Goal: Task Accomplishment & Management: Manage account settings

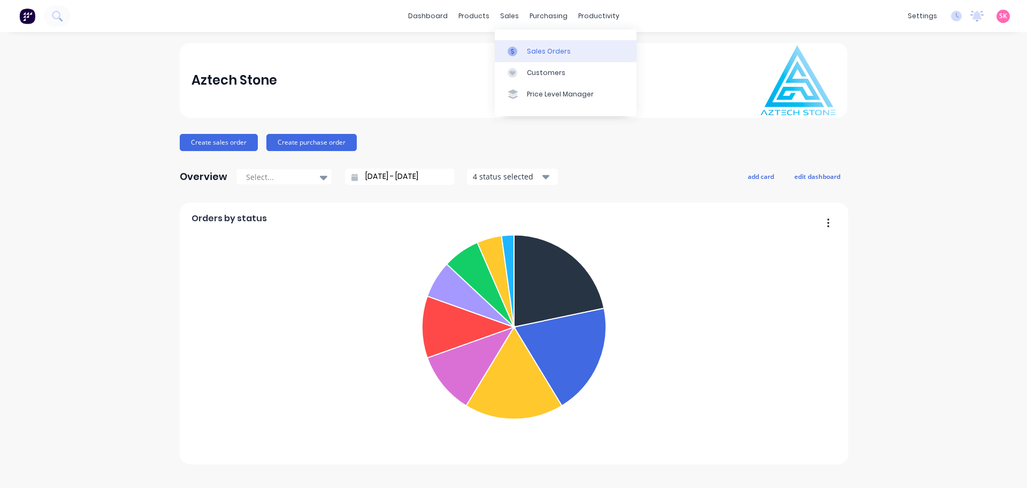
click at [522, 42] on link "Sales Orders" at bounding box center [566, 50] width 142 height 21
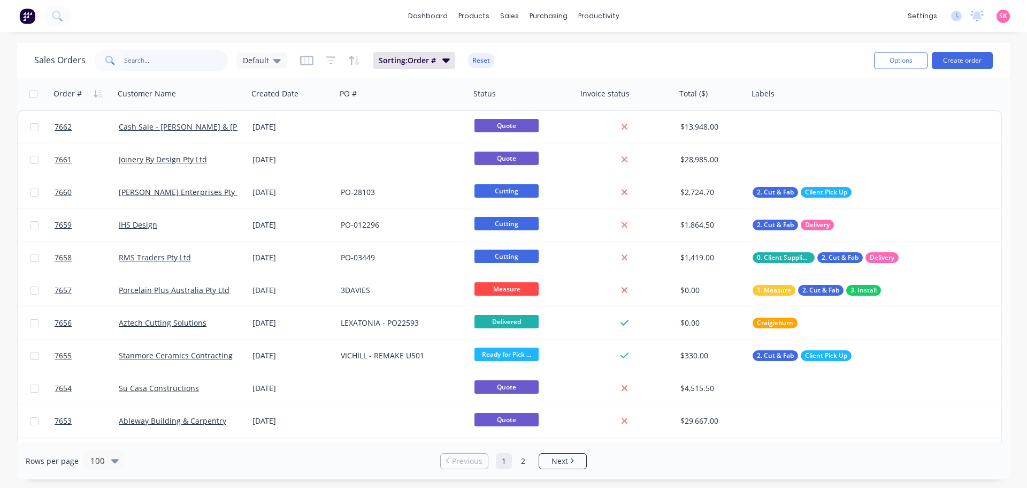
click at [168, 55] on input "text" at bounding box center [176, 60] width 104 height 21
type input "[PERSON_NAME]"
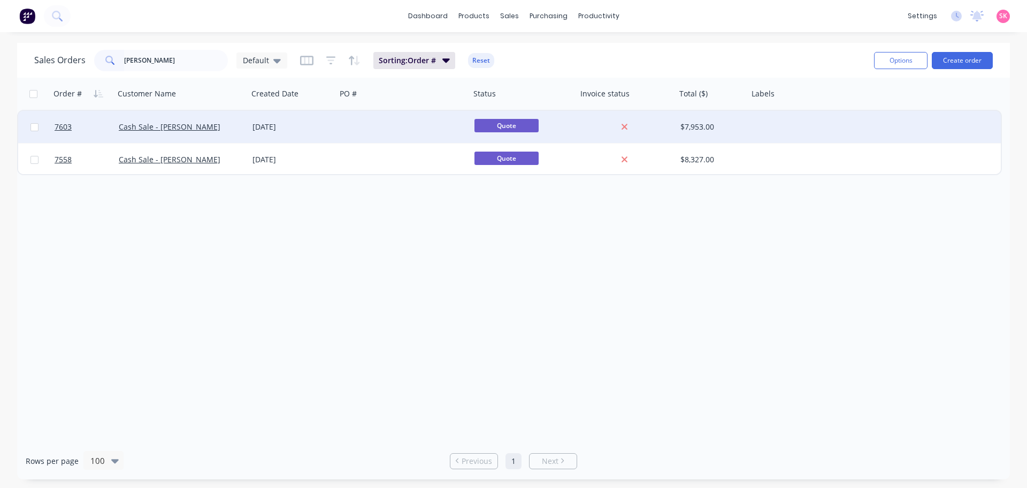
click at [240, 133] on div "Cash Sale - [PERSON_NAME]" at bounding box center [182, 127] width 134 height 32
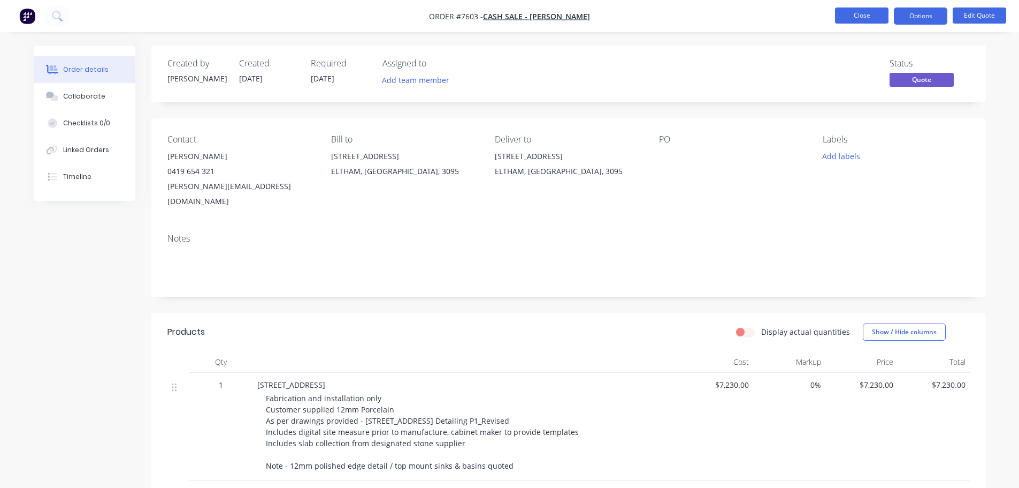
click at [858, 21] on button "Close" at bounding box center [862, 15] width 54 height 16
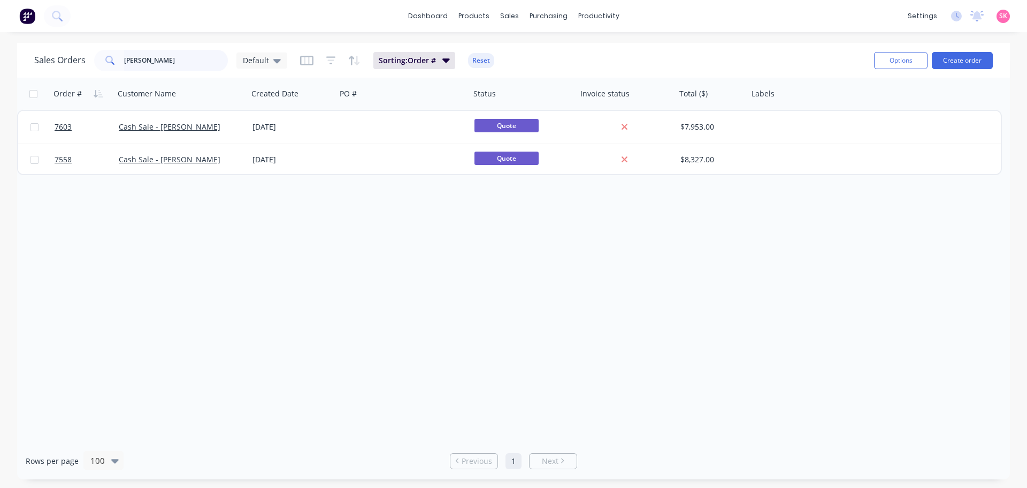
click at [3, 82] on div "Sales Orders [PERSON_NAME] Sorting: Order # Reset Options Create order Order # …" at bounding box center [513, 261] width 1027 height 436
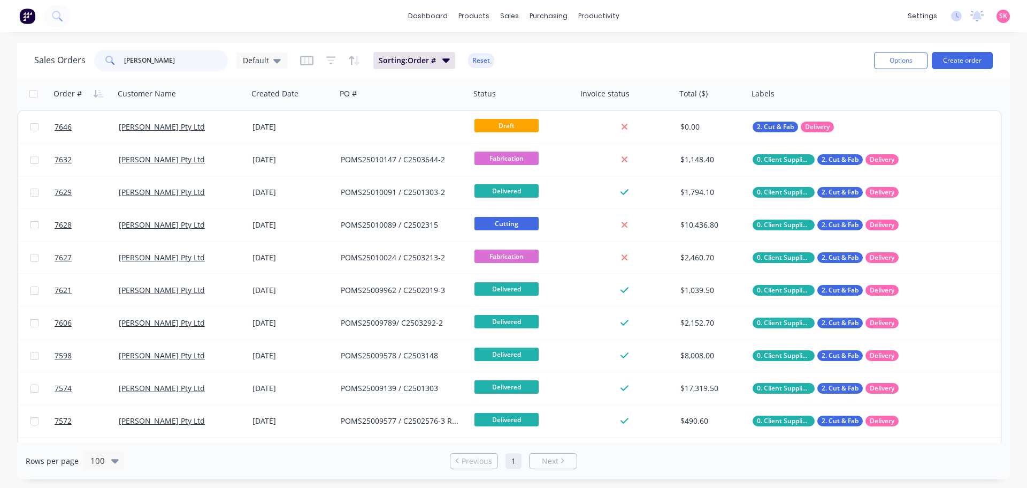
type input "[PERSON_NAME]"
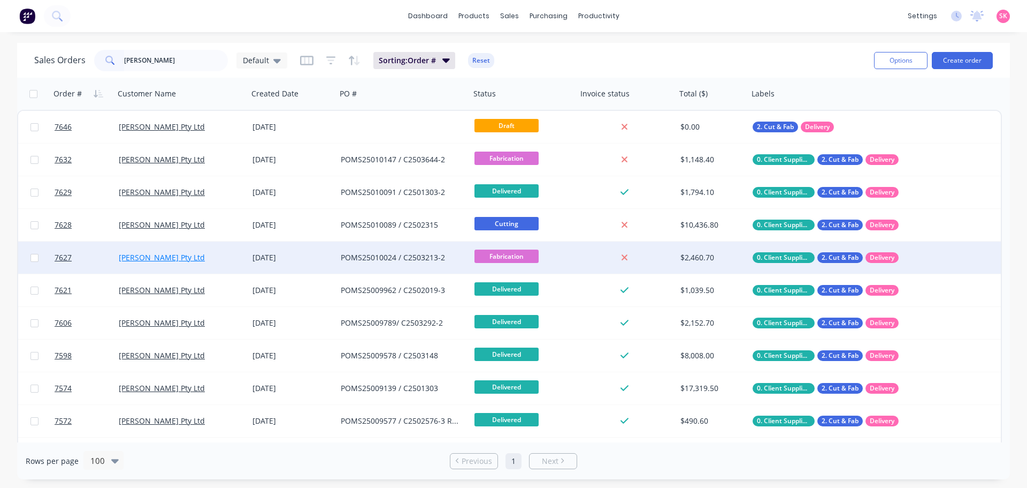
click at [121, 259] on link "[PERSON_NAME] Pty Ltd" at bounding box center [162, 257] width 86 height 10
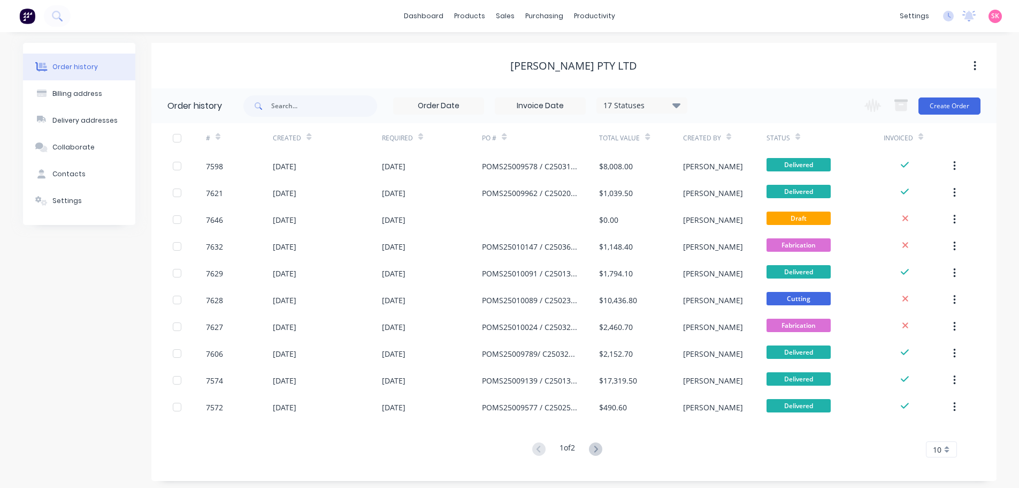
click at [765, 139] on div "Created By" at bounding box center [724, 137] width 83 height 29
click at [788, 139] on div "Status" at bounding box center [779, 138] width 24 height 10
drag, startPoint x: 809, startPoint y: 137, endPoint x: 809, endPoint y: 150, distance: 13.4
click at [809, 150] on div "# Created Required PO # Total Value Created By Status Invoiced" at bounding box center [567, 137] width 833 height 29
click at [801, 135] on div "Status" at bounding box center [825, 137] width 117 height 29
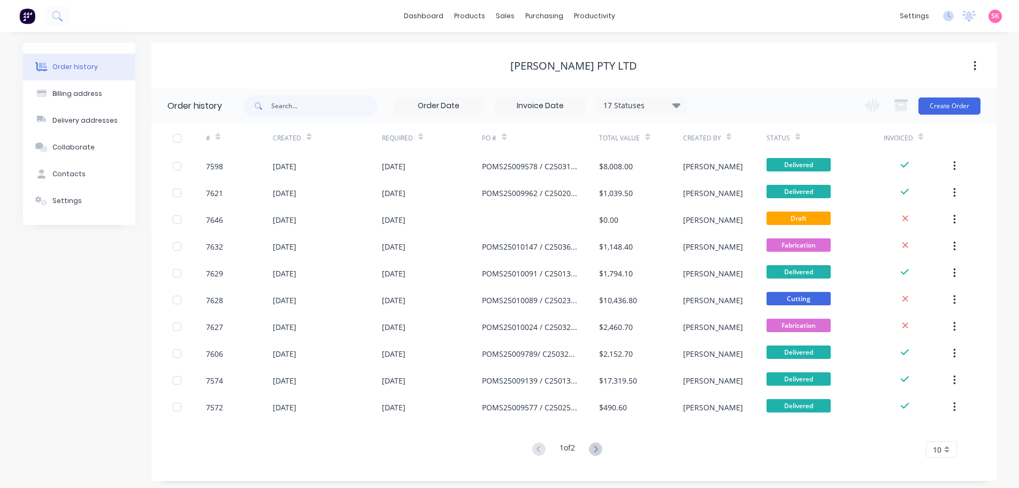
click at [796, 135] on icon at bounding box center [798, 137] width 5 height 8
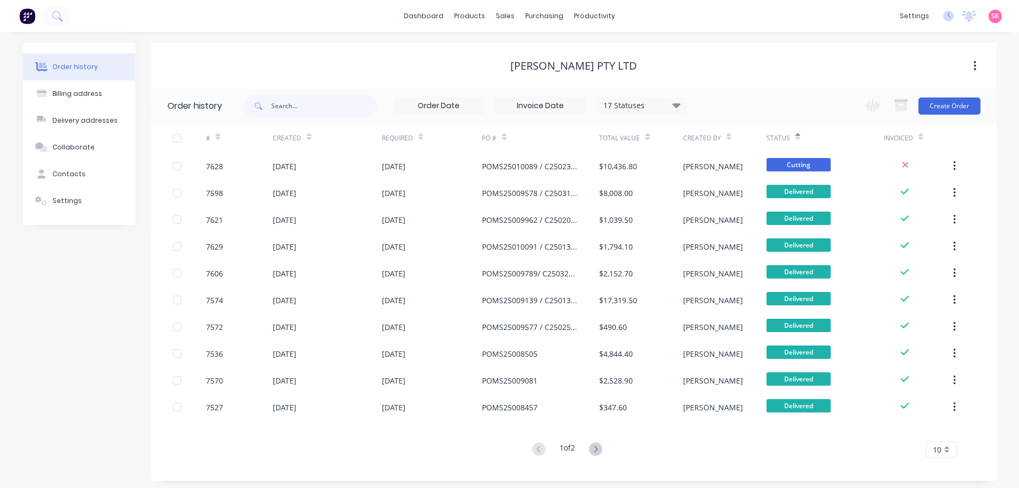
click at [801, 137] on div "Status" at bounding box center [825, 137] width 117 height 29
click at [788, 135] on div "Status" at bounding box center [779, 138] width 24 height 10
click at [792, 135] on div "Status" at bounding box center [784, 137] width 34 height 19
click at [796, 139] on icon at bounding box center [798, 138] width 5 height 3
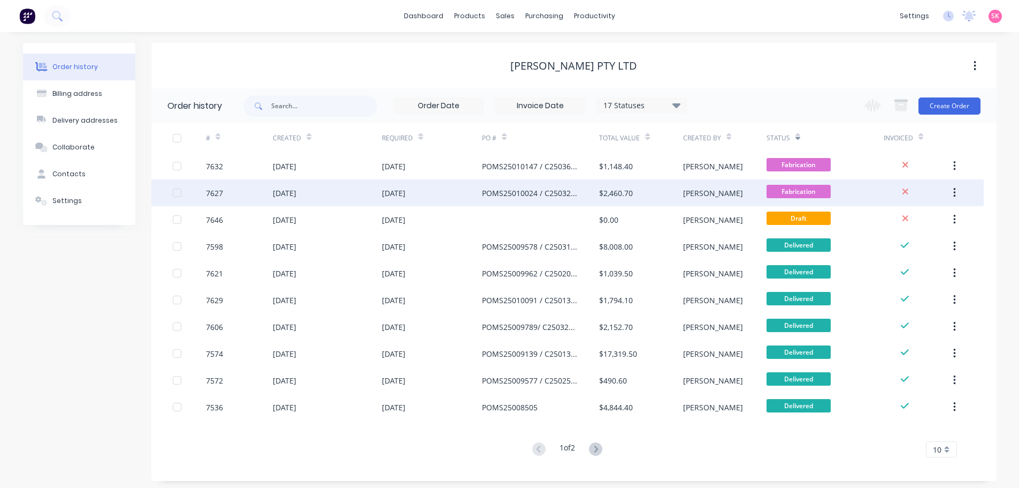
click at [209, 194] on div "7627" at bounding box center [214, 192] width 17 height 11
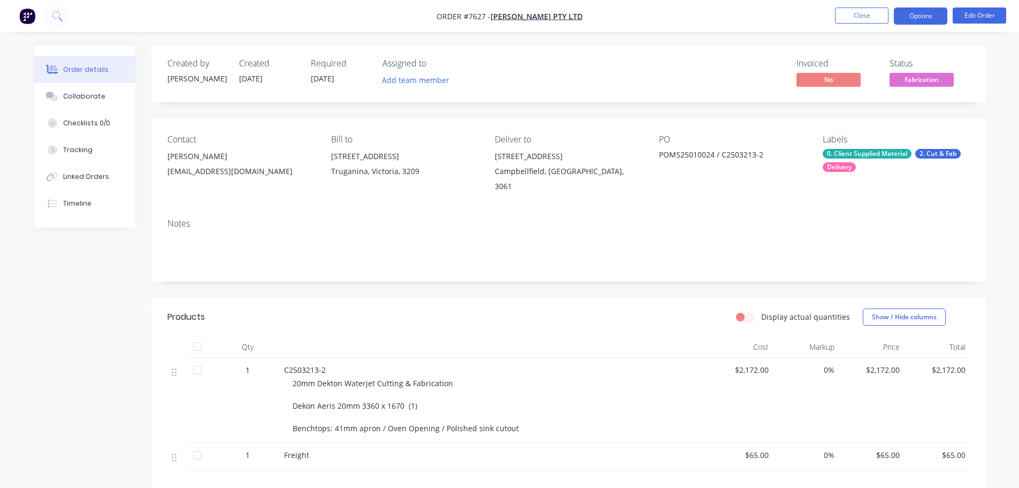
click at [915, 17] on button "Options" at bounding box center [921, 15] width 54 height 17
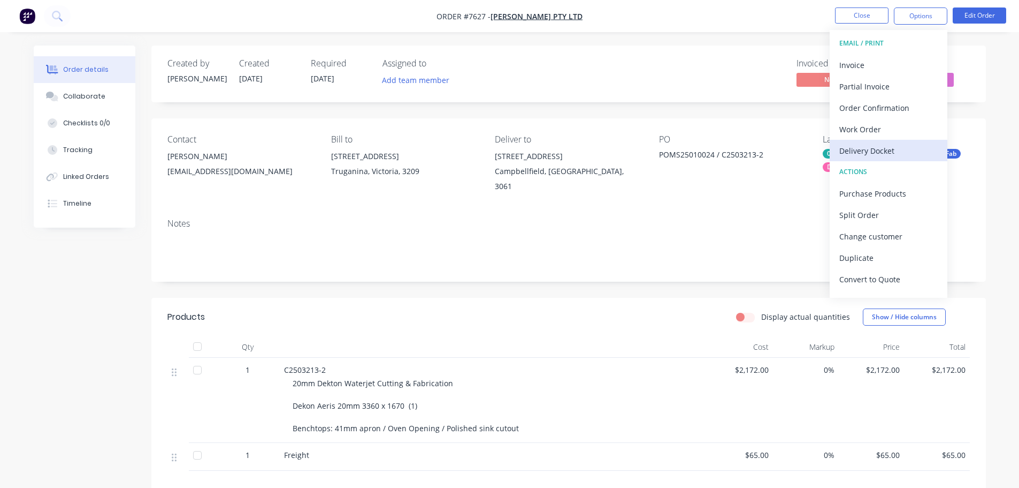
click at [900, 152] on div "Delivery Docket" at bounding box center [889, 151] width 98 height 16
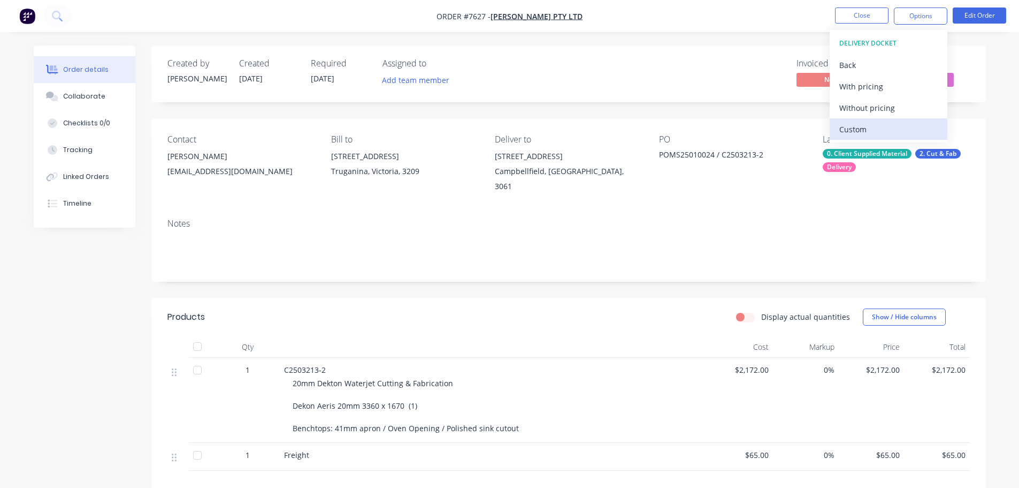
click at [868, 125] on div "Custom" at bounding box center [889, 129] width 98 height 16
click at [871, 109] on div "Without pricing" at bounding box center [889, 108] width 98 height 16
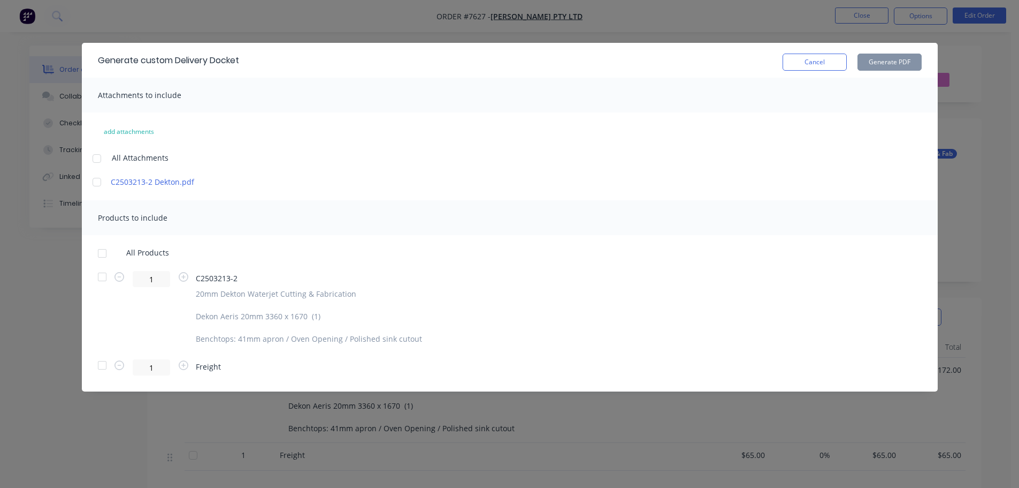
click at [104, 248] on div at bounding box center [102, 252] width 21 height 21
click at [97, 179] on div at bounding box center [96, 181] width 21 height 21
click at [911, 60] on button "Generate PDF" at bounding box center [890, 62] width 64 height 17
click at [890, 69] on button "Generate PDF" at bounding box center [890, 62] width 64 height 17
click at [828, 59] on button "Cancel" at bounding box center [815, 62] width 64 height 17
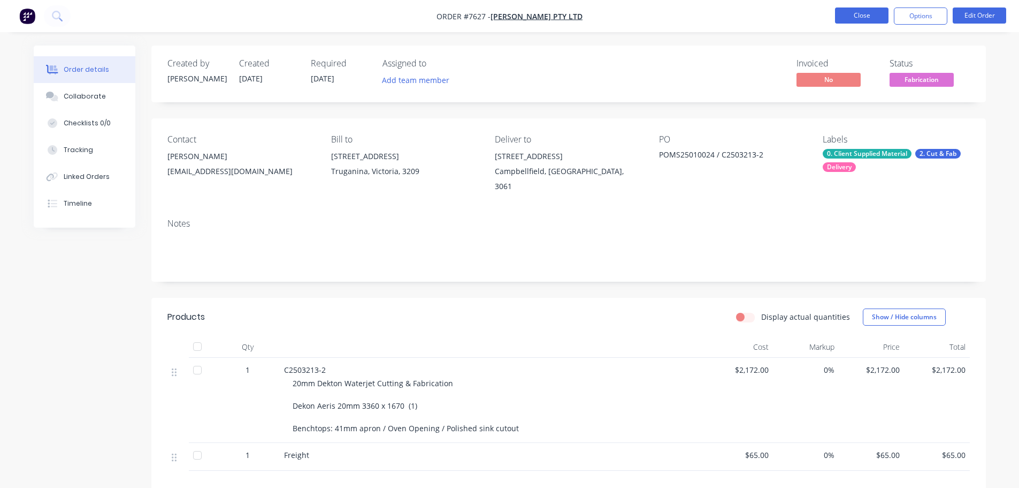
click at [855, 15] on button "Close" at bounding box center [862, 15] width 54 height 16
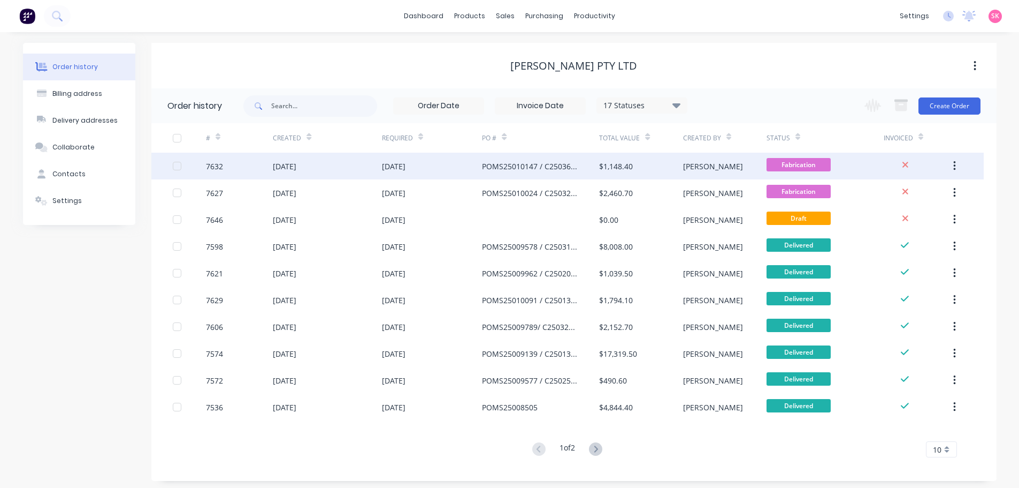
click at [220, 163] on div "7632" at bounding box center [214, 166] width 17 height 11
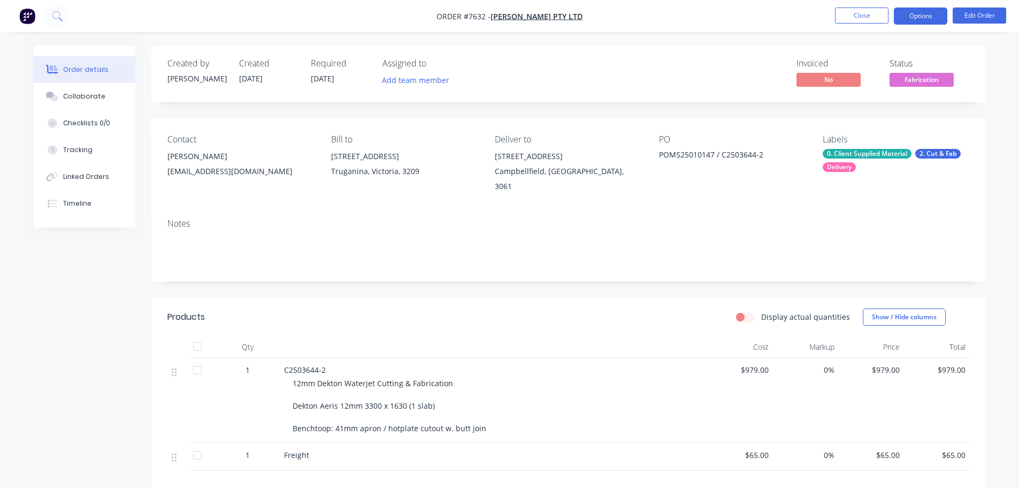
click at [917, 14] on button "Options" at bounding box center [921, 15] width 54 height 17
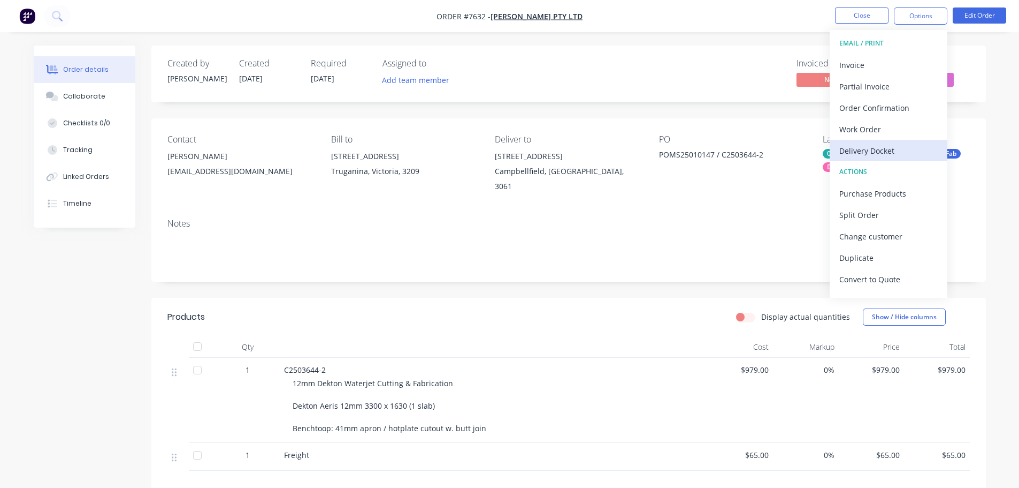
click at [870, 148] on div "Delivery Docket" at bounding box center [889, 151] width 98 height 16
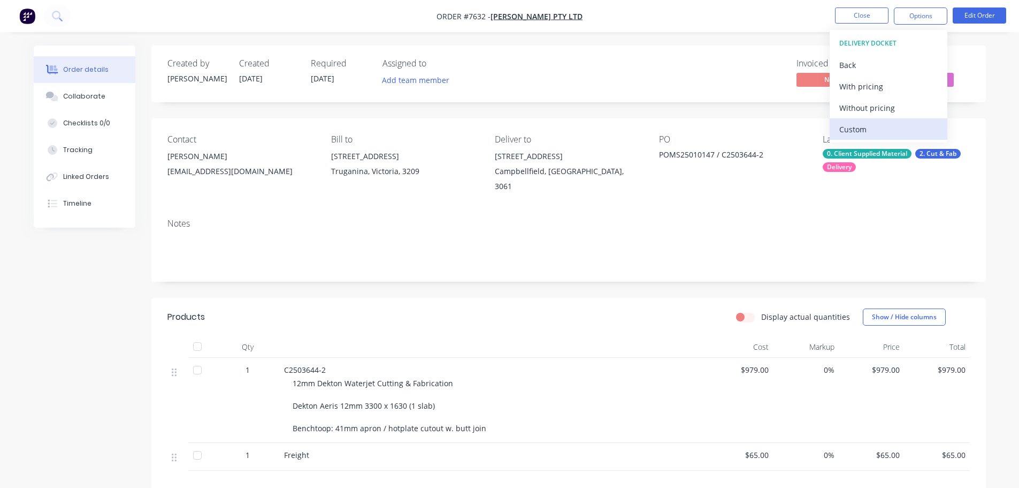
click at [880, 123] on div "Custom" at bounding box center [889, 129] width 98 height 16
click at [886, 106] on div "Without pricing" at bounding box center [889, 108] width 98 height 16
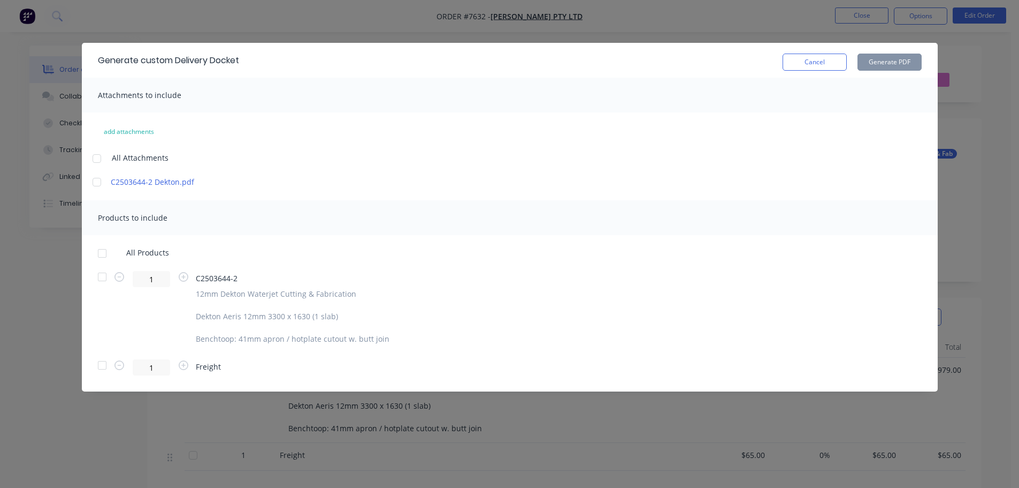
click at [95, 162] on div at bounding box center [96, 158] width 21 height 21
click at [98, 252] on div at bounding box center [102, 252] width 21 height 21
click at [879, 66] on button "Generate PDF" at bounding box center [890, 62] width 64 height 17
click at [833, 68] on button "Cancel" at bounding box center [815, 62] width 64 height 17
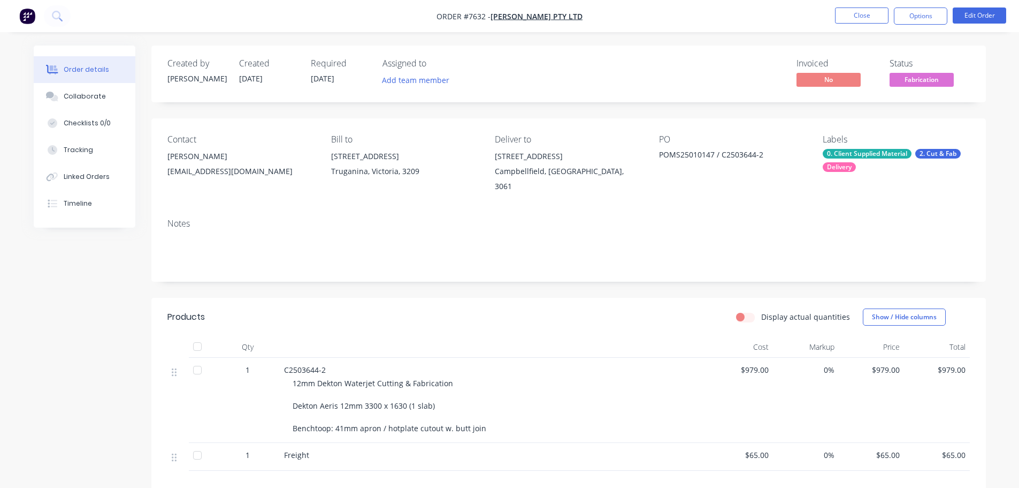
click at [872, 27] on nav "Order #7632 - [PERSON_NAME] Pty Ltd Close Options Edit Order" at bounding box center [509, 16] width 1019 height 32
click at [877, 12] on button "Close" at bounding box center [862, 15] width 54 height 16
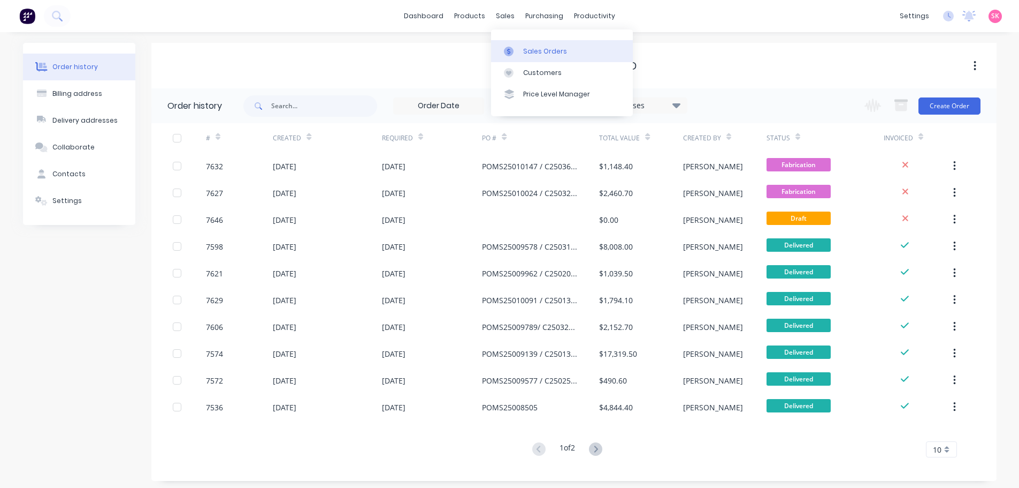
click at [514, 48] on div at bounding box center [512, 52] width 16 height 10
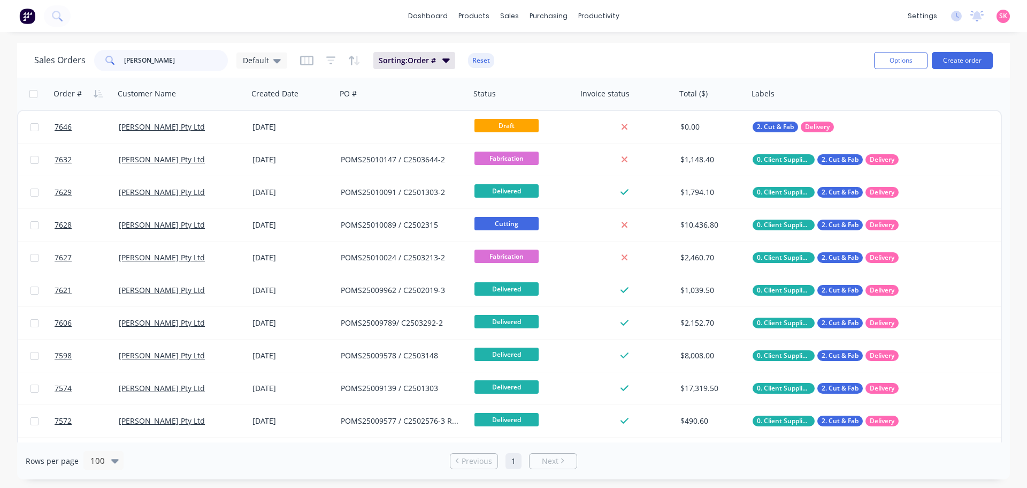
drag, startPoint x: 185, startPoint y: 59, endPoint x: 0, endPoint y: 61, distance: 184.6
click at [0, 61] on div "Sales Orders [PERSON_NAME] Default Sorting: Order # Reset Options Create order …" at bounding box center [513, 261] width 1027 height 436
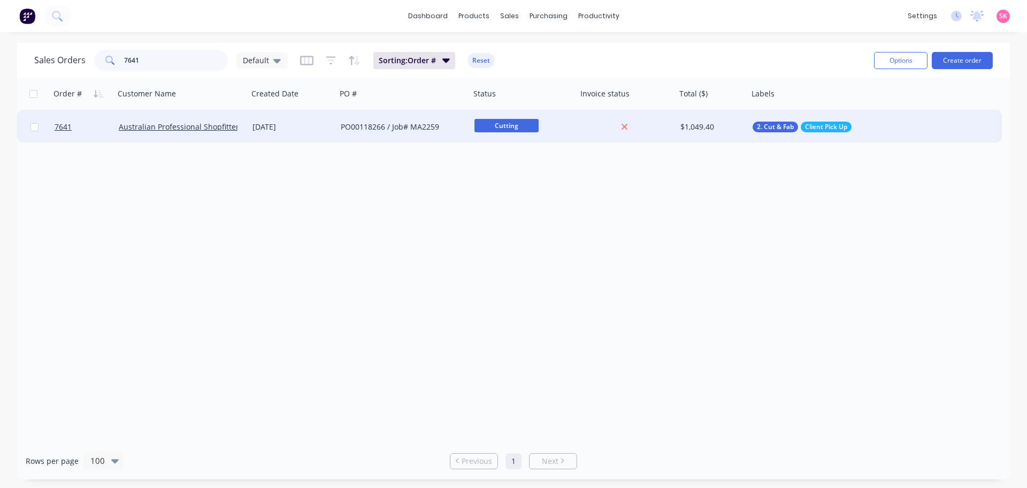
type input "7641"
click at [300, 127] on div "[DATE]" at bounding box center [293, 126] width 80 height 11
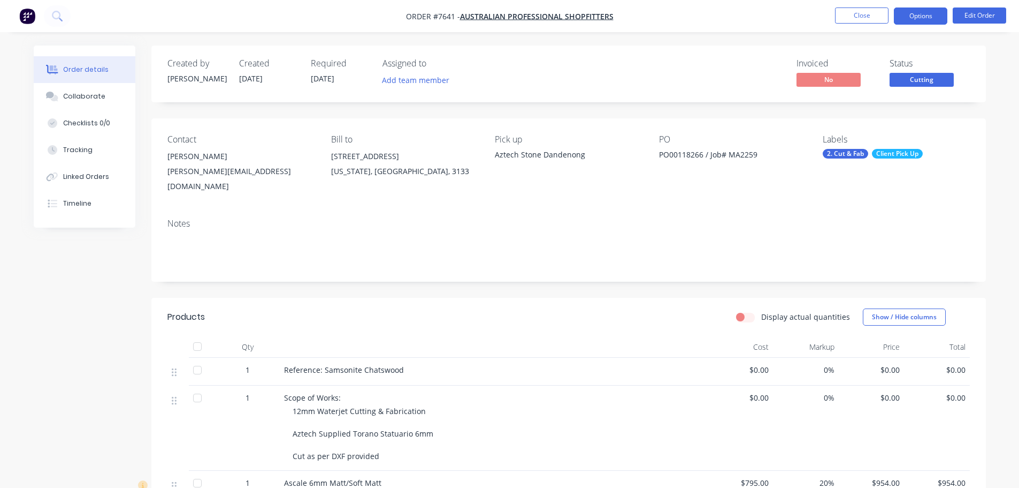
click at [917, 14] on button "Options" at bounding box center [921, 15] width 54 height 17
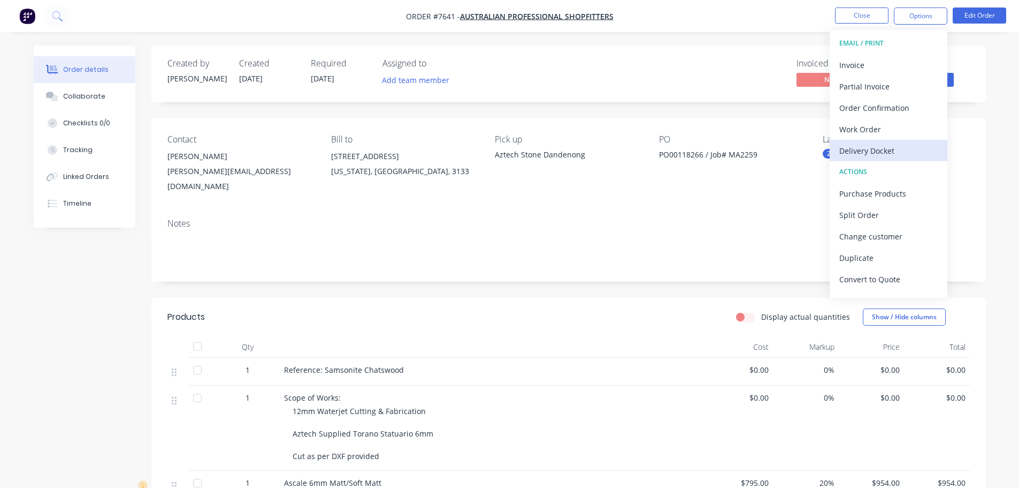
click at [892, 148] on div "Delivery Docket" at bounding box center [889, 151] width 98 height 16
click at [893, 125] on div "Custom" at bounding box center [889, 129] width 98 height 16
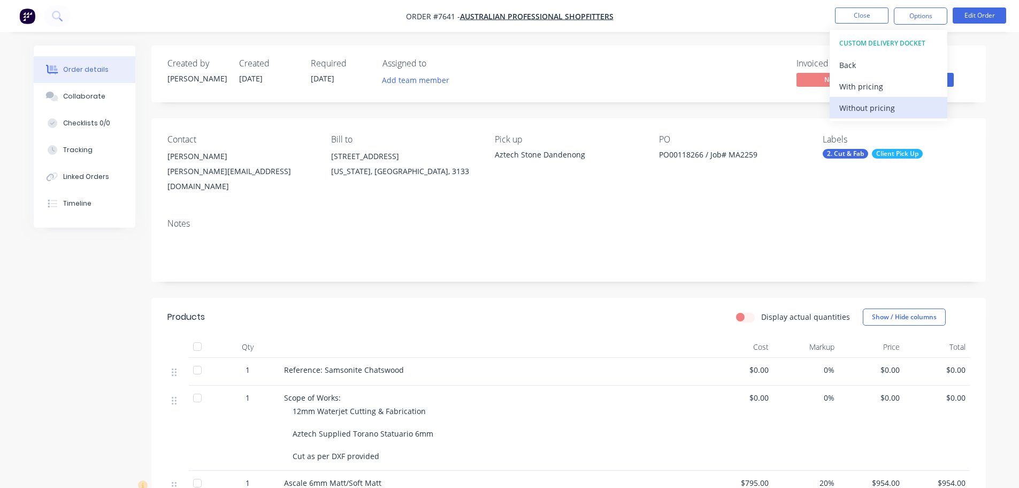
click at [892, 108] on div "Without pricing" at bounding box center [889, 108] width 98 height 16
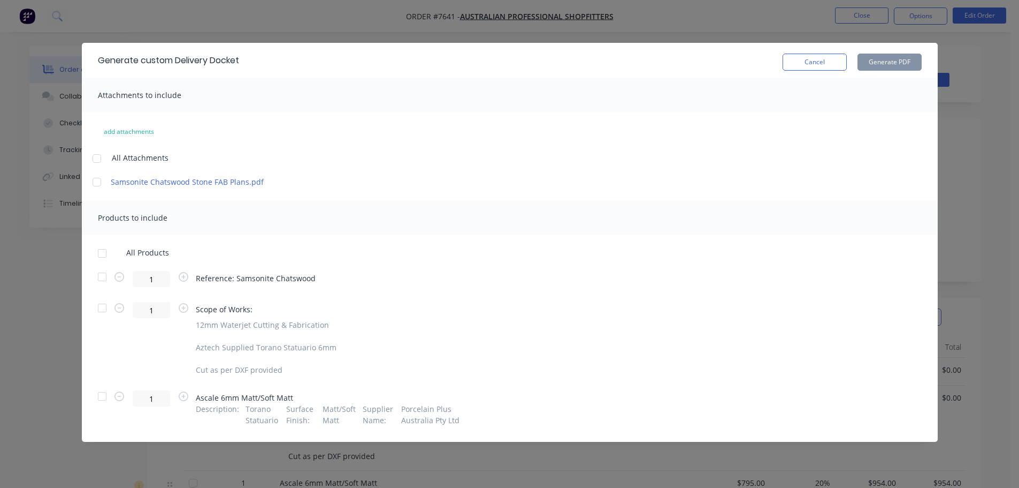
click at [102, 253] on div at bounding box center [102, 252] width 21 height 21
click at [95, 182] on div at bounding box center [96, 181] width 21 height 21
click at [882, 66] on button "Generate PDF" at bounding box center [890, 62] width 64 height 17
click at [829, 61] on button "Cancel" at bounding box center [815, 62] width 64 height 17
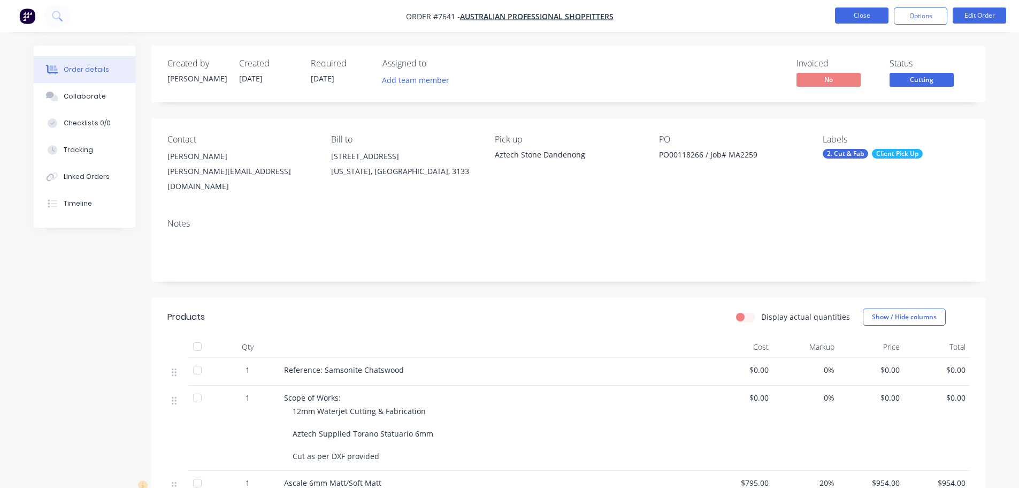
click at [850, 18] on button "Close" at bounding box center [862, 15] width 54 height 16
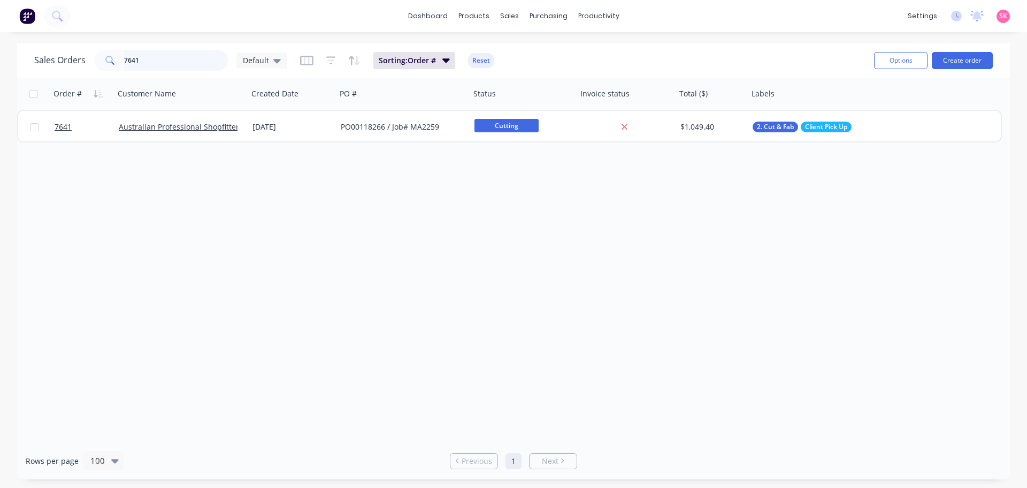
drag, startPoint x: 144, startPoint y: 62, endPoint x: -6, endPoint y: 61, distance: 150.4
click at [0, 61] on html "dashboard products sales purchasing productivity dashboard products Product Cat…" at bounding box center [513, 244] width 1027 height 488
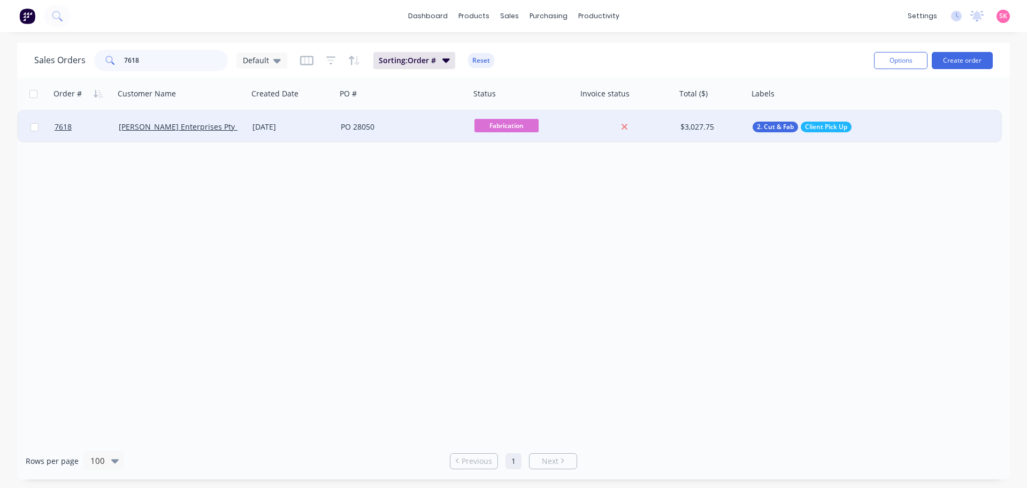
type input "7618"
click at [429, 116] on div "PO 28050" at bounding box center [404, 127] width 134 height 32
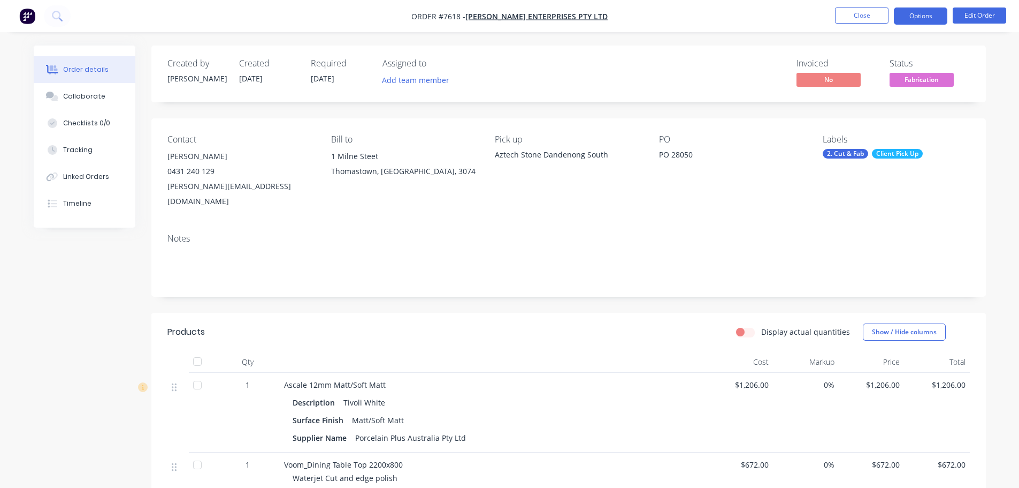
click at [912, 19] on button "Options" at bounding box center [921, 15] width 54 height 17
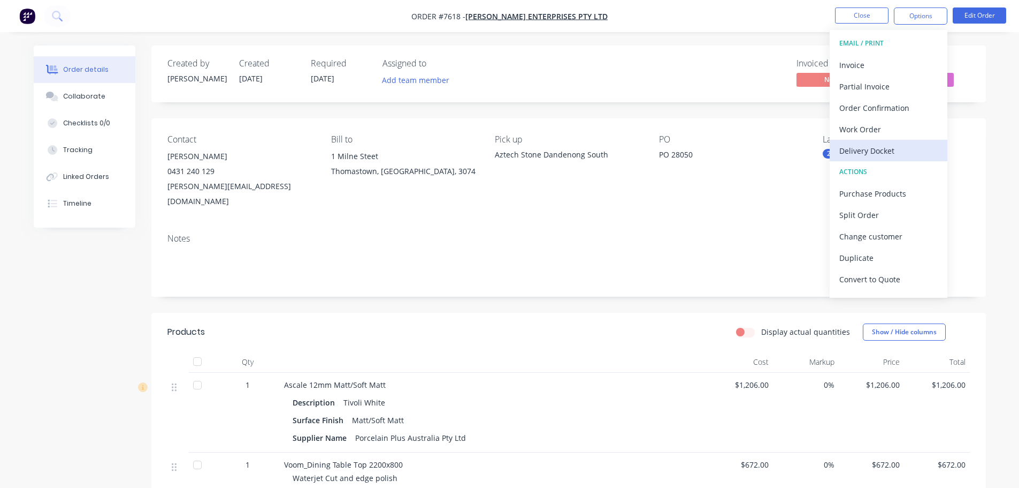
click at [886, 148] on div "Delivery Docket" at bounding box center [889, 151] width 98 height 16
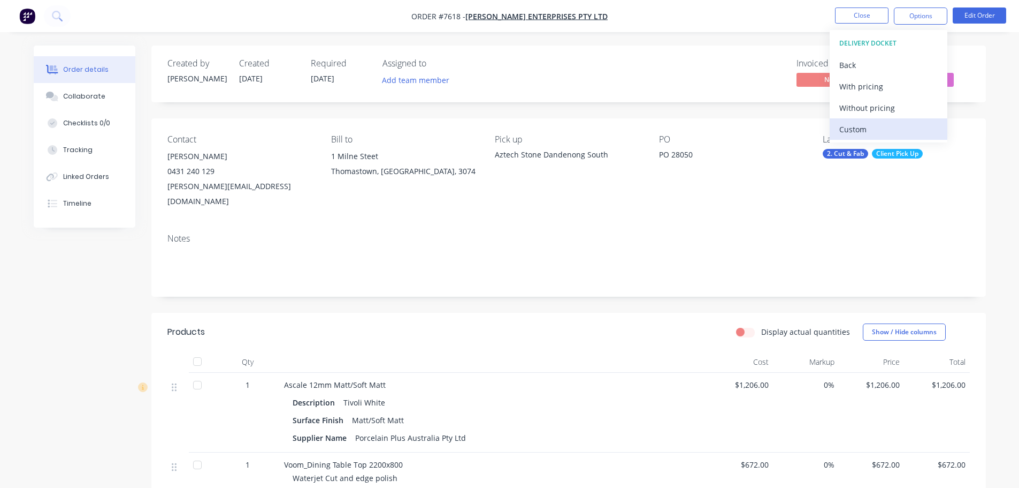
click at [887, 126] on div "Custom" at bounding box center [889, 129] width 98 height 16
click at [888, 106] on div "Without pricing" at bounding box center [889, 108] width 98 height 16
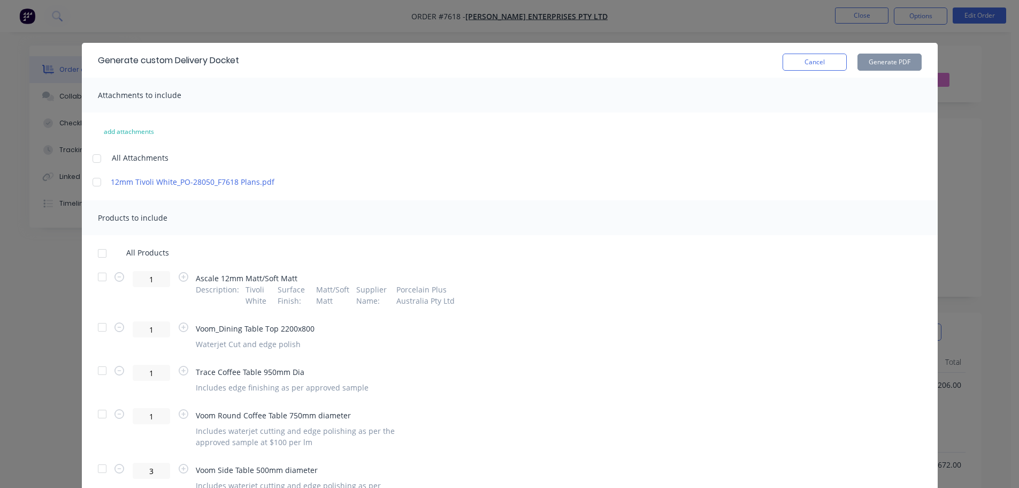
click at [92, 153] on div at bounding box center [96, 158] width 21 height 21
click at [93, 251] on div at bounding box center [102, 252] width 21 height 21
click at [93, 274] on div at bounding box center [102, 276] width 21 height 21
click at [873, 58] on button "Generate PDF" at bounding box center [890, 62] width 64 height 17
click at [837, 63] on button "Cancel" at bounding box center [815, 62] width 64 height 17
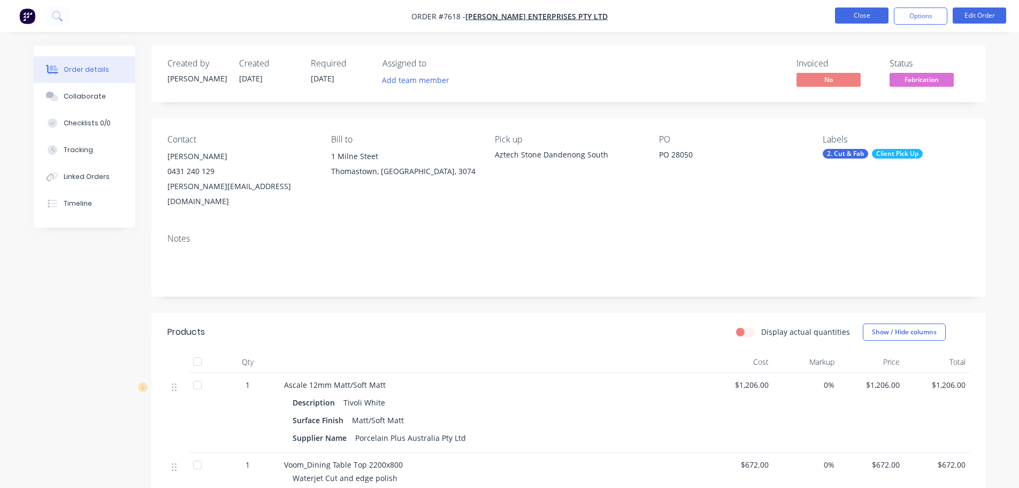
click at [857, 19] on button "Close" at bounding box center [862, 15] width 54 height 16
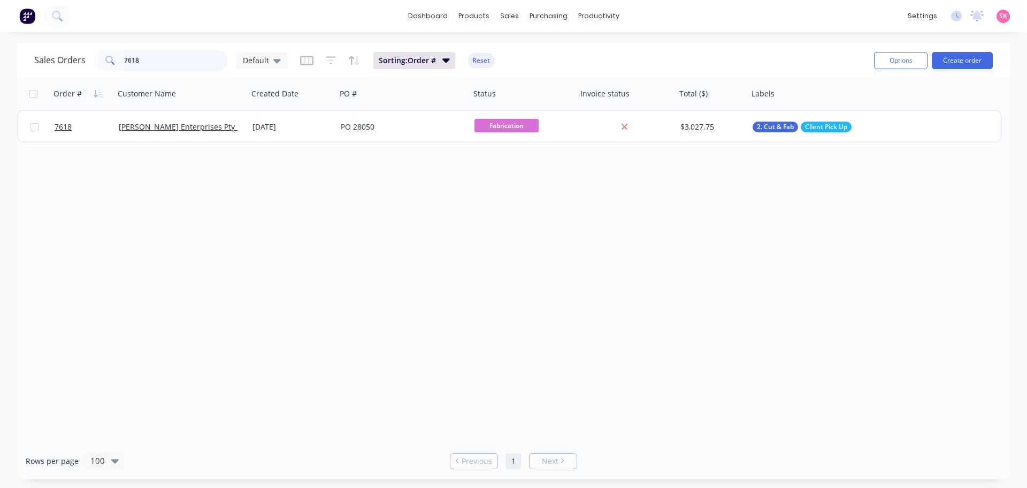
drag, startPoint x: 141, startPoint y: 62, endPoint x: 11, endPoint y: 55, distance: 130.2
click at [24, 59] on div "Sales Orders 7618 Default Sorting: Order # Reset Options Create order" at bounding box center [513, 60] width 993 height 35
type input "7620"
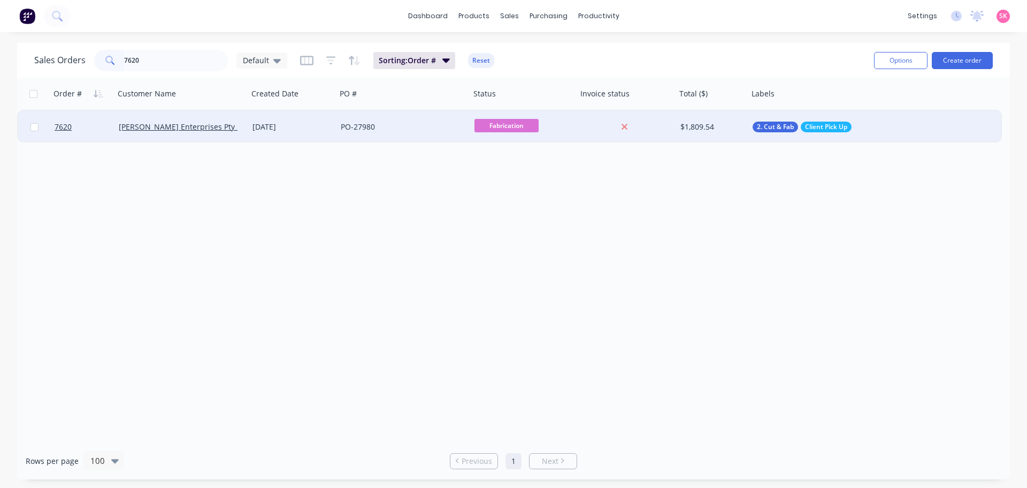
click at [213, 127] on div "[PERSON_NAME] Enterprises Pty Ltd" at bounding box center [178, 126] width 119 height 11
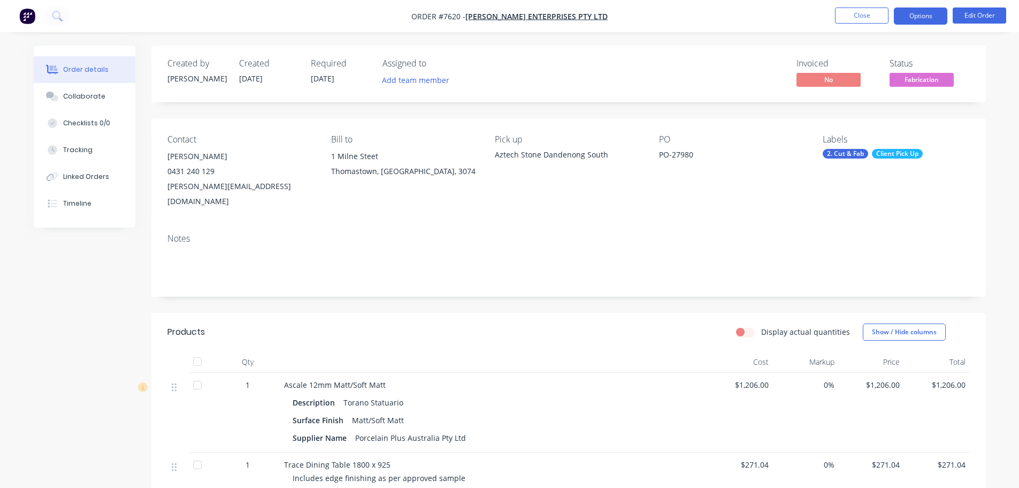
click at [912, 18] on button "Options" at bounding box center [921, 15] width 54 height 17
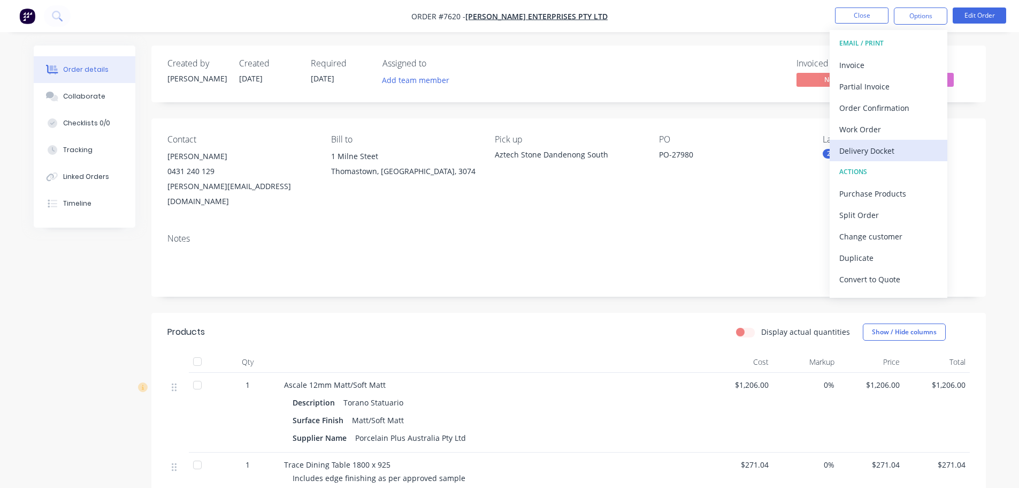
click at [900, 148] on div "Delivery Docket" at bounding box center [889, 151] width 98 height 16
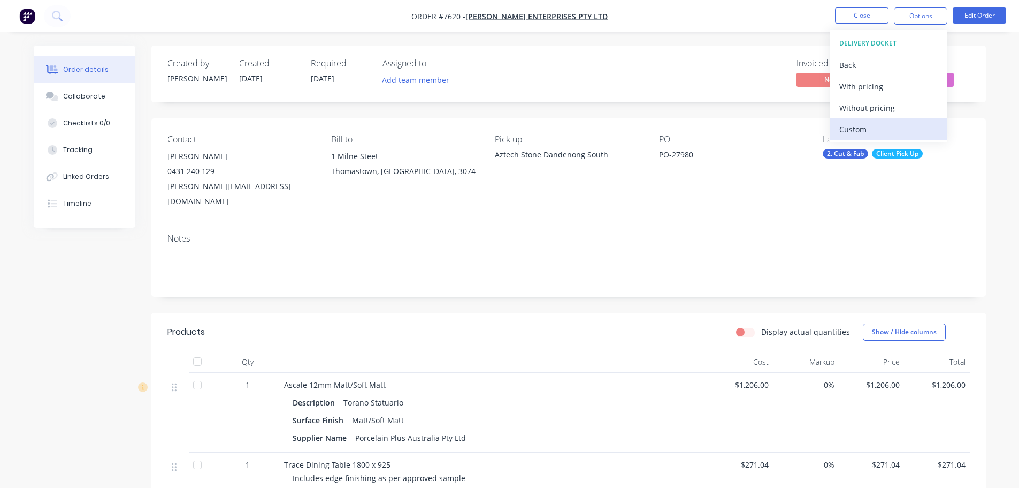
click at [899, 128] on div "Custom" at bounding box center [889, 129] width 98 height 16
click at [900, 109] on div "Without pricing" at bounding box center [889, 108] width 98 height 16
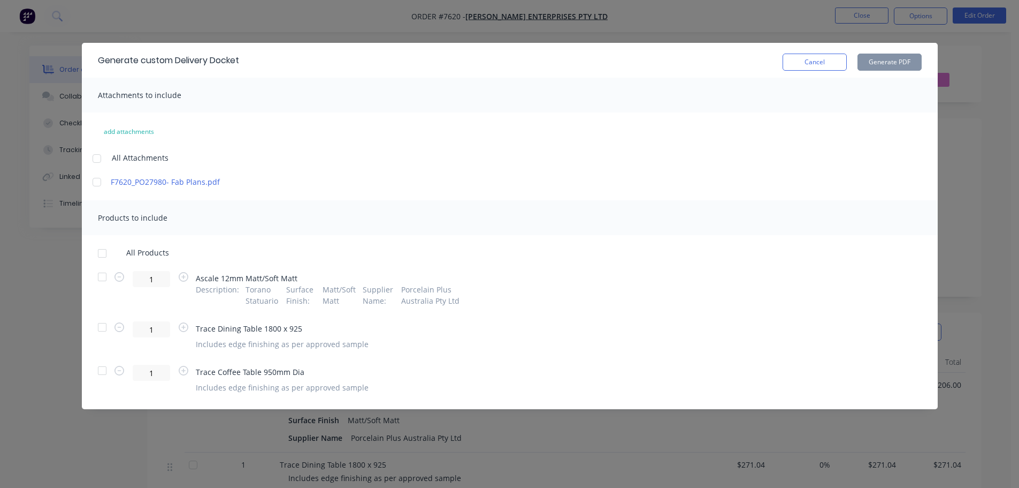
click at [90, 156] on div at bounding box center [96, 158] width 21 height 21
click at [98, 253] on div at bounding box center [102, 252] width 21 height 21
click at [98, 283] on div at bounding box center [102, 276] width 21 height 21
click at [889, 63] on button "Generate PDF" at bounding box center [890, 62] width 64 height 17
click at [823, 57] on button "Cancel" at bounding box center [815, 62] width 64 height 17
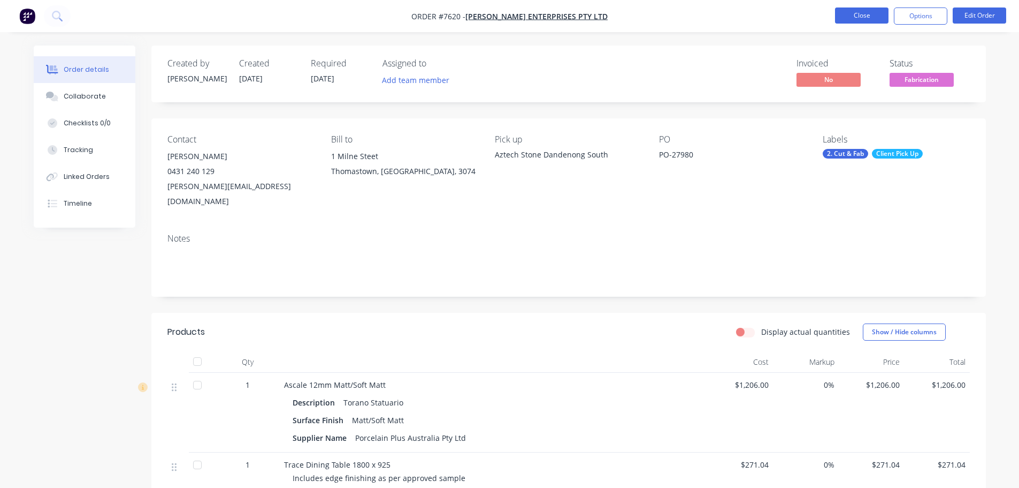
click at [855, 18] on button "Close" at bounding box center [862, 15] width 54 height 16
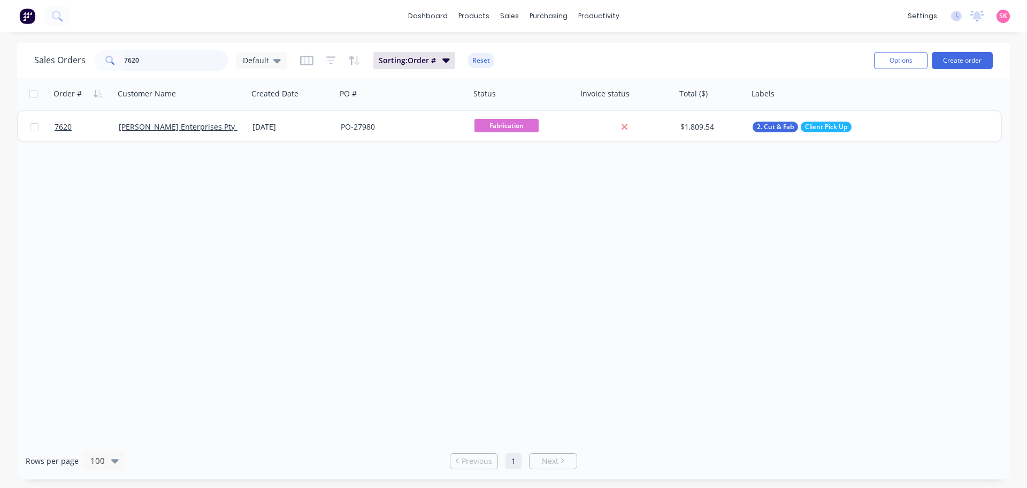
drag, startPoint x: 207, startPoint y: 54, endPoint x: 52, endPoint y: 52, distance: 155.2
click at [67, 55] on div "Sales Orders 7620 Default" at bounding box center [160, 60] width 253 height 21
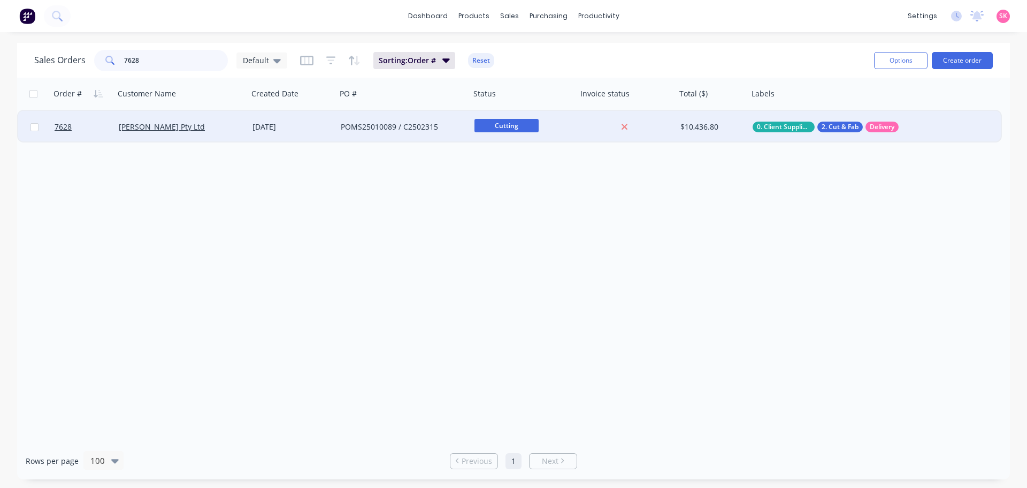
type input "7628"
click at [364, 140] on div "POMS25010089 / C2502315" at bounding box center [404, 127] width 134 height 32
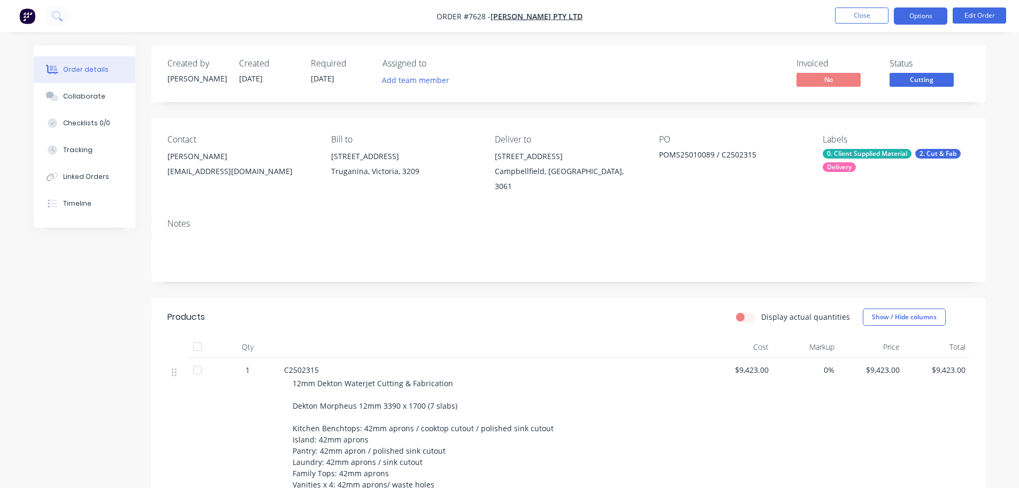
click at [919, 22] on button "Options" at bounding box center [921, 15] width 54 height 17
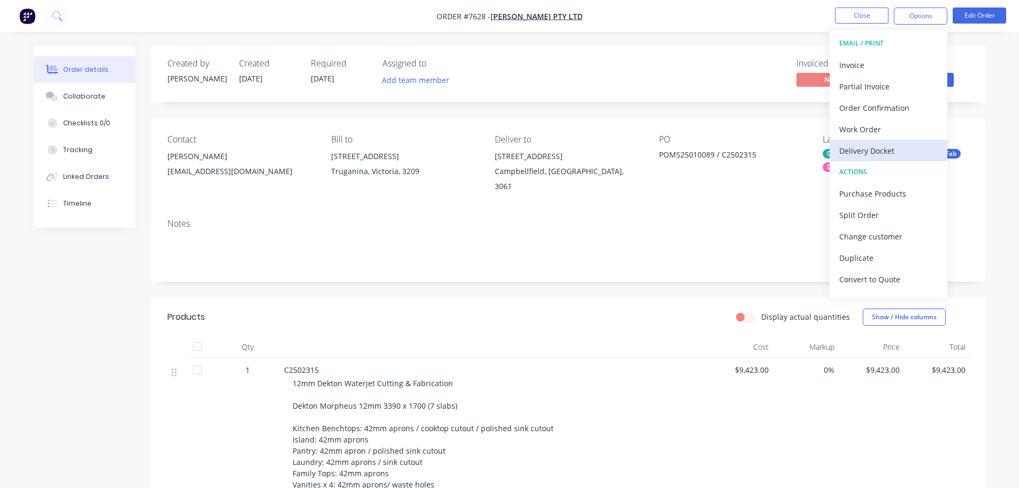
click at [893, 151] on div "Delivery Docket" at bounding box center [889, 151] width 98 height 16
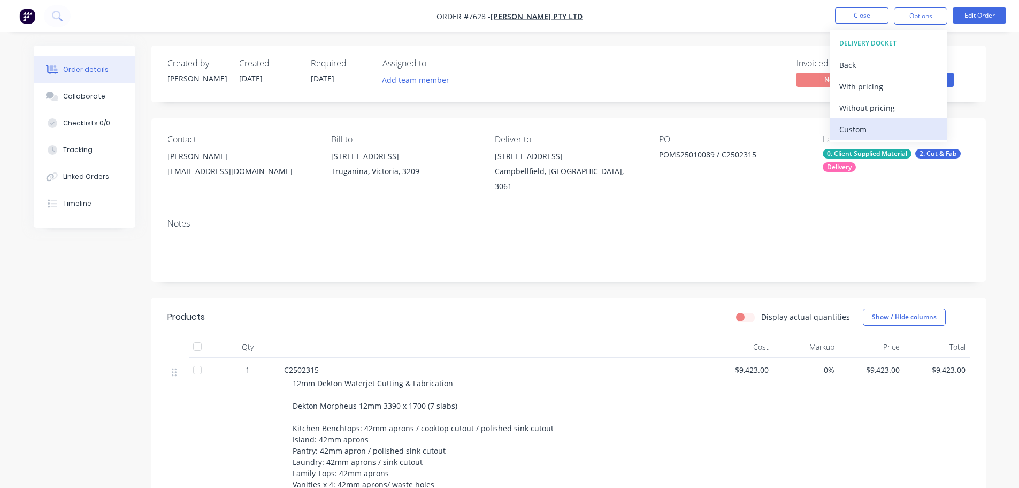
click at [893, 123] on div "Custom" at bounding box center [889, 129] width 98 height 16
click at [895, 106] on div "Without pricing" at bounding box center [889, 108] width 98 height 16
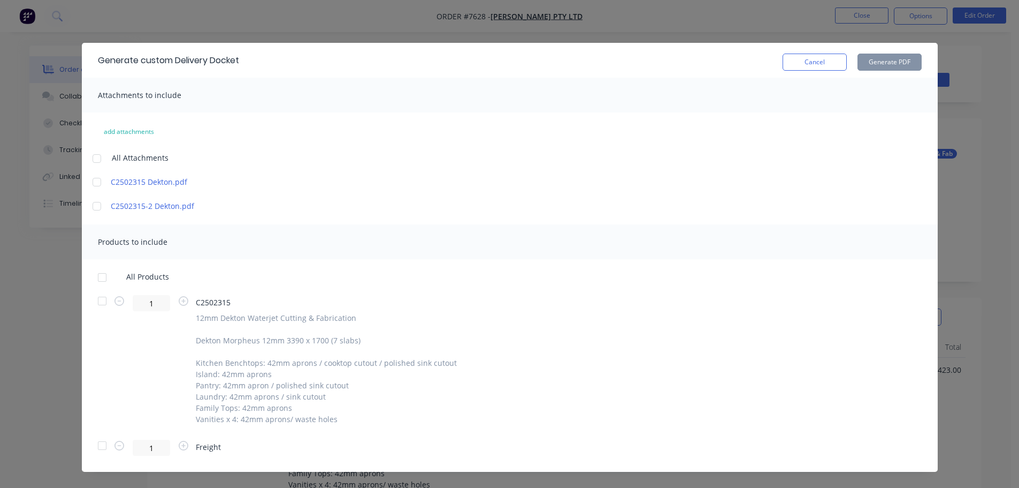
click at [96, 153] on div at bounding box center [96, 158] width 21 height 21
click at [103, 283] on div at bounding box center [102, 276] width 21 height 21
click at [899, 65] on button "Generate PDF" at bounding box center [890, 62] width 64 height 17
click at [824, 65] on button "Cancel" at bounding box center [815, 62] width 64 height 17
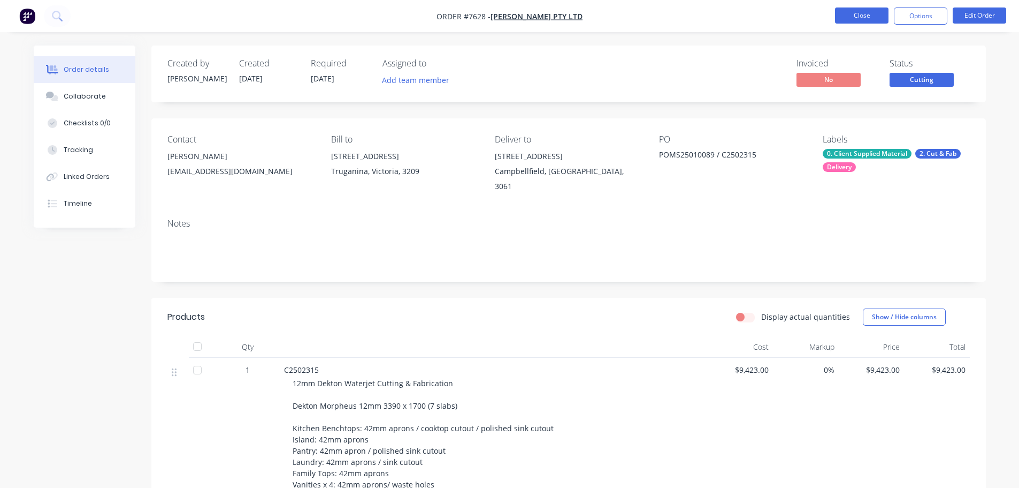
click at [849, 18] on button "Close" at bounding box center [862, 15] width 54 height 16
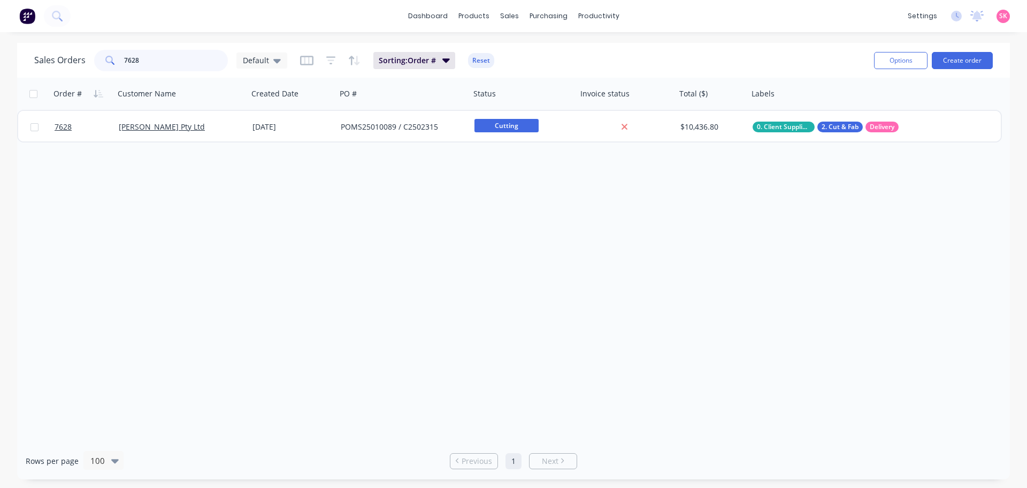
drag, startPoint x: 138, startPoint y: 58, endPoint x: 23, endPoint y: 79, distance: 116.5
click at [39, 70] on div "Sales Orders 7628 Default" at bounding box center [160, 60] width 253 height 21
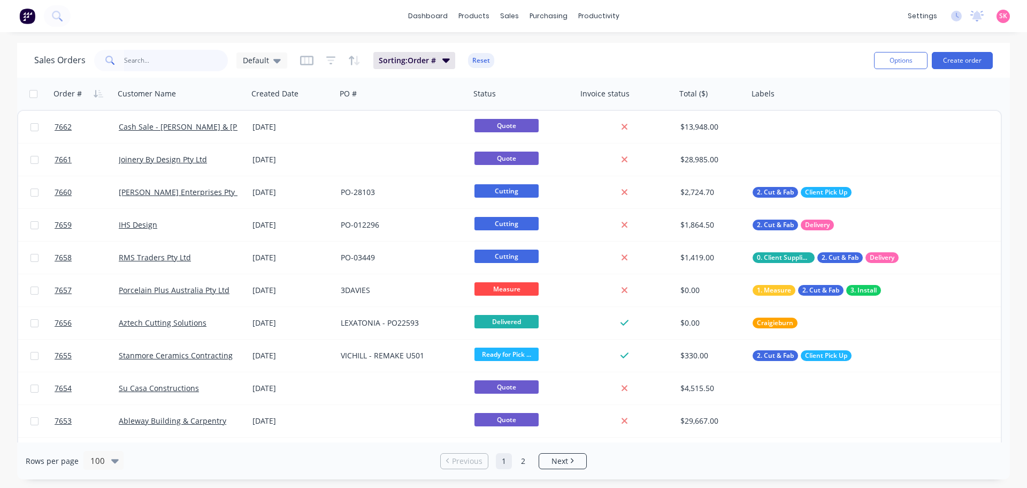
click at [185, 60] on input "text" at bounding box center [176, 60] width 104 height 21
click at [169, 56] on input "text" at bounding box center [176, 60] width 104 height 21
type input "7542"
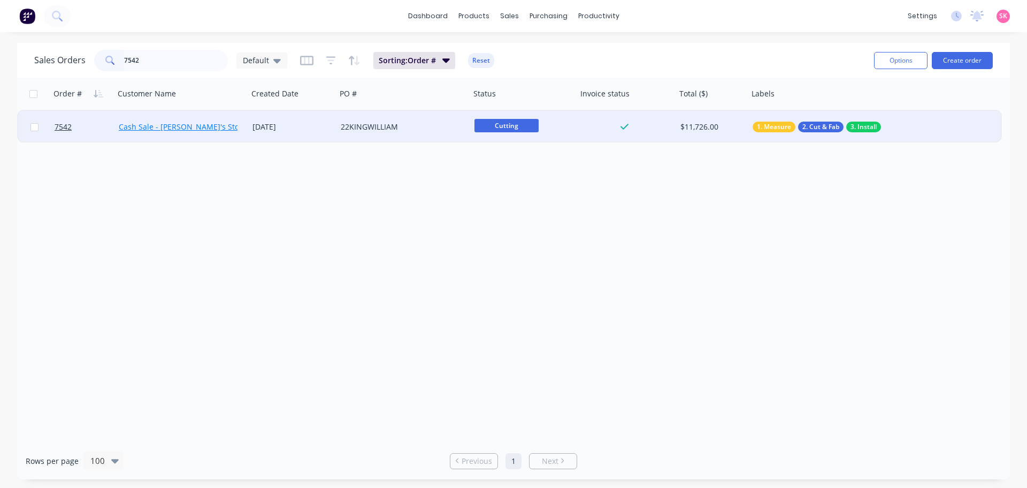
click at [230, 121] on link "Cash Sale - [PERSON_NAME]'s Stone Masonry Services" at bounding box center [216, 126] width 194 height 10
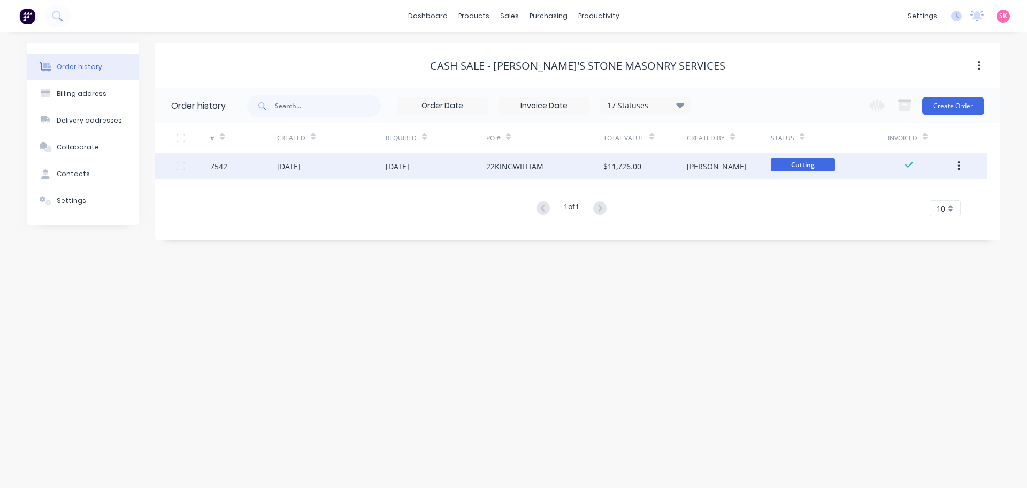
click at [574, 165] on div "22KINGWILLIAM" at bounding box center [544, 166] width 117 height 27
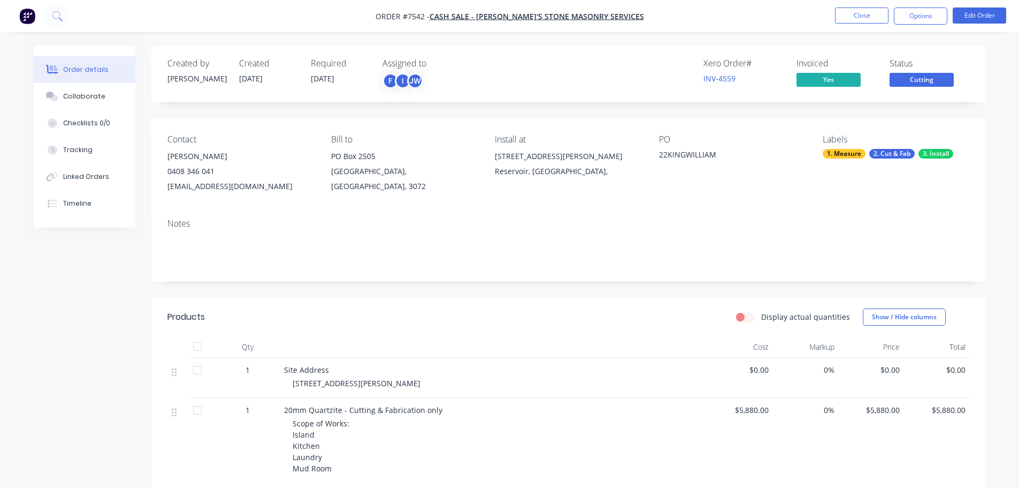
click at [524, 170] on div "Reservoir, [GEOGRAPHIC_DATA]," at bounding box center [568, 171] width 147 height 15
click at [526, 156] on div "[STREET_ADDRESS][PERSON_NAME]" at bounding box center [568, 156] width 147 height 15
click at [978, 6] on nav "Order #7542 - Cash Sale - [PERSON_NAME]'s Stone Masonry Services Close Options …" at bounding box center [509, 16] width 1019 height 32
click at [975, 15] on button "Edit Order" at bounding box center [980, 15] width 54 height 16
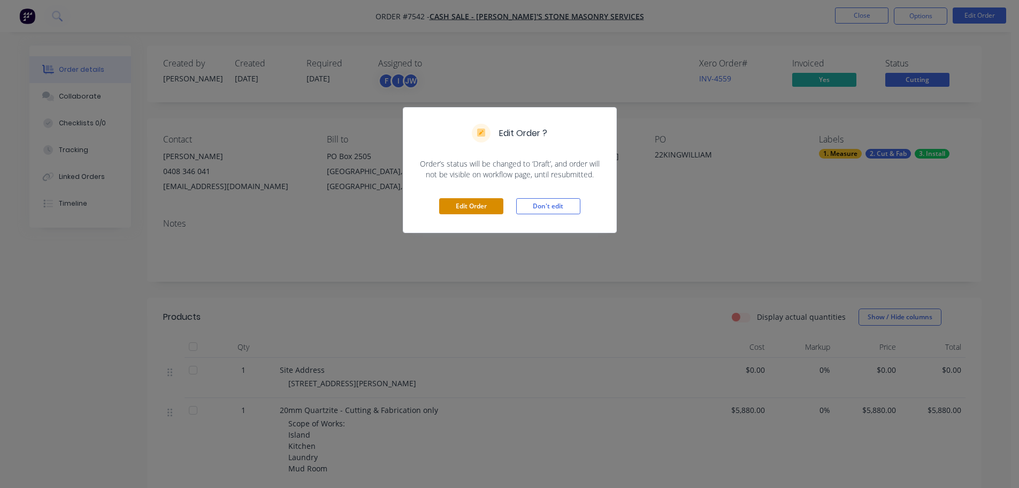
click at [462, 205] on button "Edit Order" at bounding box center [471, 206] width 64 height 16
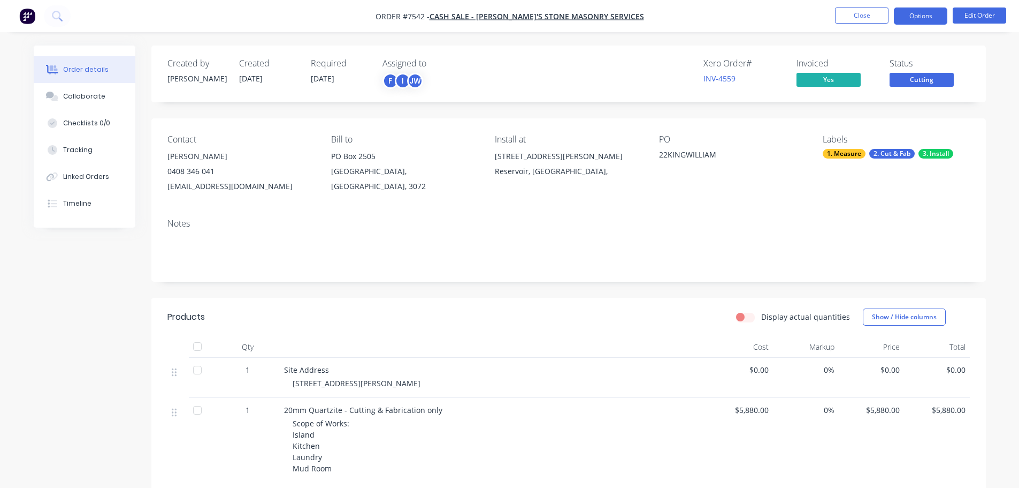
click at [912, 13] on button "Options" at bounding box center [921, 15] width 54 height 17
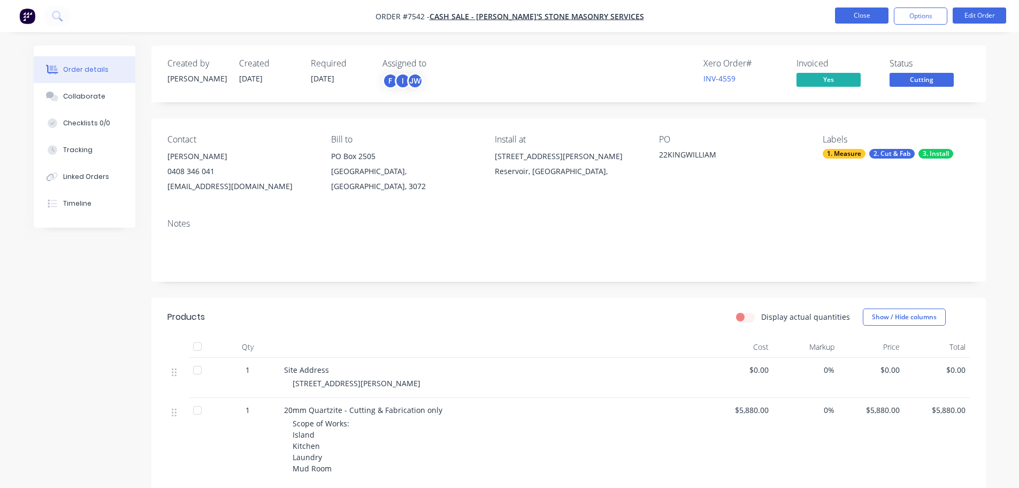
click at [839, 14] on button "Close" at bounding box center [862, 15] width 54 height 16
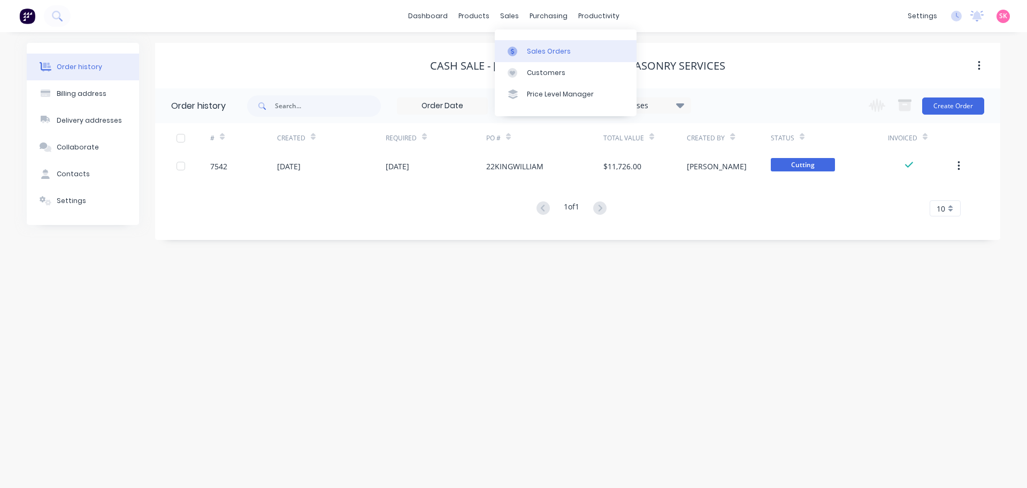
click at [529, 56] on link "Sales Orders" at bounding box center [566, 50] width 142 height 21
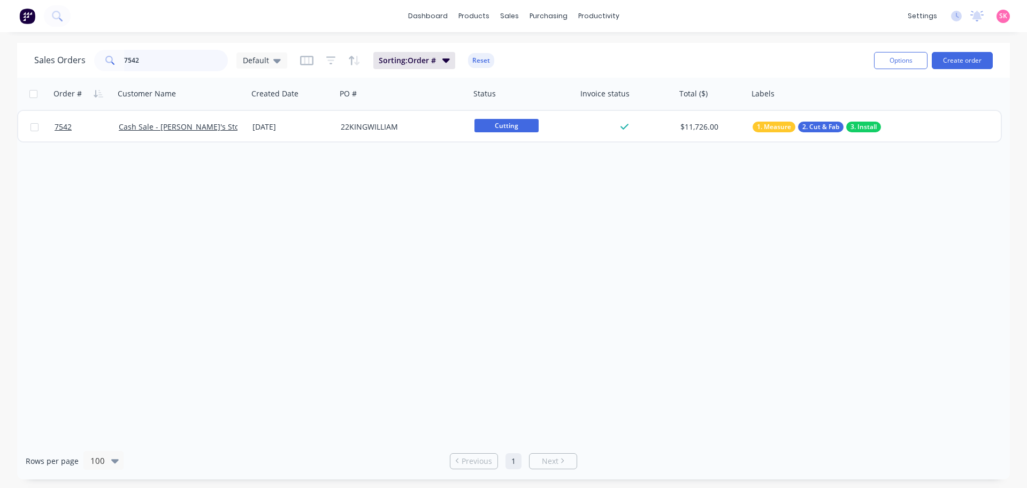
drag, startPoint x: 163, startPoint y: 59, endPoint x: 43, endPoint y: 68, distance: 120.2
click at [44, 68] on div "Sales Orders 7542 Default" at bounding box center [160, 60] width 253 height 21
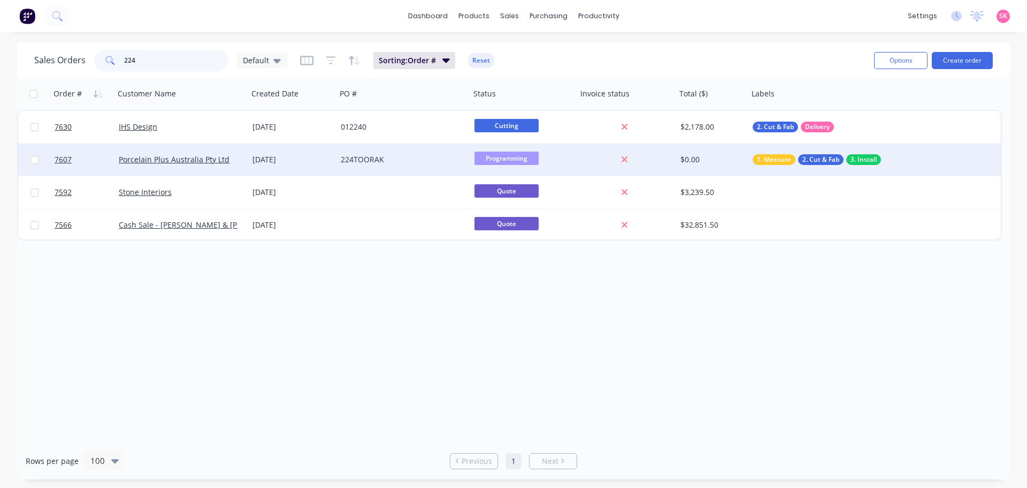
type input "224"
click at [291, 162] on div "[DATE]" at bounding box center [293, 159] width 80 height 11
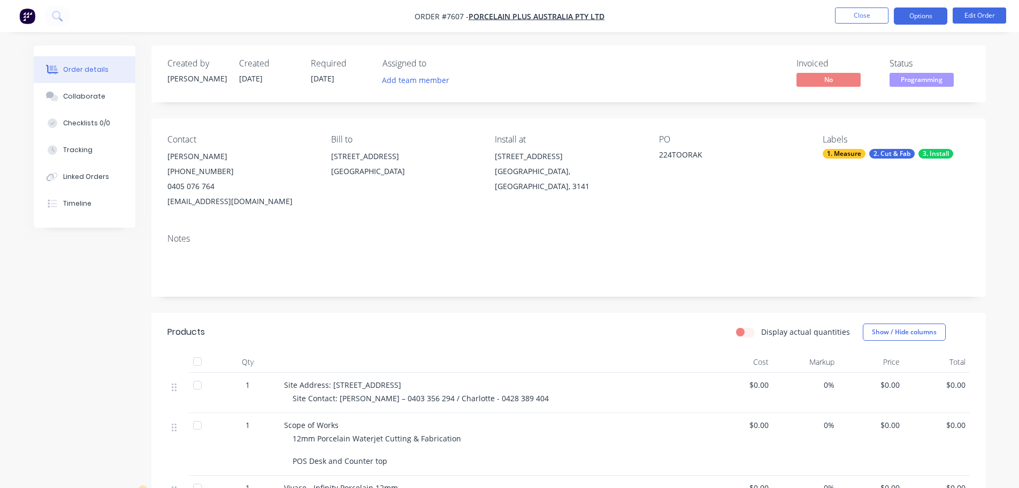
click at [928, 18] on button "Options" at bounding box center [921, 15] width 54 height 17
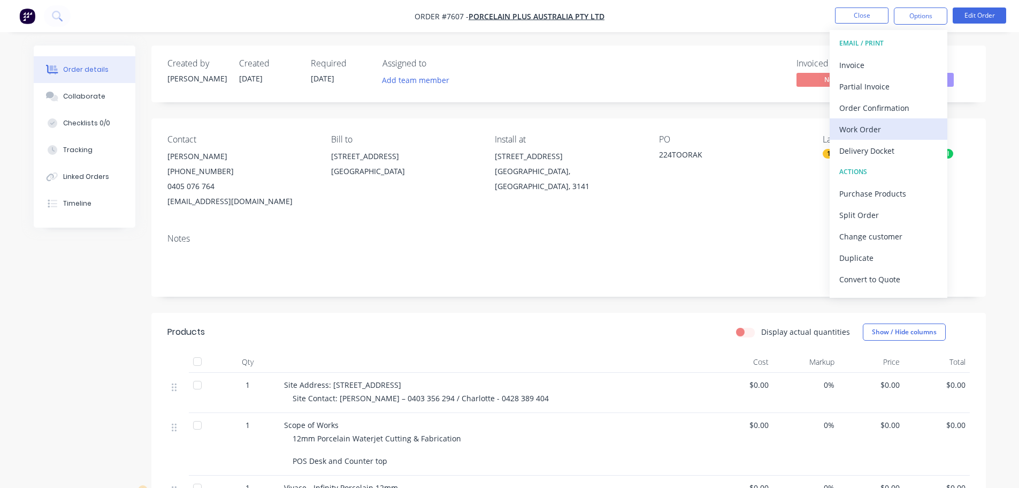
click at [893, 128] on div "Work Order" at bounding box center [889, 129] width 98 height 16
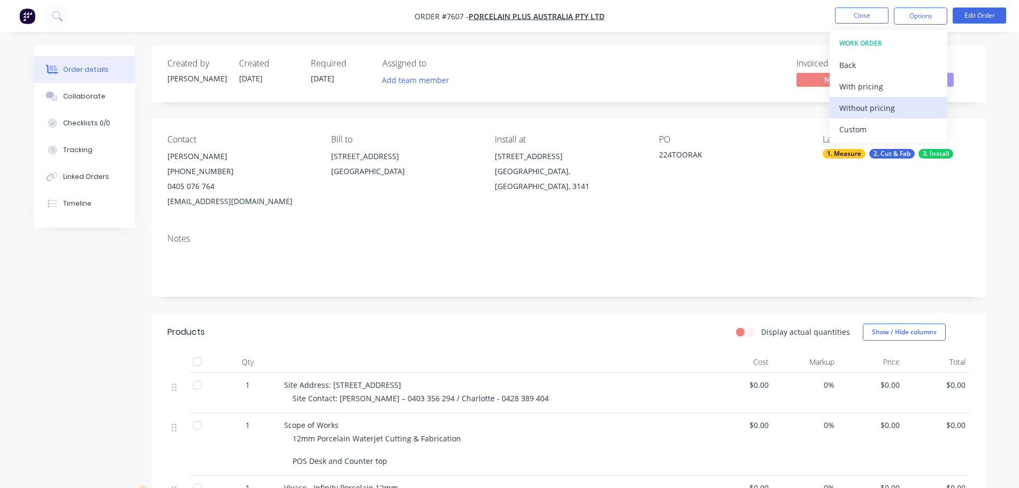
click at [887, 109] on div "Without pricing" at bounding box center [889, 108] width 98 height 16
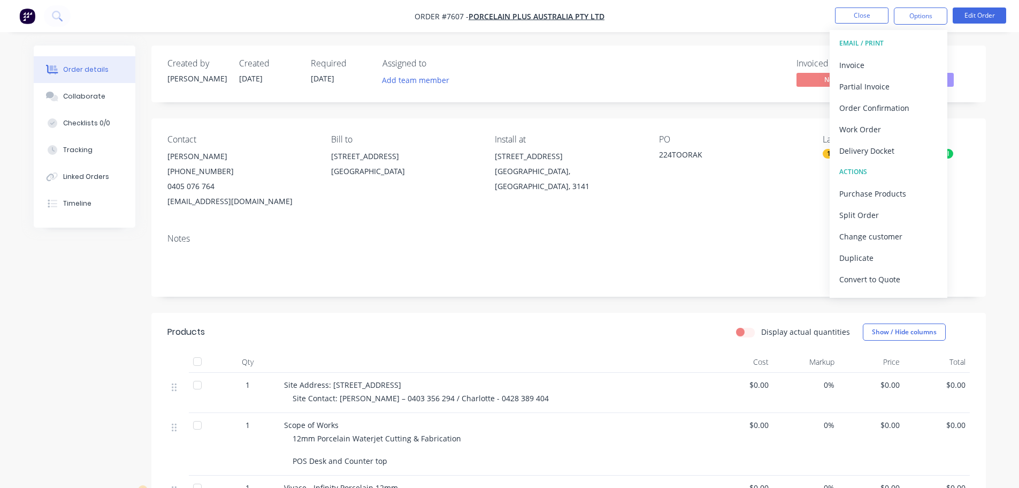
click at [994, 26] on nav "Order #7607 - Porcelain Plus Australia Pty Ltd Close Options EMAIL / PRINT Invo…" at bounding box center [509, 16] width 1019 height 32
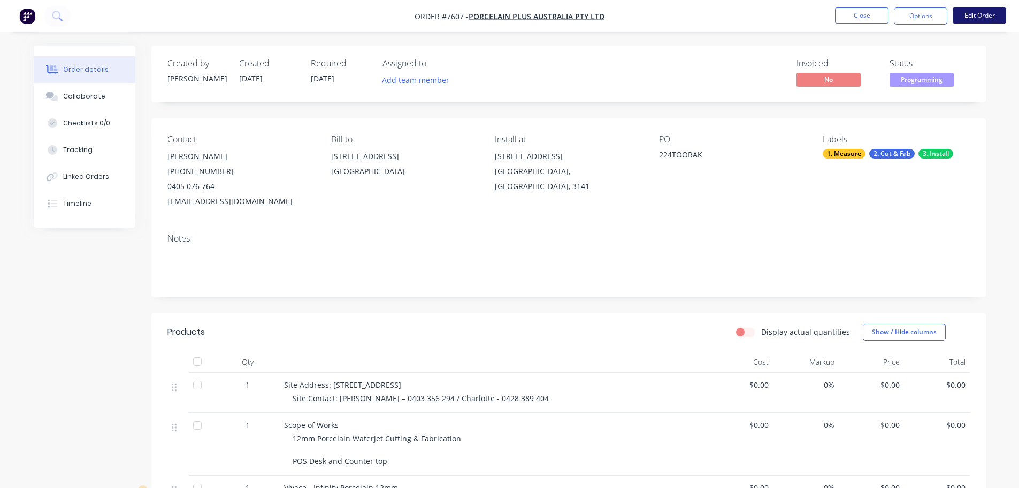
click at [993, 18] on button "Edit Order" at bounding box center [980, 15] width 54 height 16
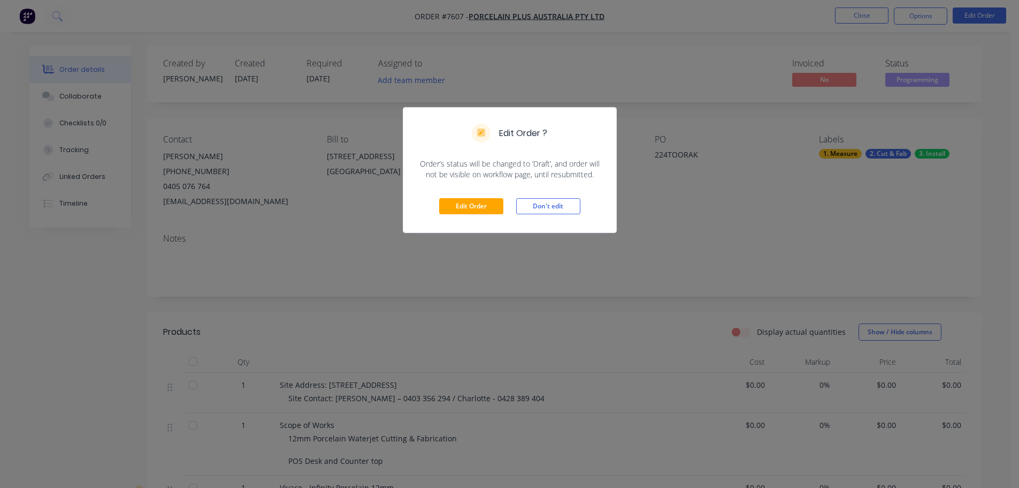
click at [909, 26] on div "Edit Order ? Order’s status will be changed to ‘Draft’, and order will not be v…" at bounding box center [509, 244] width 1019 height 488
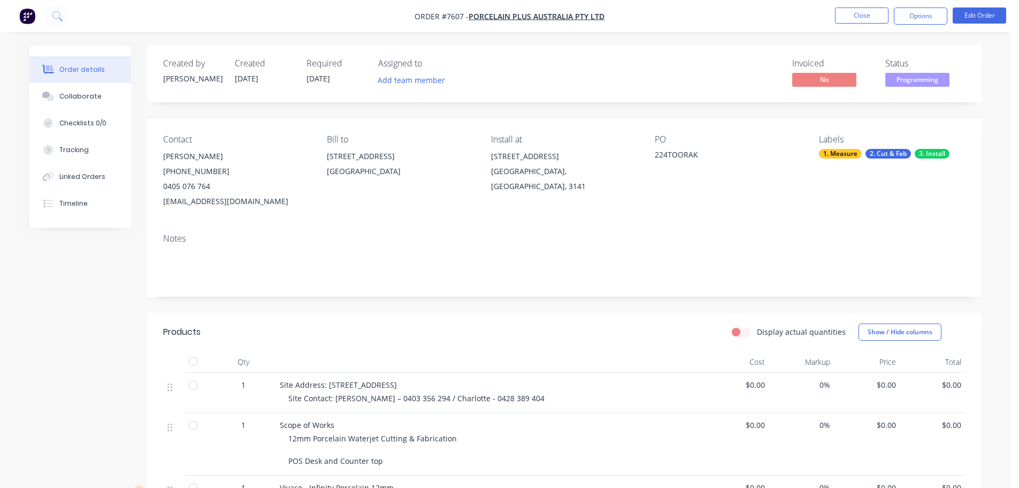
click at [913, 14] on div "Edit Order ? Order’s status will be changed to ‘Draft’, and order will not be v…" at bounding box center [509, 244] width 1019 height 488
click at [913, 14] on button "Options" at bounding box center [921, 15] width 54 height 17
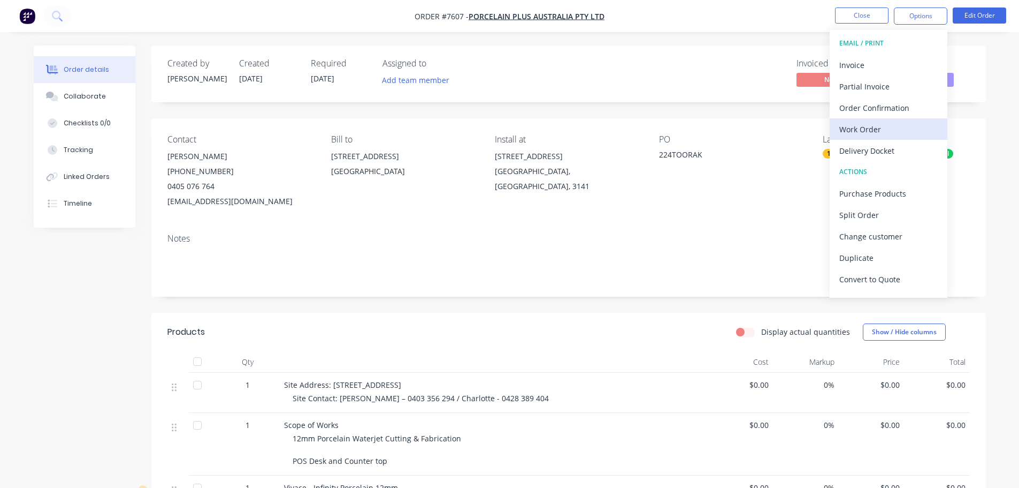
click at [860, 133] on div "Work Order" at bounding box center [889, 129] width 98 height 16
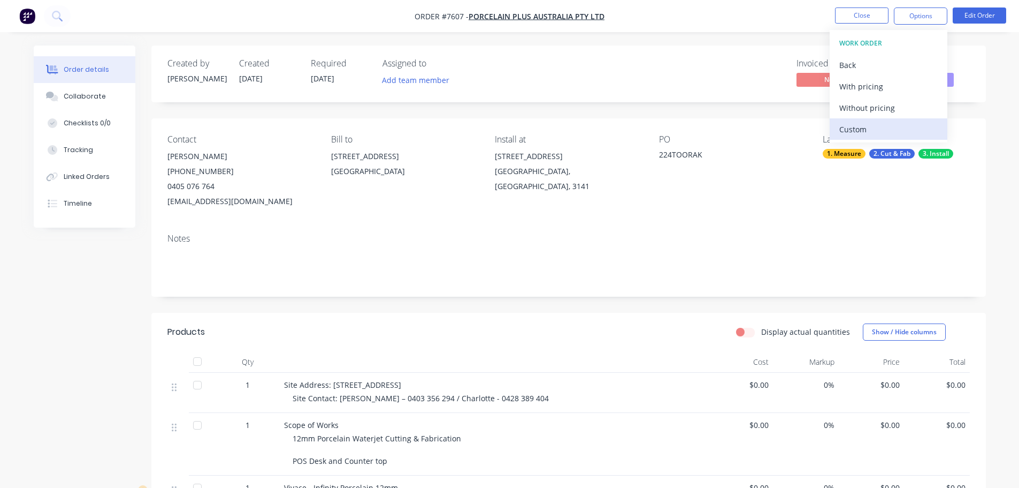
click at [863, 126] on div "Custom" at bounding box center [889, 129] width 98 height 16
click at [872, 109] on div "Without pricing" at bounding box center [889, 108] width 98 height 16
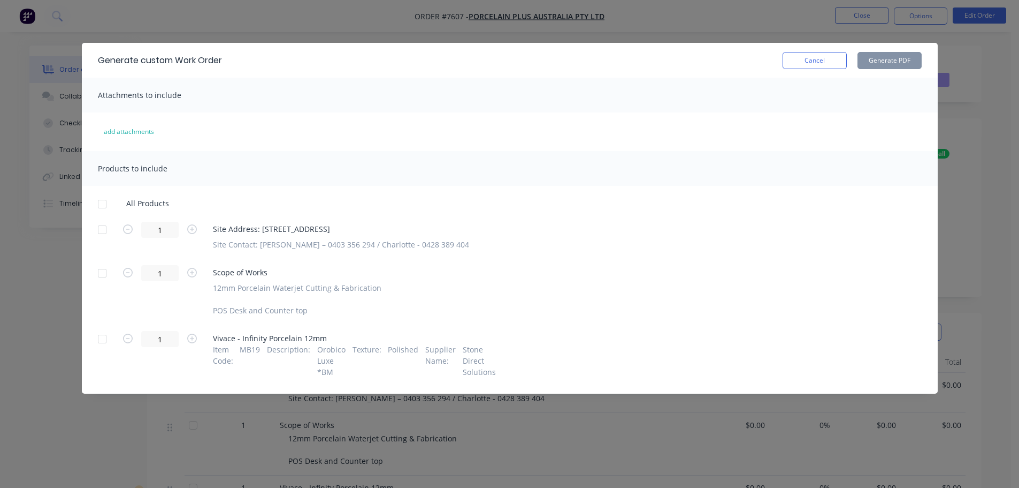
click at [105, 204] on div at bounding box center [102, 203] width 21 height 21
click at [901, 56] on button "Generate PDF" at bounding box center [890, 60] width 64 height 17
click at [820, 57] on button "Cancel" at bounding box center [815, 60] width 64 height 17
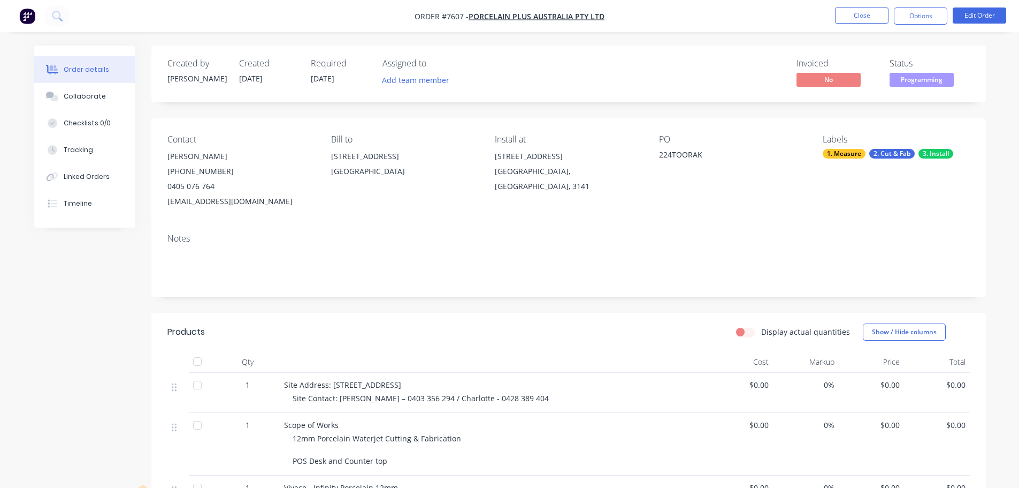
click at [849, 24] on li "Close" at bounding box center [862, 15] width 54 height 17
click at [873, 24] on li "Close" at bounding box center [862, 15] width 54 height 17
click at [874, 19] on button "Close" at bounding box center [862, 15] width 54 height 16
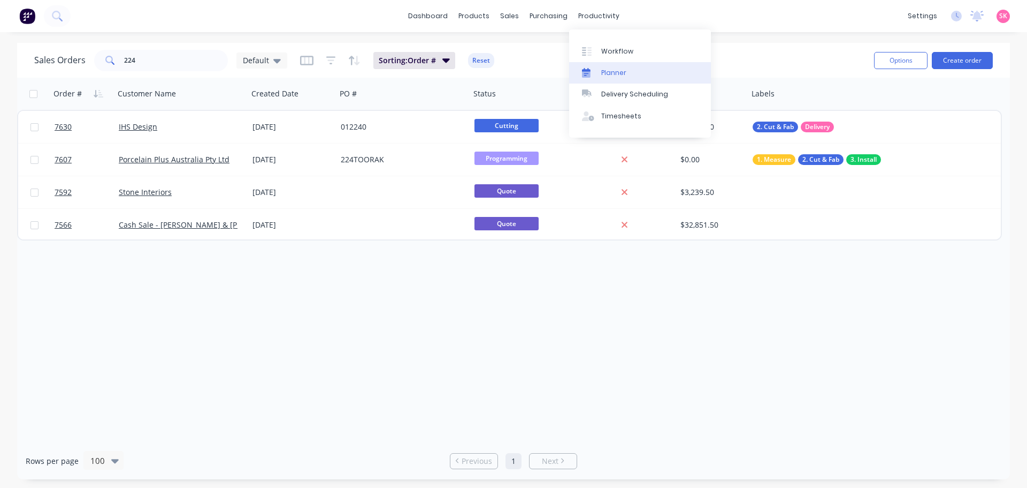
click at [622, 68] on div "Planner" at bounding box center [613, 73] width 25 height 10
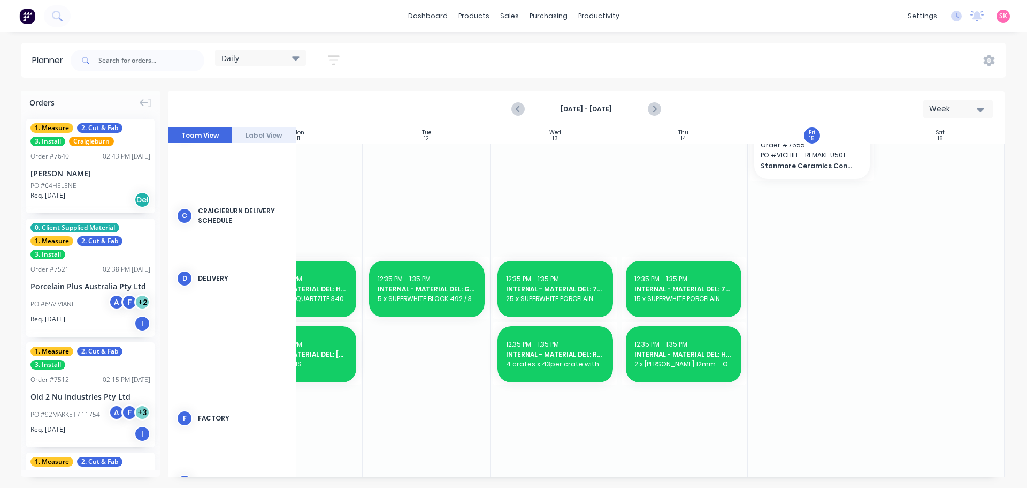
scroll to position [165, 195]
click at [177, 62] on input "text" at bounding box center [151, 60] width 106 height 21
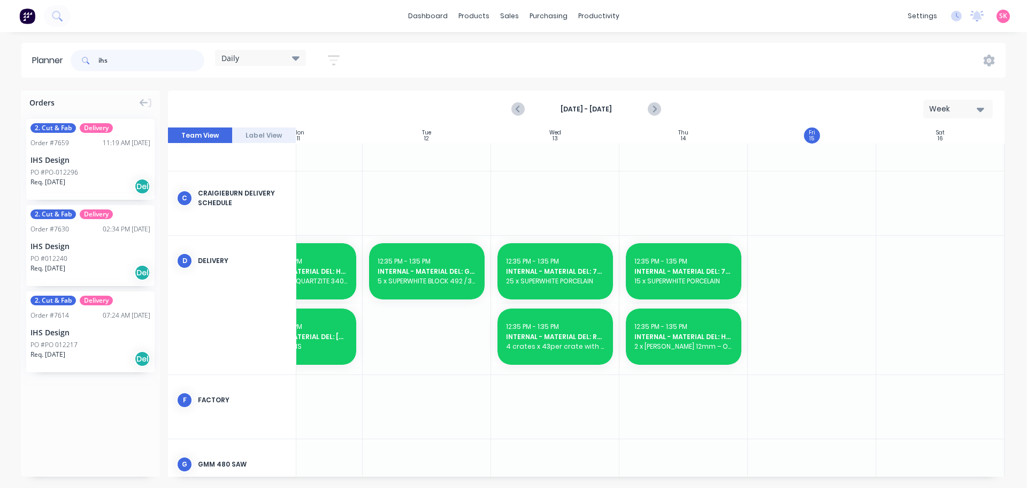
scroll to position [147, 195]
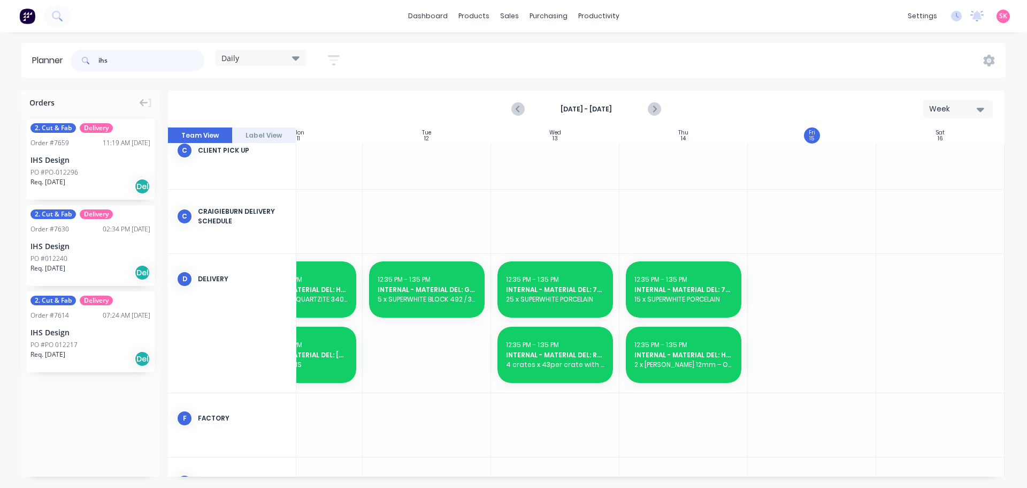
type input "ihs"
drag, startPoint x: 88, startPoint y: 329, endPoint x: 802, endPoint y: 298, distance: 714.6
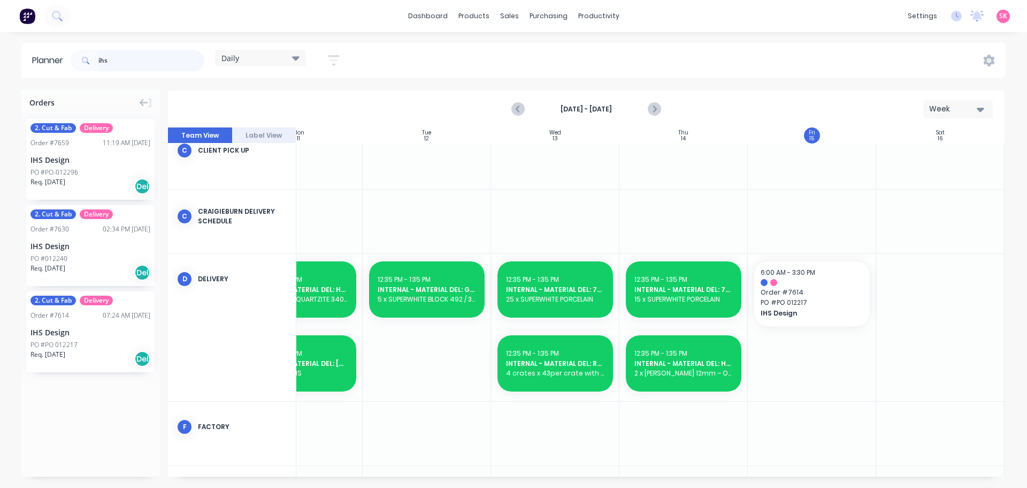
click at [0, 66] on html "dashboard products sales purchasing productivity dashboard products Product Cat…" at bounding box center [513, 244] width 1027 height 488
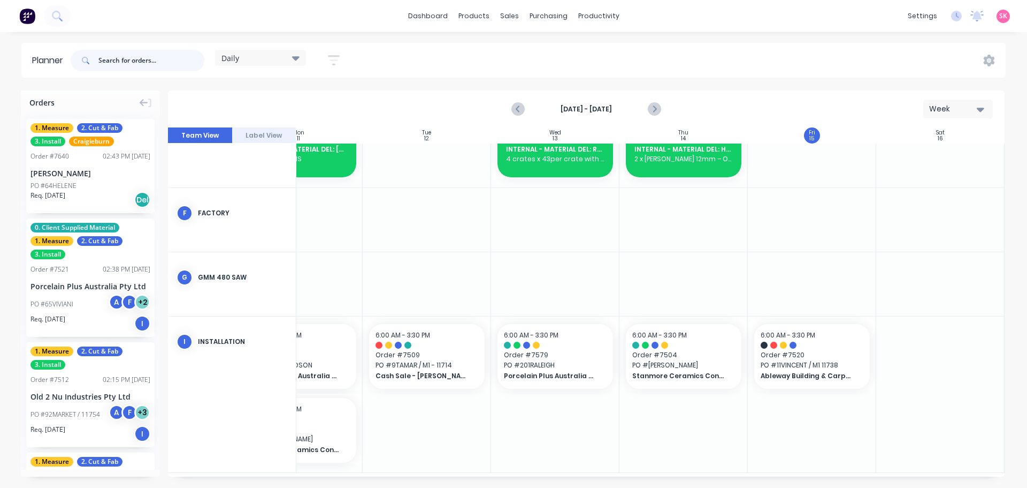
scroll to position [387, 195]
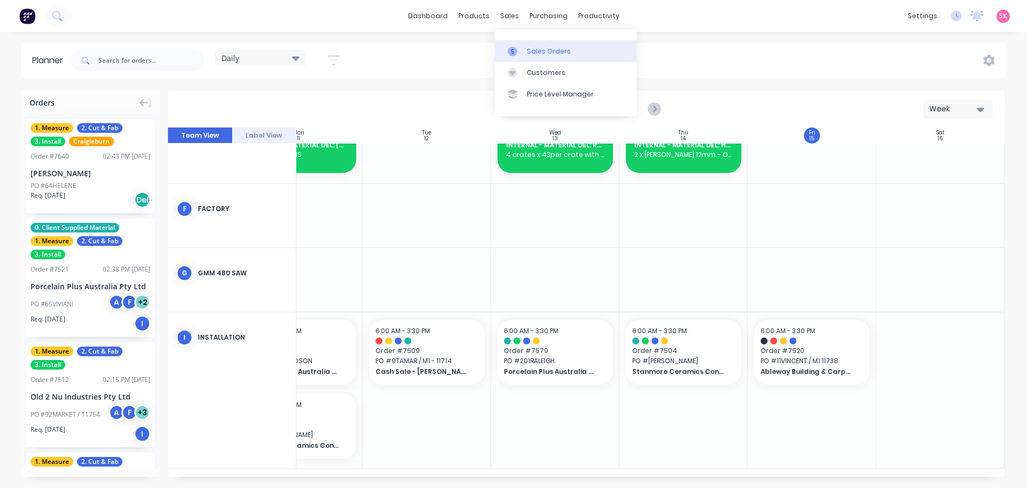
click at [510, 47] on icon at bounding box center [513, 52] width 10 height 10
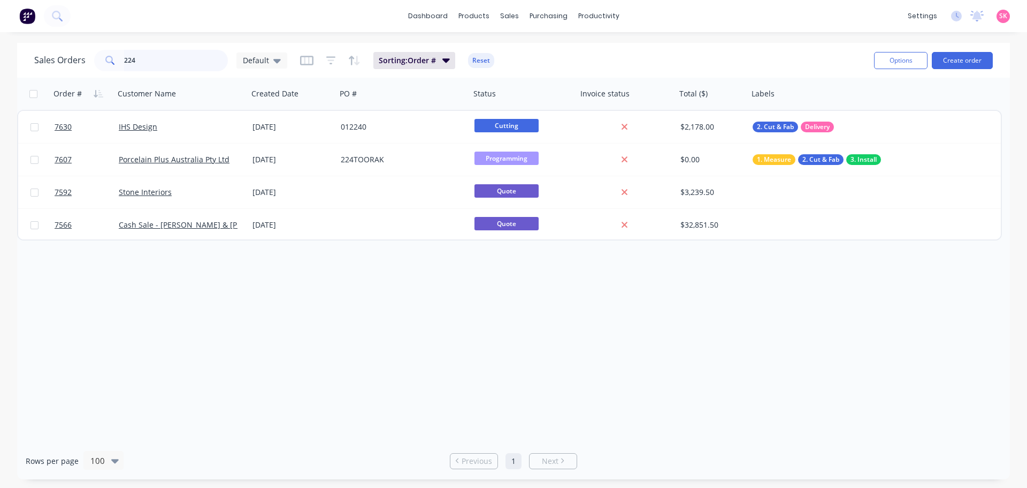
drag, startPoint x: 171, startPoint y: 54, endPoint x: 43, endPoint y: 61, distance: 128.1
click at [51, 59] on div "Sales Orders 224 Default" at bounding box center [160, 60] width 253 height 21
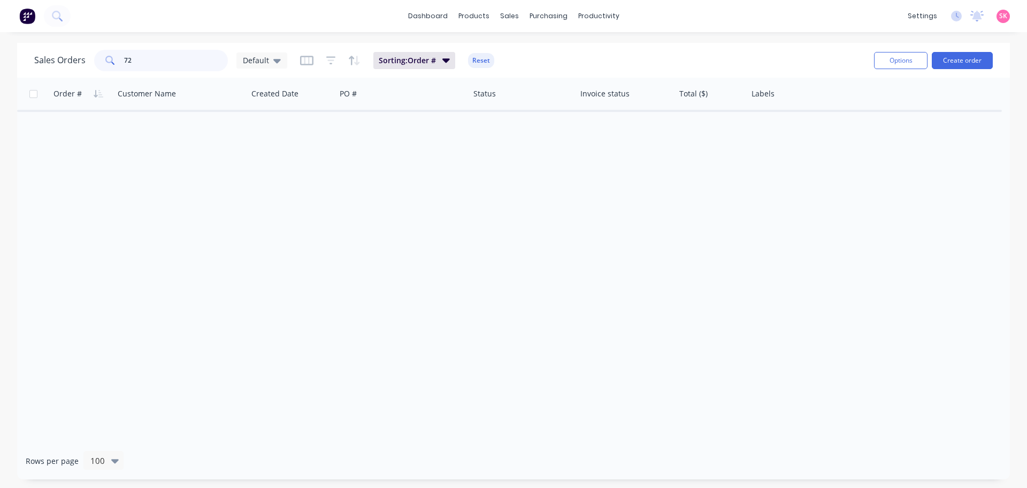
type input "7"
type input "aberfeldie"
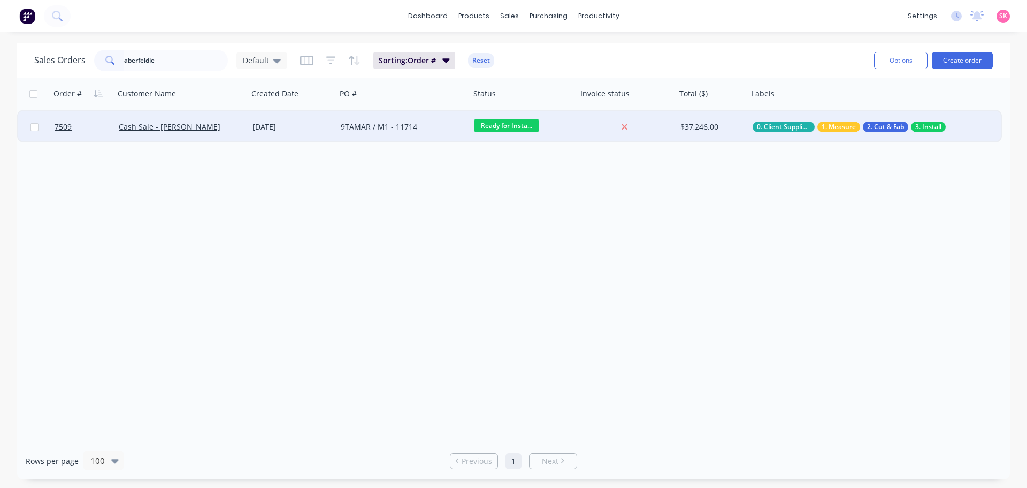
click at [361, 119] on div "9TAMAR / M1 - 11714" at bounding box center [404, 127] width 134 height 32
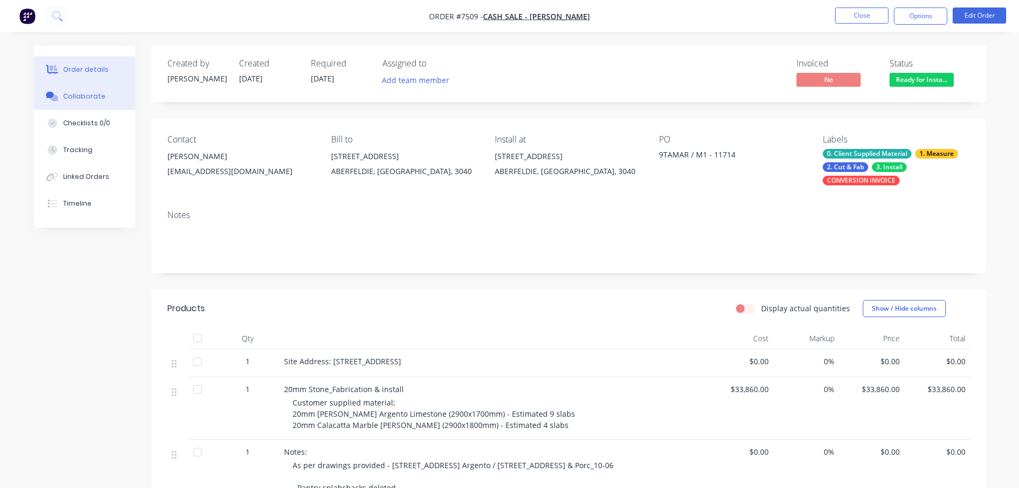
click at [105, 94] on button "Collaborate" at bounding box center [85, 96] width 102 height 27
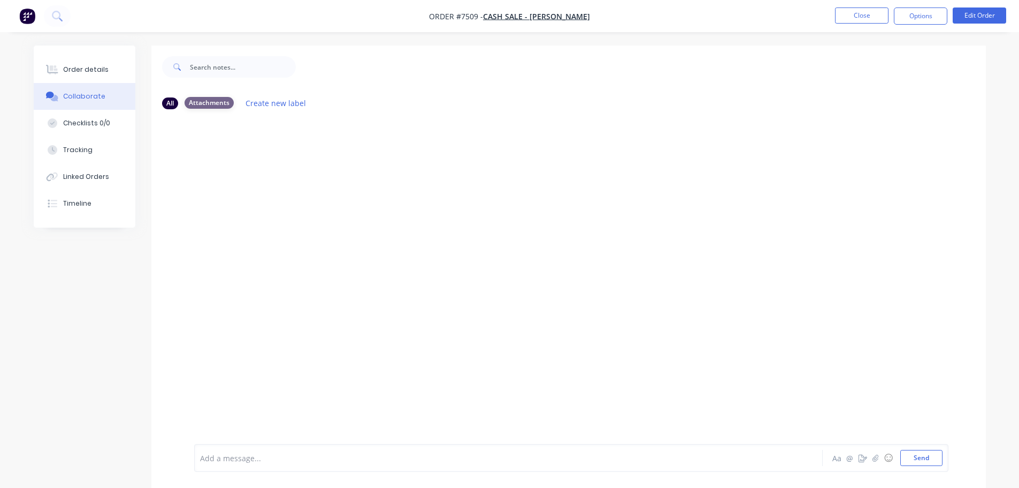
click at [210, 102] on div "Attachments" at bounding box center [209, 103] width 49 height 12
click at [174, 103] on div "All" at bounding box center [170, 103] width 16 height 12
click at [271, 457] on div at bounding box center [479, 457] width 557 height 11
click at [385, 458] on div "Balance of install - Powder Room (Calacatta)" at bounding box center [479, 459] width 557 height 11
click at [367, 462] on div "Balance of install - Powder Room (Calacatta)" at bounding box center [479, 459] width 557 height 11
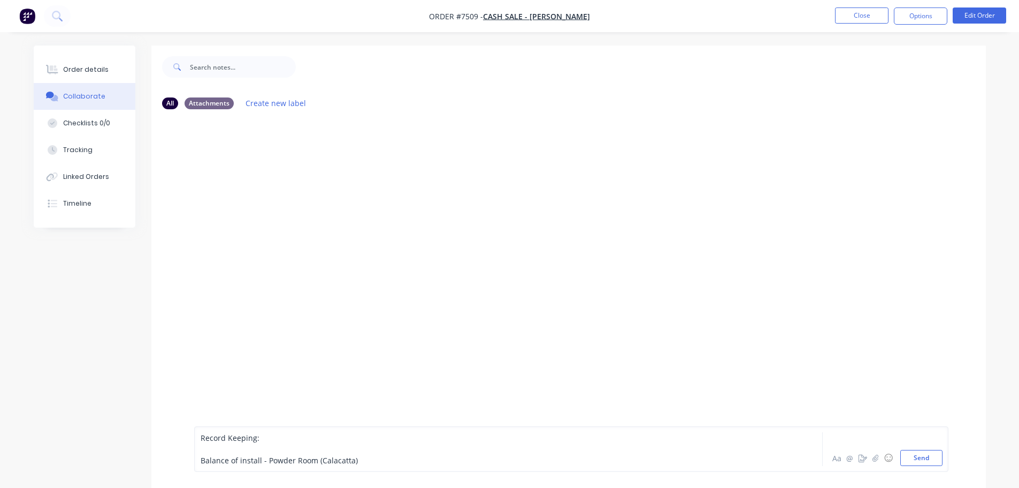
click at [386, 461] on div "Balance of install - Powder Room (Calacatta)" at bounding box center [479, 459] width 557 height 11
click at [746, 443] on div at bounding box center [479, 437] width 557 height 11
click at [745, 460] on div "Balance of install - Powder Room (Calacatta), BBQ (Concrete Light), 1 x Facet f…" at bounding box center [479, 454] width 557 height 22
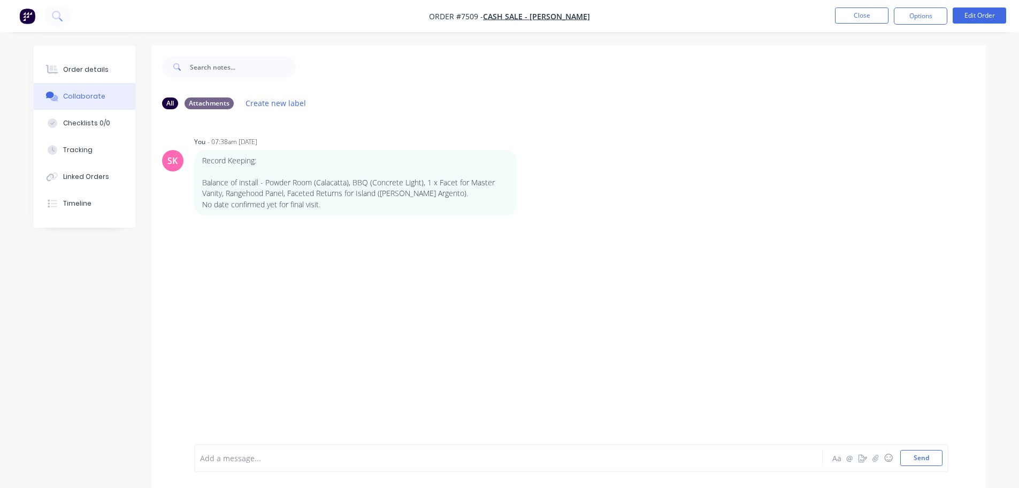
click at [873, 7] on nav "Order #7509 - Cash Sale - [PERSON_NAME] Close Options Edit Order" at bounding box center [509, 16] width 1019 height 32
click at [870, 20] on button "Close" at bounding box center [862, 15] width 54 height 16
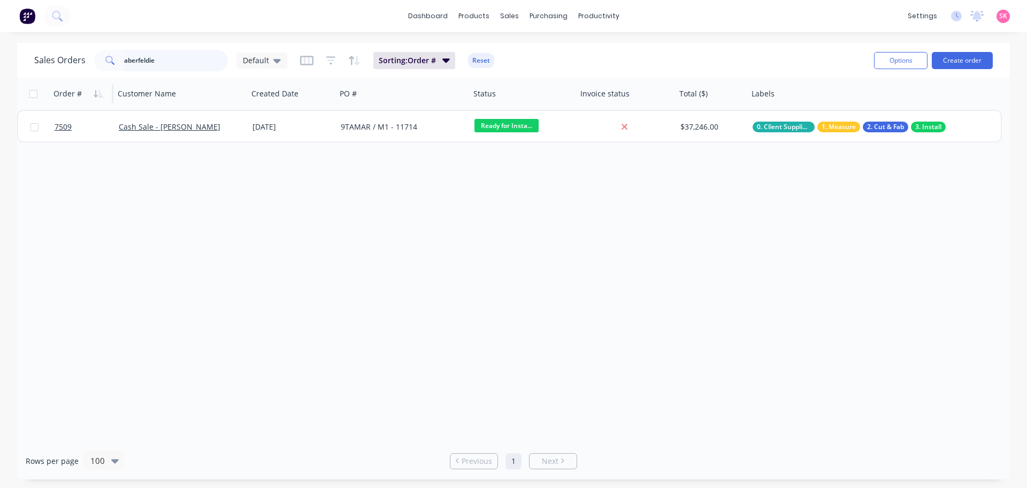
drag, startPoint x: 143, startPoint y: 62, endPoint x: 88, endPoint y: 78, distance: 57.4
click at [115, 65] on div "aberfeldie" at bounding box center [161, 60] width 134 height 21
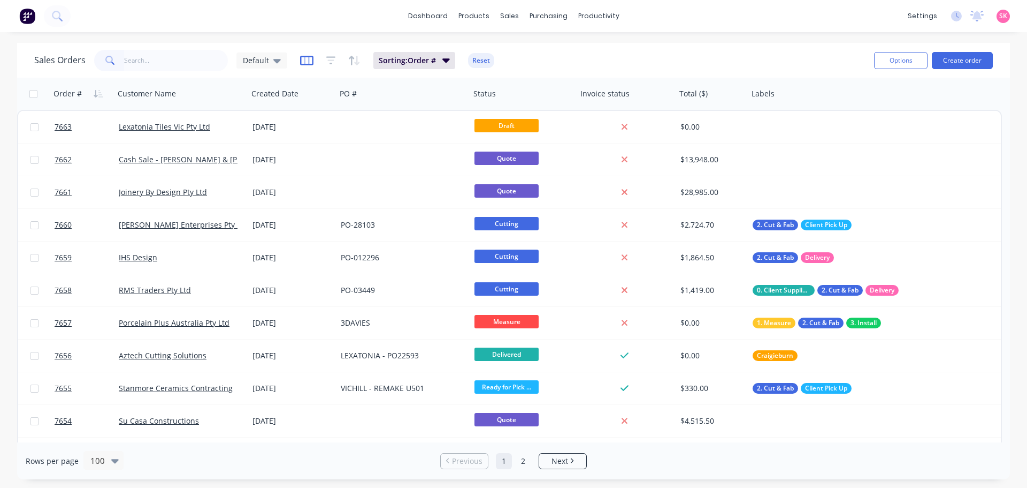
click at [306, 63] on icon "button" at bounding box center [306, 60] width 13 height 11
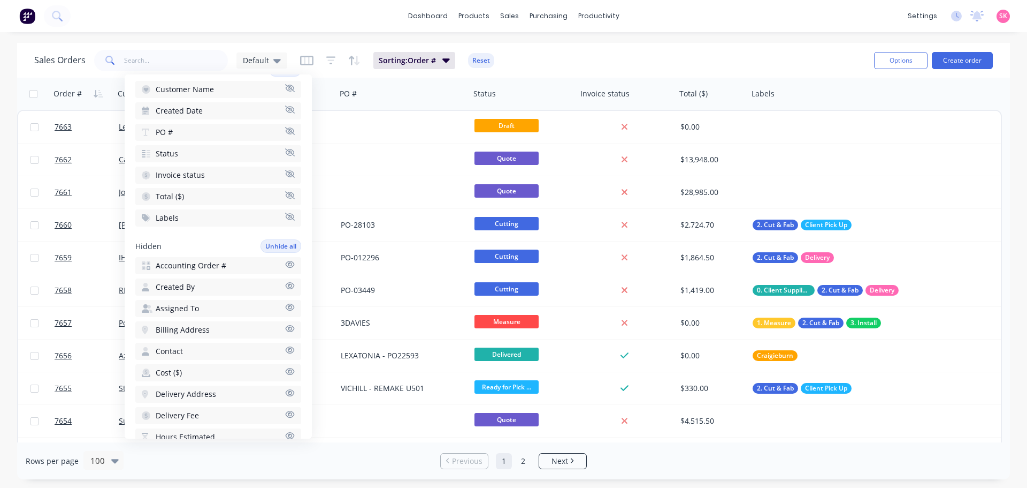
scroll to position [107, 0]
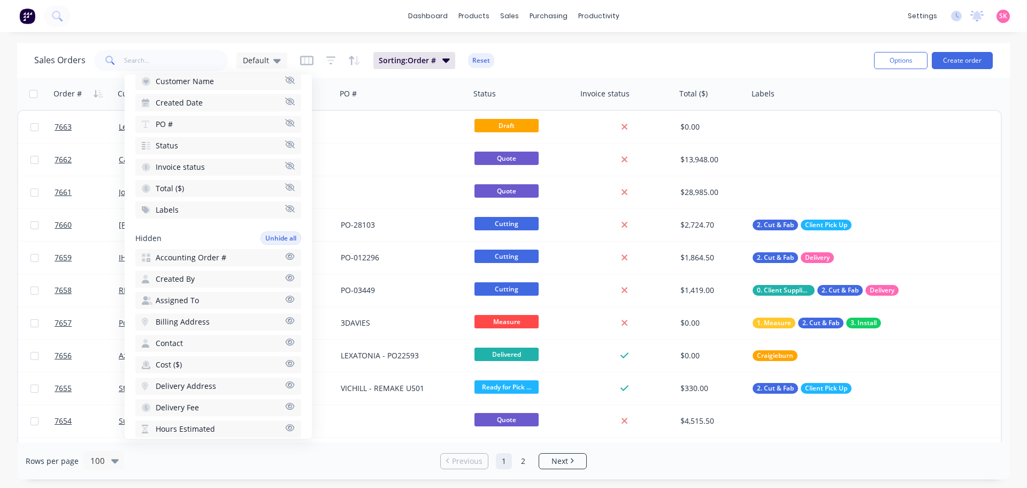
click at [204, 276] on button "Created By" at bounding box center [218, 278] width 166 height 17
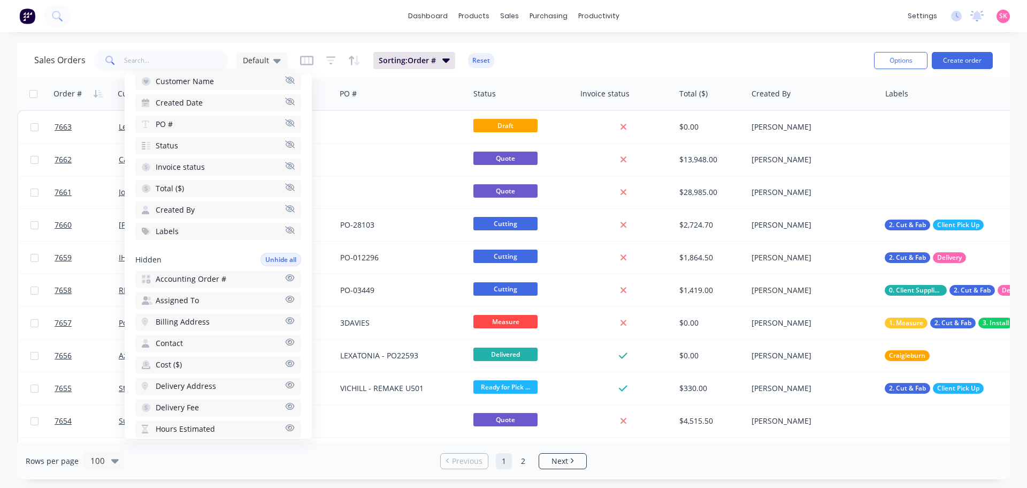
click at [538, 47] on div "Sales Orders Default Sorting: Order # Reset Options Create order" at bounding box center [513, 60] width 993 height 35
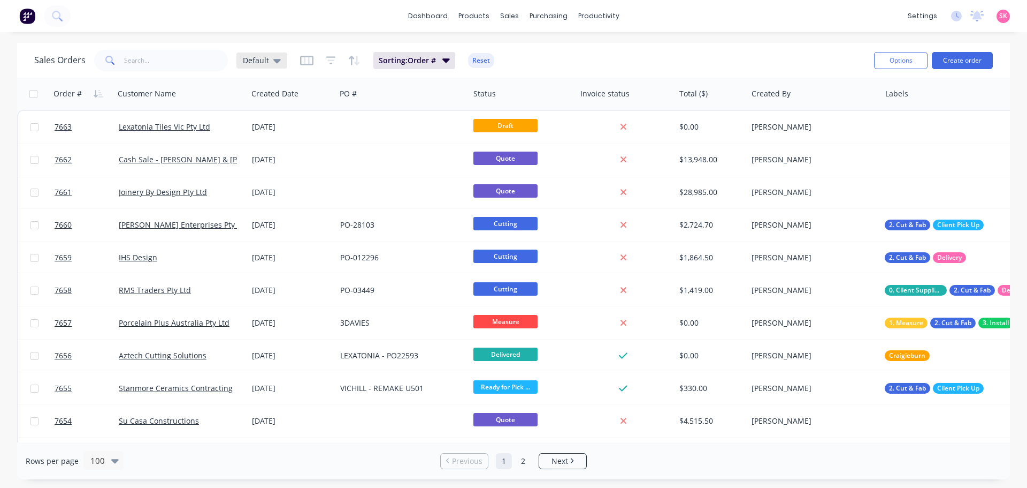
click at [271, 66] on div "Default" at bounding box center [262, 60] width 51 height 16
click at [369, 173] on button "edit" at bounding box center [374, 172] width 14 height 11
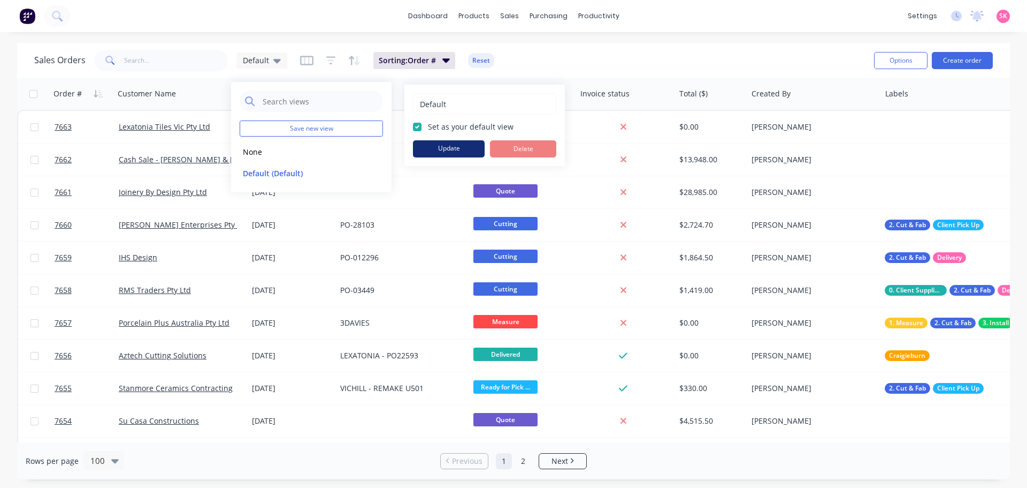
click at [439, 153] on button "Update" at bounding box center [449, 148] width 72 height 17
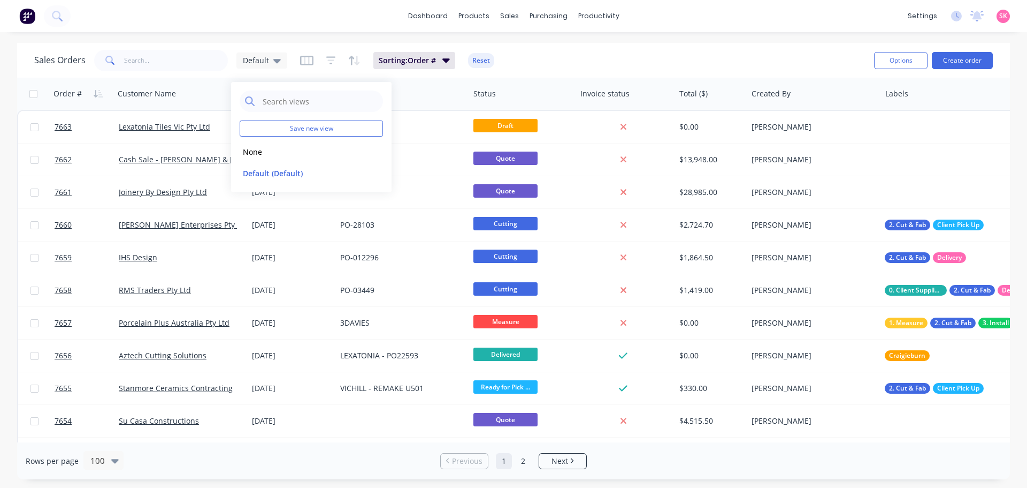
click at [618, 66] on div "Sales Orders Default Sorting: Order # Reset" at bounding box center [450, 60] width 832 height 26
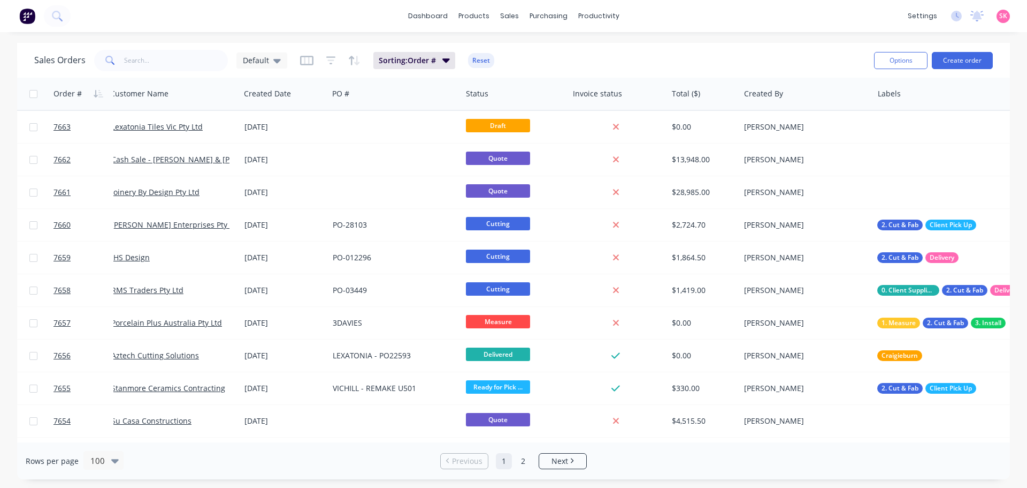
scroll to position [0, 0]
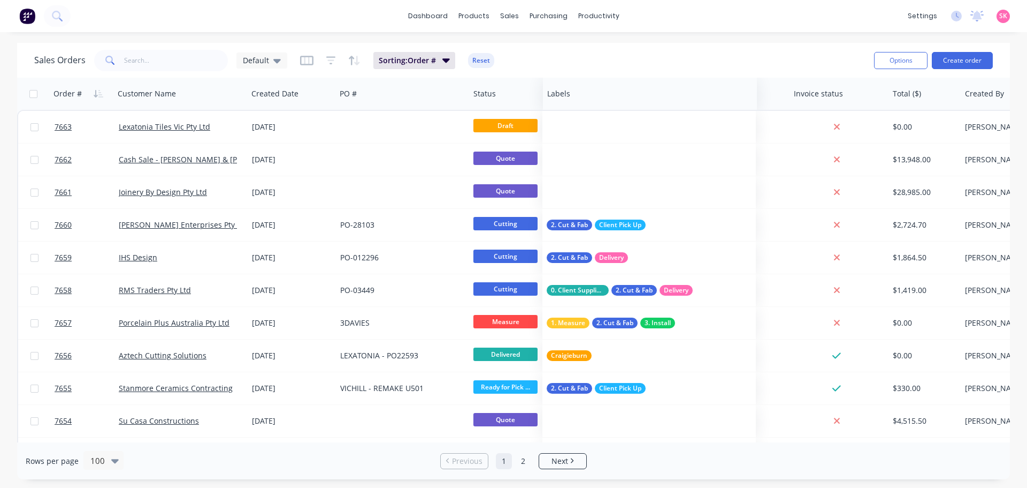
drag, startPoint x: 896, startPoint y: 92, endPoint x: 558, endPoint y: 104, distance: 339.0
click at [558, 104] on div "Labels" at bounding box center [650, 94] width 214 height 32
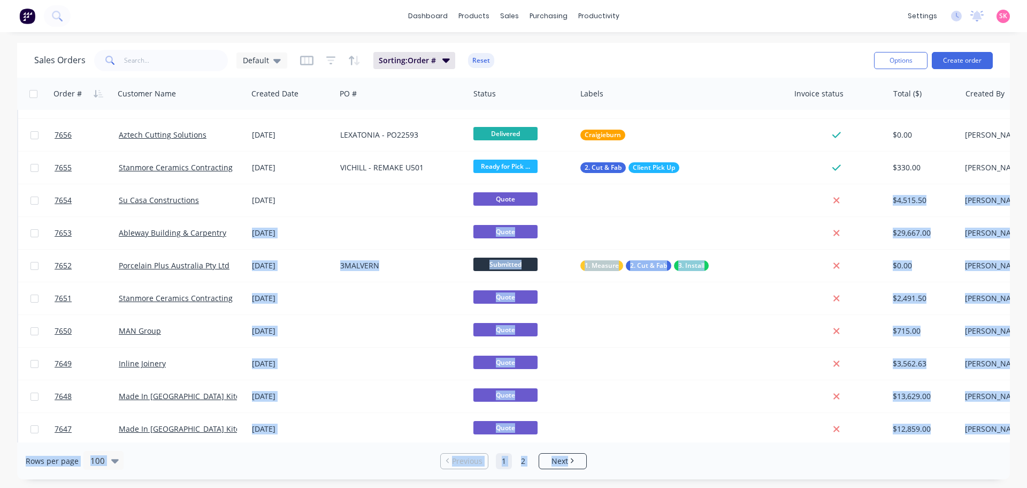
scroll to position [464, 0]
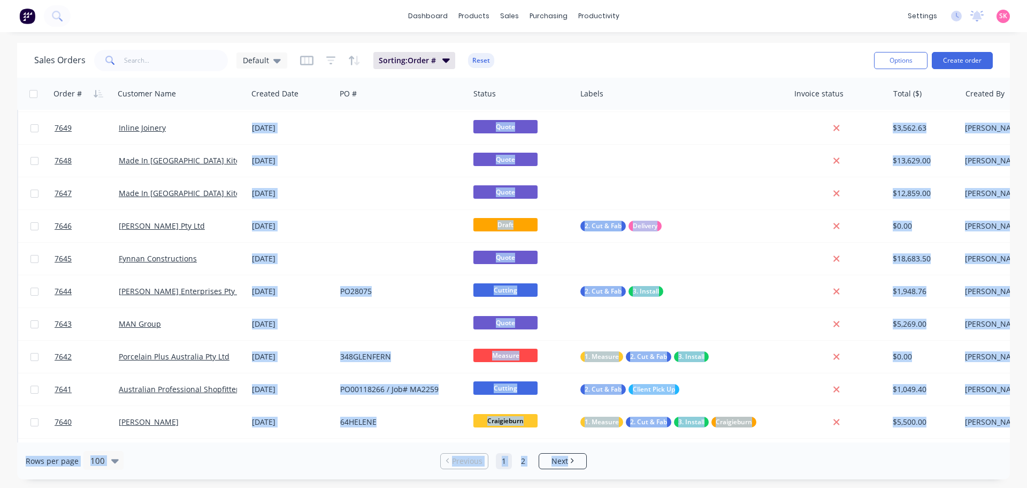
drag, startPoint x: 642, startPoint y: 436, endPoint x: 595, endPoint y: 439, distance: 47.2
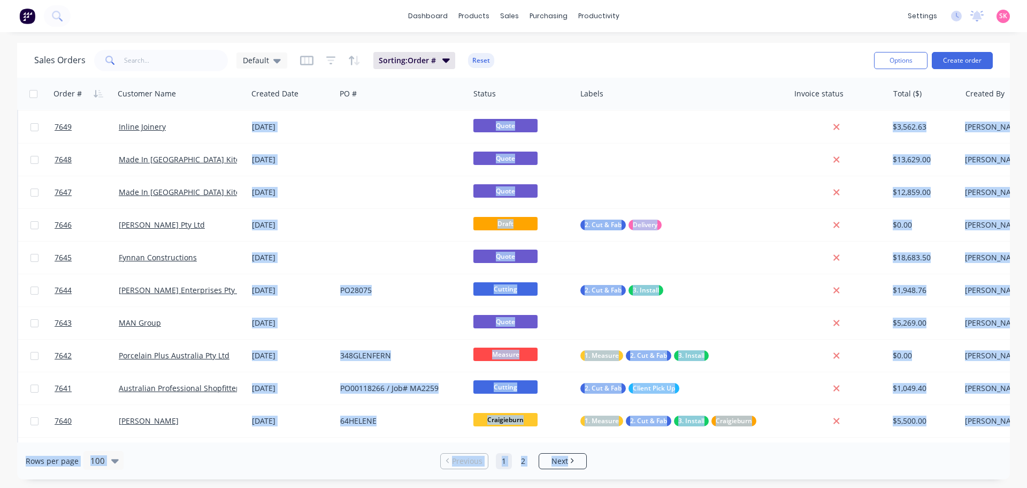
click at [594, 440] on div "Order # Customer Name Created Date PO # Status Labels Invoice status Total ($) …" at bounding box center [513, 260] width 993 height 364
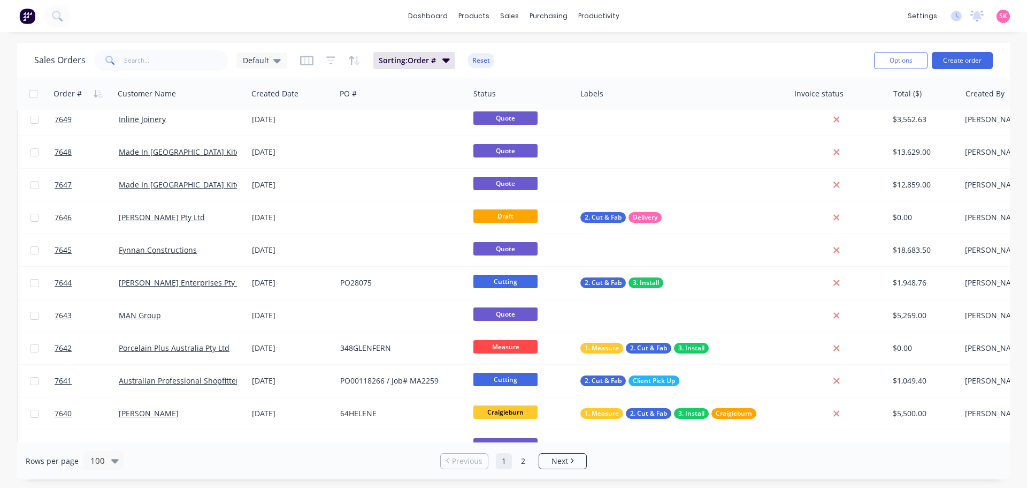
scroll to position [0, 0]
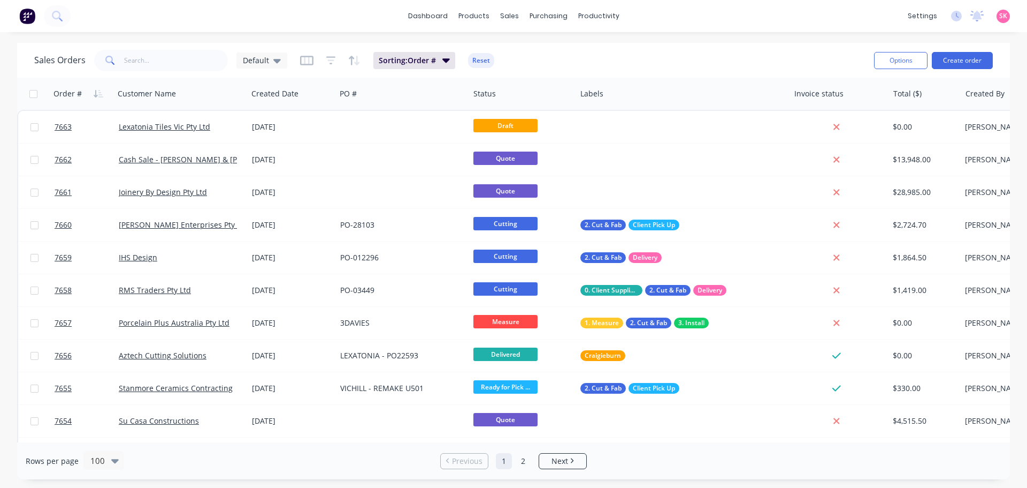
click at [638, 75] on div "Sales Orders Default Sorting: Order # Reset Options Create order" at bounding box center [513, 60] width 993 height 35
click at [790, 92] on div "Invoice status" at bounding box center [839, 94] width 99 height 32
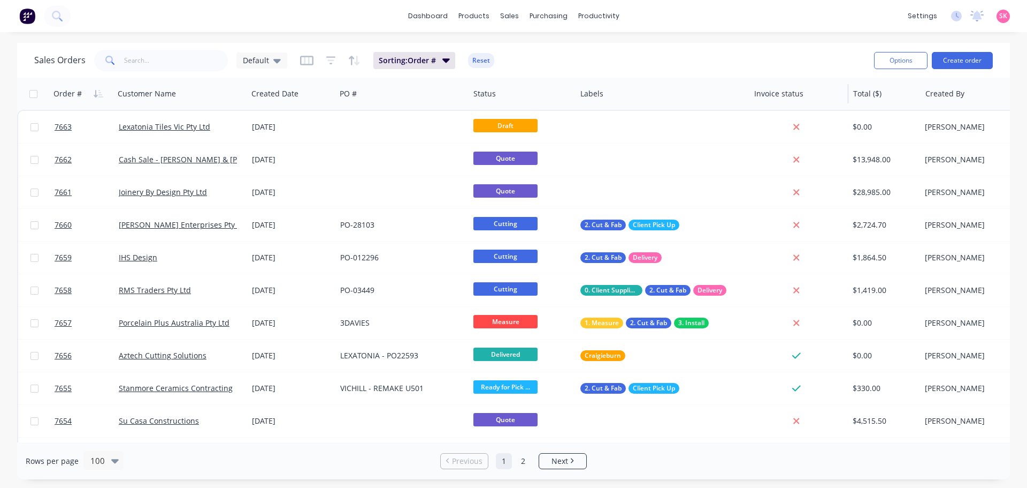
drag, startPoint x: 789, startPoint y: 92, endPoint x: 749, endPoint y: 104, distance: 42.0
click at [749, 104] on div "Labels" at bounding box center [663, 94] width 174 height 32
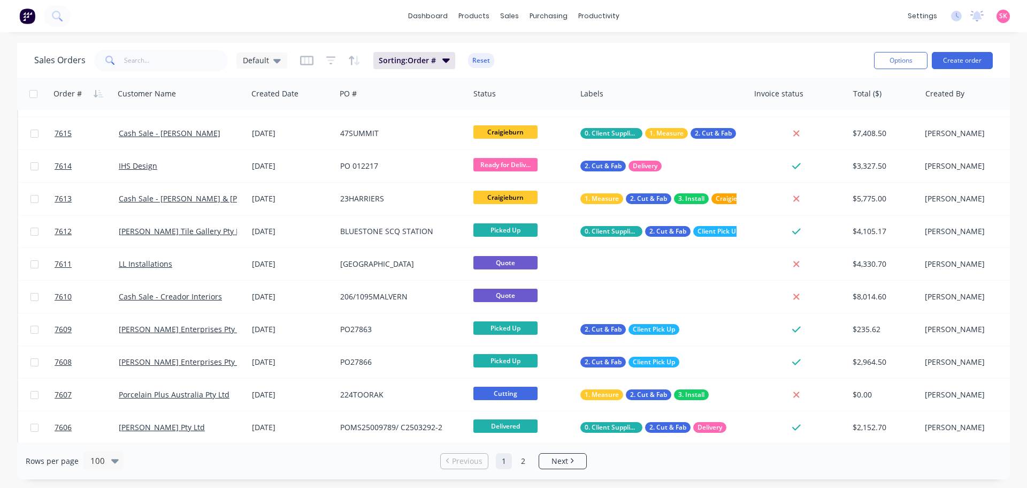
scroll to position [1712, 0]
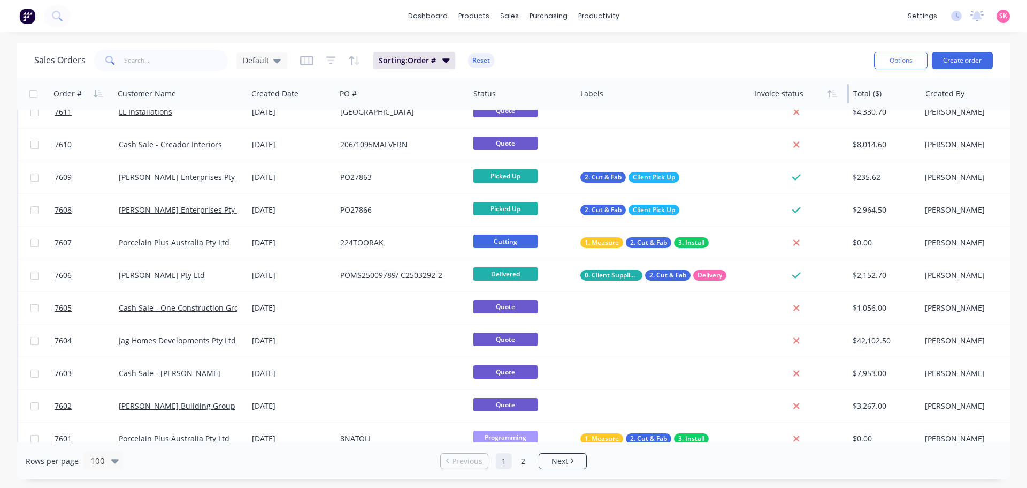
drag, startPoint x: 849, startPoint y: 90, endPoint x: 811, endPoint y: 92, distance: 37.5
click at [811, 92] on div "Invoice status" at bounding box center [799, 94] width 99 height 32
drag, startPoint x: 920, startPoint y: 90, endPoint x: 877, endPoint y: 92, distance: 43.4
click at [877, 92] on div "Total ($)" at bounding box center [885, 94] width 72 height 32
drag, startPoint x: 576, startPoint y: 92, endPoint x: 675, endPoint y: 99, distance: 98.7
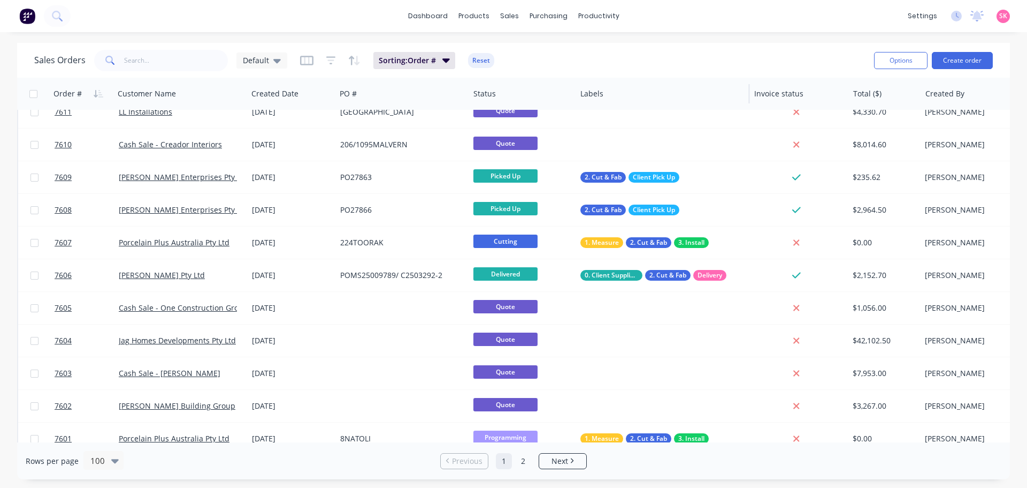
click at [675, 99] on div "Labels" at bounding box center [663, 94] width 174 height 32
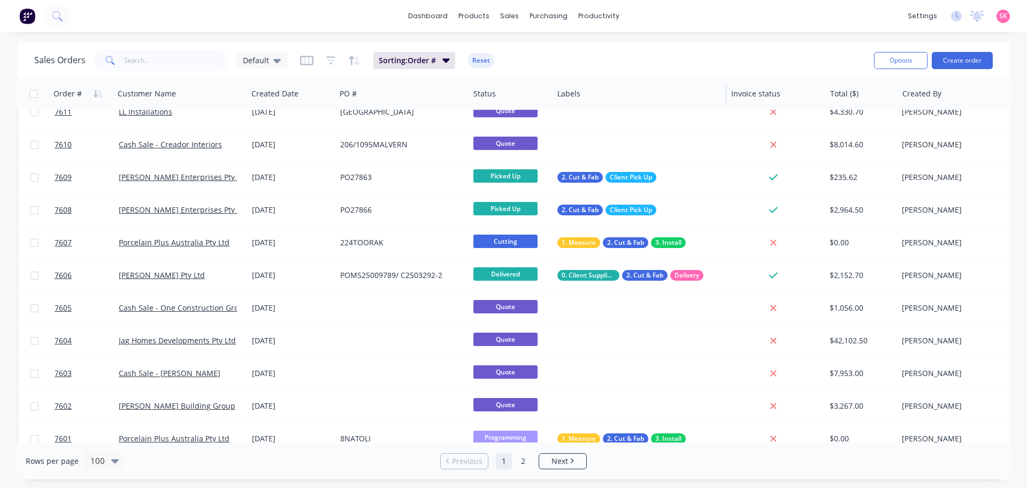
drag, startPoint x: 575, startPoint y: 95, endPoint x: 552, endPoint y: 96, distance: 23.0
click at [552, 96] on div at bounding box center [553, 93] width 2 height 19
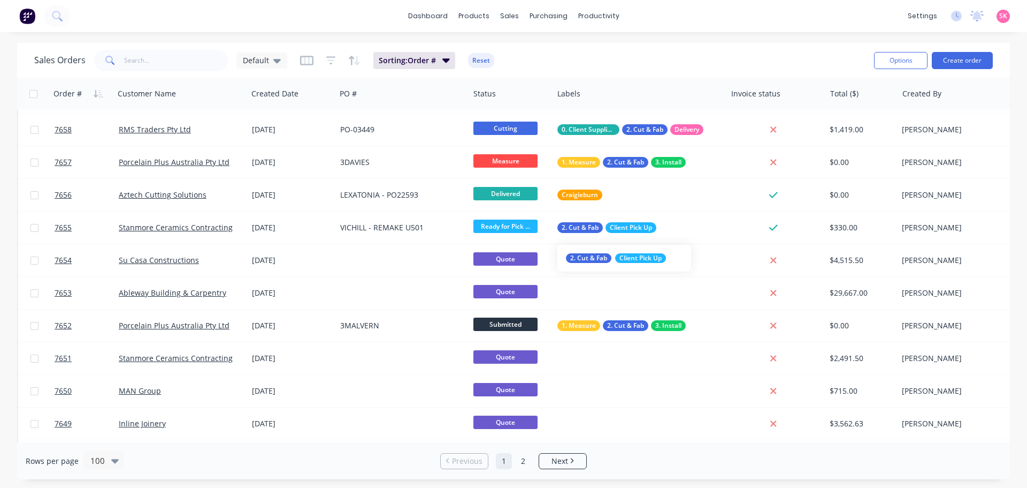
scroll to position [0, 0]
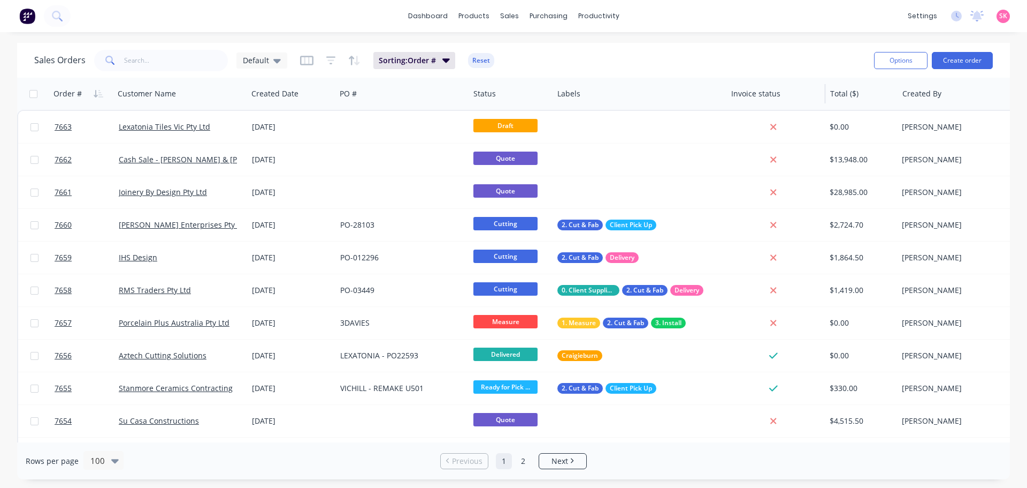
click at [727, 94] on div "Invoice status" at bounding box center [776, 94] width 99 height 32
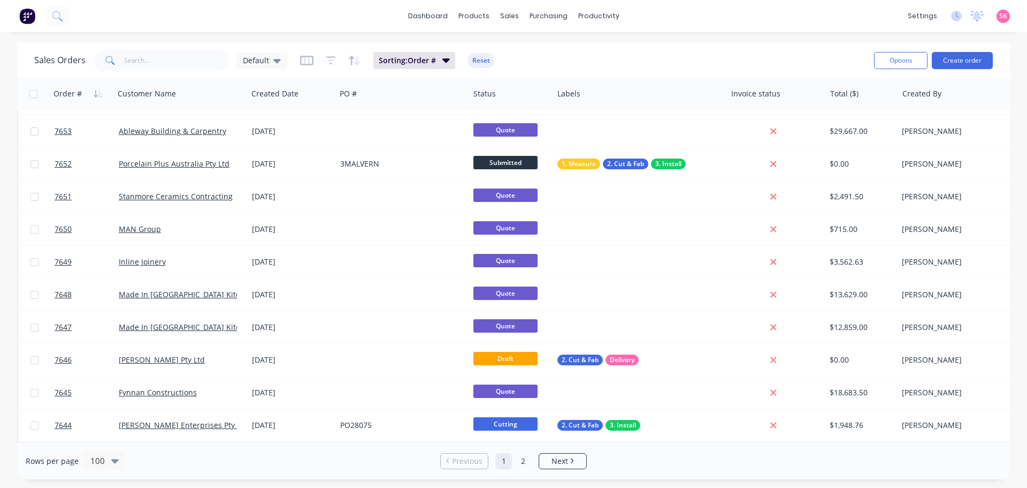
scroll to position [535, 0]
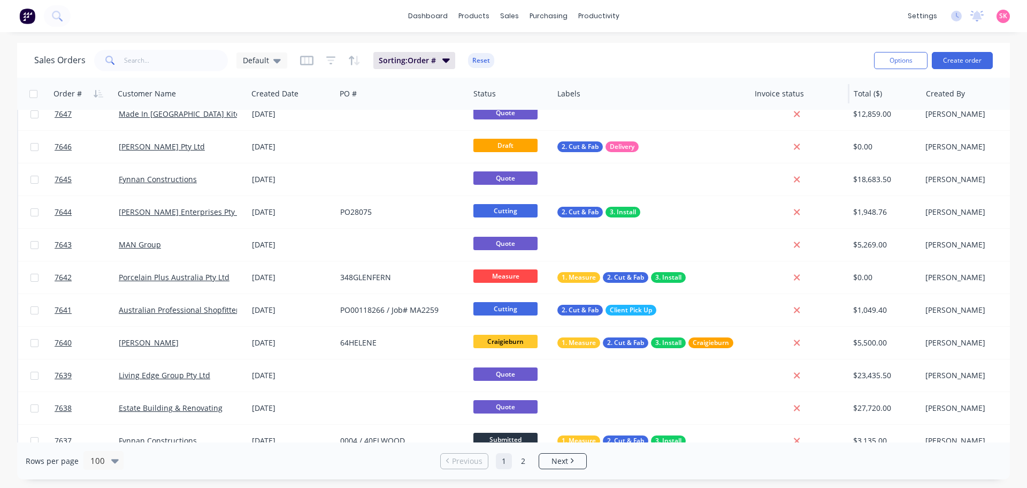
drag, startPoint x: 726, startPoint y: 95, endPoint x: 750, endPoint y: 98, distance: 23.8
click at [750, 98] on div at bounding box center [750, 93] width 2 height 19
drag, startPoint x: 849, startPoint y: 92, endPoint x: 864, endPoint y: 101, distance: 17.5
click at [804, 92] on div "Invoice status" at bounding box center [800, 94] width 99 height 32
drag, startPoint x: 849, startPoint y: 97, endPoint x: 964, endPoint y: 102, distance: 115.1
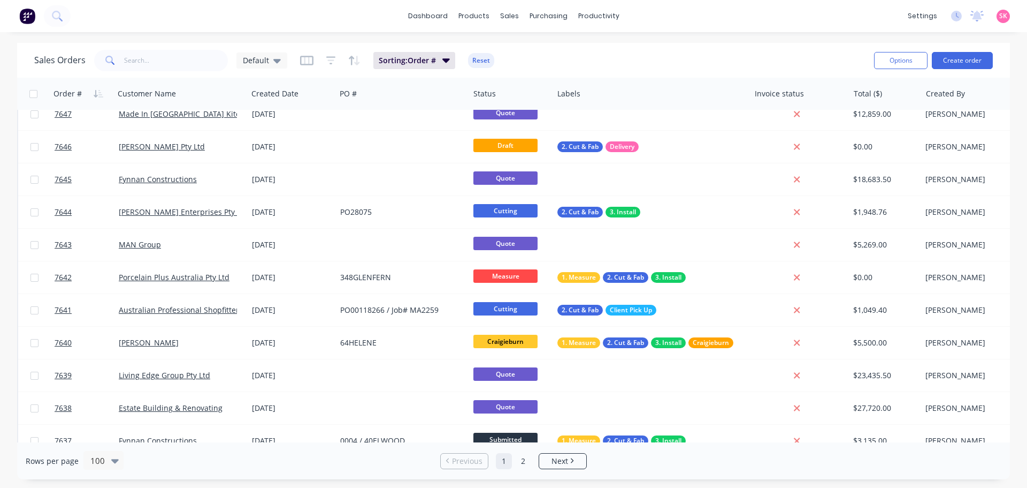
click at [832, 99] on div "Invoice status" at bounding box center [800, 94] width 99 height 32
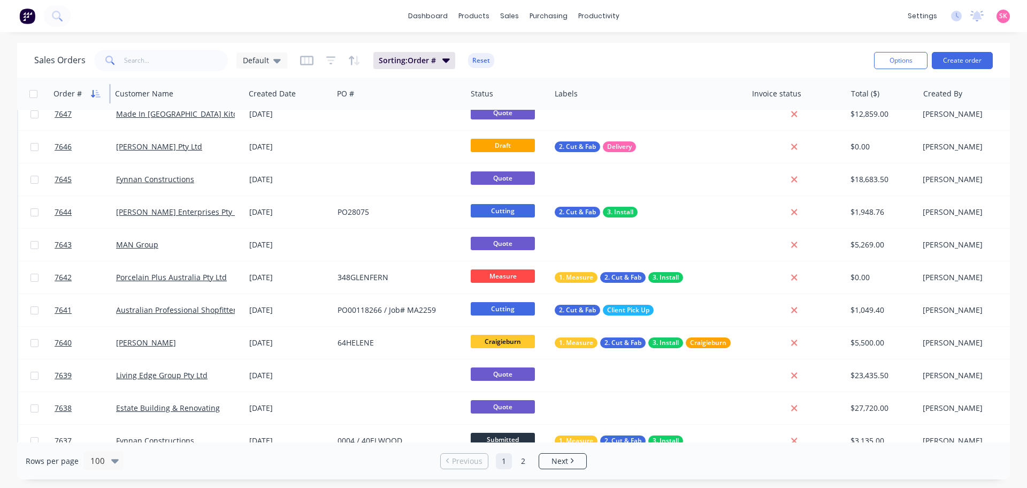
drag, startPoint x: 112, startPoint y: 93, endPoint x: 104, endPoint y: 100, distance: 10.3
click at [67, 99] on div "Order #" at bounding box center [80, 94] width 62 height 32
drag, startPoint x: 332, startPoint y: 93, endPoint x: 286, endPoint y: 92, distance: 45.5
click at [286, 92] on div "Created Date" at bounding box center [289, 94] width 88 height 32
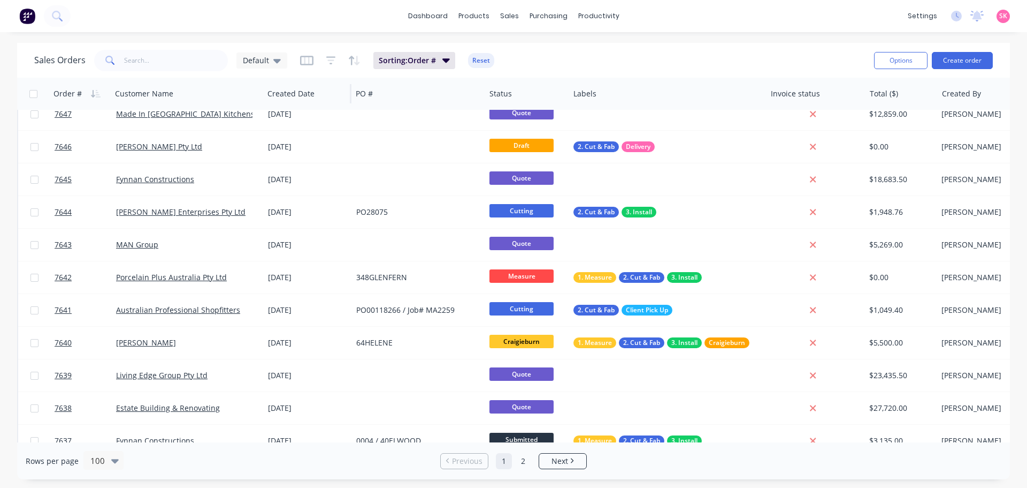
drag, startPoint x: 243, startPoint y: 90, endPoint x: 262, endPoint y: 100, distance: 21.1
click at [262, 100] on div at bounding box center [263, 93] width 2 height 19
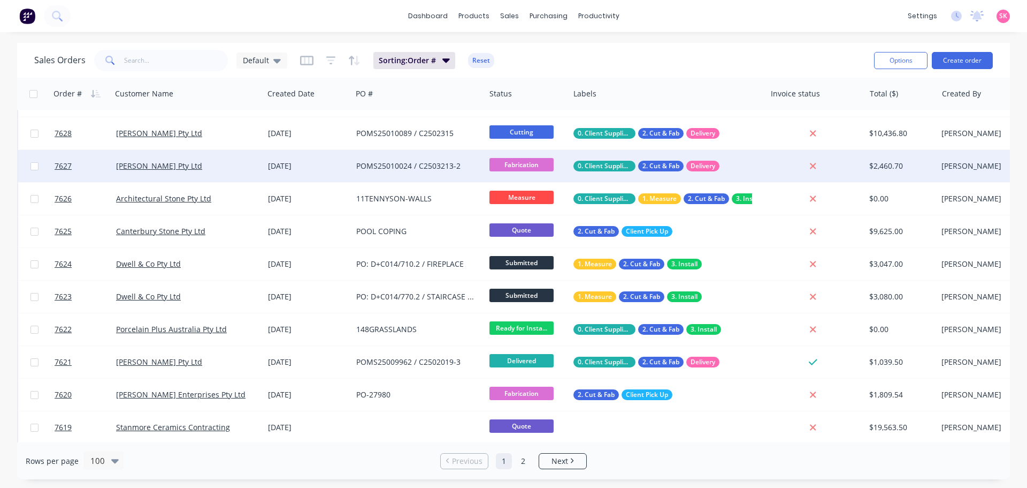
scroll to position [1118, 0]
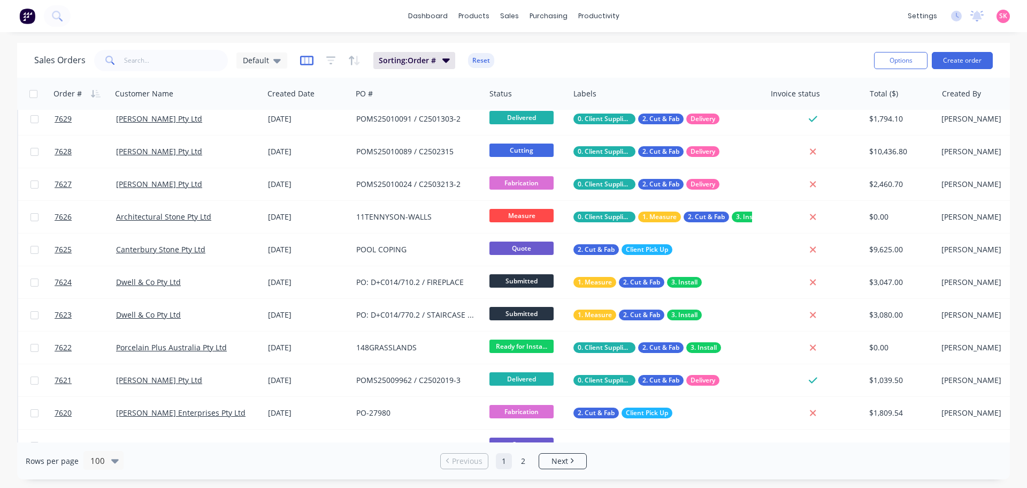
click at [311, 62] on icon "button" at bounding box center [306, 61] width 13 height 10
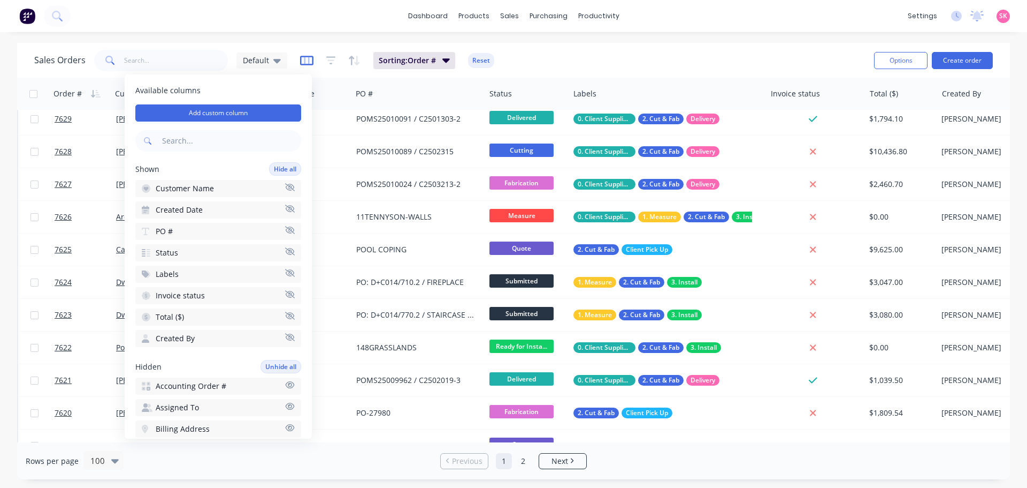
click at [302, 58] on icon "button" at bounding box center [306, 60] width 13 height 11
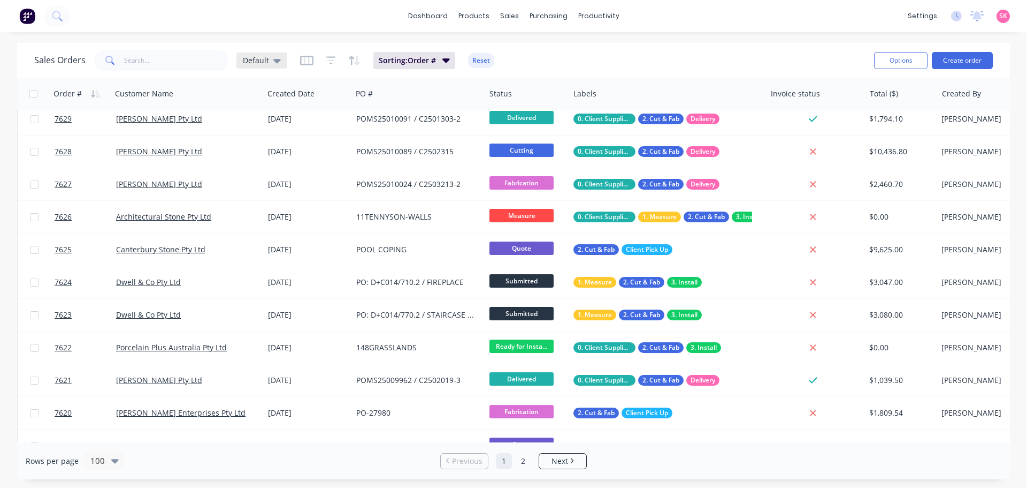
click at [283, 62] on div "Default" at bounding box center [262, 60] width 51 height 16
click at [369, 172] on button "edit" at bounding box center [374, 172] width 14 height 11
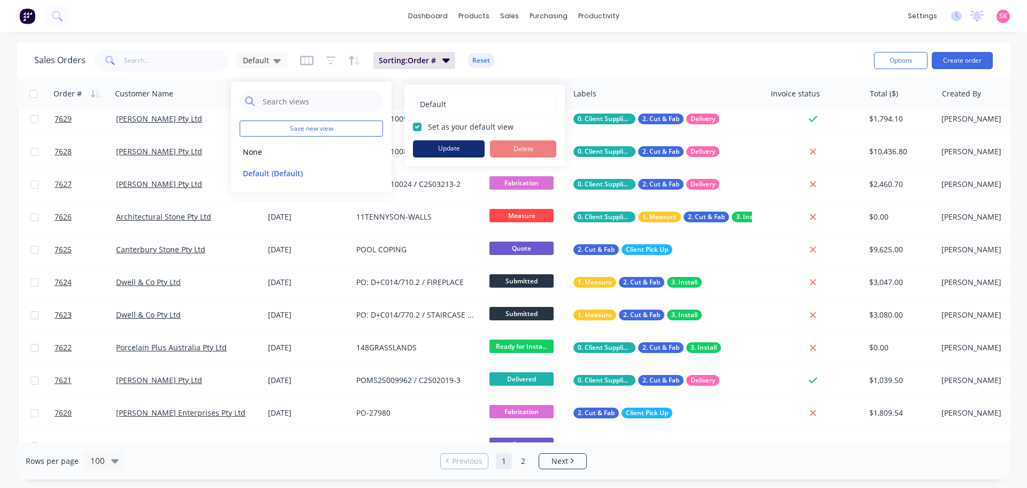
click at [447, 148] on button "Update" at bounding box center [449, 148] width 72 height 17
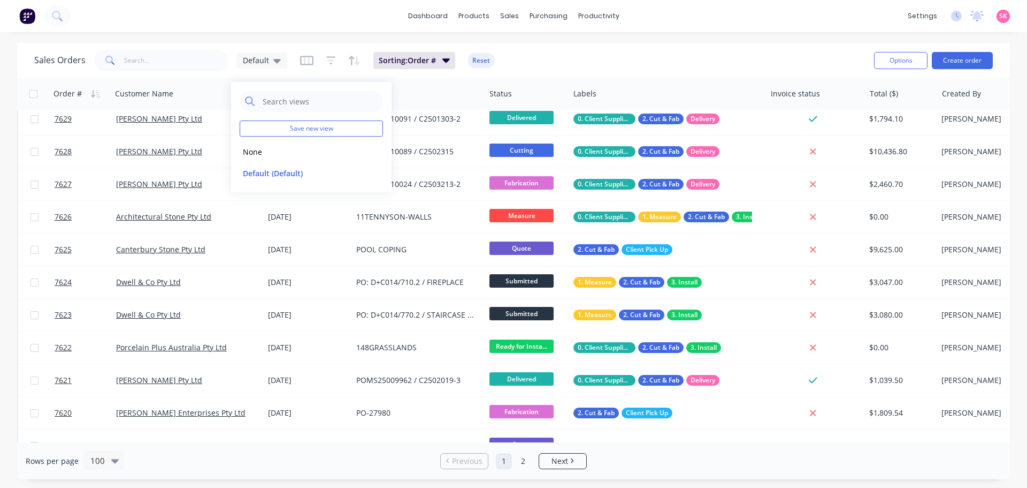
click at [597, 60] on div "Sales Orders Default Sorting: Order # Reset" at bounding box center [450, 60] width 832 height 26
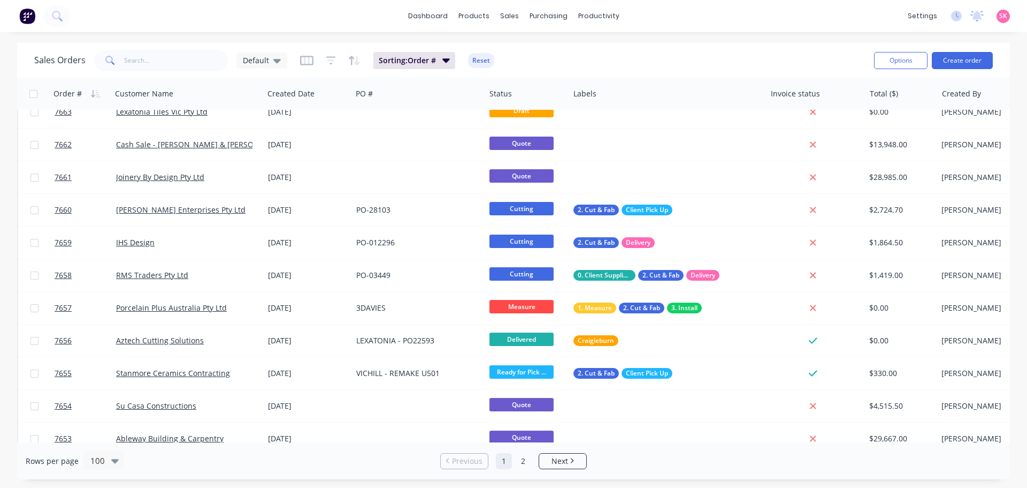
scroll to position [0, 0]
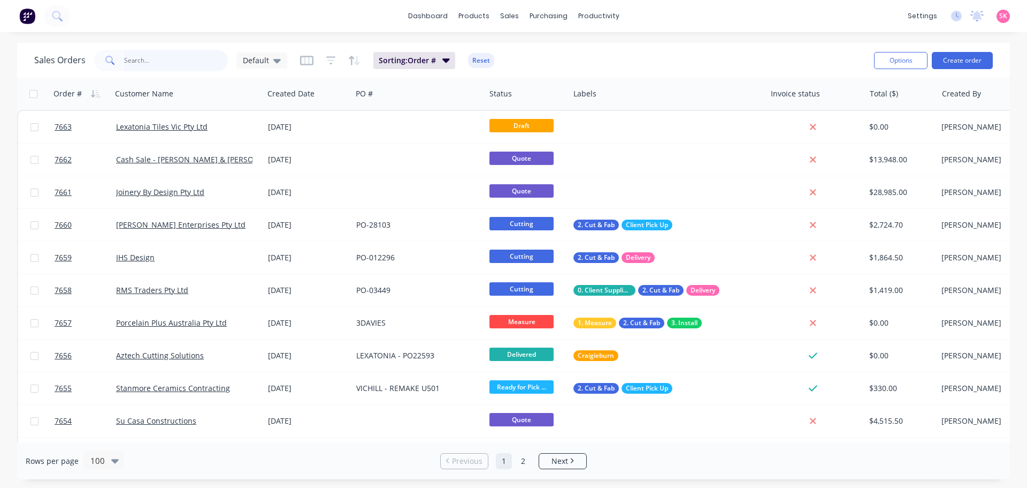
click at [198, 62] on input "text" at bounding box center [176, 60] width 104 height 21
click at [306, 65] on icon "button" at bounding box center [306, 61] width 13 height 10
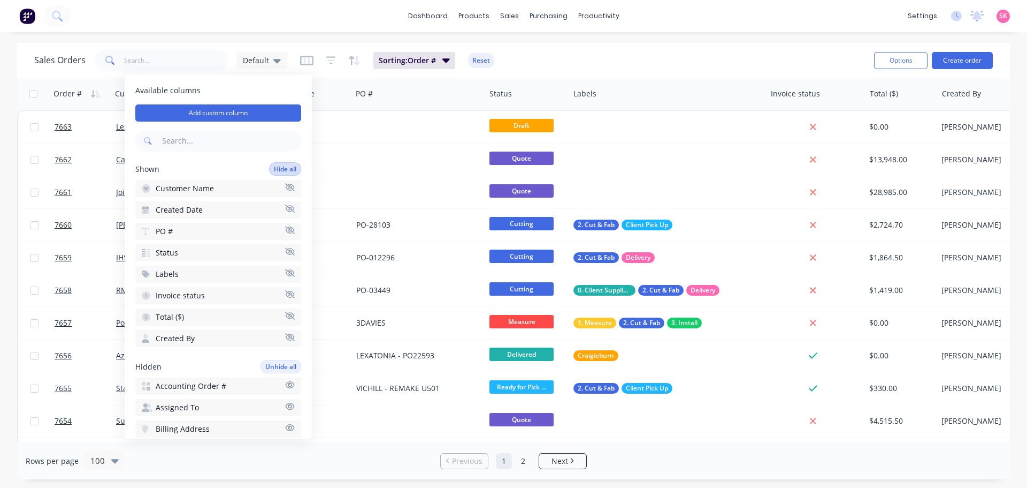
click at [280, 169] on button "Hide all" at bounding box center [285, 168] width 32 height 13
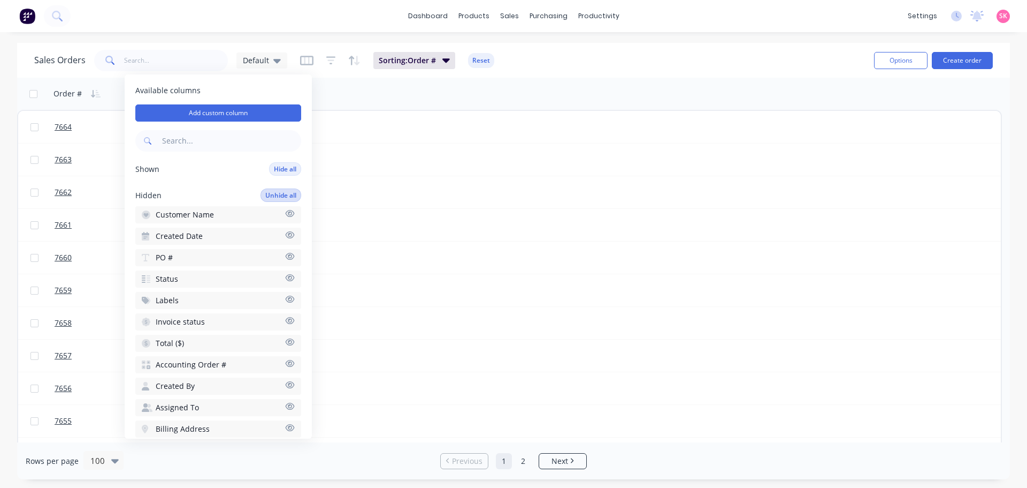
click at [265, 194] on button "Unhide all" at bounding box center [281, 194] width 41 height 13
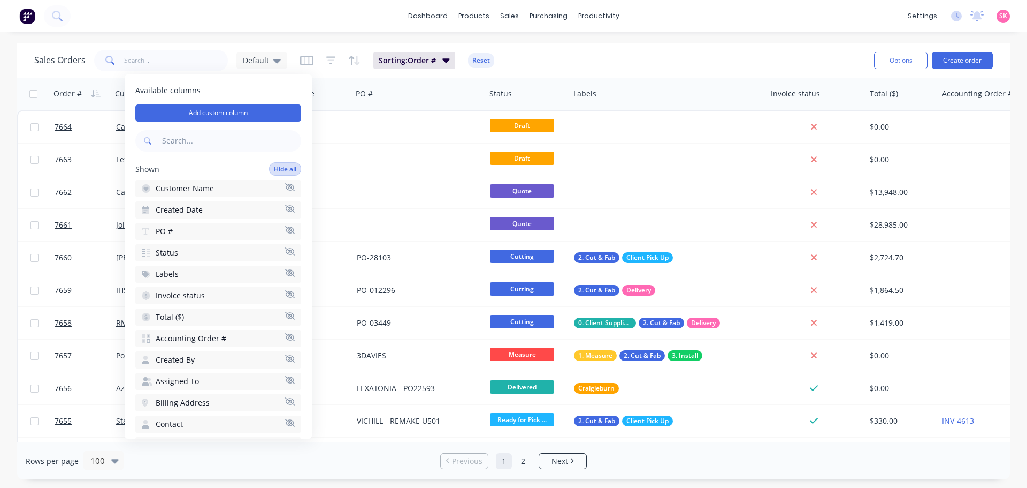
click at [276, 164] on button "Hide all" at bounding box center [285, 168] width 32 height 13
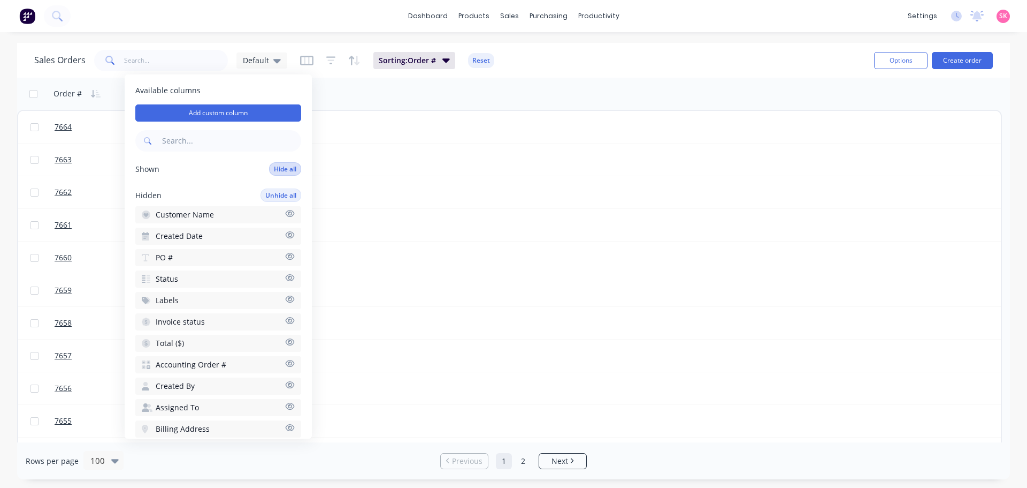
click at [273, 167] on button "Hide all" at bounding box center [285, 168] width 32 height 13
drag, startPoint x: 270, startPoint y: 205, endPoint x: 265, endPoint y: 196, distance: 9.8
click at [270, 205] on div "Hidden Unhide all Customer Name Created Date PO # Status Labels Invoice status …" at bounding box center [218, 494] width 166 height 613
click at [265, 193] on button "Unhide all" at bounding box center [281, 194] width 41 height 13
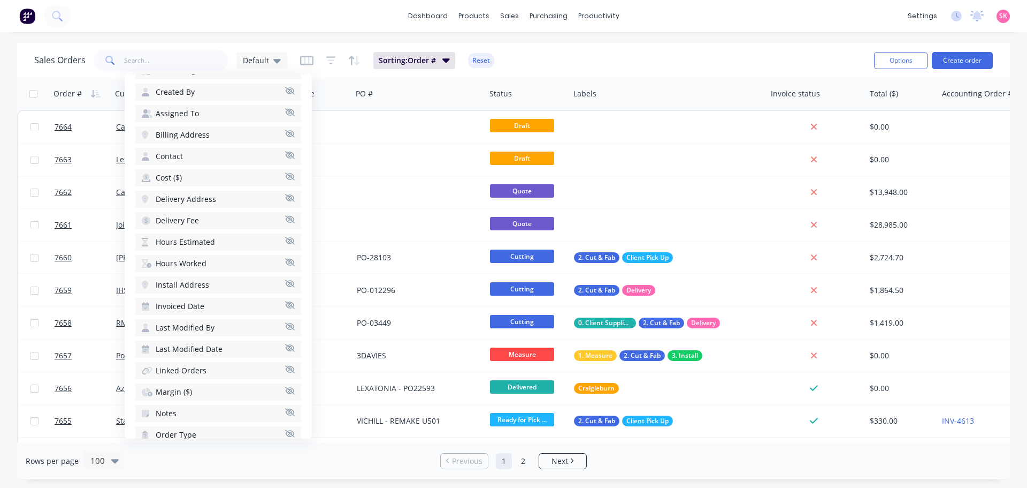
scroll to position [378, 0]
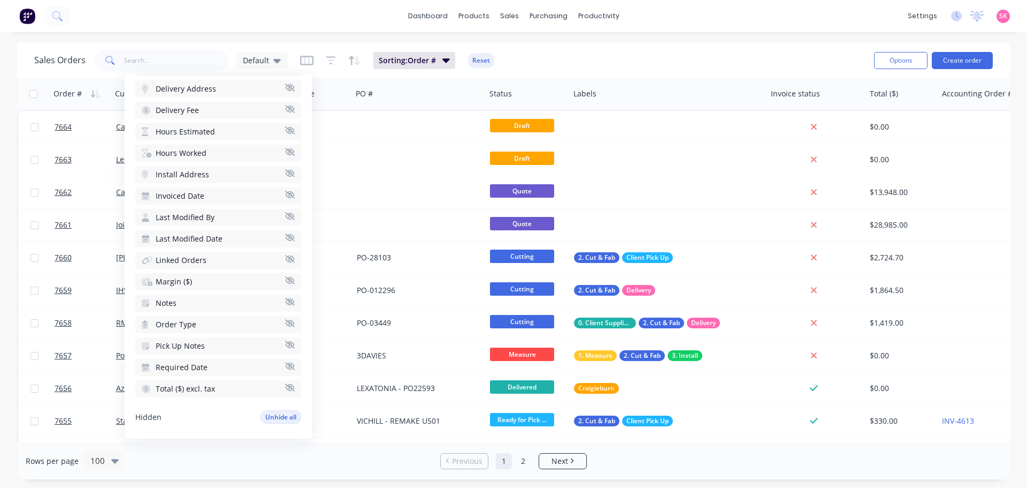
click at [285, 388] on icon "button" at bounding box center [290, 387] width 10 height 8
click at [285, 413] on icon "button" at bounding box center [290, 413] width 10 height 8
click at [285, 390] on icon "button" at bounding box center [290, 387] width 10 height 8
drag, startPoint x: 285, startPoint y: 369, endPoint x: 284, endPoint y: 359, distance: 10.2
click at [285, 369] on icon "button" at bounding box center [290, 366] width 10 height 8
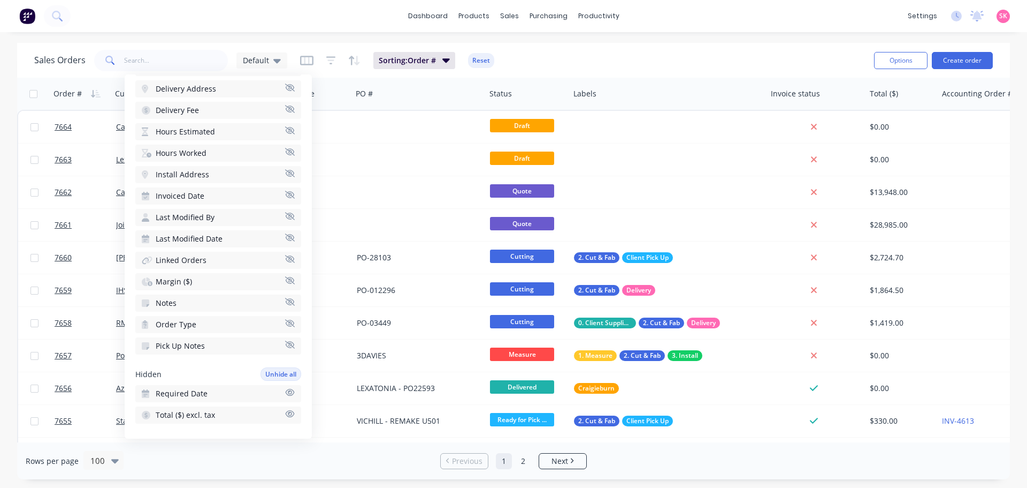
click at [284, 349] on button "Pick Up Notes" at bounding box center [218, 345] width 166 height 17
click at [285, 322] on icon "button" at bounding box center [290, 323] width 10 height 8
click at [285, 346] on icon "button" at bounding box center [290, 349] width 10 height 8
click at [285, 326] on icon "button" at bounding box center [290, 323] width 10 height 8
click at [285, 302] on icon "button" at bounding box center [290, 302] width 10 height 8
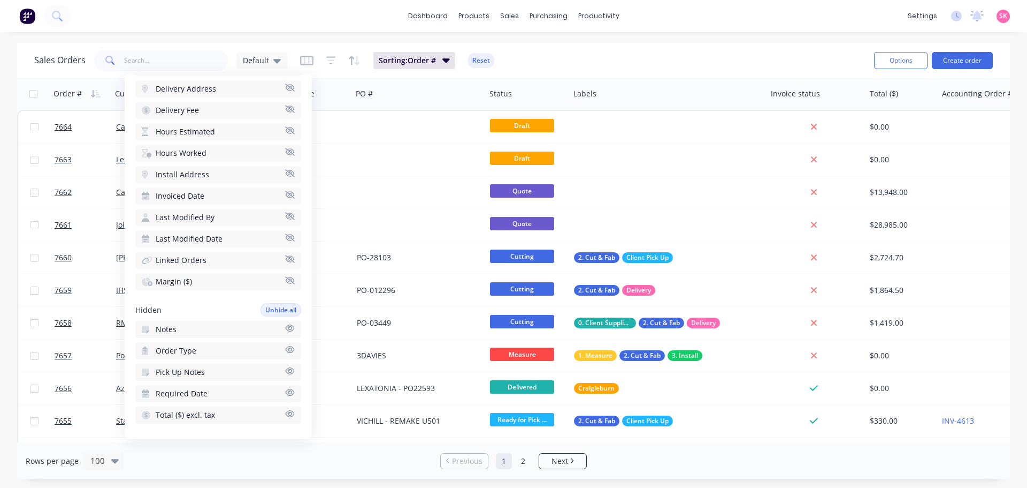
click at [285, 281] on icon "button" at bounding box center [290, 279] width 10 height 7
click at [285, 257] on icon "button" at bounding box center [290, 258] width 10 height 7
click at [285, 241] on icon "button" at bounding box center [290, 237] width 10 height 8
click at [285, 216] on icon "button" at bounding box center [290, 216] width 10 height 8
click at [285, 198] on icon "button" at bounding box center [290, 195] width 10 height 8
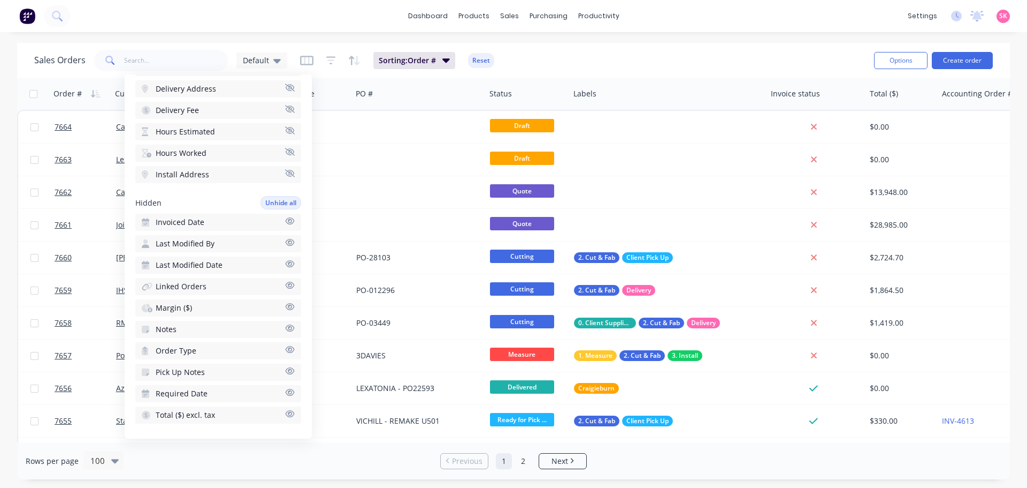
click at [285, 174] on icon "button" at bounding box center [290, 172] width 10 height 7
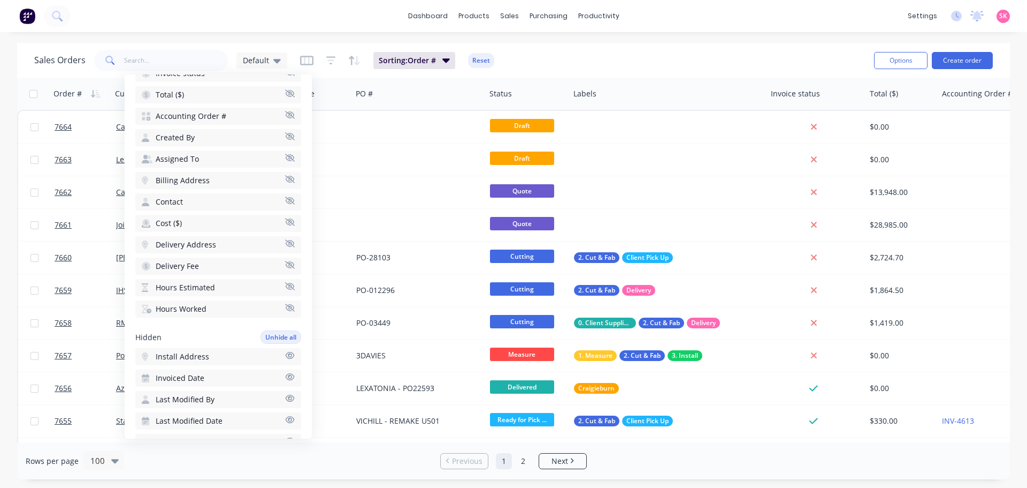
scroll to position [217, 0]
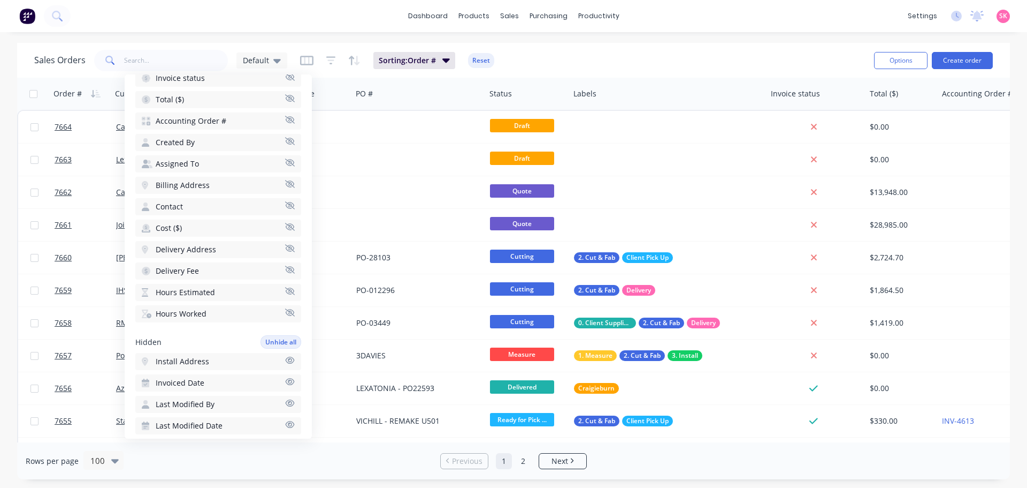
drag, startPoint x: 285, startPoint y: 317, endPoint x: 279, endPoint y: 309, distance: 10.0
click at [285, 317] on button "Hours Worked" at bounding box center [218, 313] width 166 height 17
click at [285, 291] on icon "button" at bounding box center [290, 291] width 10 height 8
click at [285, 266] on icon "button" at bounding box center [290, 269] width 10 height 8
click at [285, 249] on icon "button" at bounding box center [290, 247] width 10 height 7
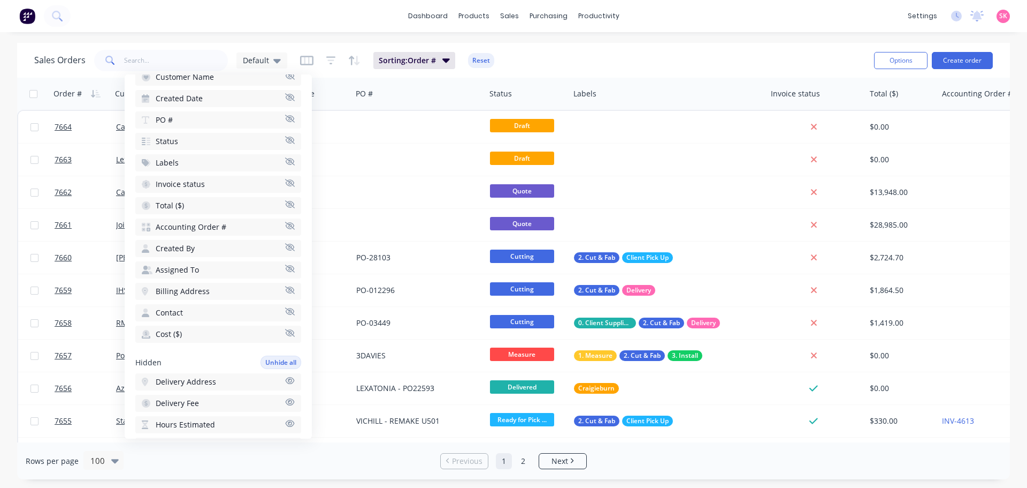
scroll to position [110, 0]
click at [285, 334] on icon "button" at bounding box center [290, 334] width 10 height 8
click at [285, 311] on icon "button" at bounding box center [290, 311] width 10 height 7
click at [285, 293] on icon "button" at bounding box center [290, 291] width 10 height 8
click at [286, 268] on icon "button" at bounding box center [290, 269] width 10 height 8
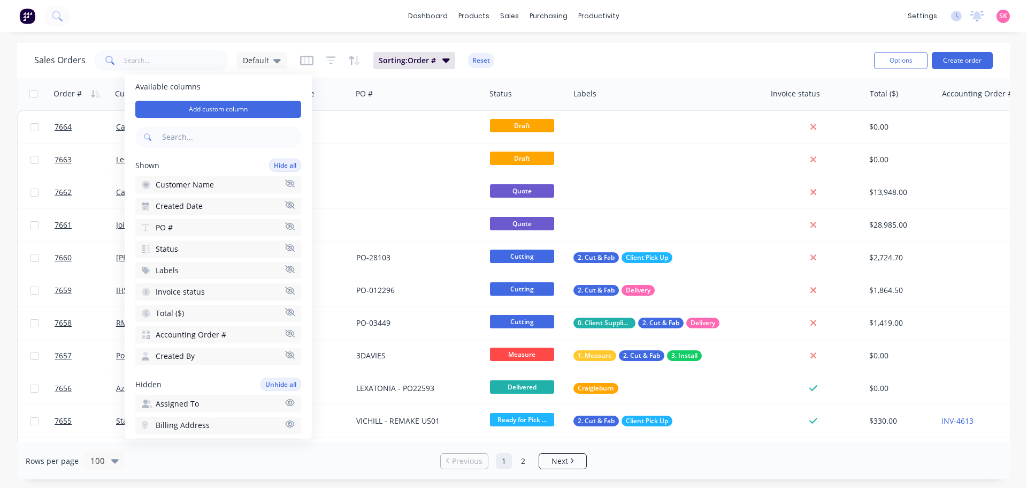
scroll to position [0, 0]
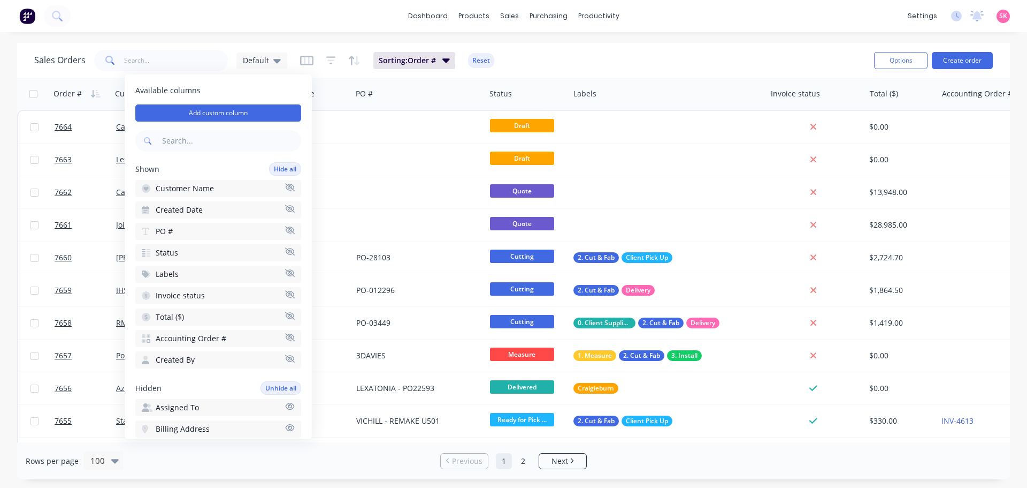
click at [285, 227] on icon "button" at bounding box center [290, 229] width 10 height 7
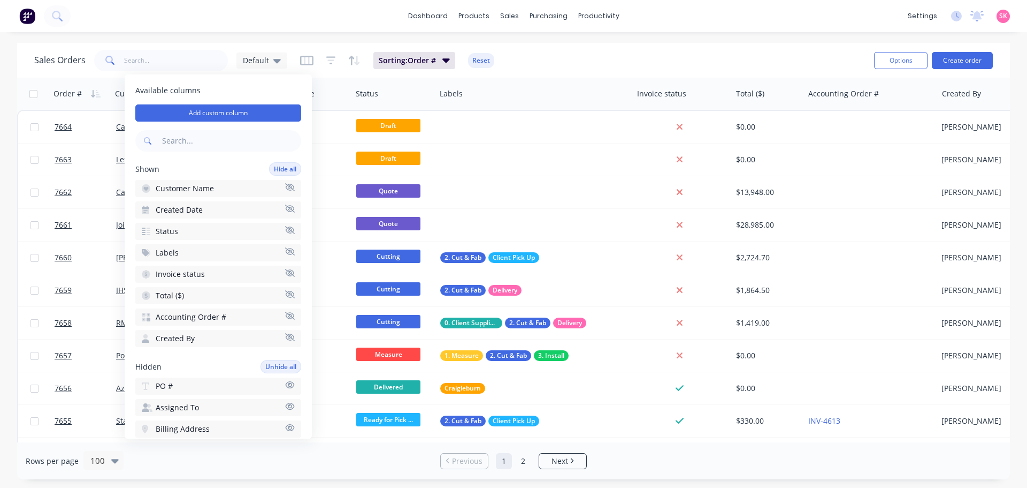
click at [285, 315] on icon "button" at bounding box center [290, 315] width 10 height 8
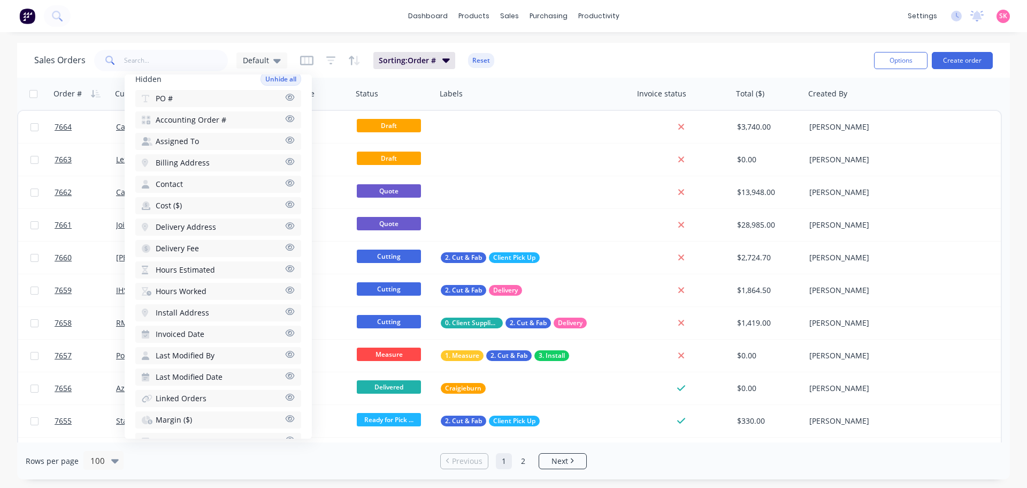
scroll to position [268, 0]
click at [578, 42] on div "dashboard products sales purchasing productivity dashboard products Product Cat…" at bounding box center [513, 244] width 1027 height 488
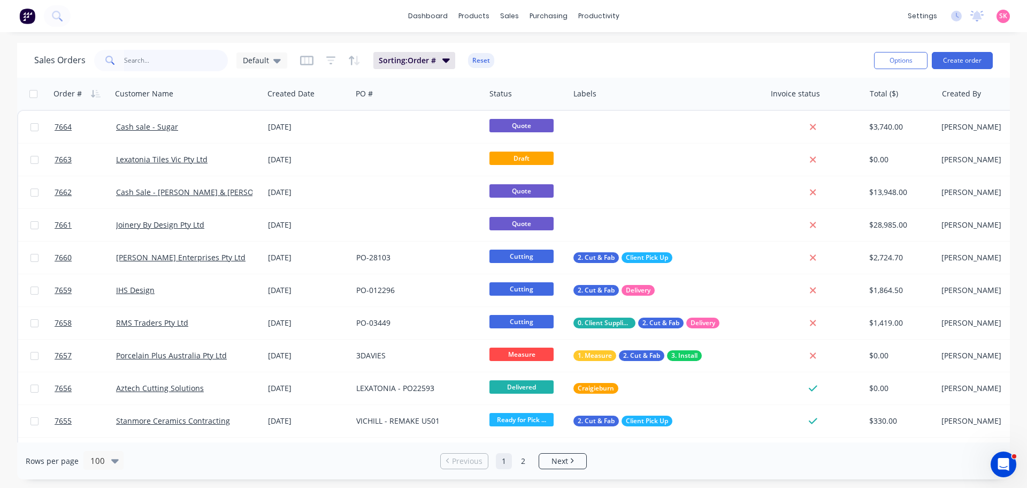
click at [166, 70] on input "text" at bounding box center [176, 60] width 104 height 21
click at [200, 69] on input "text" at bounding box center [176, 60] width 104 height 21
type input "sneeze"
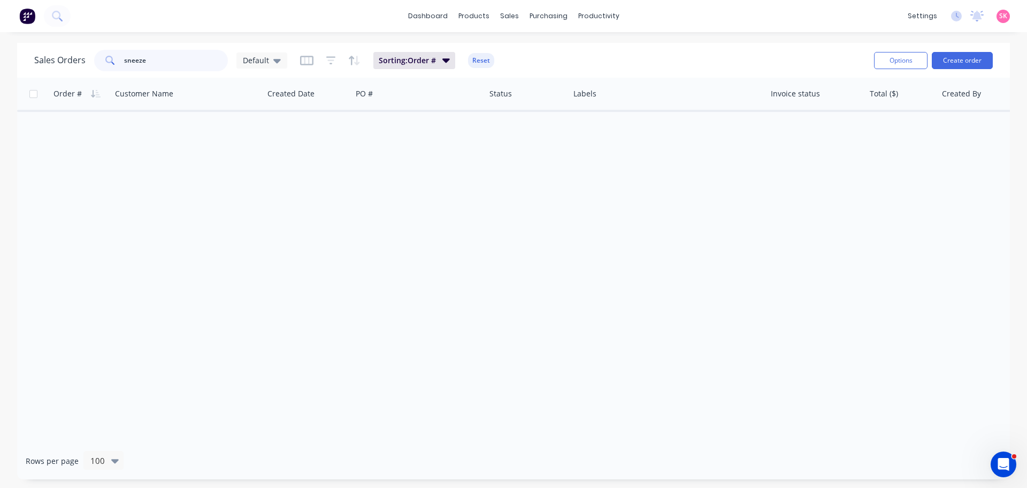
drag, startPoint x: 198, startPoint y: 68, endPoint x: 72, endPoint y: 71, distance: 125.8
click at [75, 70] on div "Sales Orders sneeze Default" at bounding box center [160, 60] width 253 height 21
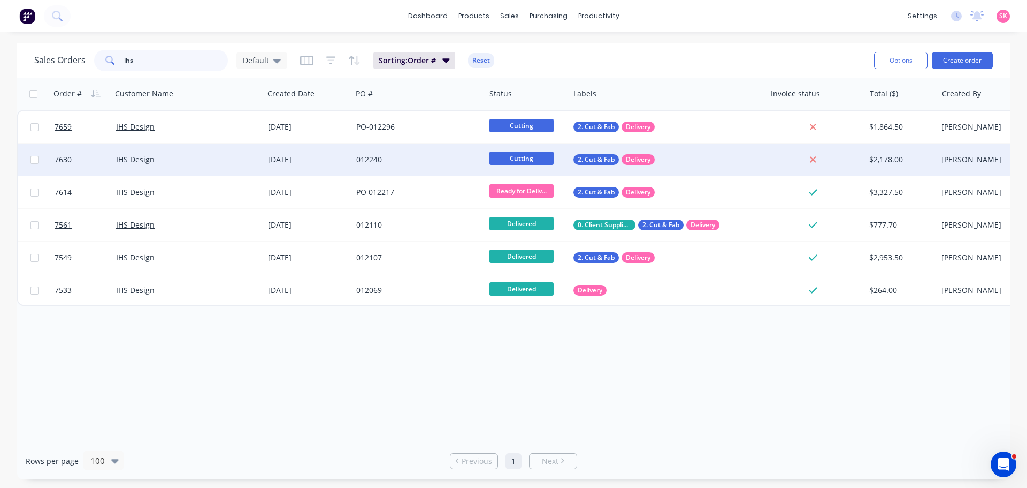
type input "ihs"
click at [407, 163] on div "012240" at bounding box center [415, 159] width 119 height 11
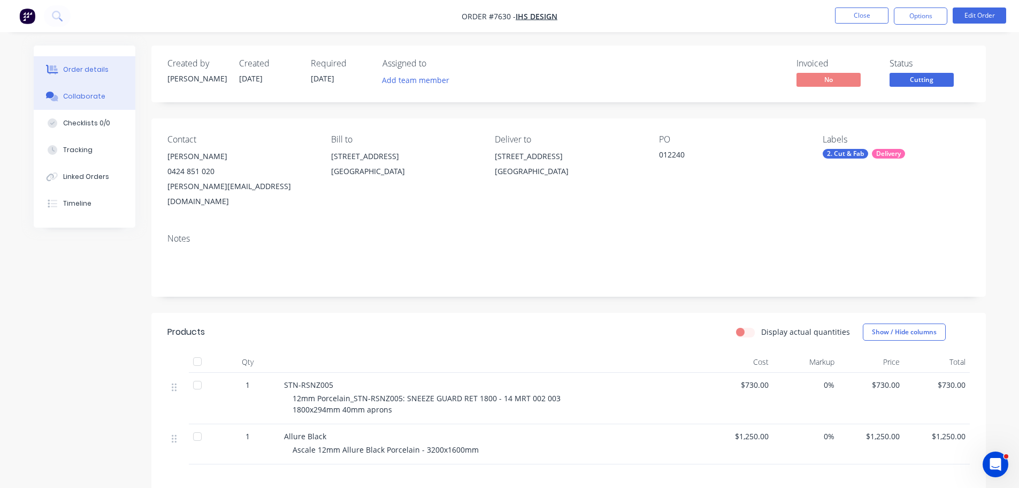
click at [103, 100] on button "Collaborate" at bounding box center [85, 96] width 102 height 27
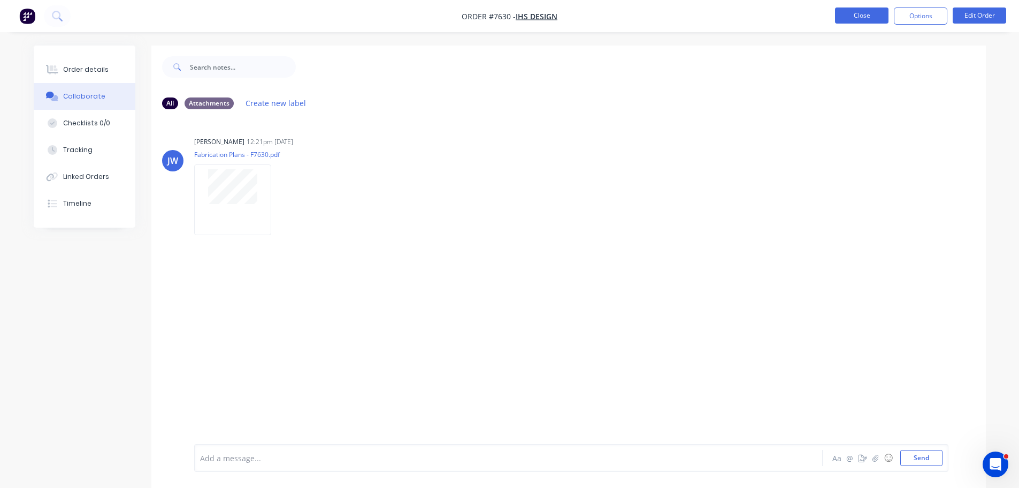
click at [879, 18] on button "Close" at bounding box center [862, 15] width 54 height 16
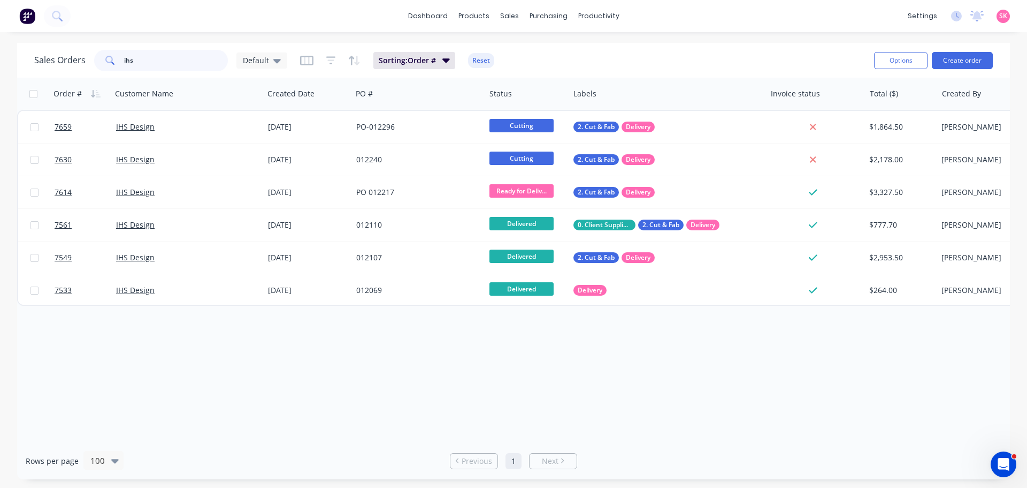
drag, startPoint x: 145, startPoint y: 61, endPoint x: 3, endPoint y: 61, distance: 142.3
click at [97, 61] on div "ihs" at bounding box center [161, 60] width 134 height 21
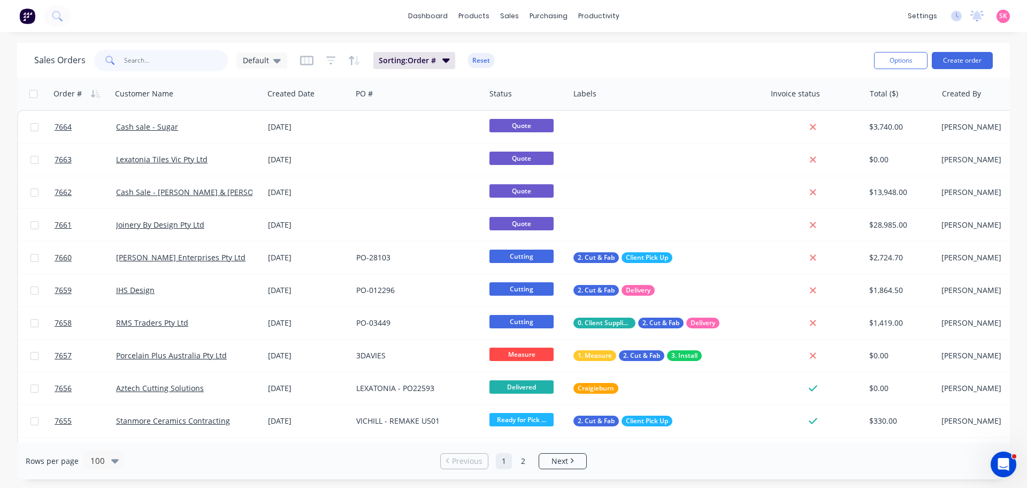
click at [154, 56] on input "text" at bounding box center [176, 60] width 104 height 21
type input "draft"
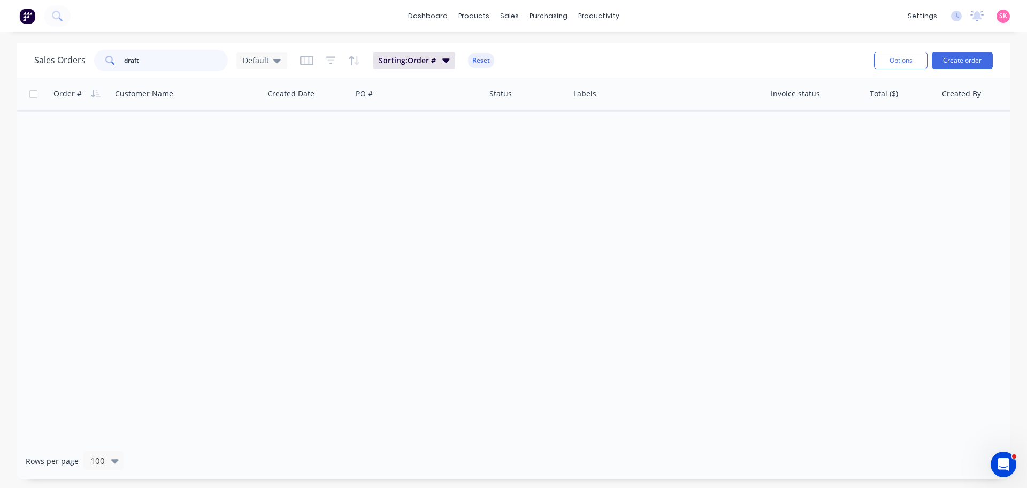
drag, startPoint x: 154, startPoint y: 56, endPoint x: 39, endPoint y: 63, distance: 115.3
click at [39, 63] on div "Sales Orders draft Default" at bounding box center [160, 60] width 253 height 21
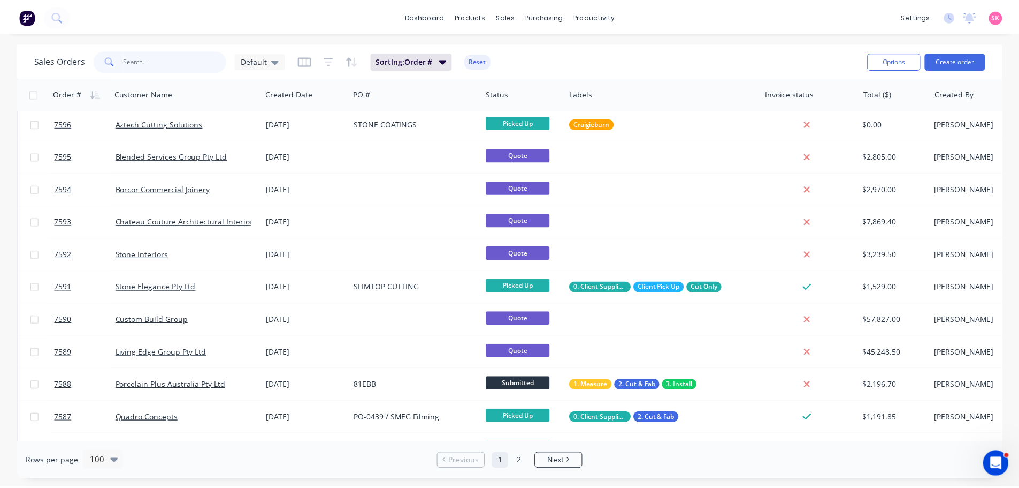
scroll to position [2141, 0]
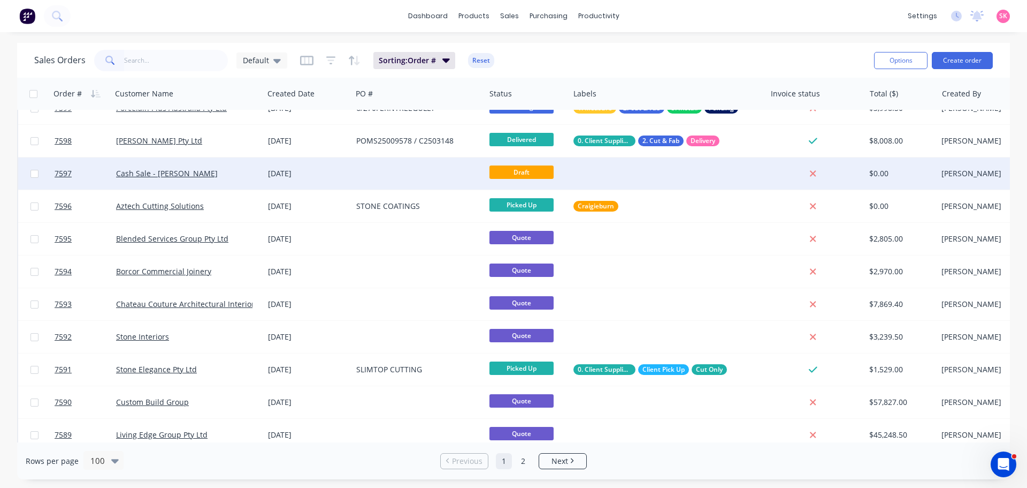
click at [569, 170] on div at bounding box center [667, 173] width 197 height 32
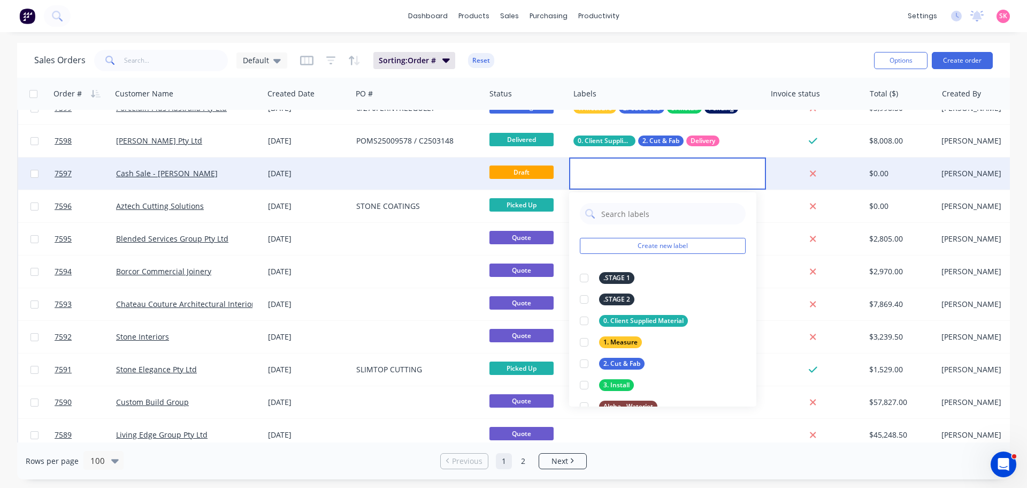
click at [353, 181] on div at bounding box center [418, 173] width 133 height 32
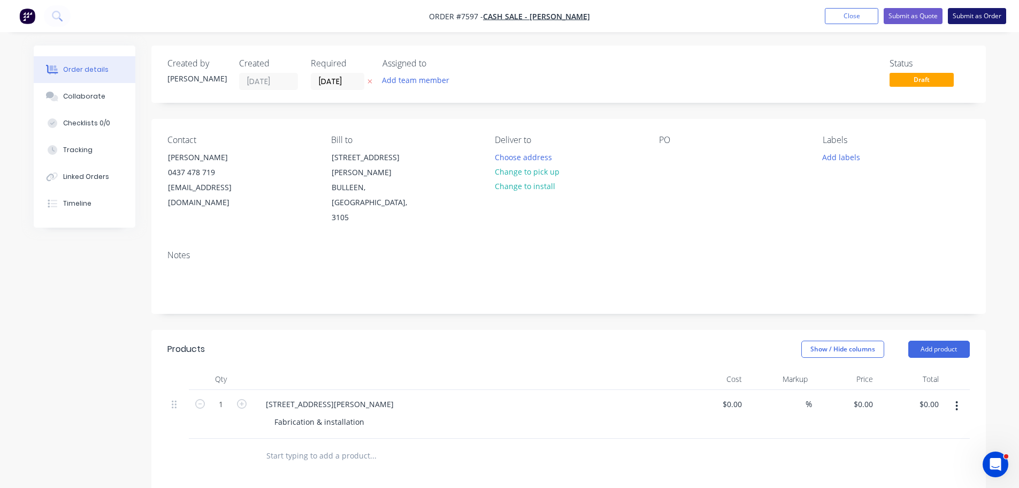
click at [971, 16] on button "Submit as Order" at bounding box center [977, 16] width 58 height 16
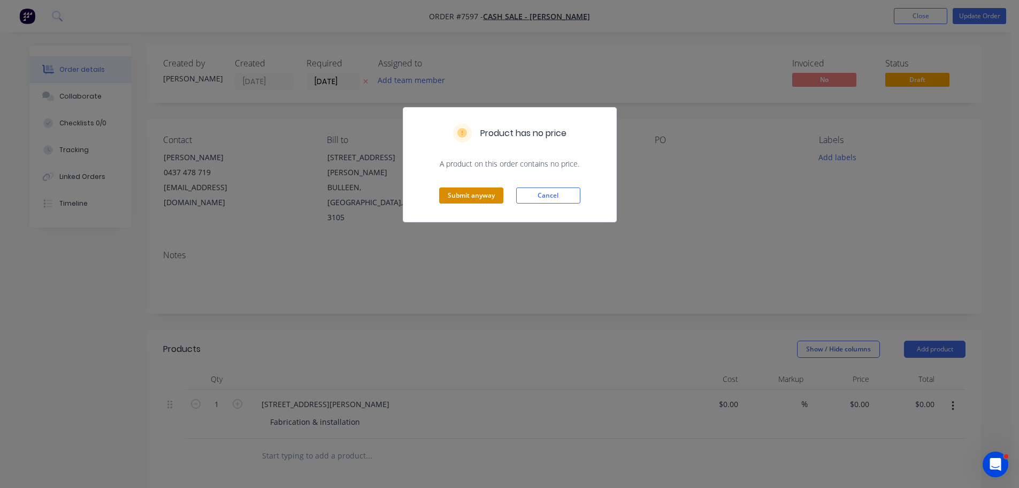
click at [490, 193] on button "Submit anyway" at bounding box center [471, 195] width 64 height 16
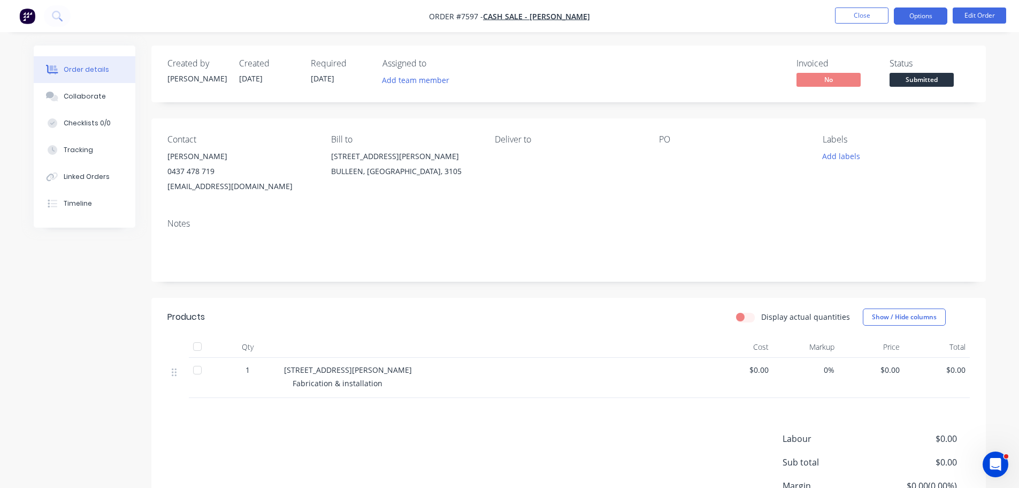
click at [920, 18] on button "Options" at bounding box center [921, 15] width 54 height 17
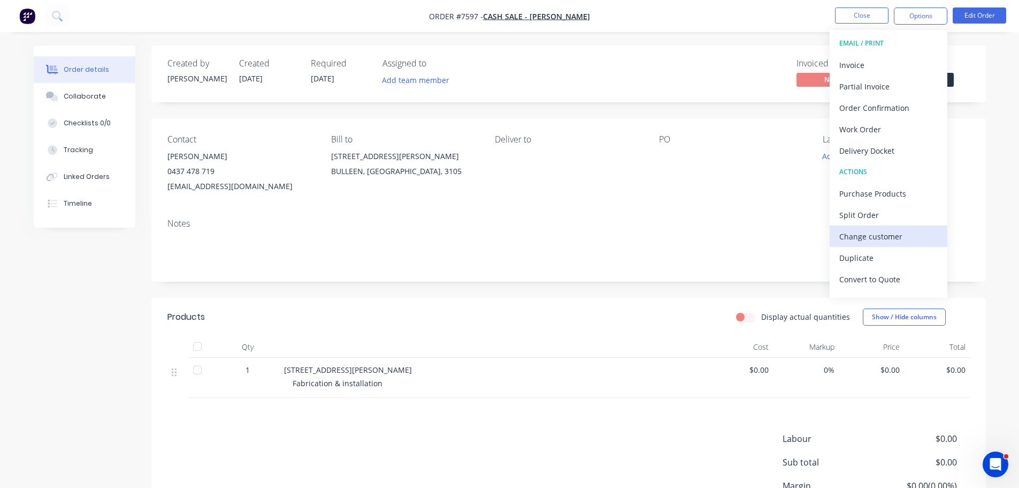
click at [907, 236] on div "Change customer" at bounding box center [889, 237] width 98 height 16
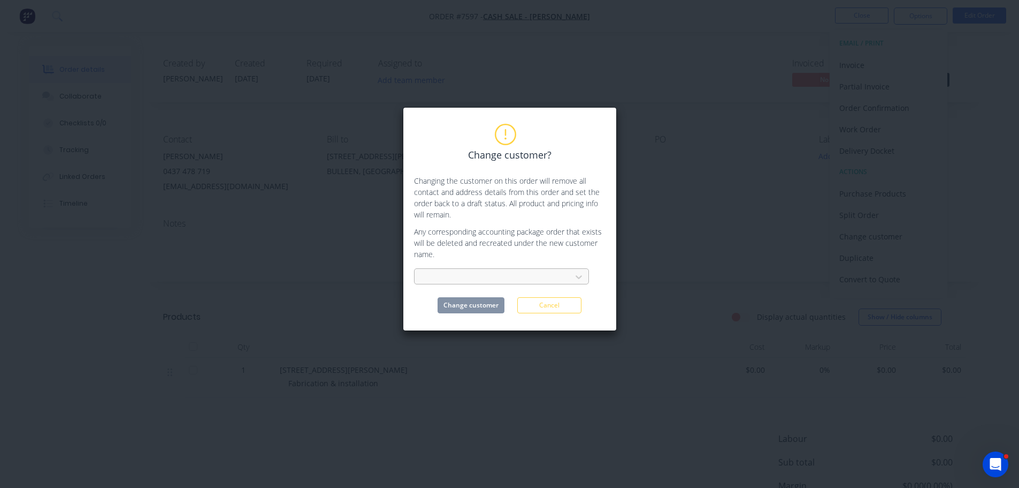
click at [492, 281] on div at bounding box center [494, 276] width 143 height 13
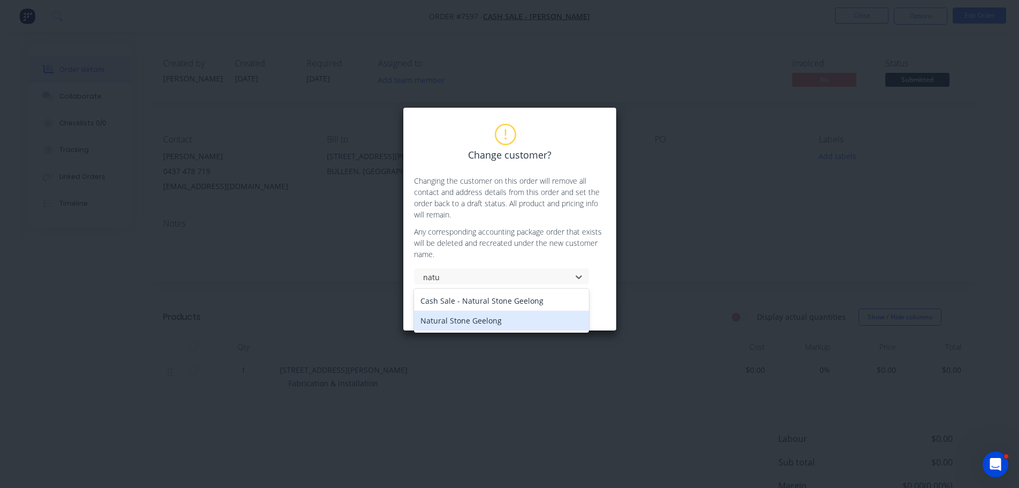
type input "natu"
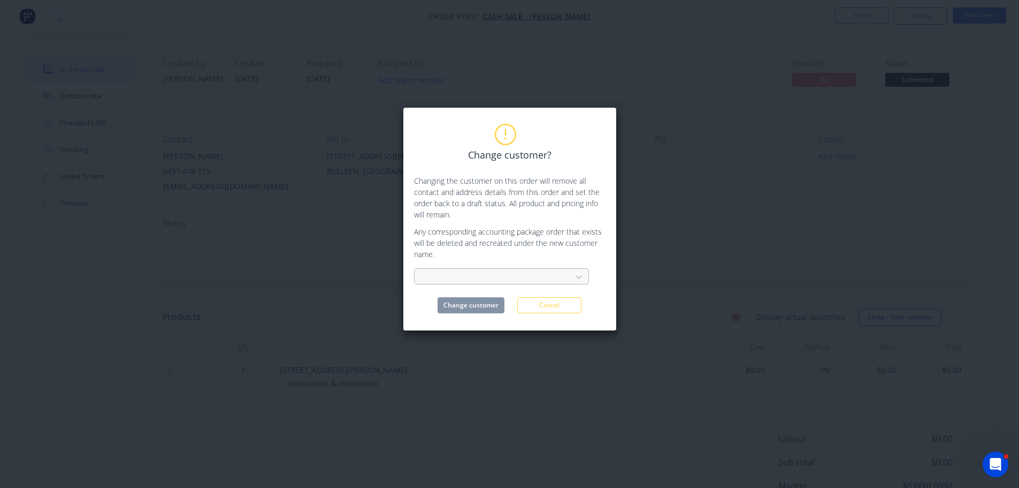
click at [534, 278] on div at bounding box center [494, 276] width 143 height 13
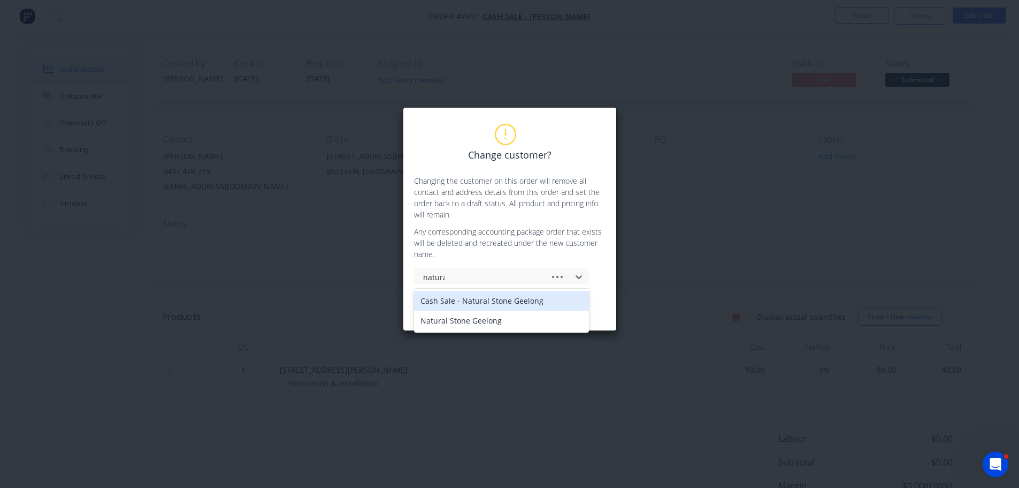
type input "natural"
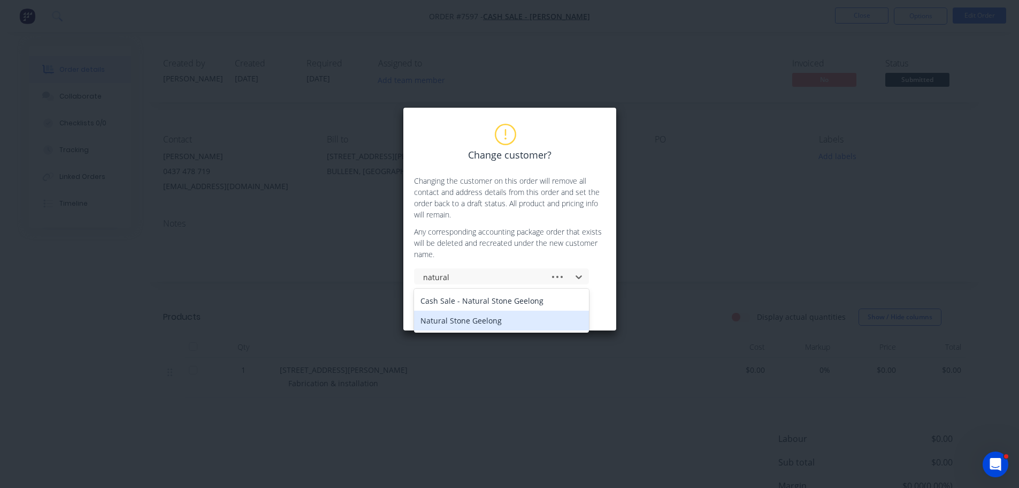
click at [479, 321] on div "Natural Stone Geelong" at bounding box center [501, 320] width 175 height 20
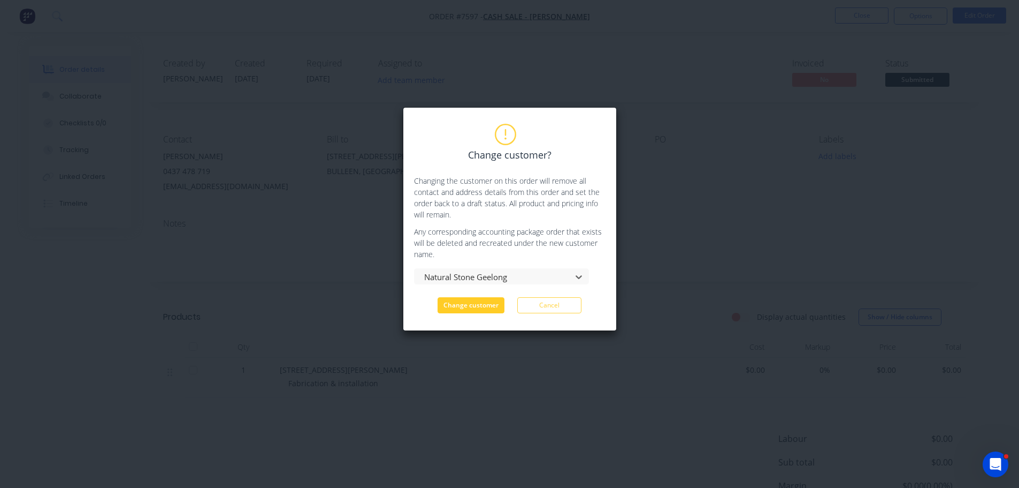
click at [480, 302] on button "Change customer" at bounding box center [471, 305] width 67 height 16
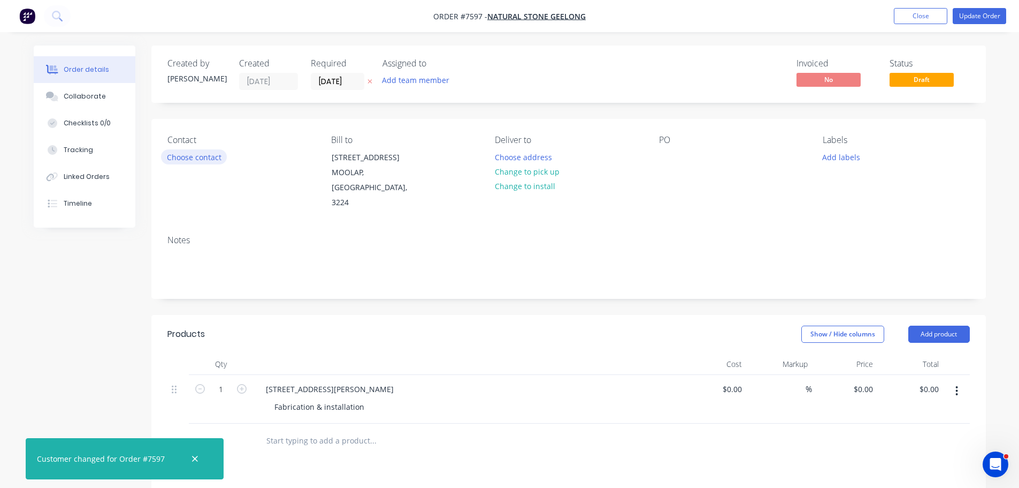
click at [200, 154] on button "Choose contact" at bounding box center [194, 156] width 66 height 14
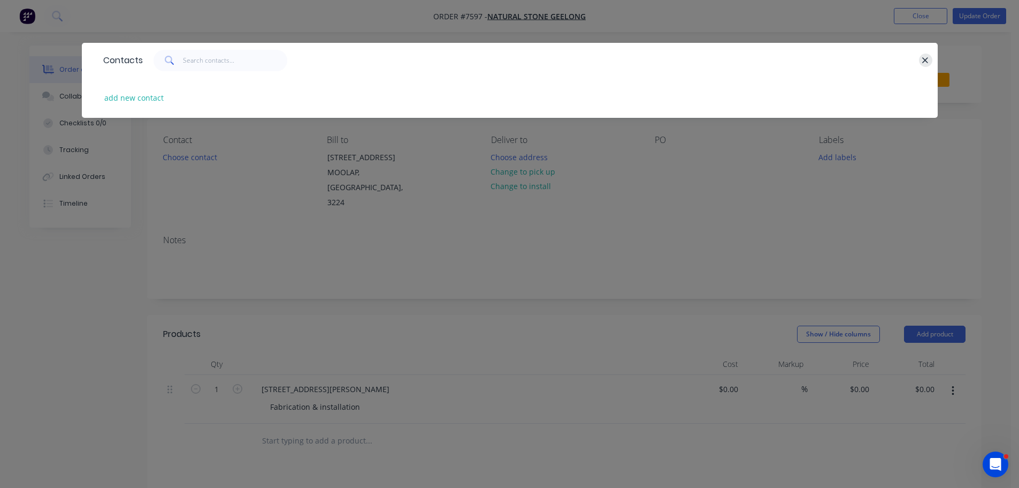
click at [923, 64] on icon "button" at bounding box center [925, 61] width 7 height 10
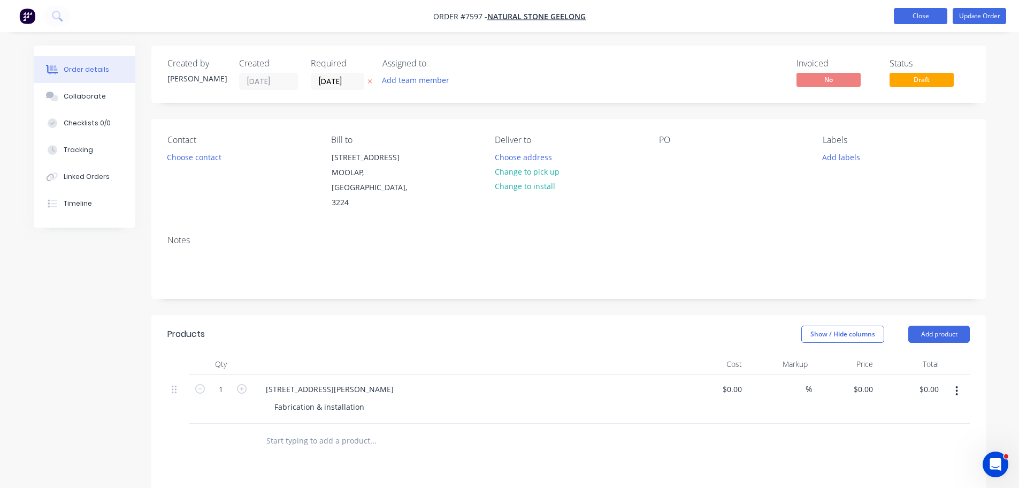
click at [930, 11] on button "Close" at bounding box center [921, 16] width 54 height 16
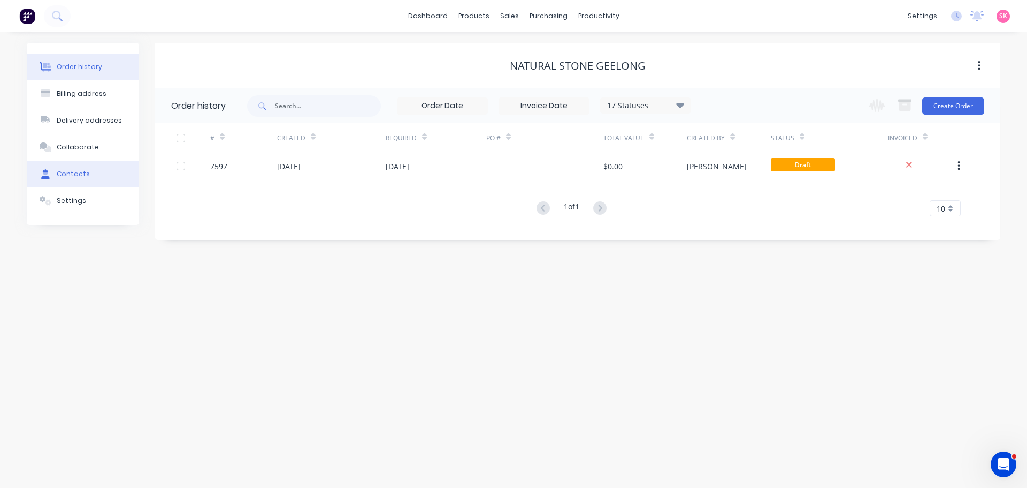
click at [70, 170] on div "Contacts" at bounding box center [73, 174] width 33 height 10
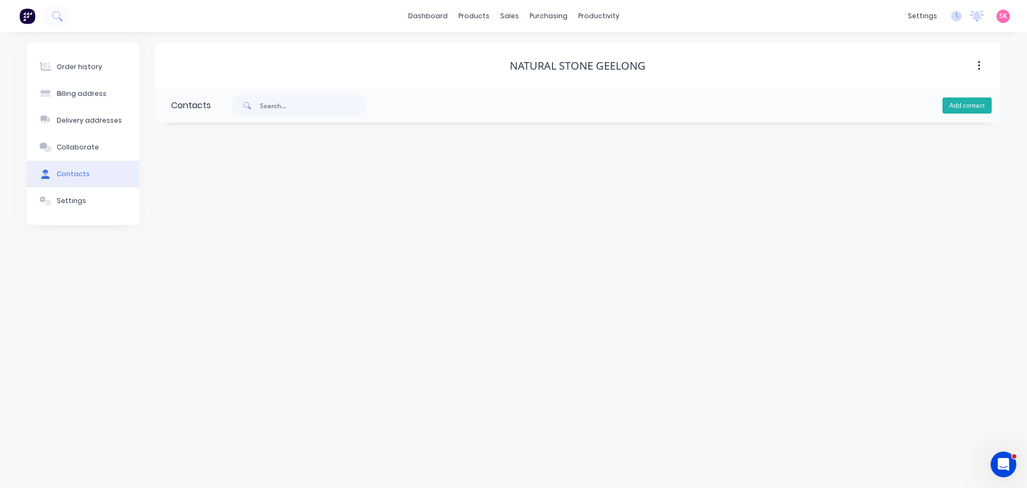
click at [960, 105] on button "Add contact" at bounding box center [967, 105] width 49 height 16
select select "AU"
click at [243, 177] on input "text" at bounding box center [258, 184] width 175 height 16
type input "Ben Suchanek"
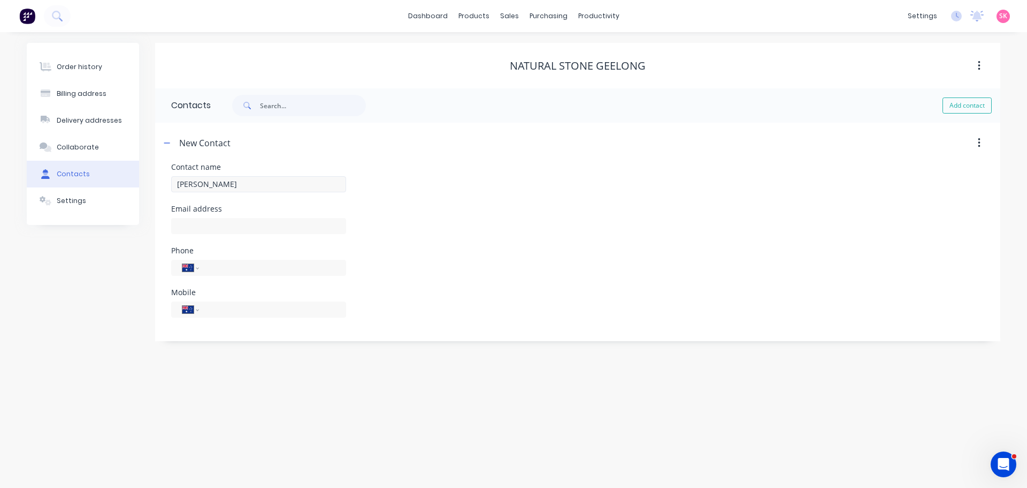
select select "AU"
click at [261, 222] on input "text" at bounding box center [258, 226] width 175 height 16
paste input "ben@geelongstone.com.au>"
type input "ben@geelongstone.com.au"
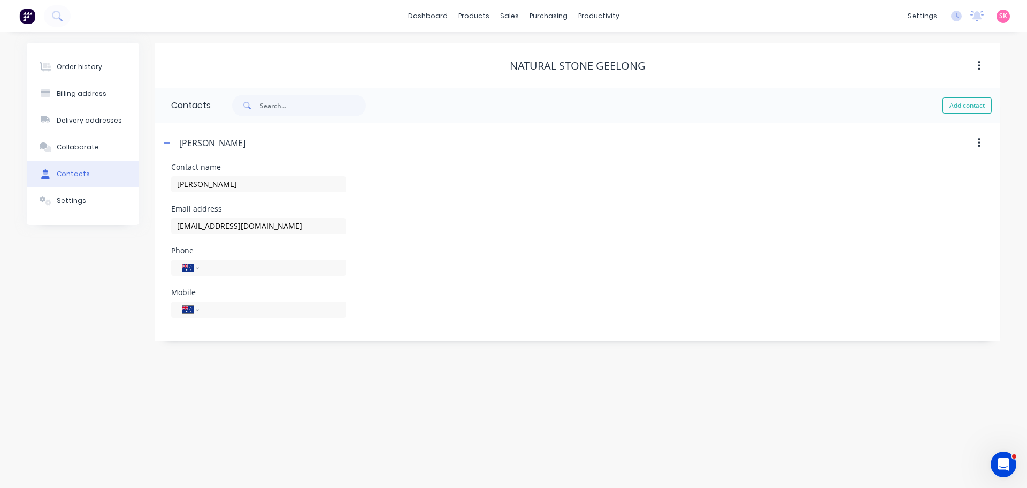
click at [255, 324] on div "International Afghanistan Åland Islands Albania Algeria American Samoa Andorra …" at bounding box center [258, 315] width 175 height 32
click at [252, 316] on div "International Afghanistan Åland Islands Albania Algeria American Samoa Andorra …" at bounding box center [258, 309] width 175 height 16
click at [254, 310] on input "tel" at bounding box center [271, 309] width 128 height 12
type input "1"
type input "0401 313 404"
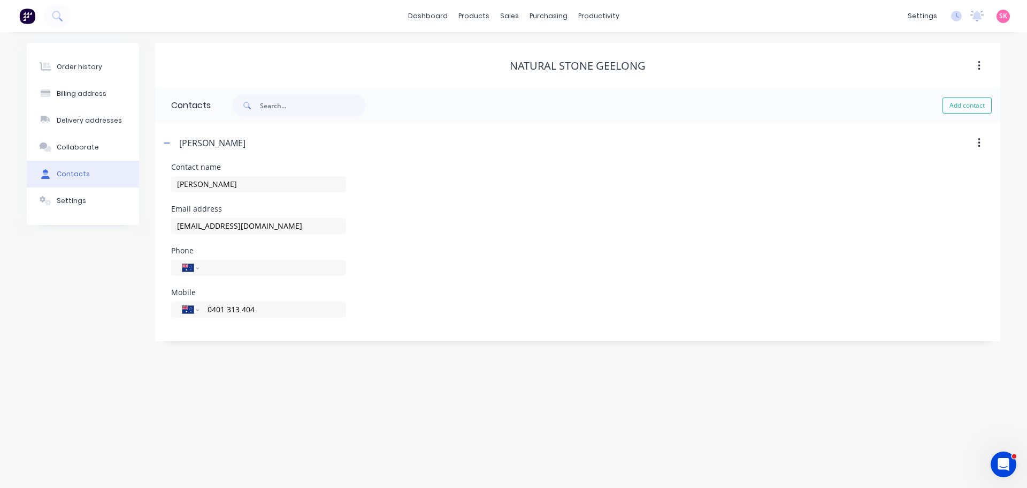
click at [435, 152] on div "Ben Suchanek" at bounding box center [476, 142] width 630 height 19
click at [177, 145] on div "Ben Suchanek" at bounding box center [476, 142] width 630 height 19
click at [174, 144] on div "Ben Suchanek" at bounding box center [476, 142] width 630 height 19
click at [169, 147] on button "button" at bounding box center [167, 142] width 13 height 13
click at [90, 52] on div "Order history Billing address Delivery addresses Collaborate Contacts Settings" at bounding box center [83, 134] width 112 height 182
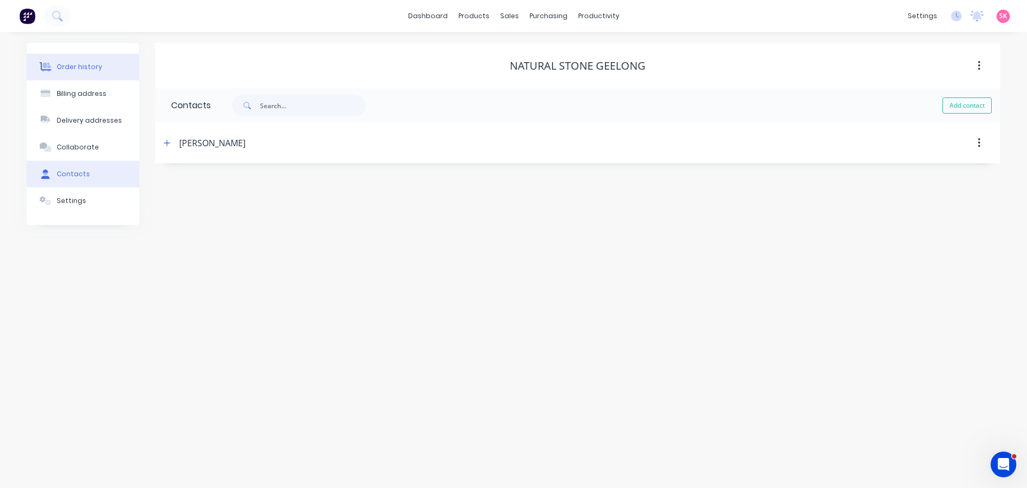
click at [90, 64] on div "Order history" at bounding box center [79, 67] width 45 height 10
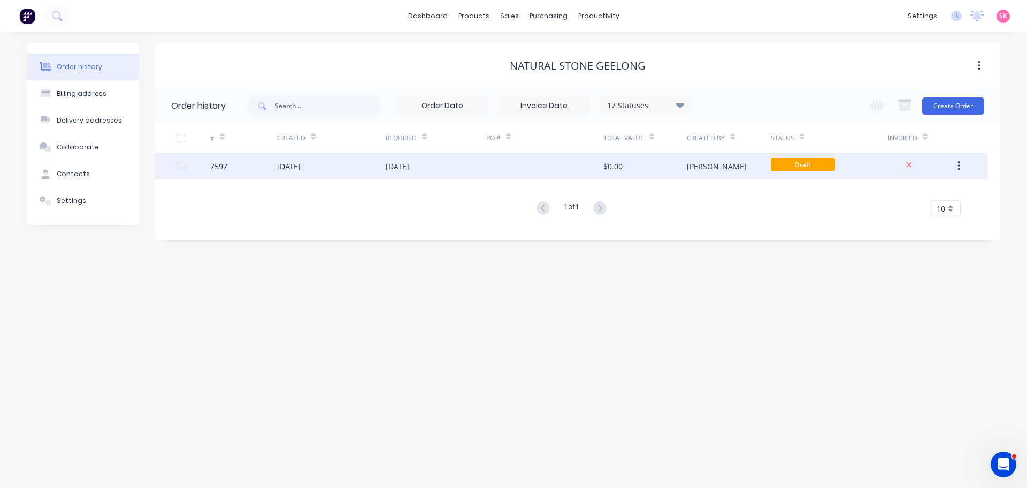
click at [487, 169] on div at bounding box center [544, 166] width 117 height 27
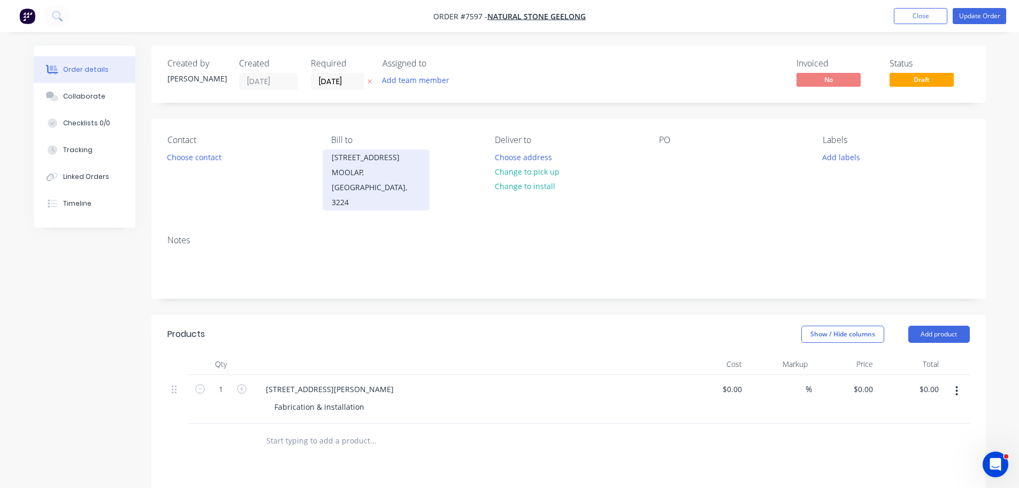
click at [403, 166] on div "MOOLAP, Victoria, 3224" at bounding box center [376, 187] width 89 height 45
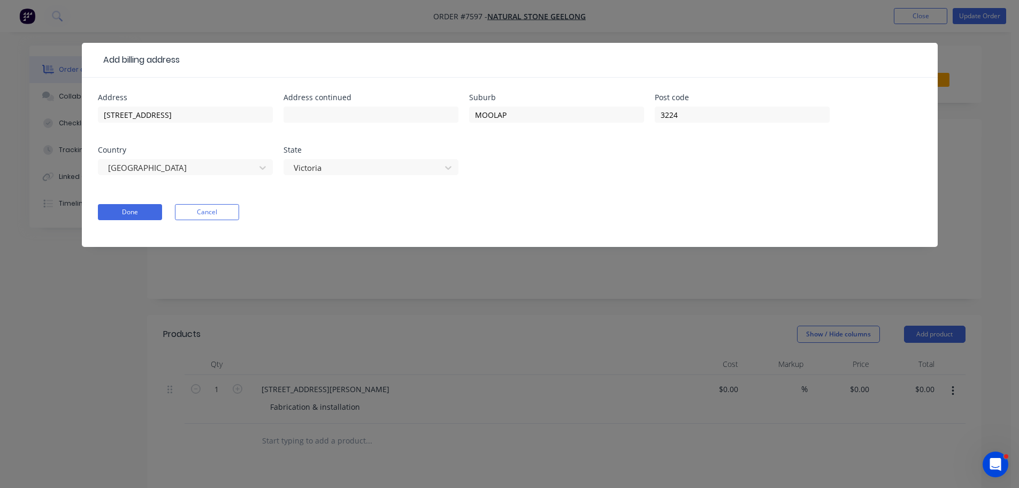
click at [440, 328] on div "Add billing address Address 41 Essex Street Address continued Suburb MOOLAP Pos…" at bounding box center [509, 244] width 1019 height 488
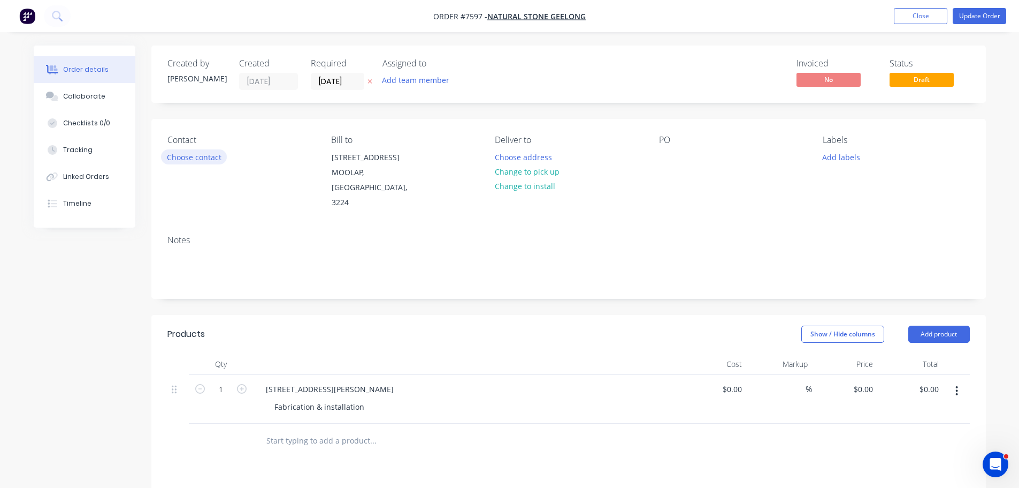
click at [203, 160] on button "Choose contact" at bounding box center [194, 156] width 66 height 14
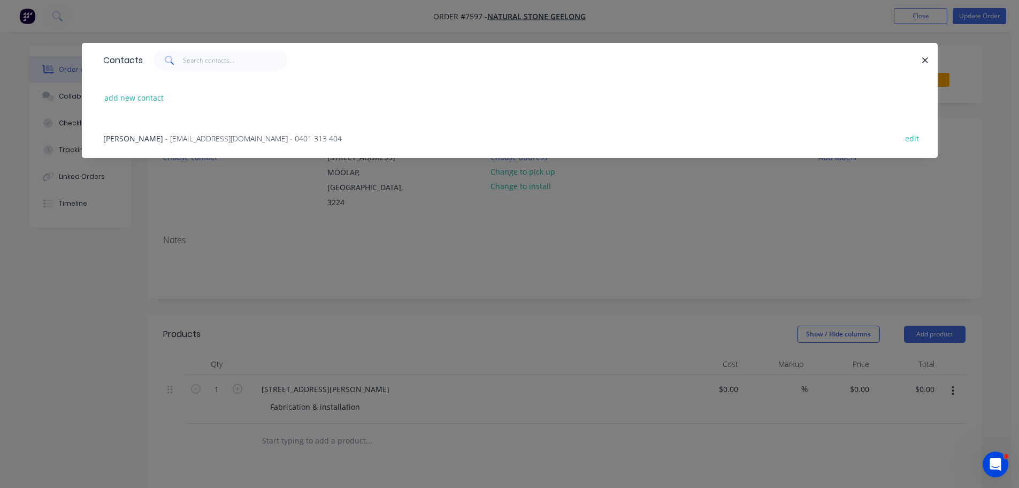
click at [217, 148] on div "Ben Suchanek - ben@geelongstone.com.au - 0401 313 404 edit" at bounding box center [510, 138] width 824 height 40
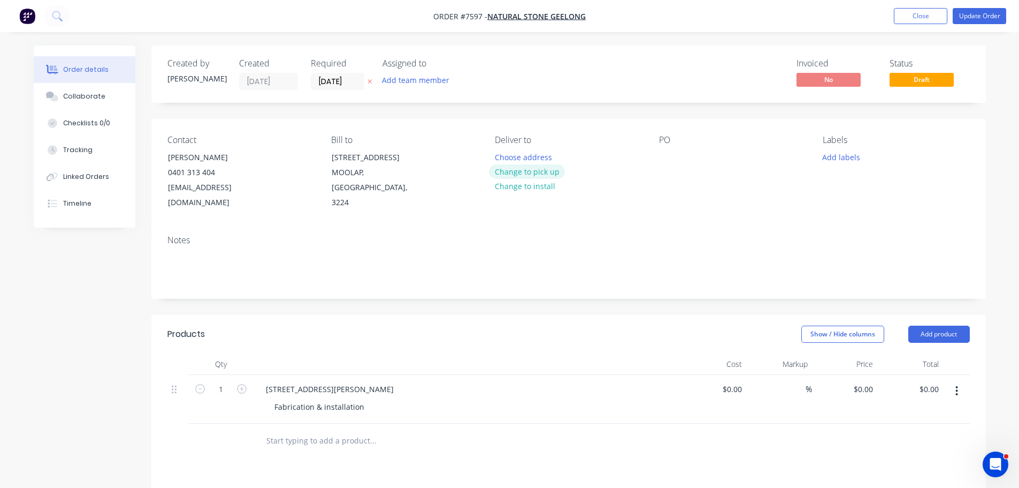
click at [546, 172] on button "Change to pick up" at bounding box center [527, 171] width 76 height 14
click at [507, 161] on div at bounding box center [503, 157] width 17 height 16
click at [654, 112] on div "Created by Warrick Created 29/07/25 Required 29/07/25 Assigned to Add team memb…" at bounding box center [568, 379] width 835 height 669
click at [691, 155] on div "PO" at bounding box center [732, 172] width 147 height 75
click at [667, 161] on div at bounding box center [667, 157] width 17 height 16
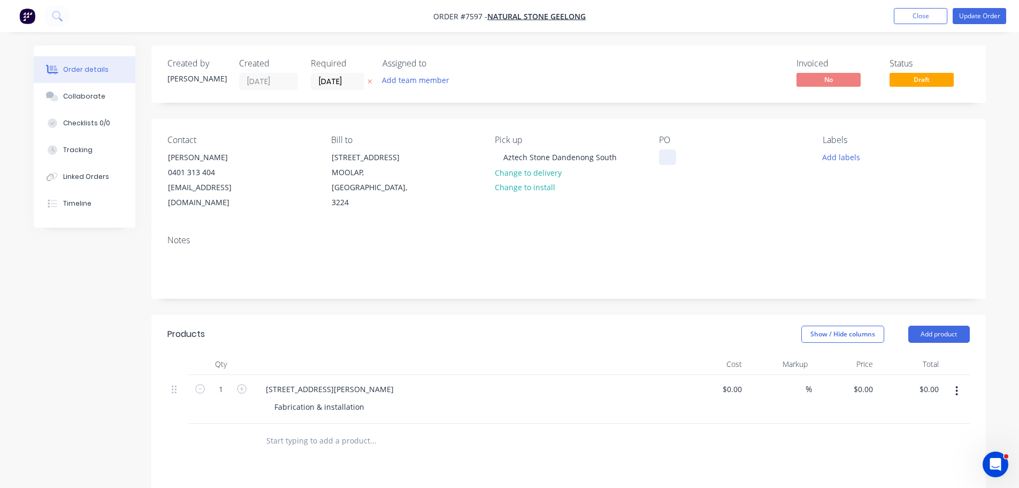
click at [666, 157] on div at bounding box center [667, 157] width 17 height 16
drag, startPoint x: 724, startPoint y: 155, endPoint x: 523, endPoint y: 147, distance: 200.8
click at [537, 150] on div "Contact Ben Suchanek 0401 313 404 ben@geelongstone.com.au Bill to 41 Essex Stre…" at bounding box center [568, 173] width 835 height 108
click at [850, 149] on div "Labels Add labels" at bounding box center [896, 172] width 147 height 75
click at [849, 152] on button "Add labels" at bounding box center [841, 156] width 49 height 14
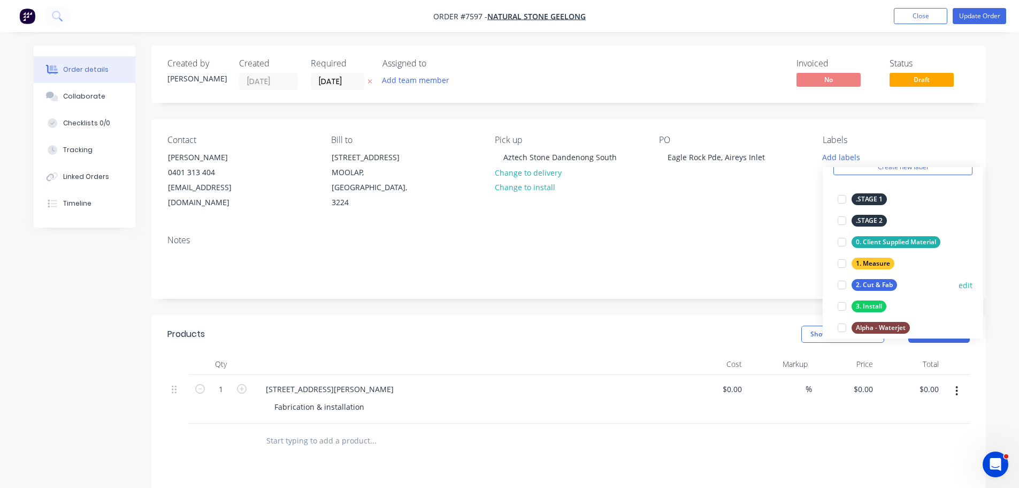
scroll to position [214, 0]
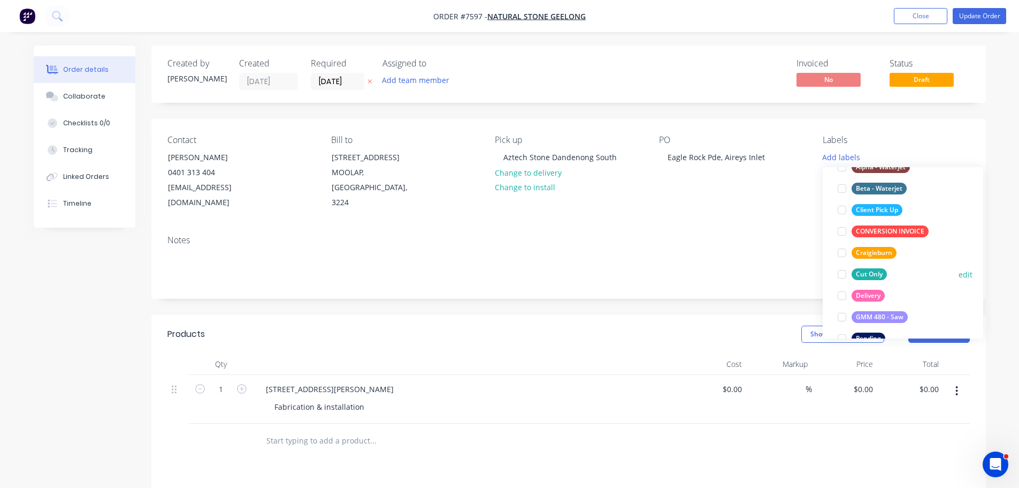
click at [843, 275] on div at bounding box center [842, 273] width 21 height 21
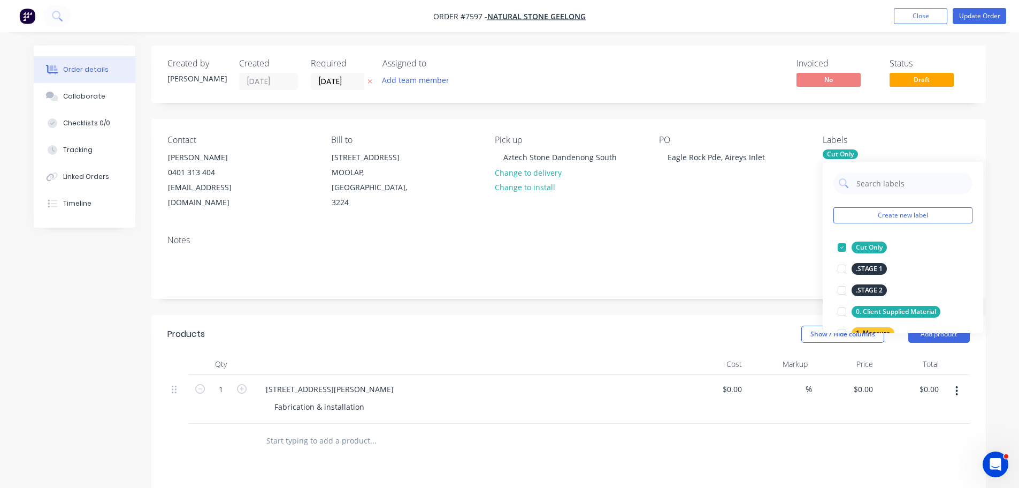
click at [785, 287] on div "Created by Warrick Created 29/07/25 Required 29/07/25 Assigned to Add team memb…" at bounding box center [568, 379] width 835 height 669
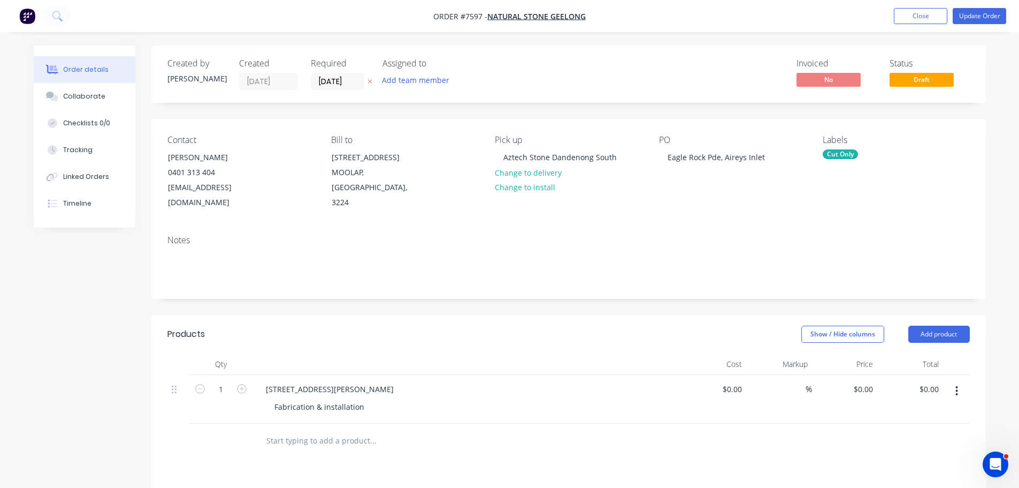
click at [861, 154] on div "Cut Only" at bounding box center [896, 154] width 147 height 10
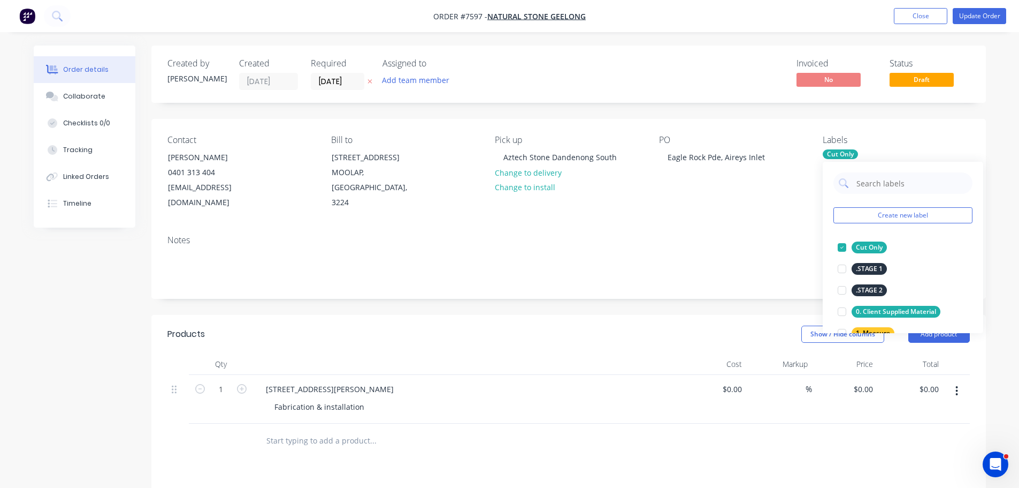
click at [943, 205] on div "Create new label Cut Only edit .STAGE 1 edit .STAGE 2 edit 0. Client Supplied M…" at bounding box center [903, 247] width 161 height 171
click at [939, 216] on button "Create new label" at bounding box center [903, 215] width 139 height 16
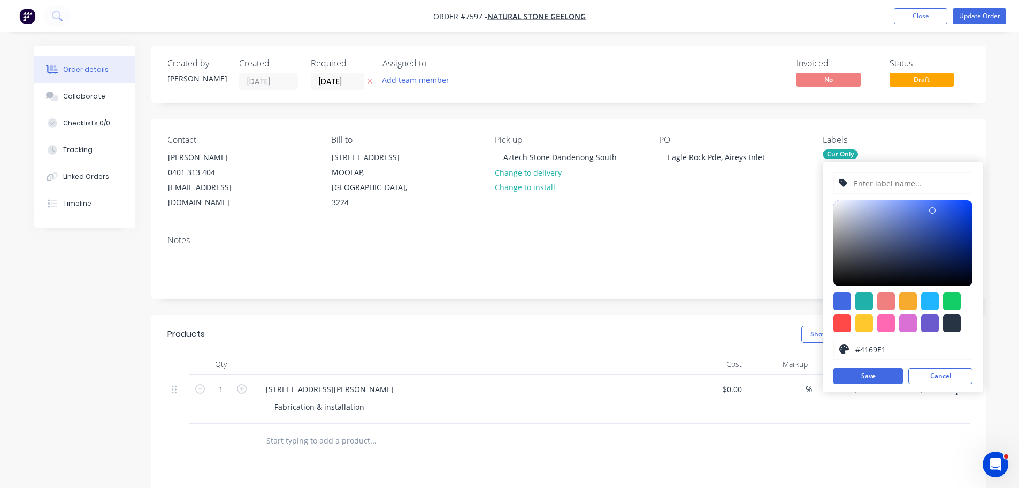
click at [866, 179] on input "text" at bounding box center [910, 183] width 114 height 20
type input "Waterjet"
drag, startPoint x: 862, startPoint y: 235, endPoint x: 900, endPoint y: 223, distance: 39.8
click at [900, 223] on div at bounding box center [903, 243] width 139 height 86
click at [957, 309] on div at bounding box center [952, 301] width 18 height 18
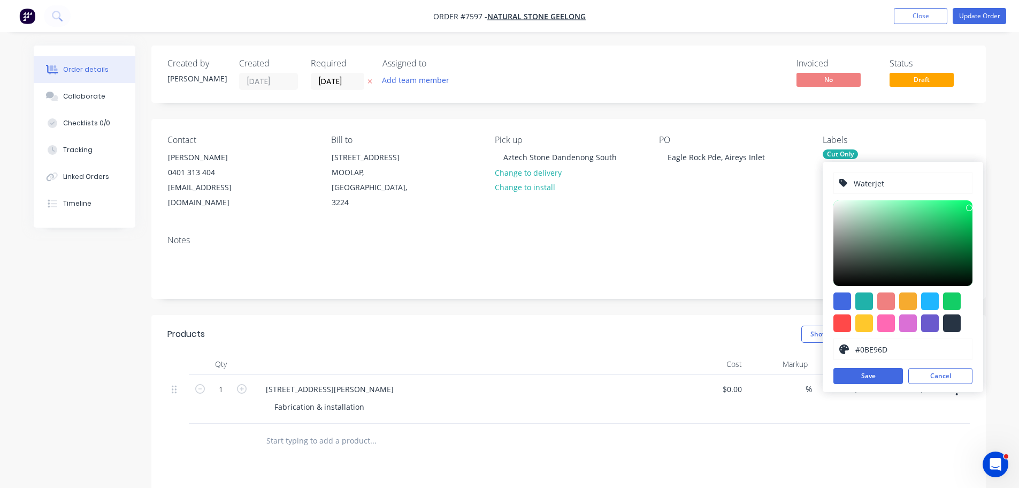
type input "#0CE96D"
drag, startPoint x: 964, startPoint y: 214, endPoint x: 966, endPoint y: 208, distance: 6.1
click at [966, 208] on div at bounding box center [903, 243] width 139 height 86
click at [864, 378] on button "Save" at bounding box center [869, 376] width 70 height 16
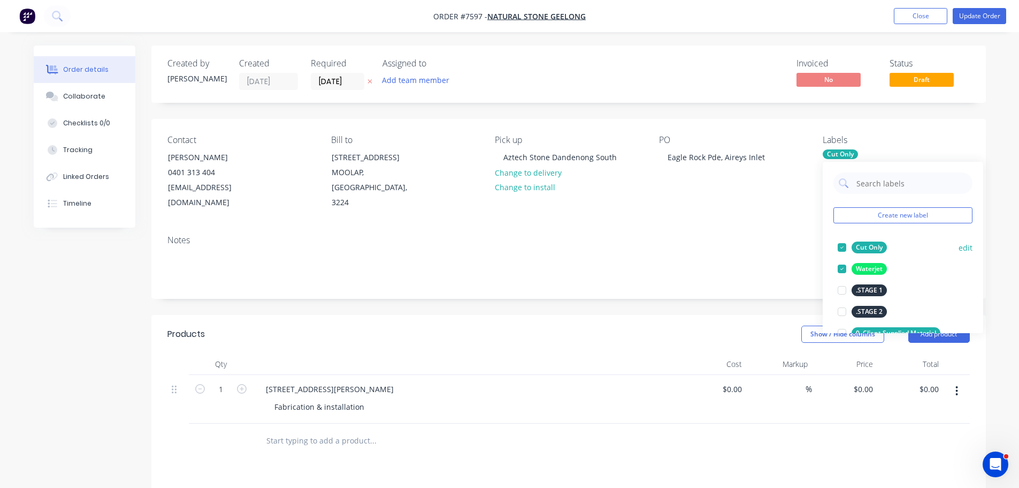
click at [875, 246] on div "Cut Only" at bounding box center [869, 247] width 35 height 12
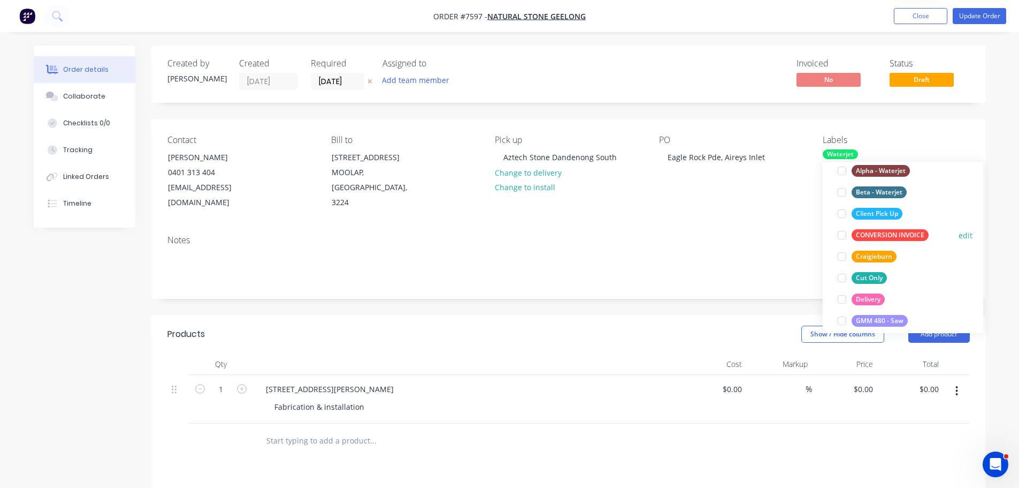
scroll to position [321, 0]
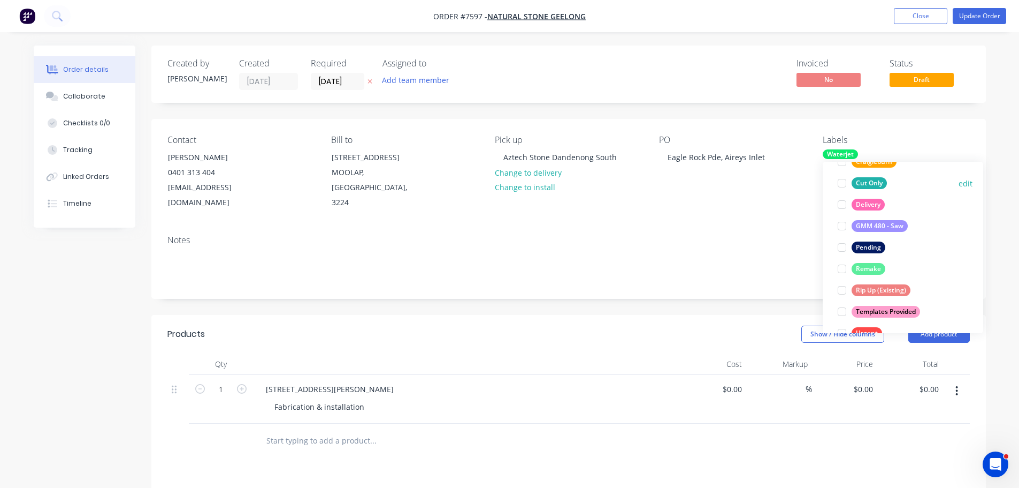
click at [959, 180] on button "edit" at bounding box center [966, 183] width 14 height 11
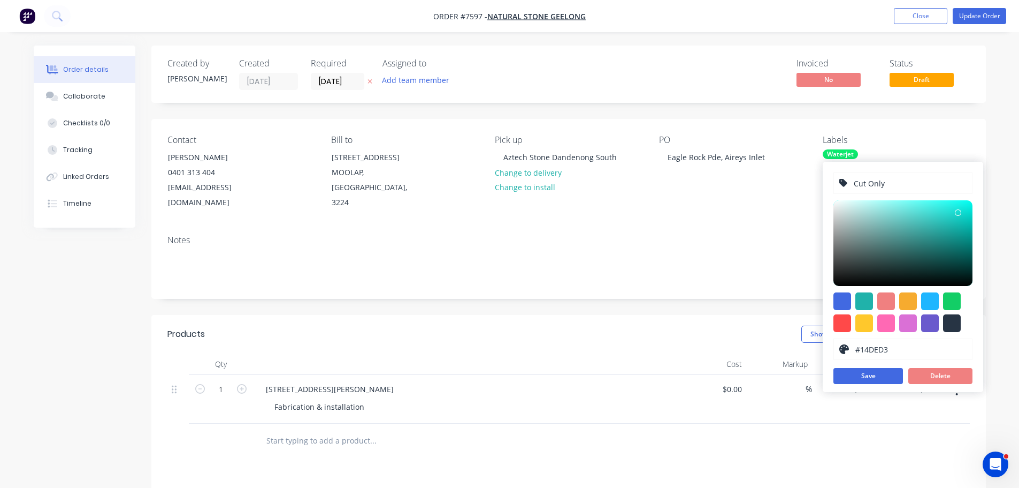
type input "#10E1D5"
drag, startPoint x: 940, startPoint y: 226, endPoint x: 963, endPoint y: 210, distance: 27.3
click at [963, 210] on div at bounding box center [903, 243] width 139 height 86
click at [897, 366] on div "Cut Only #10E1D5 hex #10E1D5 Save Delete" at bounding box center [903, 277] width 161 height 230
click at [891, 375] on button "Save" at bounding box center [869, 376] width 70 height 16
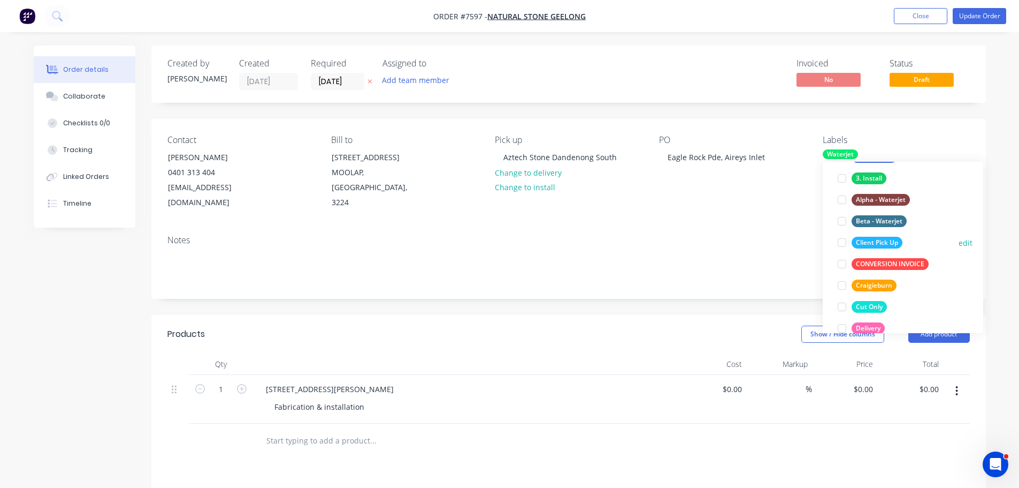
scroll to position [214, 0]
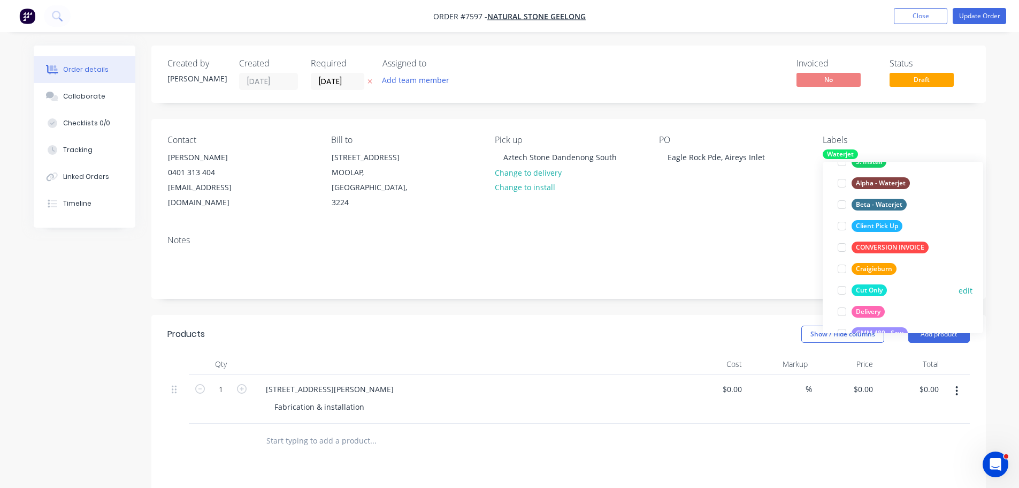
click at [837, 290] on div at bounding box center [842, 289] width 21 height 21
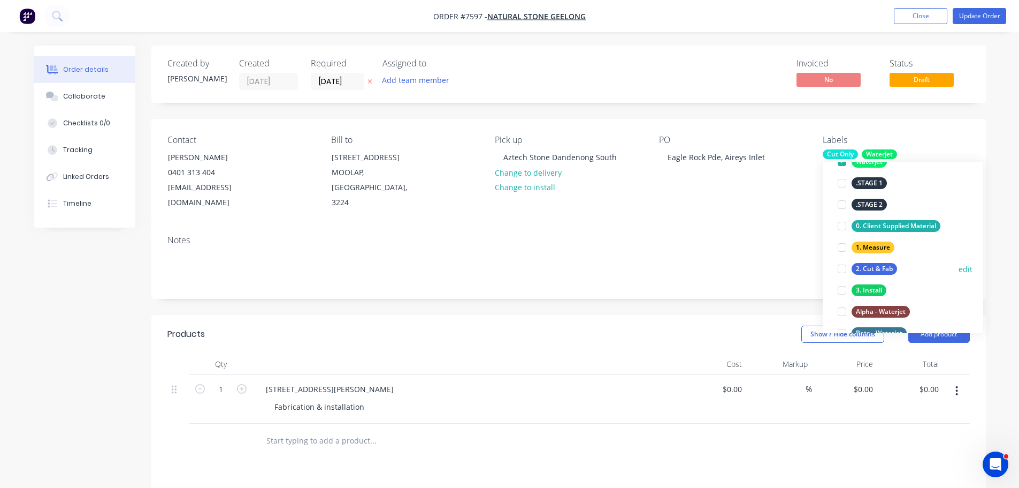
scroll to position [161, 0]
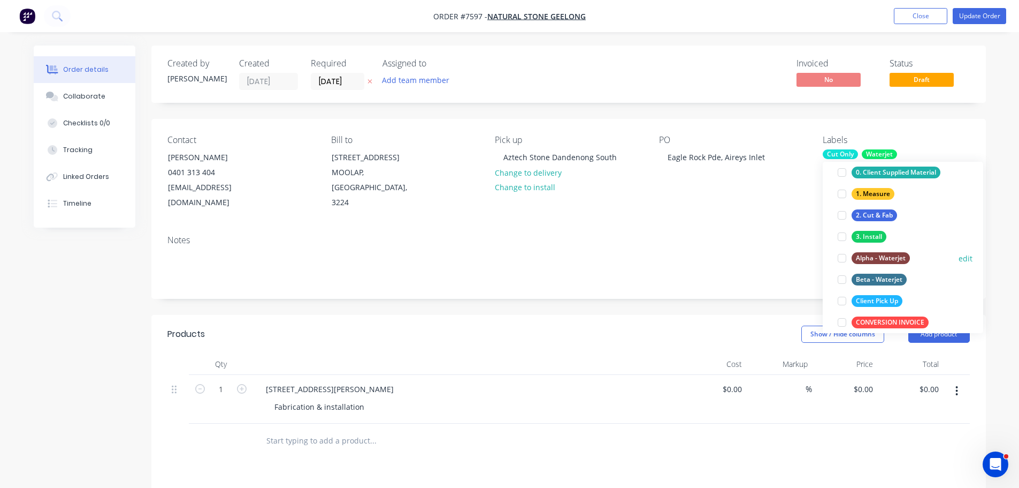
click at [961, 261] on button "edit" at bounding box center [966, 258] width 14 height 11
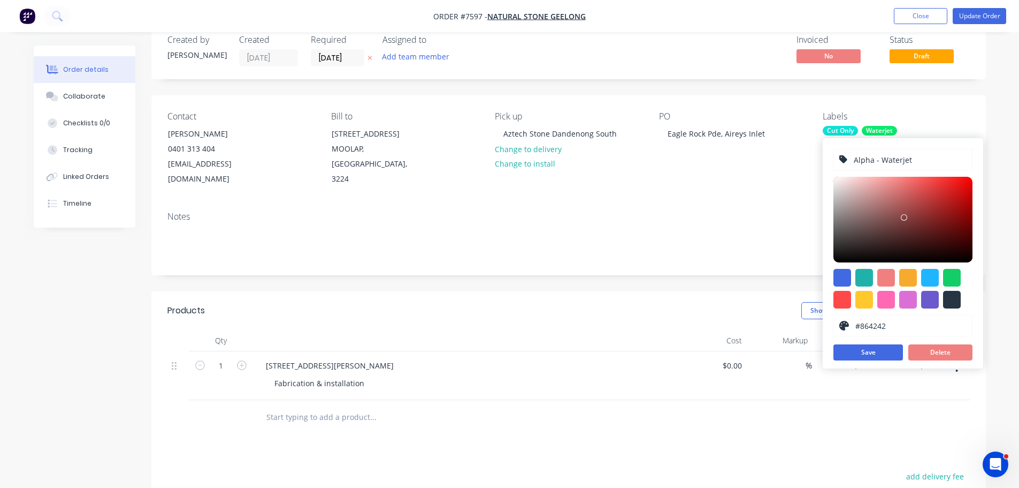
scroll to position [0, 0]
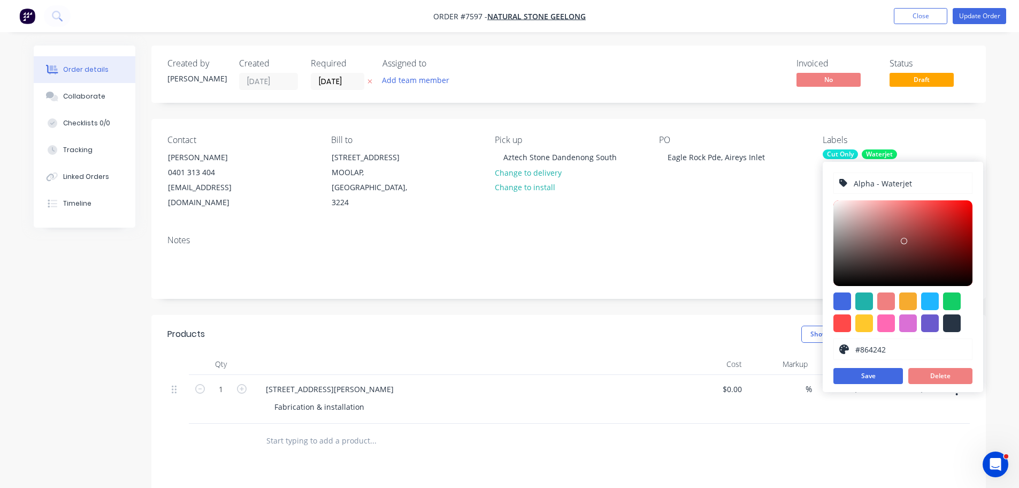
drag, startPoint x: 933, startPoint y: 187, endPoint x: 765, endPoint y: 188, distance: 168.0
click at [765, 188] on body "Order #7597 - Natural Stone Geelong Add product Close Update Order Order detail…" at bounding box center [509, 365] width 1019 height 731
click at [927, 376] on button "Delete" at bounding box center [941, 376] width 64 height 16
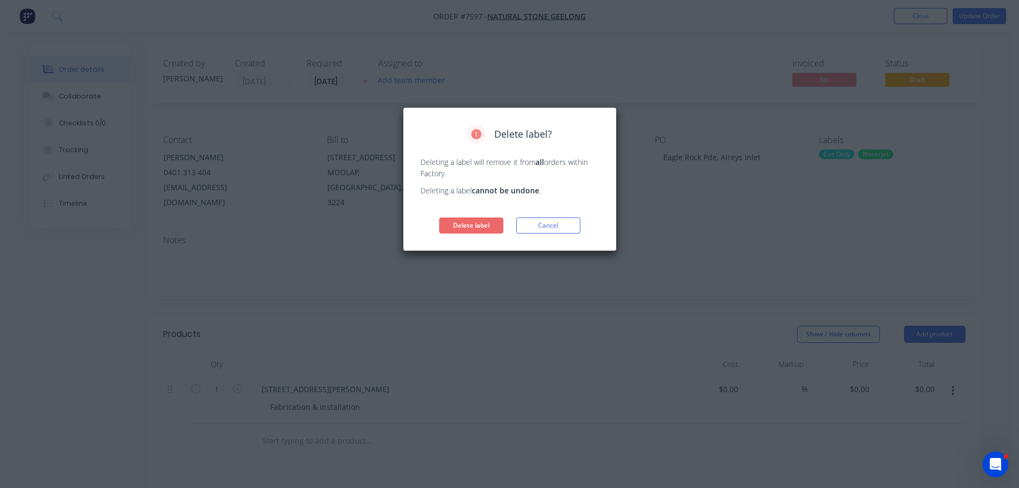
click at [475, 226] on button "Delete label" at bounding box center [471, 225] width 64 height 16
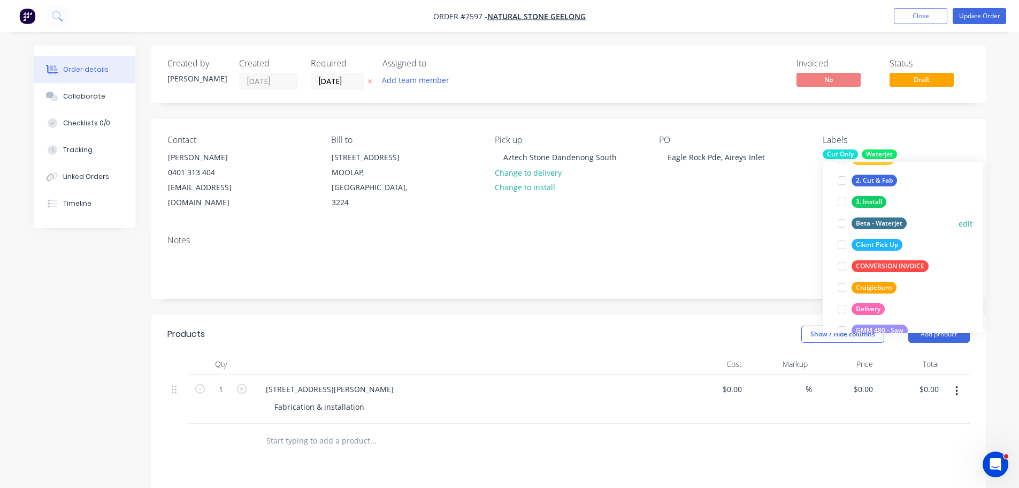
scroll to position [214, 0]
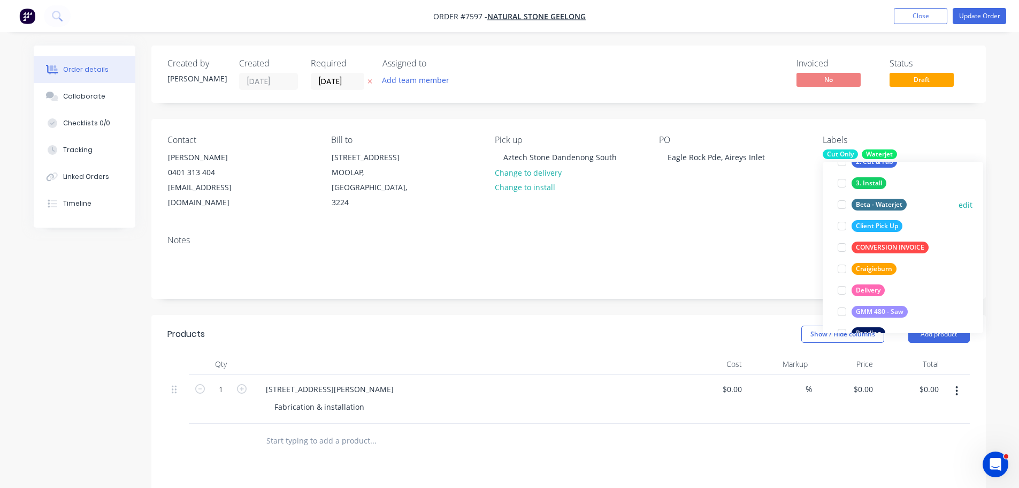
click at [959, 205] on button "edit" at bounding box center [966, 204] width 14 height 11
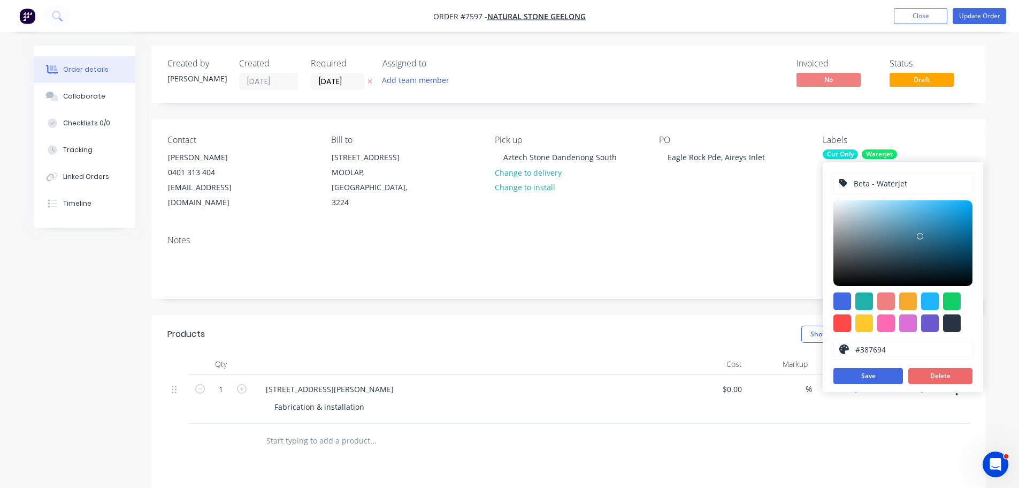
click at [938, 376] on button "Delete" at bounding box center [941, 376] width 64 height 16
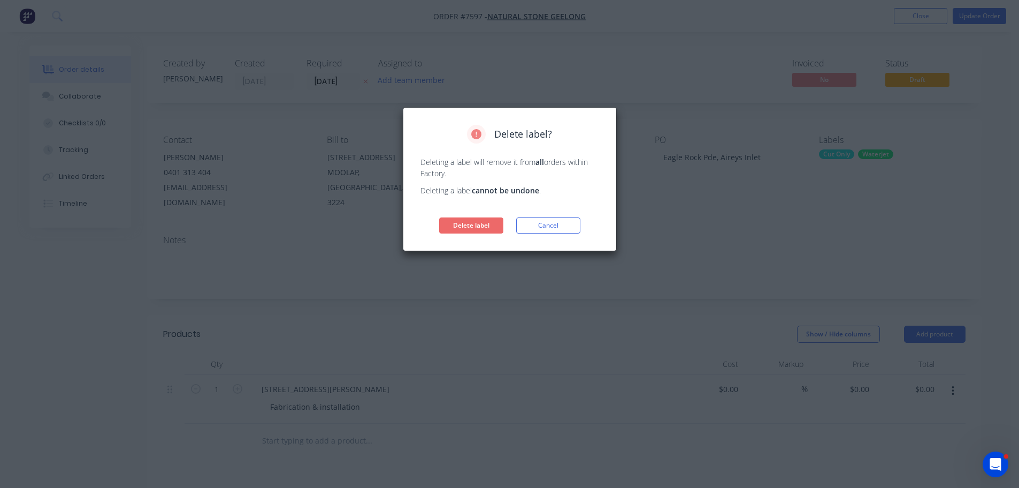
click at [465, 223] on button "Delete label" at bounding box center [471, 225] width 64 height 16
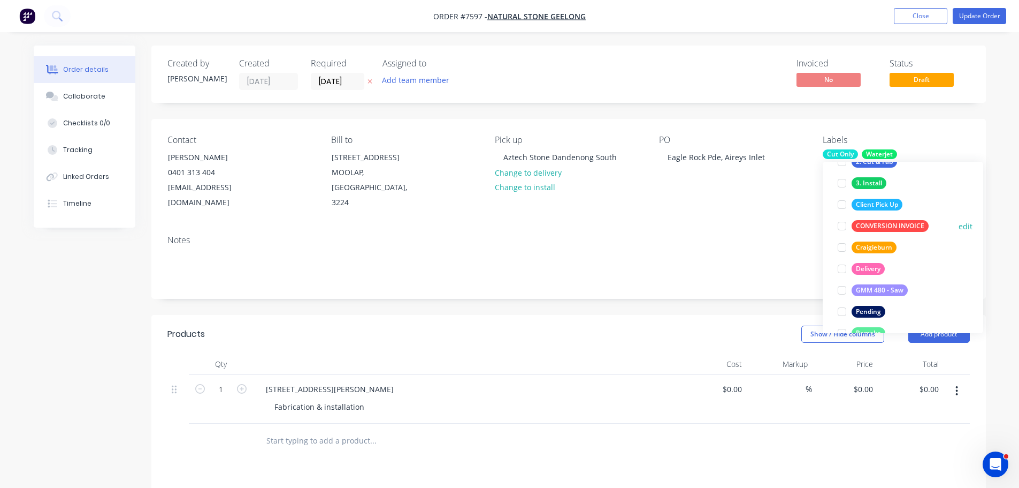
click at [959, 224] on button "edit" at bounding box center [966, 225] width 14 height 11
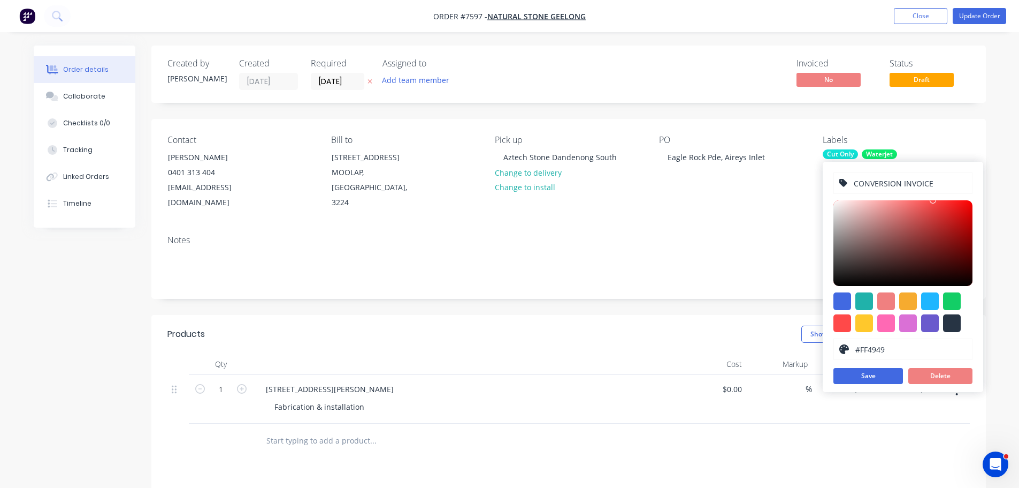
click at [938, 158] on div "Cut Only Waterjet" at bounding box center [896, 154] width 147 height 10
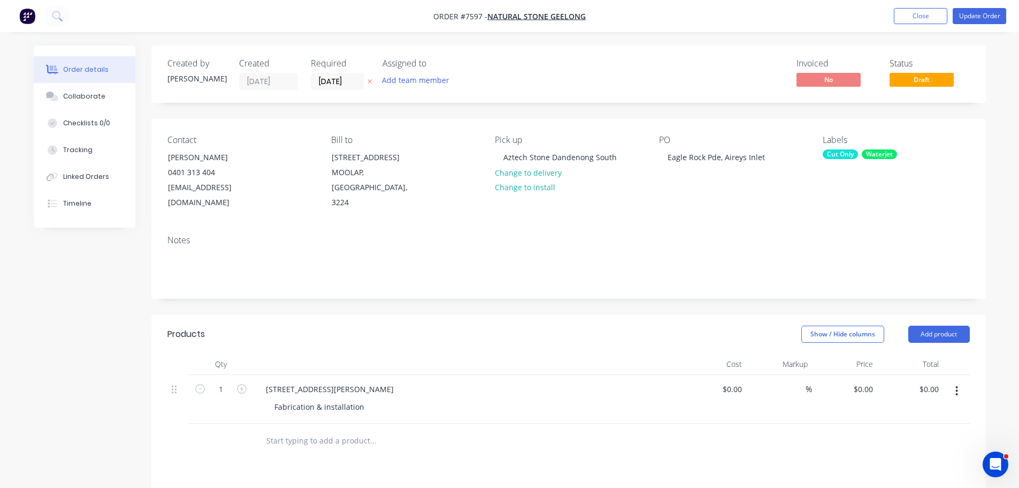
click at [918, 152] on div "Cut Only Waterjet" at bounding box center [896, 154] width 147 height 10
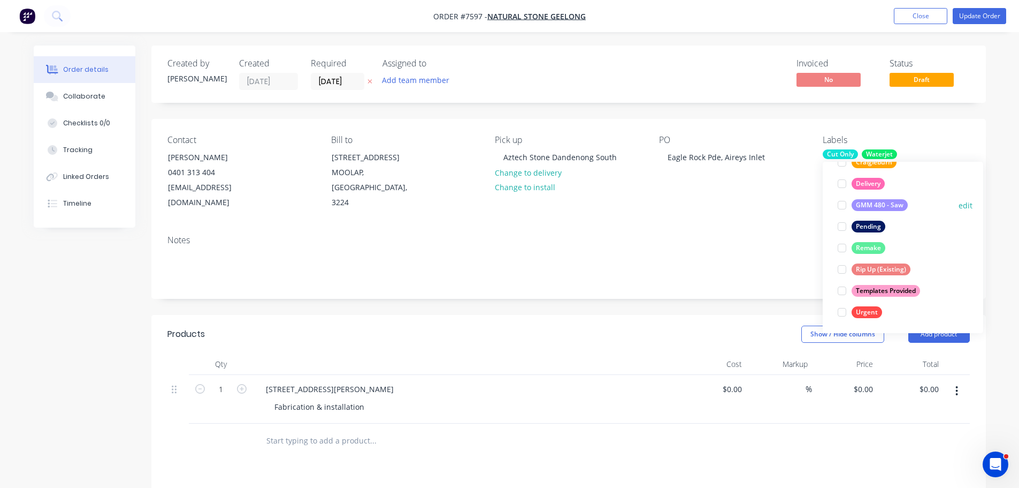
scroll to position [300, 0]
click at [959, 247] on button "edit" at bounding box center [966, 247] width 14 height 11
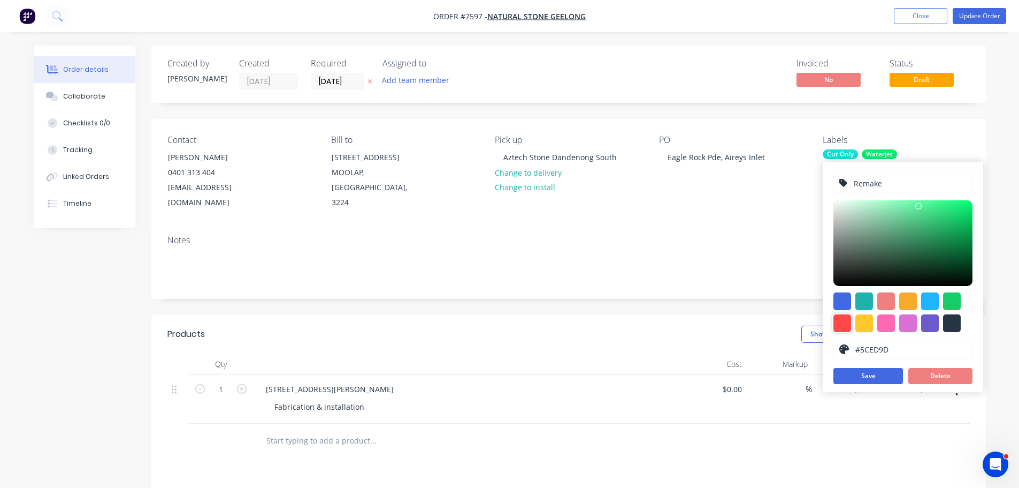
click at [847, 323] on div at bounding box center [843, 323] width 18 height 18
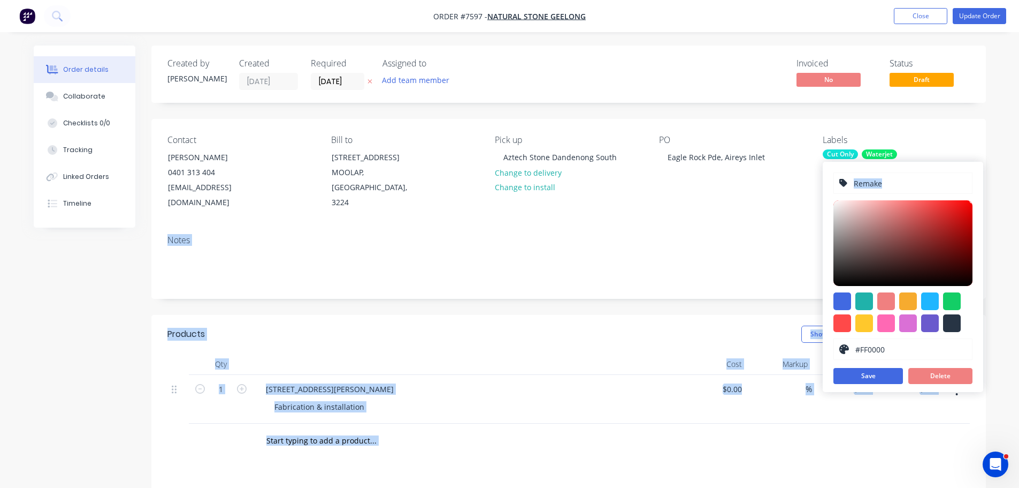
drag, startPoint x: 932, startPoint y: 204, endPoint x: 1001, endPoint y: 199, distance: 69.8
click at [1001, 199] on body "Order #7597 - Natural Stone Geelong Add product Close Update Order Order detail…" at bounding box center [509, 365] width 1019 height 731
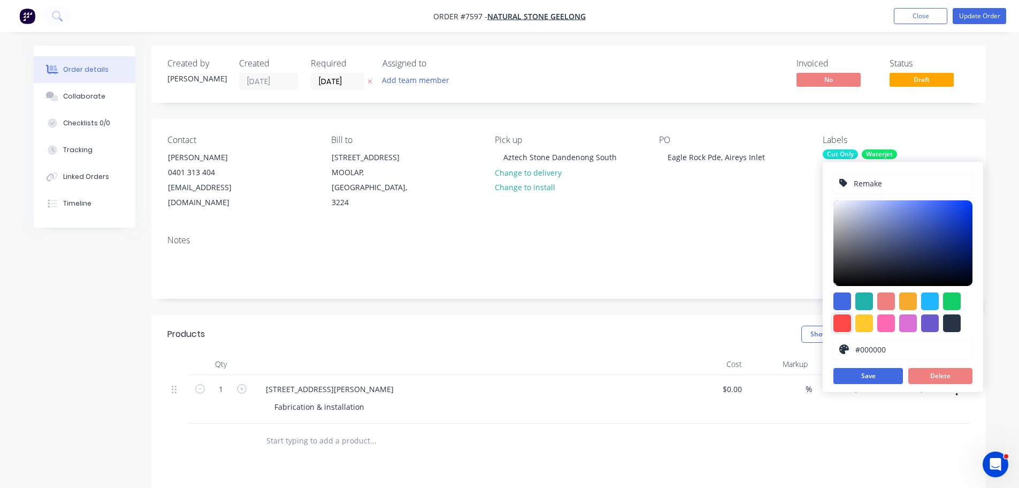
click at [846, 327] on div at bounding box center [843, 323] width 18 height 18
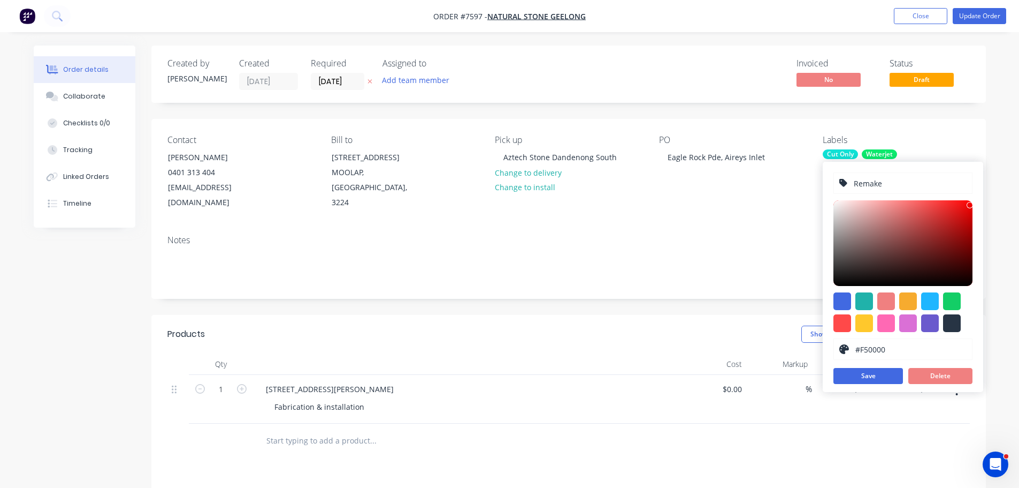
drag, startPoint x: 954, startPoint y: 215, endPoint x: 973, endPoint y: 203, distance: 22.6
click at [973, 203] on div "Remake #F50000 hex #F50000 Save Delete" at bounding box center [903, 277] width 161 height 230
type input "#F70000"
click at [864, 376] on button "Save" at bounding box center [869, 376] width 70 height 16
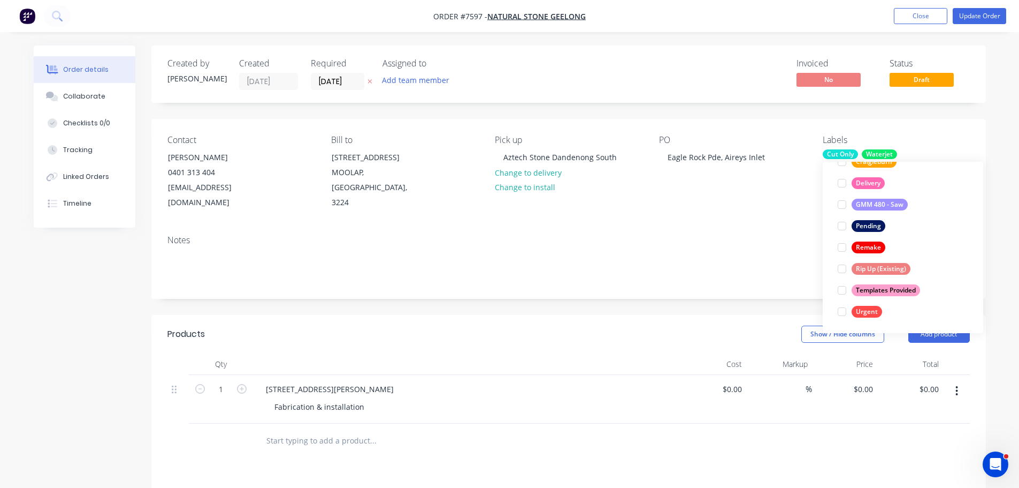
click at [965, 314] on div "Create new label Cut Only edit Waterjet edit .STAGE 1 edit .STAGE 2 edit 0. Cli…" at bounding box center [903, 247] width 161 height 171
click at [959, 315] on button "edit" at bounding box center [966, 311] width 14 height 11
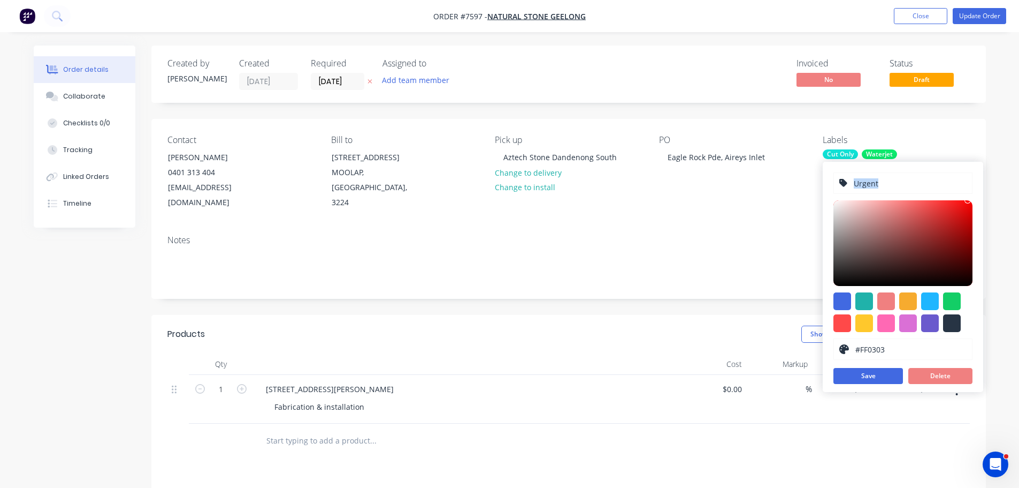
type input "#FF0000"
drag, startPoint x: 963, startPoint y: 204, endPoint x: 980, endPoint y: 191, distance: 22.1
click at [979, 191] on div "Urgent #FF0000 hex #FF0000 Save Delete" at bounding box center [903, 277] width 161 height 230
click at [877, 376] on button "Save" at bounding box center [869, 376] width 70 height 16
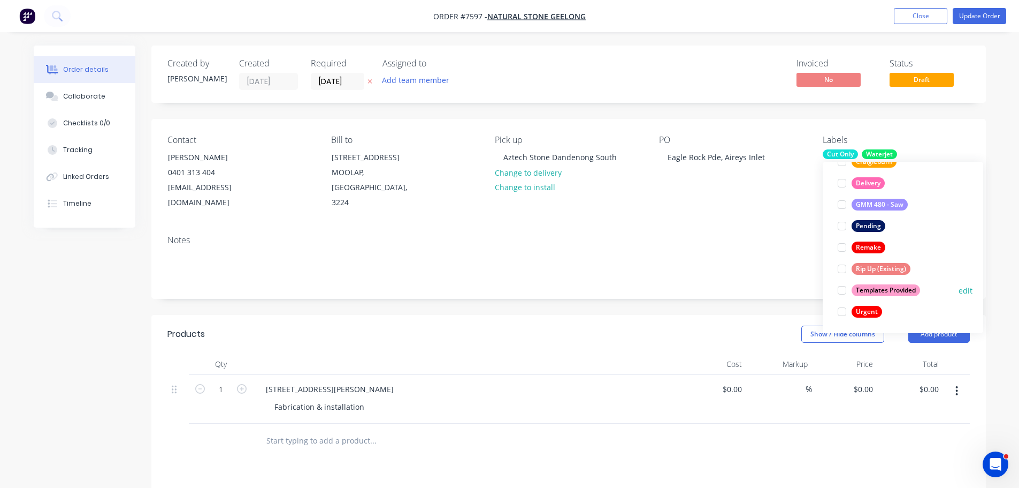
click at [964, 291] on button "edit" at bounding box center [966, 290] width 14 height 11
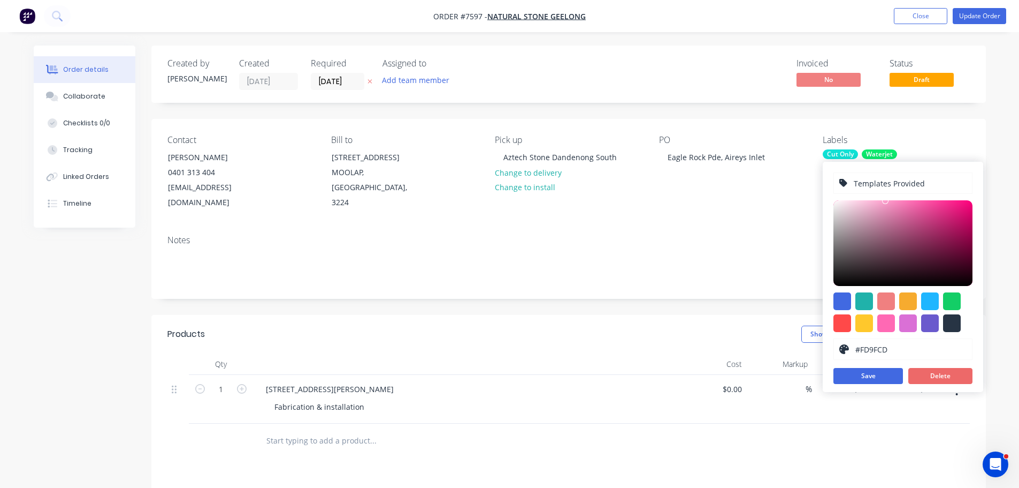
click at [939, 374] on button "Delete" at bounding box center [941, 376] width 64 height 16
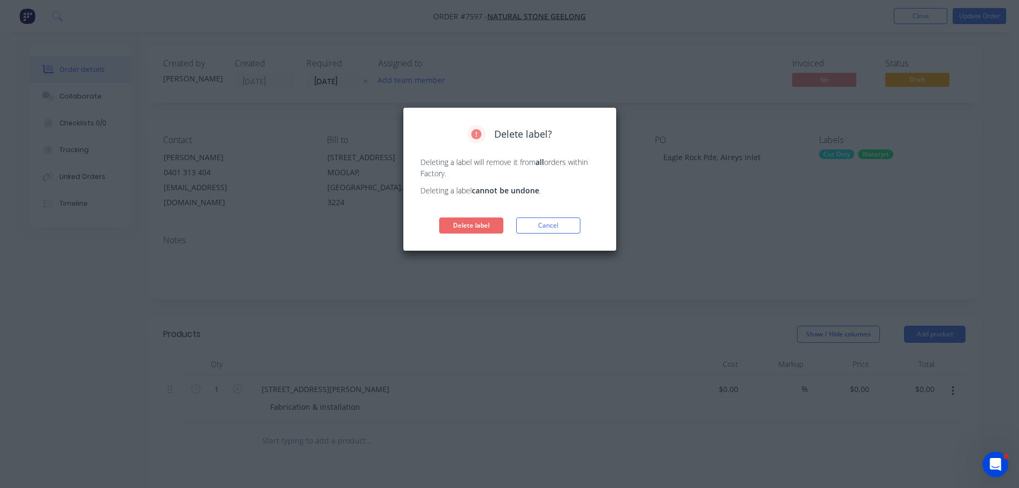
click at [493, 230] on button "Delete label" at bounding box center [471, 225] width 64 height 16
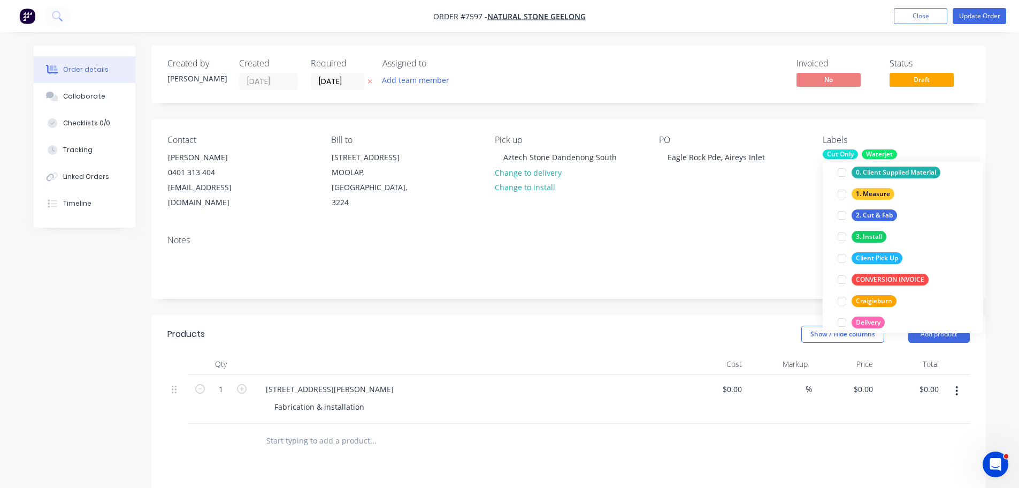
scroll to position [0, 0]
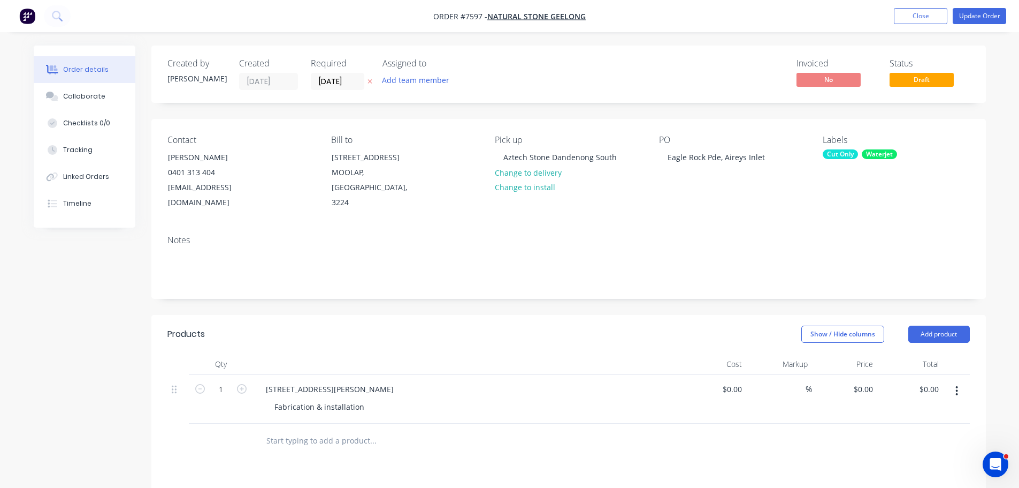
click at [768, 204] on div "Contact Ben Suchanek 0401 313 404 ben@geelongstone.com.au Bill to 41 Essex Stre…" at bounding box center [568, 173] width 835 height 108
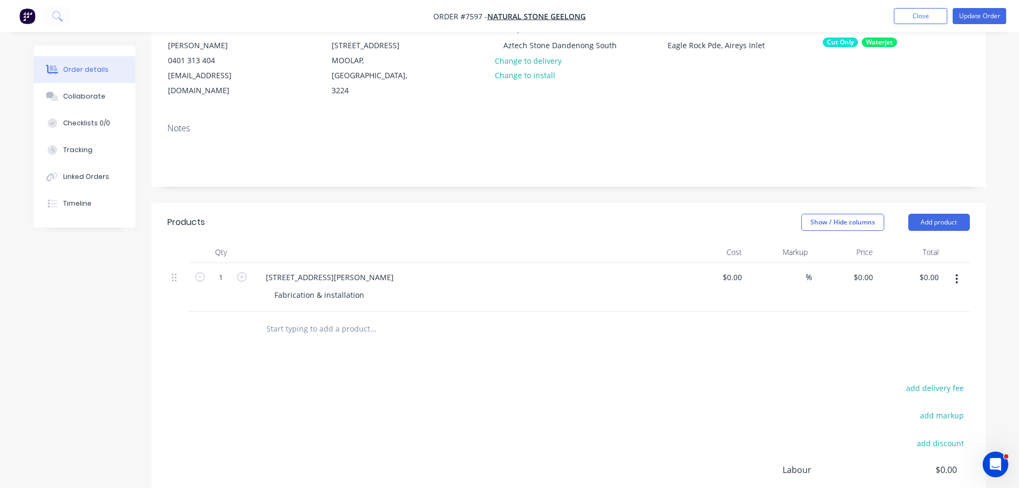
scroll to position [161, 0]
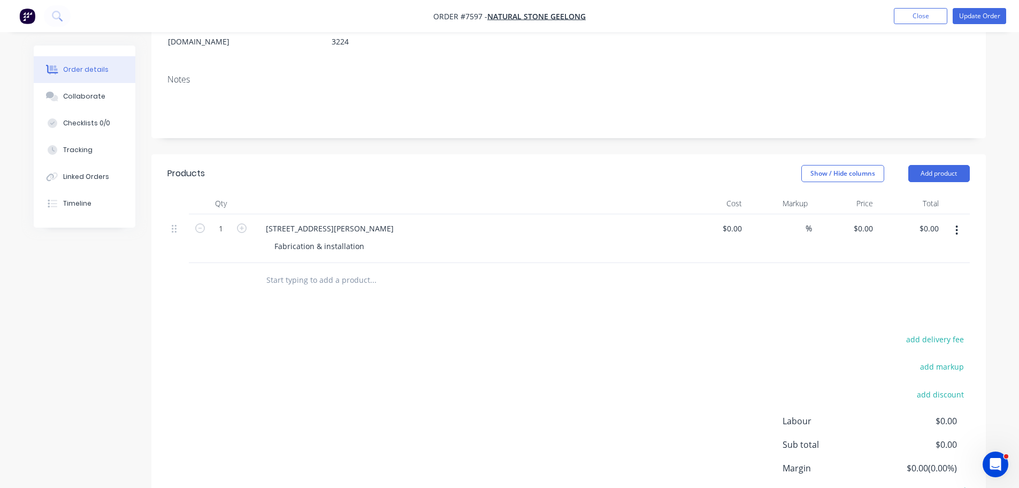
click at [953, 220] on button "button" at bounding box center [957, 229] width 25 height 19
click at [894, 311] on button "Delete" at bounding box center [920, 321] width 102 height 21
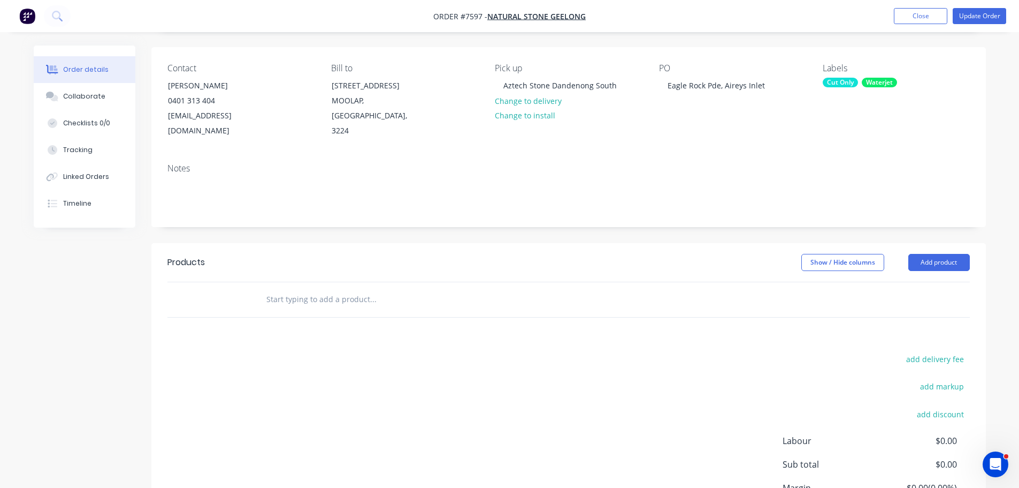
scroll to position [0, 0]
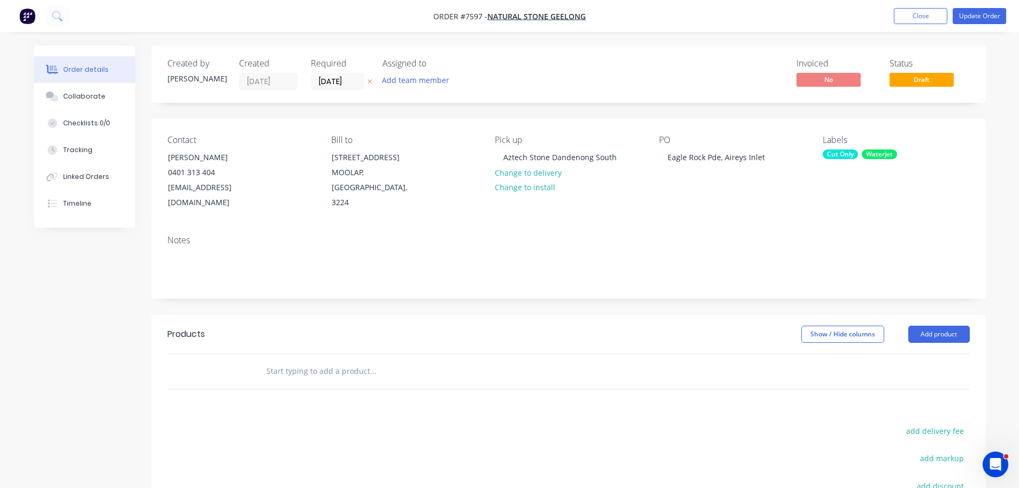
click at [327, 360] on input "text" at bounding box center [373, 370] width 214 height 21
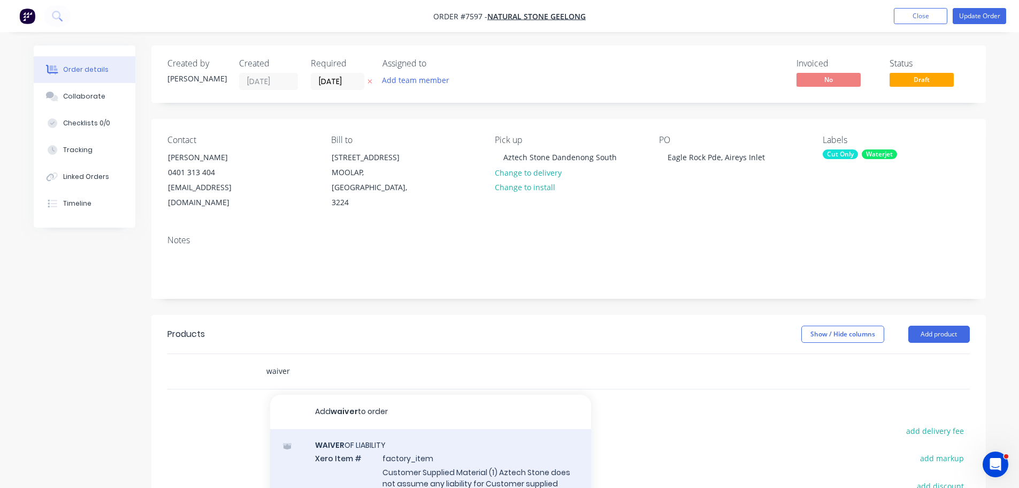
type input "waiver"
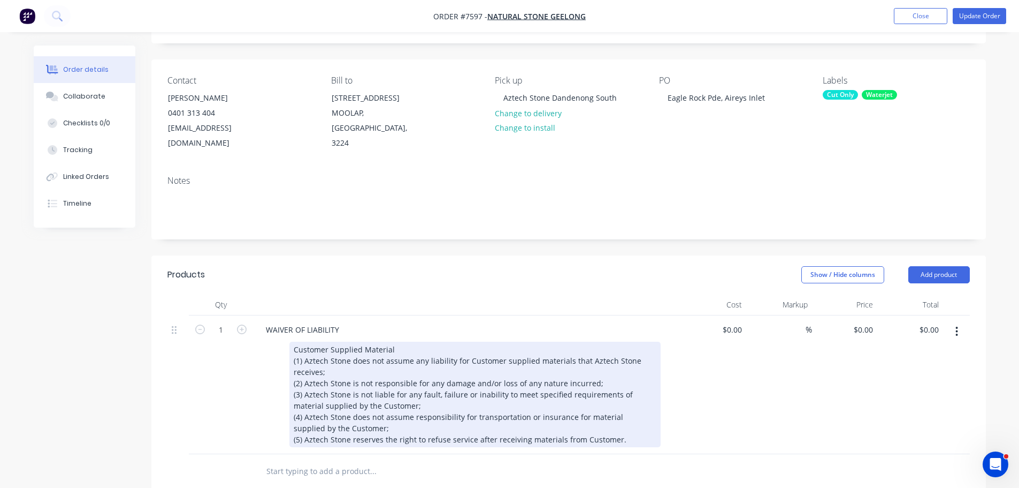
scroll to position [161, 0]
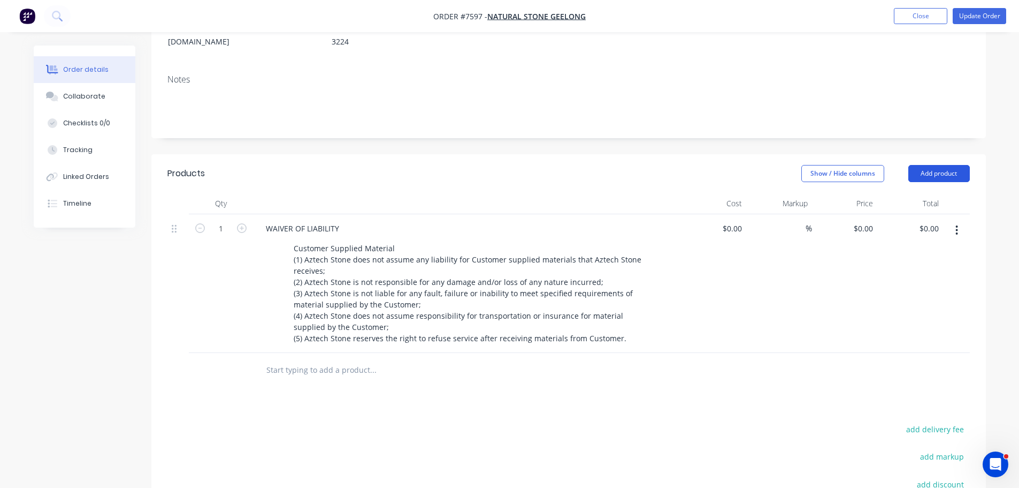
click at [942, 165] on button "Add product" at bounding box center [940, 173] width 62 height 17
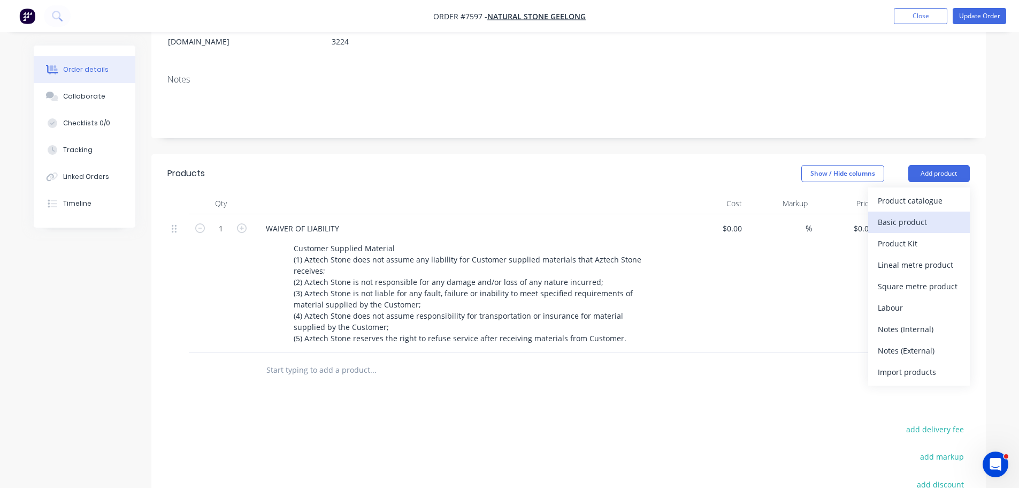
click at [925, 214] on div "Basic product" at bounding box center [919, 222] width 82 height 16
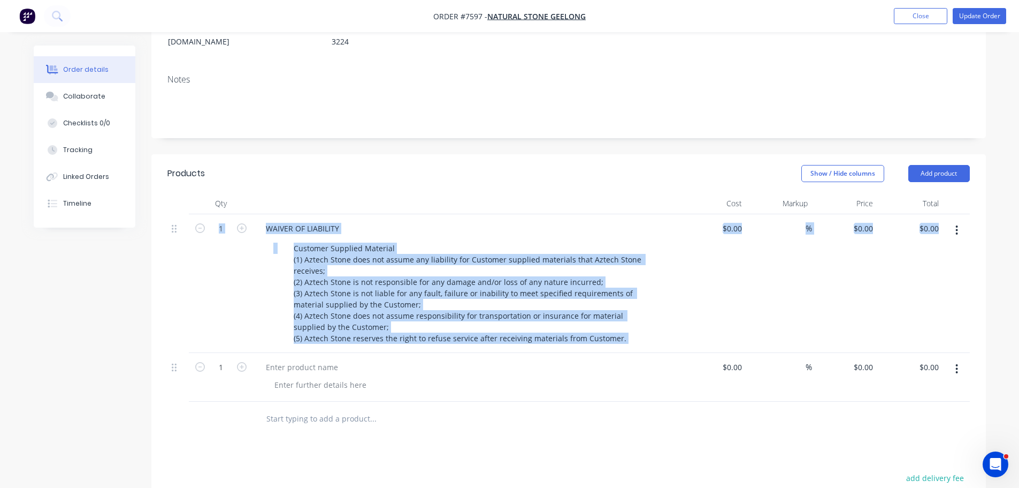
drag, startPoint x: 168, startPoint y: 352, endPoint x: 193, endPoint y: 249, distance: 106.2
click at [193, 249] on div "1 WAIVER OF LIABILITY Customer Supplied Material (1) Aztech Stone does not assu…" at bounding box center [568, 307] width 803 height 187
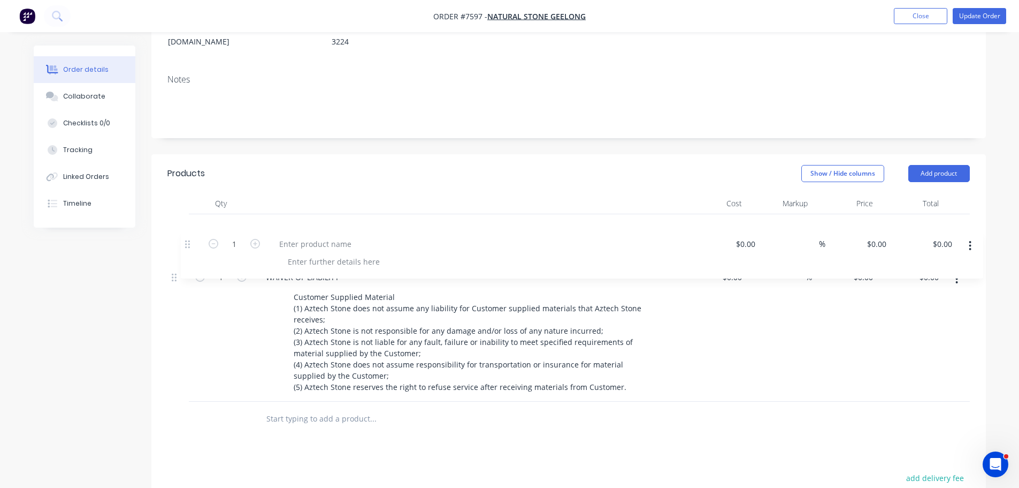
drag, startPoint x: 173, startPoint y: 355, endPoint x: 189, endPoint y: 223, distance: 133.1
click at [188, 240] on div "1 WAIVER OF LIABILITY Customer Supplied Material (1) Aztech Stone does not assu…" at bounding box center [568, 307] width 803 height 187
click at [301, 220] on div at bounding box center [301, 228] width 89 height 16
click at [306, 238] on div at bounding box center [320, 246] width 109 height 16
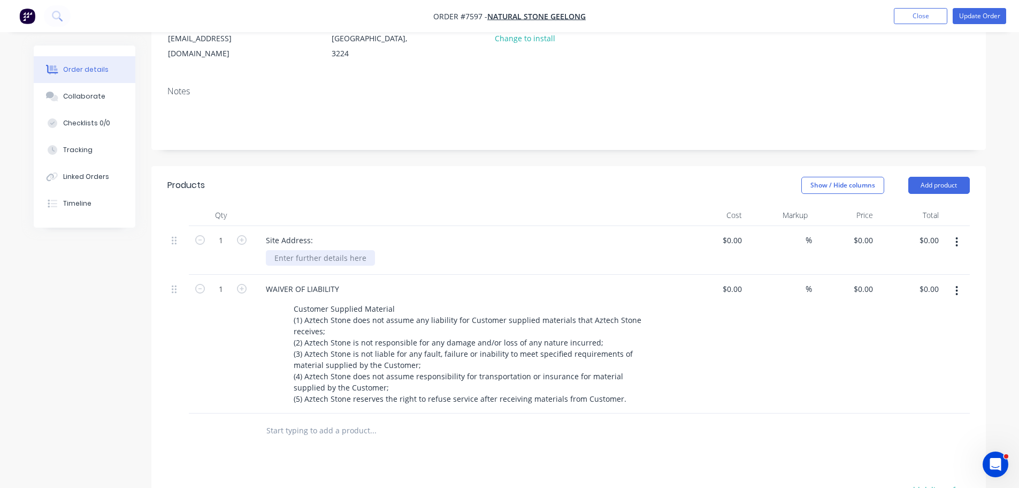
scroll to position [0, 0]
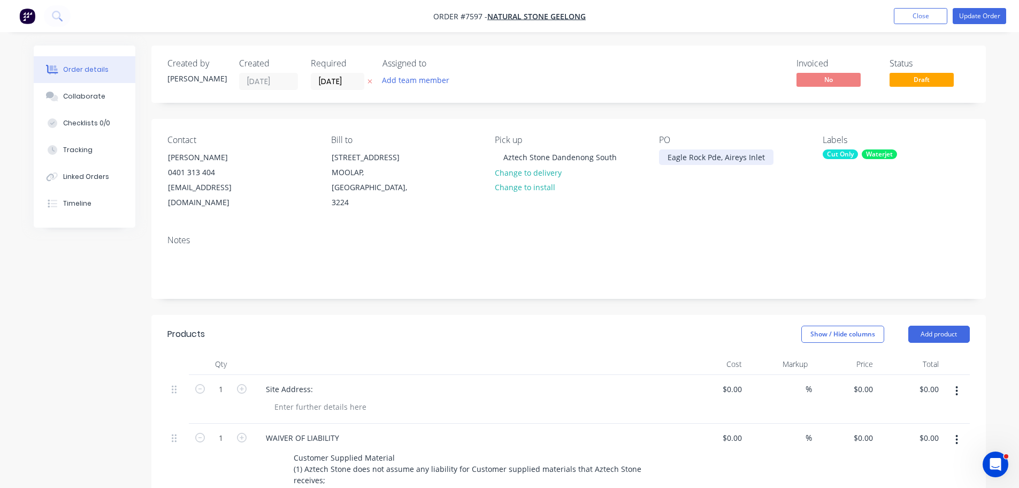
click at [709, 159] on div "Eagle Rock Pde, Aireys Inlet" at bounding box center [716, 157] width 115 height 16
copy div "Eagle Rock Pde, Aireys Inlet"
click at [307, 399] on div at bounding box center [320, 407] width 109 height 16
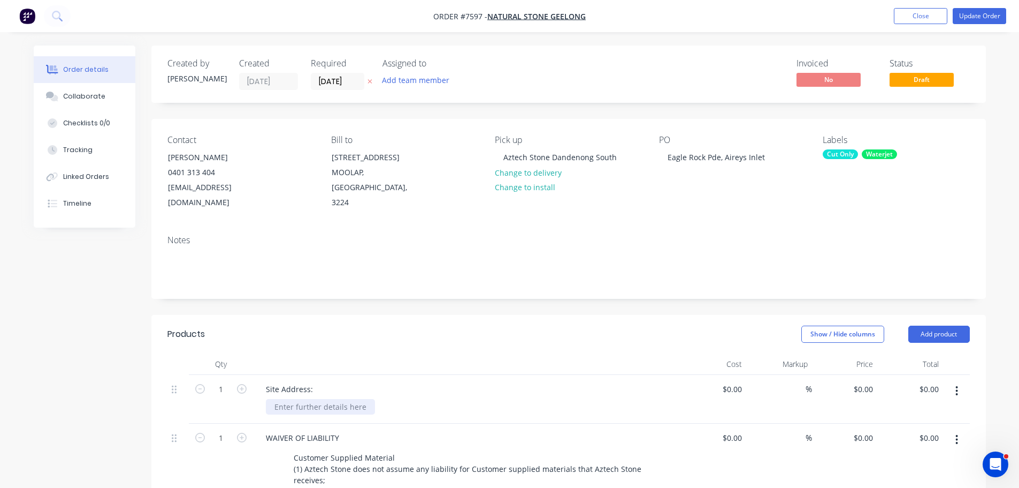
paste div
click at [385, 326] on div "Show / Hide columns Add product" at bounding box center [654, 333] width 632 height 17
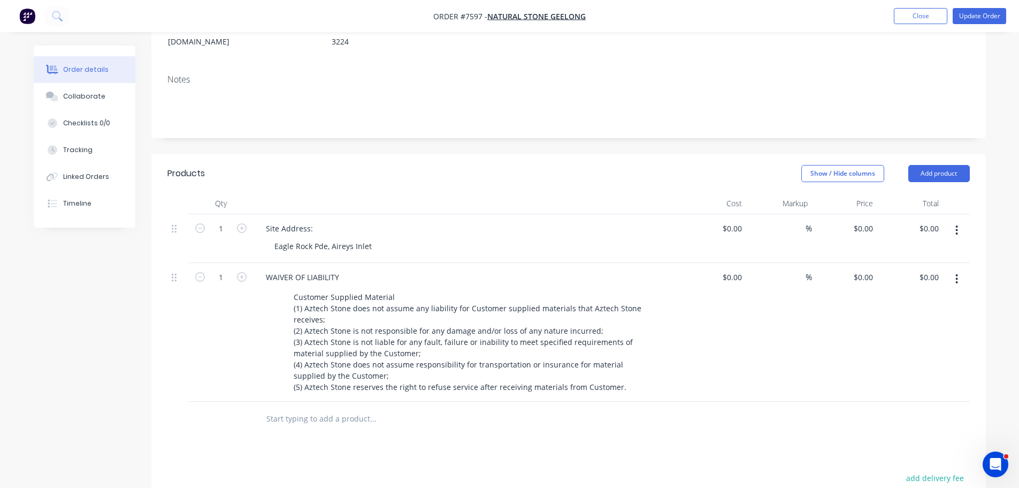
click at [364, 408] on input "text" at bounding box center [373, 418] width 214 height 21
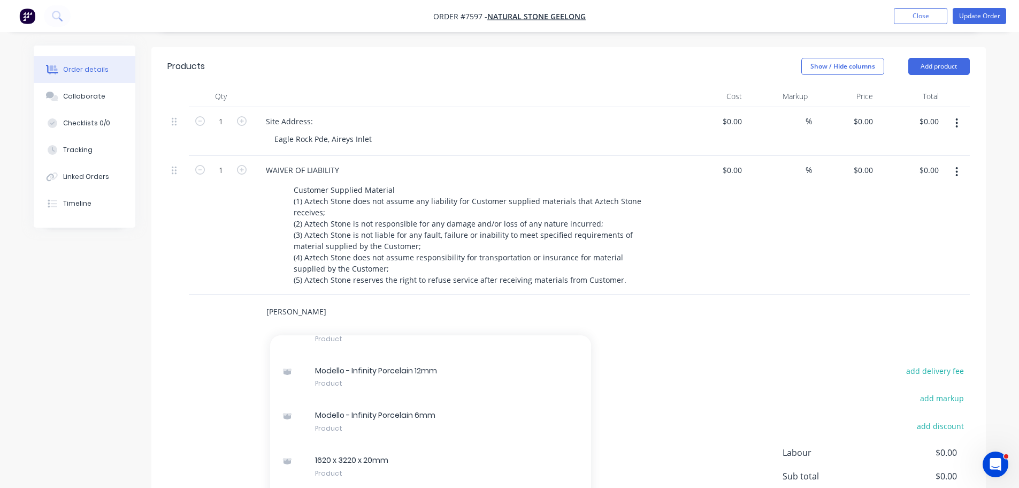
scroll to position [1819, 0]
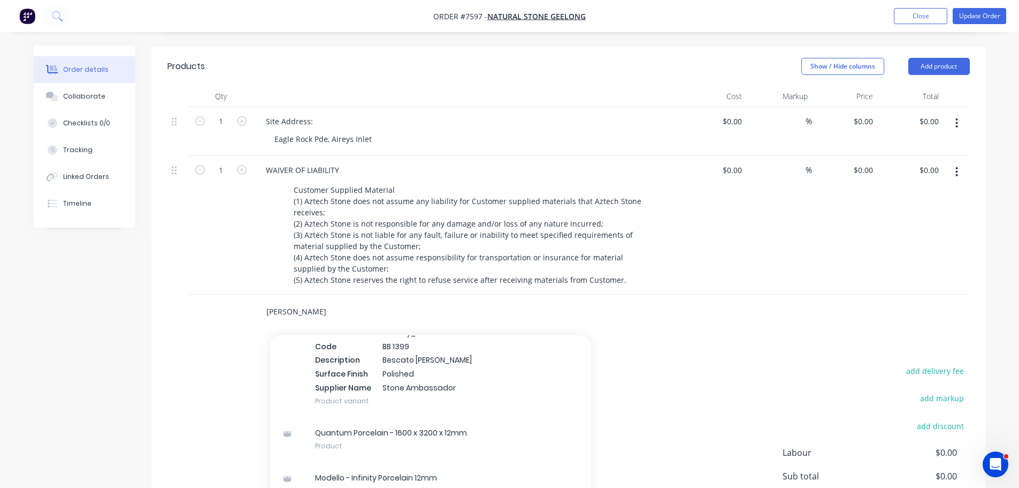
drag, startPoint x: 241, startPoint y: 298, endPoint x: 163, endPoint y: 300, distance: 78.2
click at [168, 300] on div "bianco Add bianco to order 3200 x 1600 x 20mm Xero Item # factory_item Code Des…" at bounding box center [568, 311] width 803 height 35
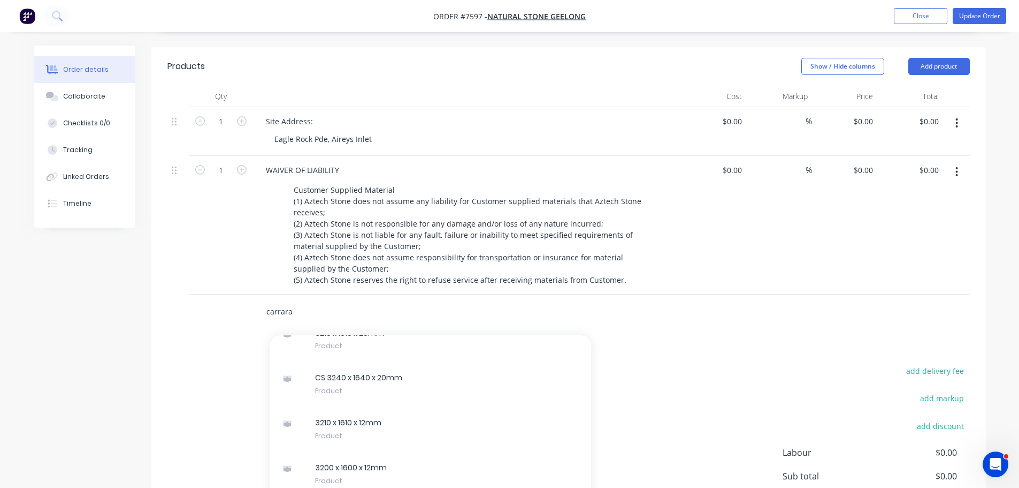
scroll to position [747, 0]
type input "carrara"
drag, startPoint x: 255, startPoint y: 296, endPoint x: 184, endPoint y: 291, distance: 71.9
click at [184, 294] on div "carrara Add carrara to order 3200 x 1600 x 6mm Xero Item # factory_item Code 31…" at bounding box center [568, 311] width 803 height 35
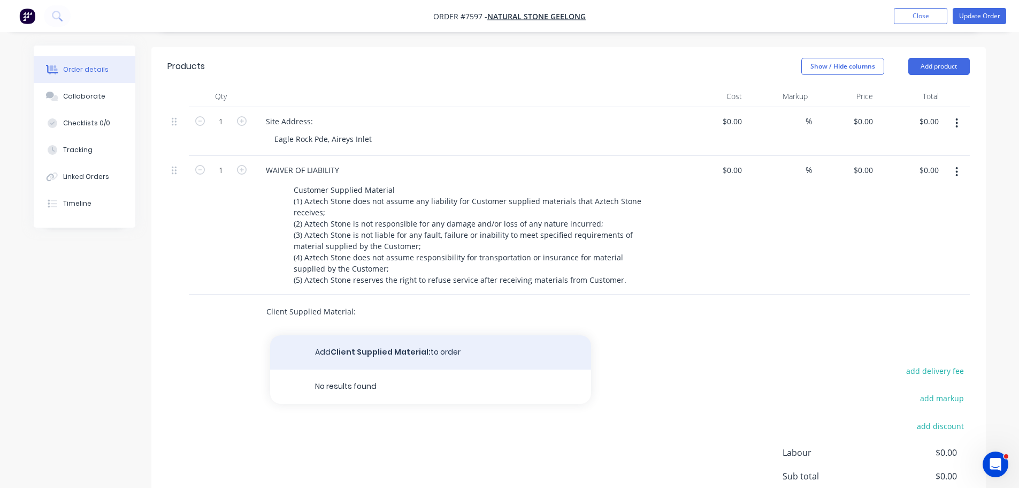
type input "Client Supplied Material:"
click at [382, 335] on button "Add Client Supplied Material: to order" at bounding box center [430, 352] width 321 height 34
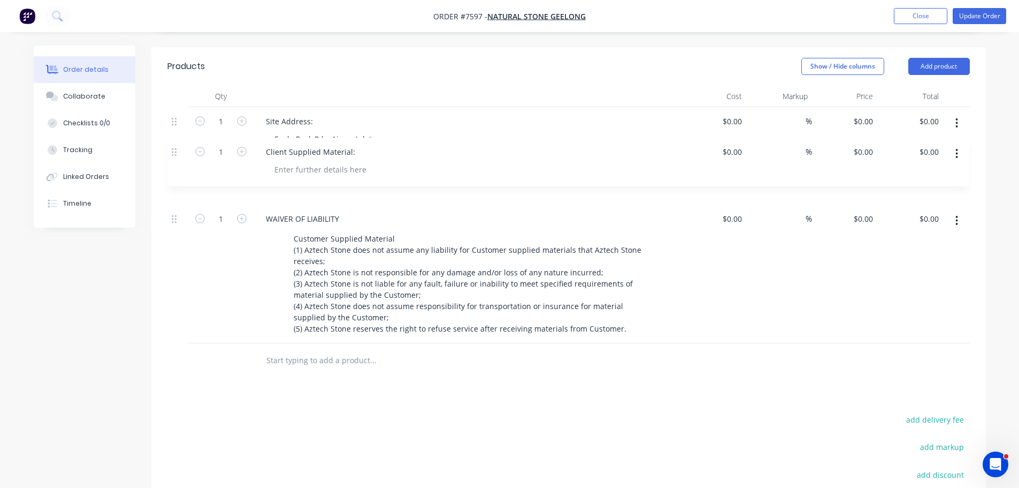
drag, startPoint x: 176, startPoint y: 294, endPoint x: 177, endPoint y: 142, distance: 152.0
click at [177, 142] on div "1 Site Address: Eagle Rock Pde, Aireys Inlet $0.00 $0.00 % $0.00 $0.00 $0.00 $0…" at bounding box center [568, 225] width 803 height 236
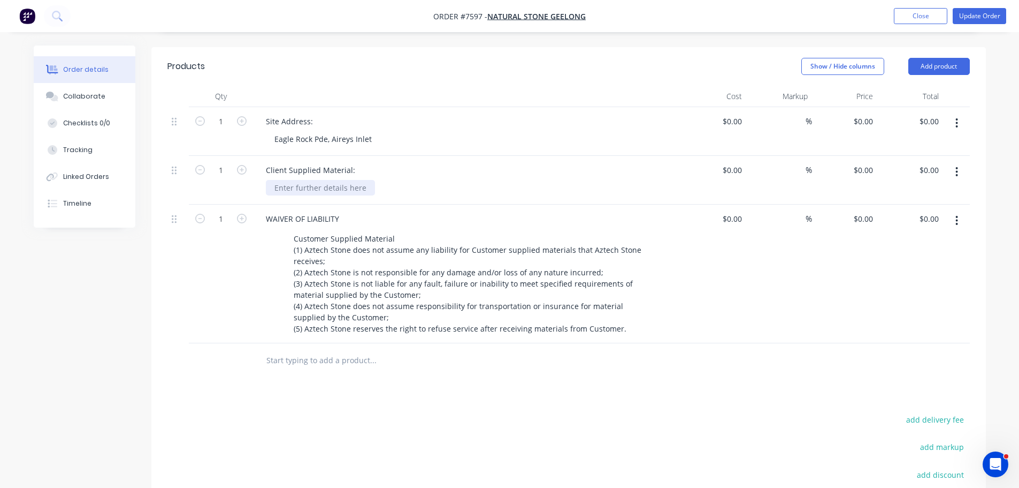
click at [351, 180] on div at bounding box center [320, 188] width 109 height 16
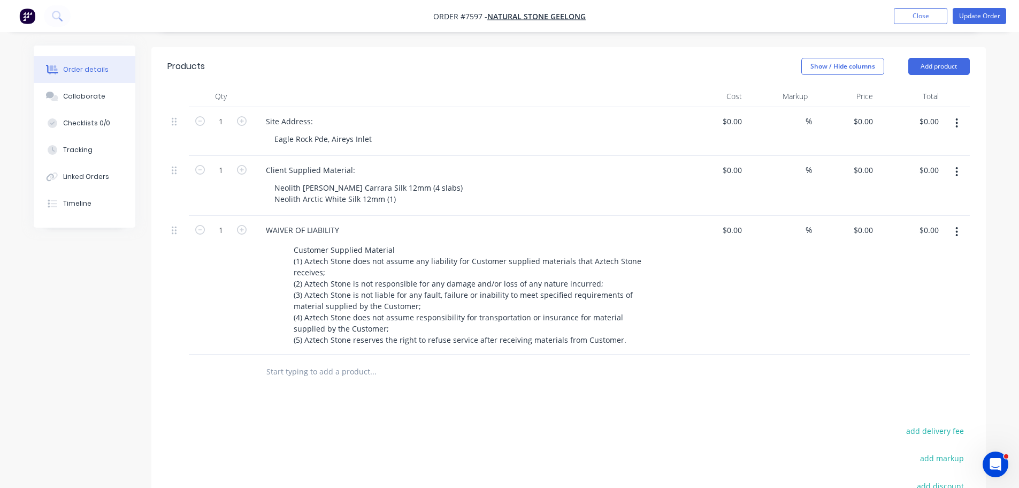
drag, startPoint x: 826, startPoint y: 423, endPoint x: 813, endPoint y: 428, distance: 13.7
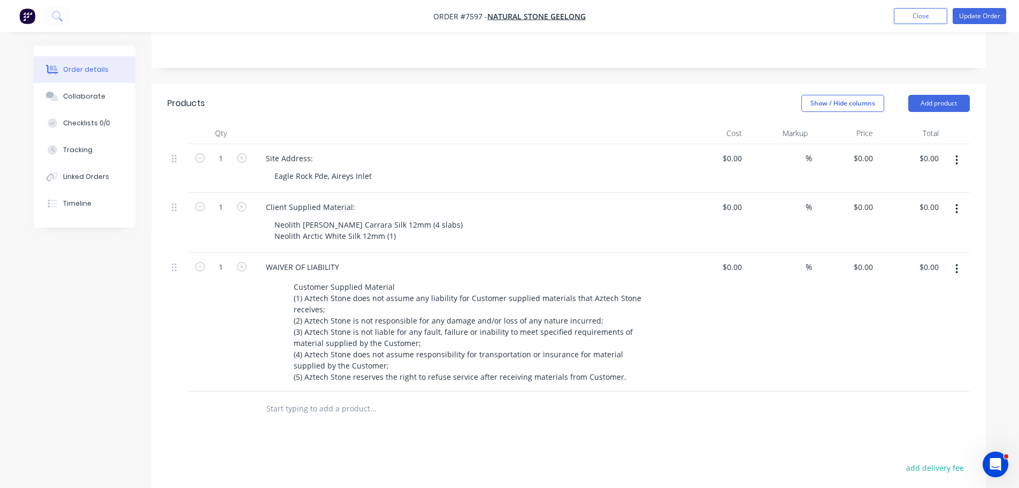
scroll to position [214, 0]
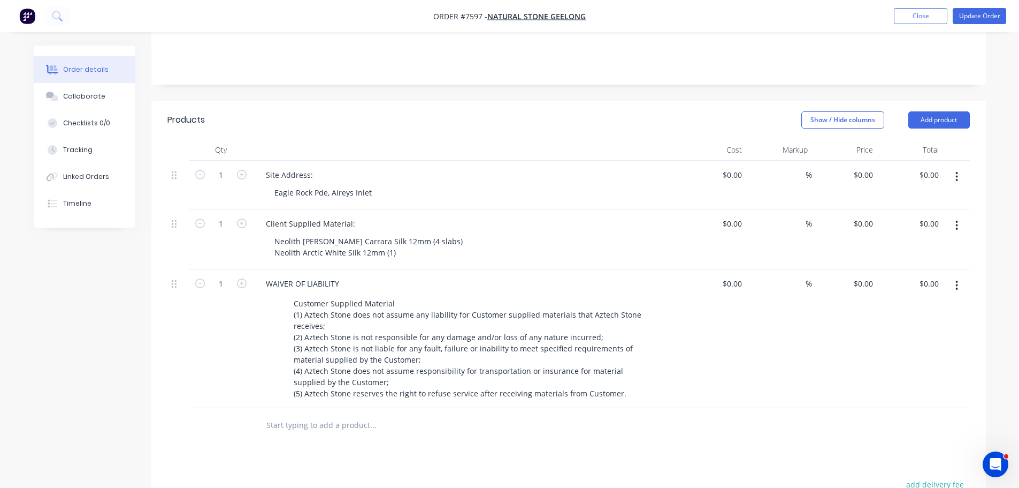
click at [292, 417] on input "text" at bounding box center [373, 424] width 214 height 21
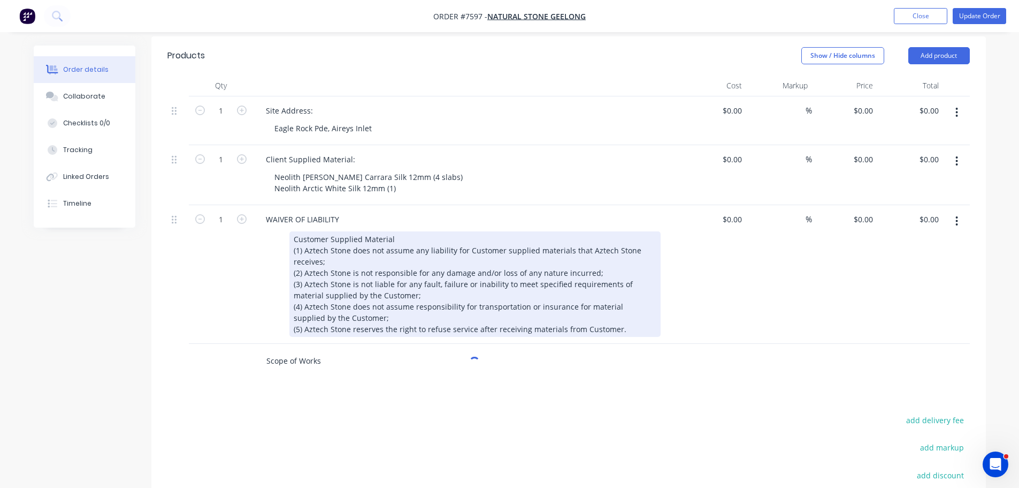
scroll to position [375, 0]
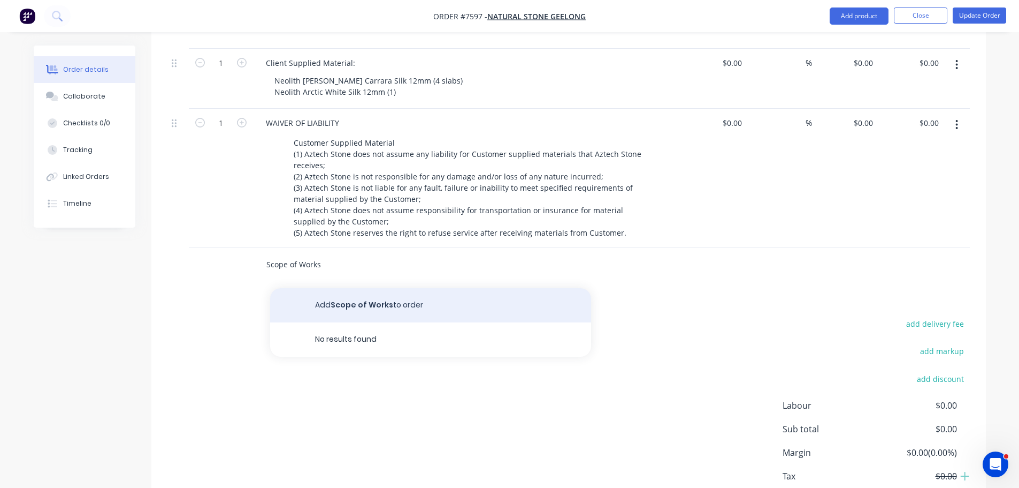
type input "Scope of Works"
click at [351, 288] on button "Add Scope of Works to order" at bounding box center [430, 305] width 321 height 34
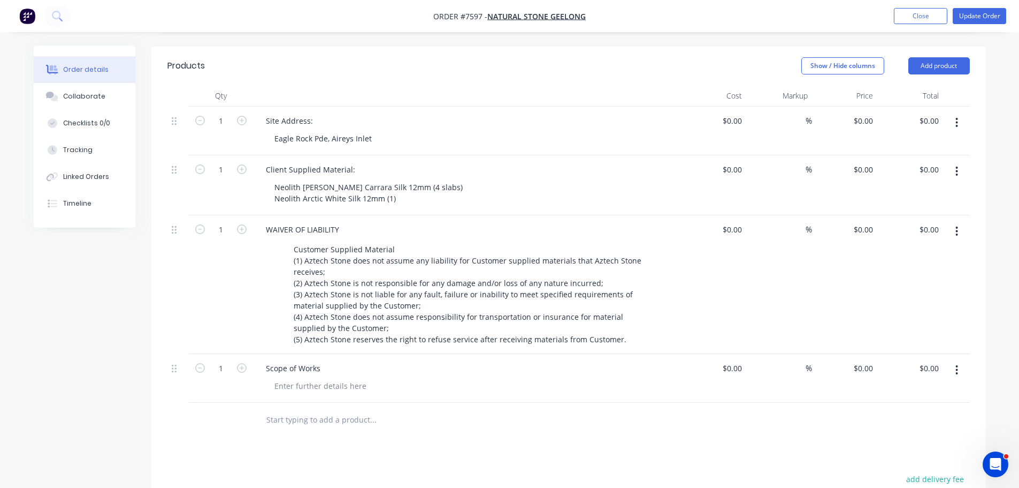
scroll to position [268, 0]
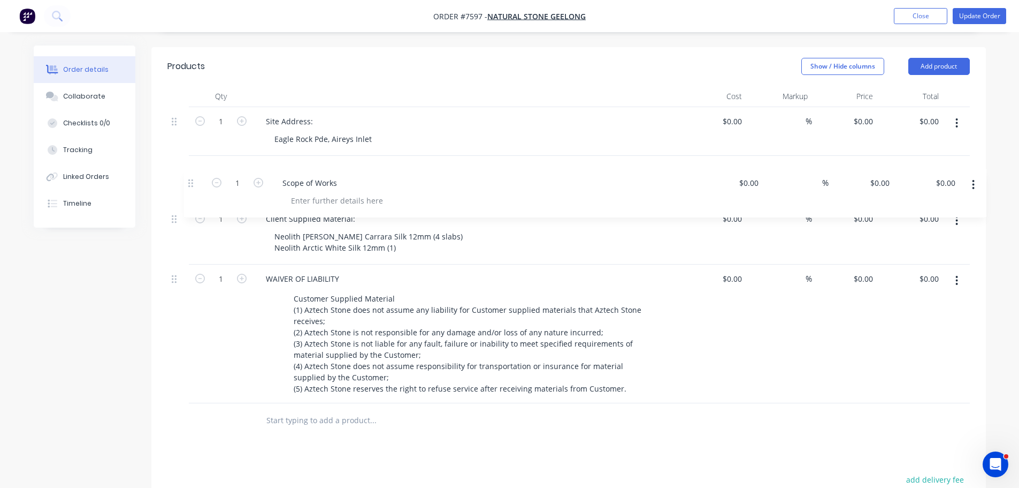
drag, startPoint x: 172, startPoint y: 359, endPoint x: 189, endPoint y: 164, distance: 195.0
click at [189, 164] on div "1 Site Address: Eagle Rock Pde, Aireys Inlet $0.00 $0.00 % $0.00 $0.00 $0.00 $0…" at bounding box center [568, 255] width 803 height 296
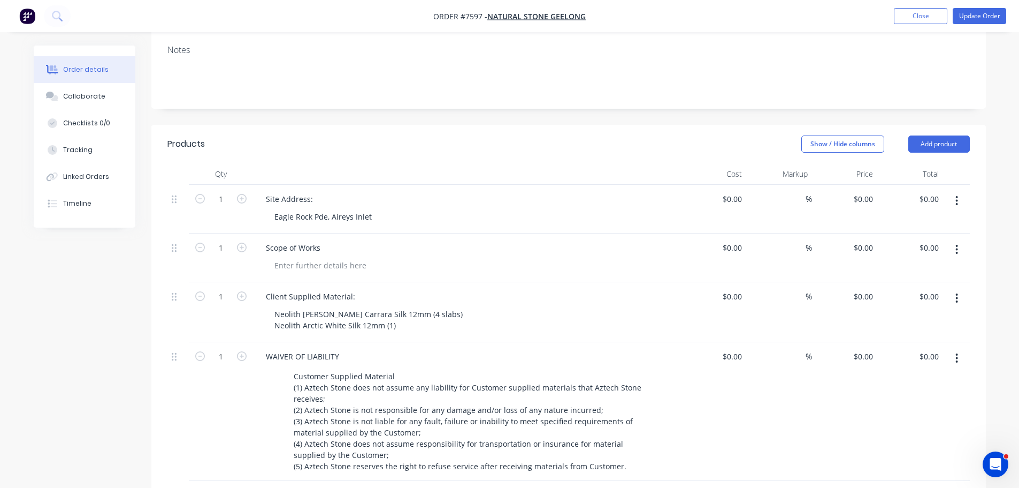
scroll to position [54, 0]
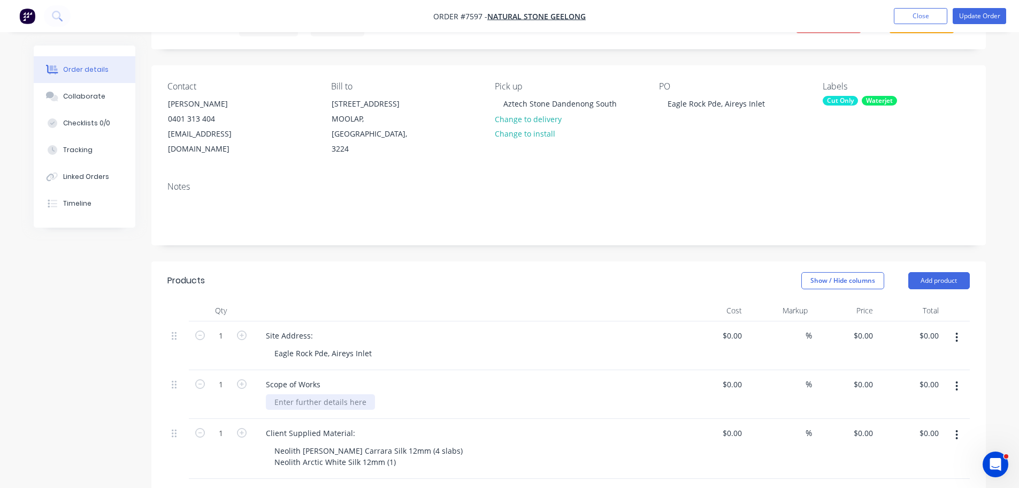
click at [314, 394] on div at bounding box center [320, 402] width 109 height 16
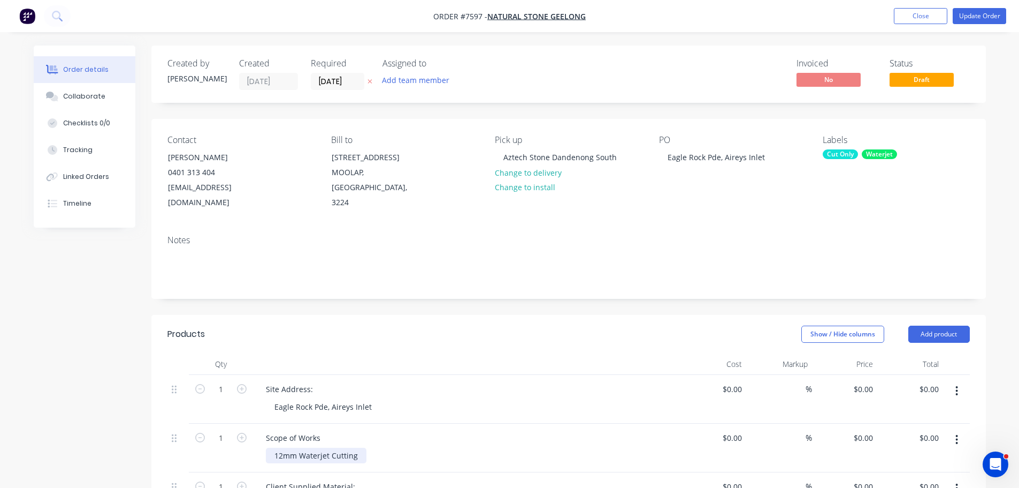
scroll to position [321, 0]
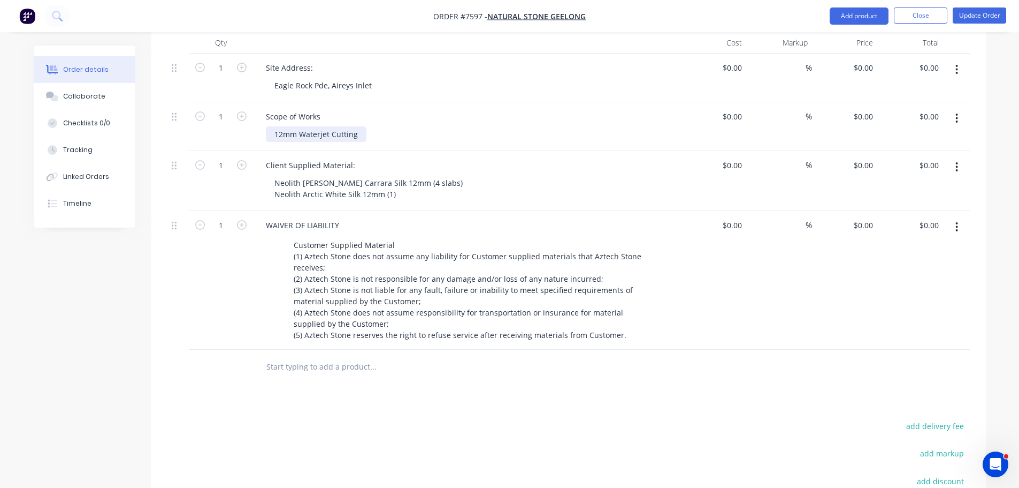
click at [357, 126] on div "12mm Waterjet Cutting" at bounding box center [316, 134] width 101 height 16
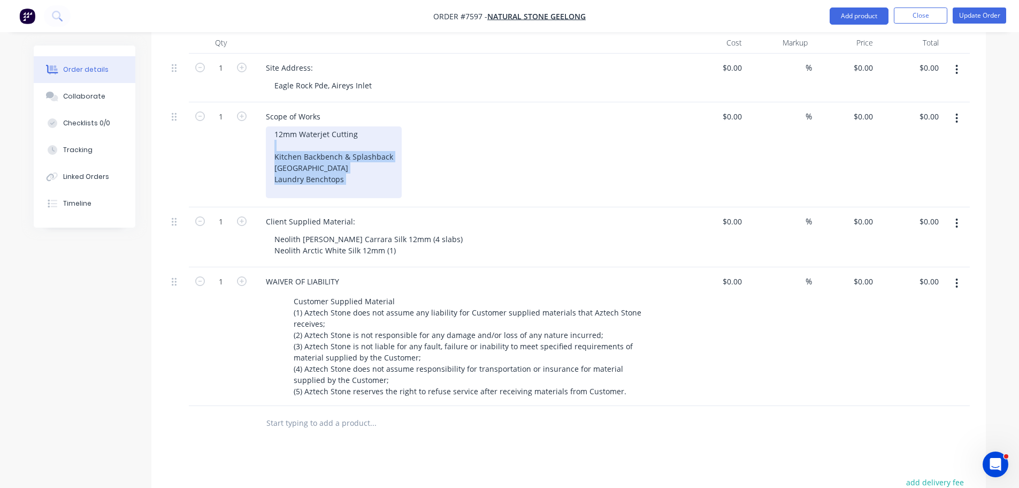
drag, startPoint x: 370, startPoint y: 172, endPoint x: 250, endPoint y: 134, distance: 125.7
click at [250, 134] on div "1 Scope of Works 12mm Waterjet Cutting Kitchen Backbench & Splashback Kitchen I…" at bounding box center [568, 154] width 803 height 105
click at [303, 135] on div "12mm Waterjet Cutting Kitchen Backbench & Splashback Kitchen Island Laundry Ben…" at bounding box center [334, 162] width 136 height 72
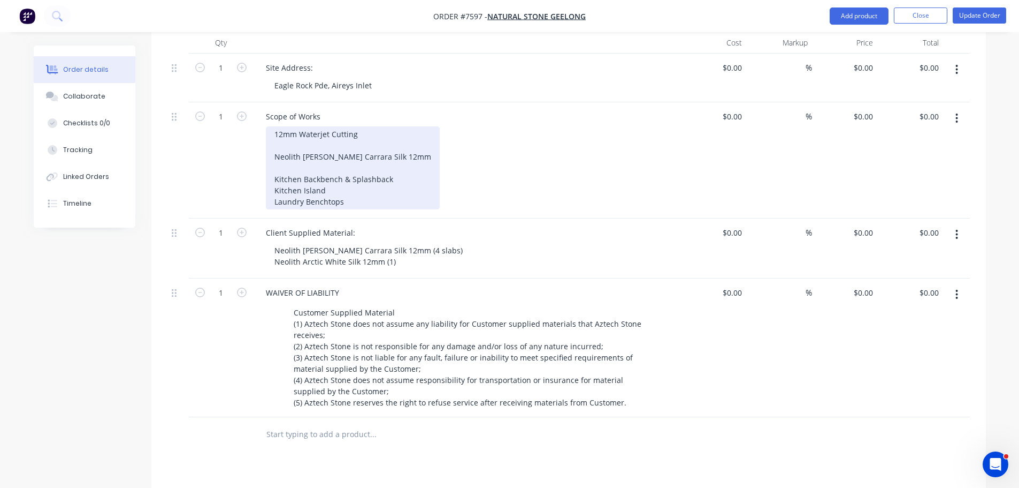
click at [376, 174] on div "12mm Waterjet Cutting Neolith Bianco Carrara Silk 12mm Kitchen Backbench & Spla…" at bounding box center [353, 167] width 174 height 83
click at [374, 185] on div "12mm Waterjet Cutting Neolith Bianco Carrara Silk 12mm Kitchen Backbench & Spla…" at bounding box center [353, 167] width 174 height 83
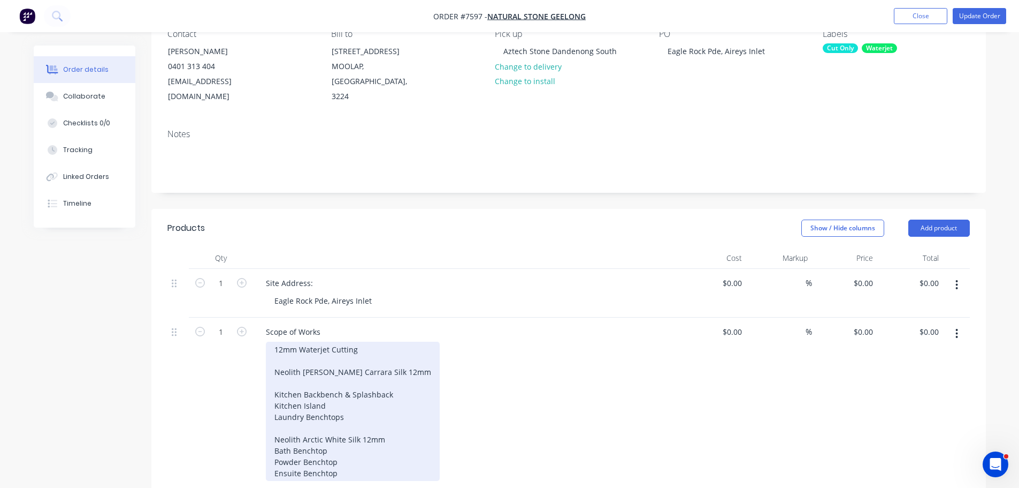
scroll to position [0, 0]
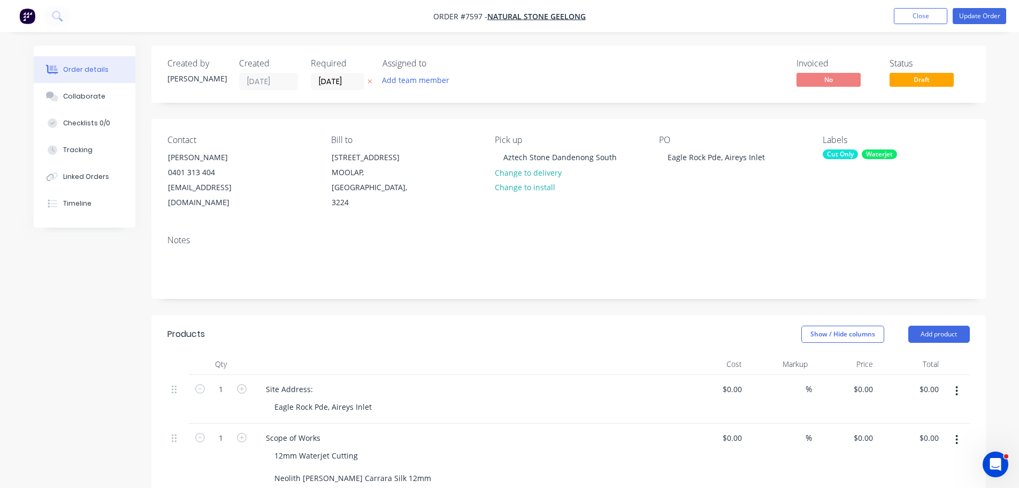
click at [187, 77] on div "[PERSON_NAME]" at bounding box center [196, 78] width 59 height 11
click at [988, 16] on button "Update Order" at bounding box center [980, 16] width 54 height 16
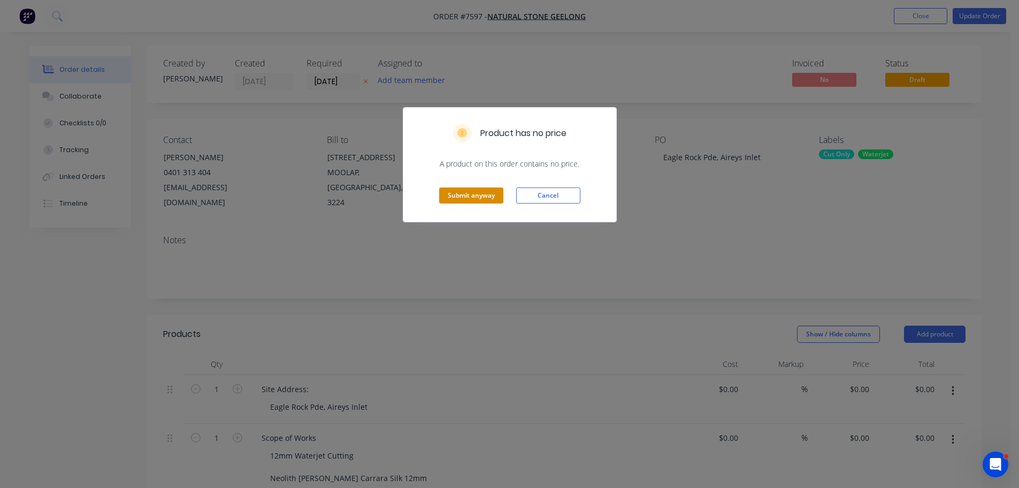
click at [467, 195] on button "Submit anyway" at bounding box center [471, 195] width 64 height 16
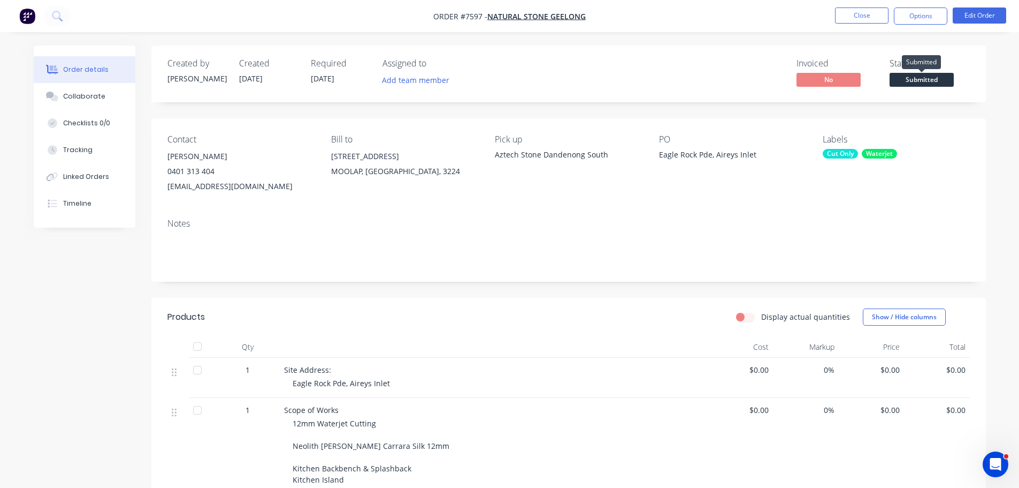
click at [924, 79] on span "Submitted" at bounding box center [922, 79] width 64 height 13
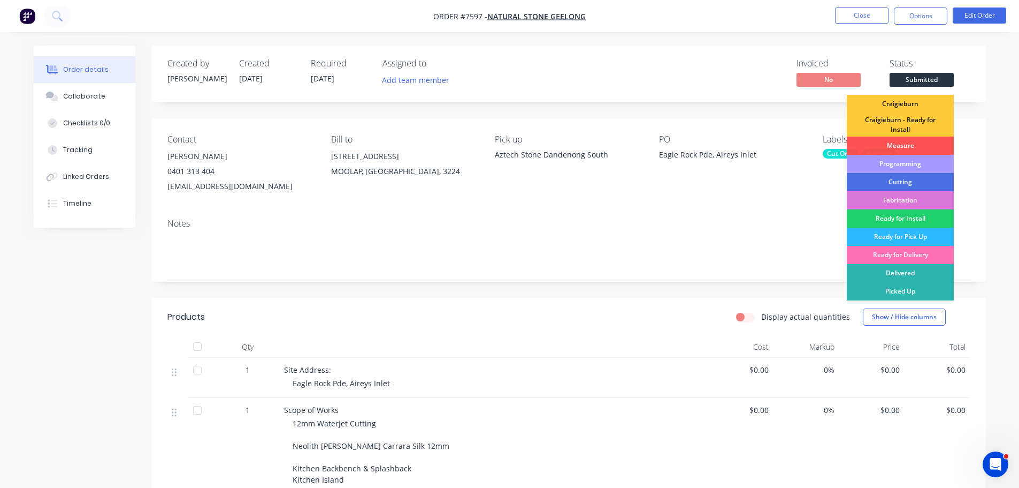
click at [917, 166] on div "Programming" at bounding box center [900, 164] width 107 height 18
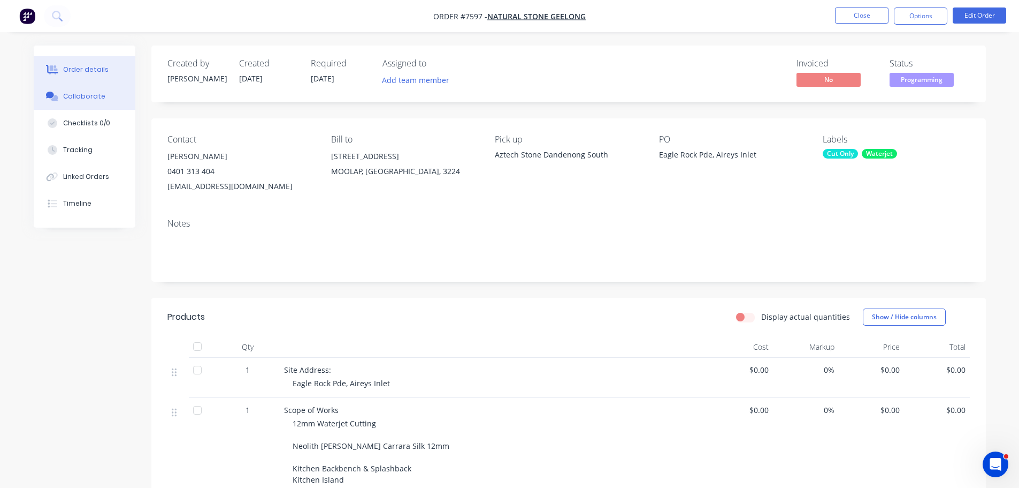
click at [100, 96] on div "Collaborate" at bounding box center [84, 97] width 42 height 10
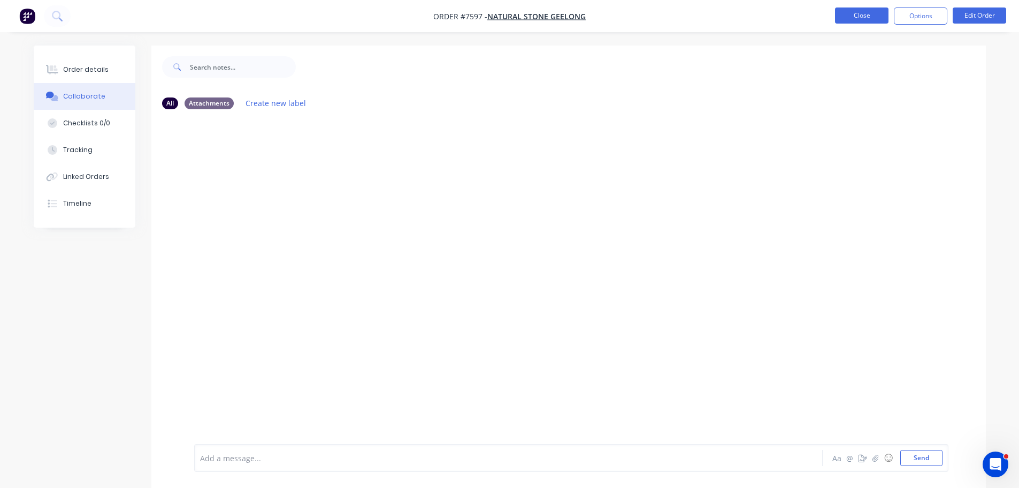
click at [844, 18] on button "Close" at bounding box center [862, 15] width 54 height 16
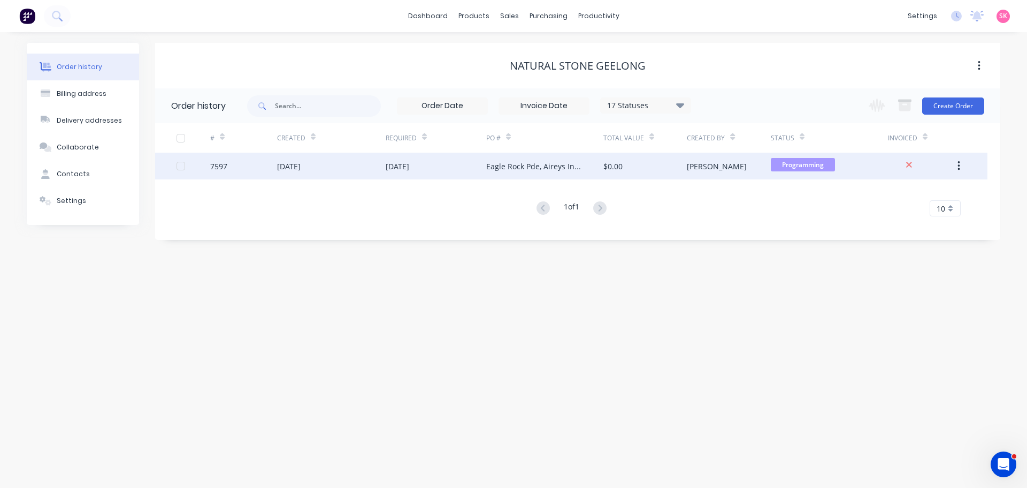
click at [610, 166] on div "$0.00" at bounding box center [613, 166] width 19 height 11
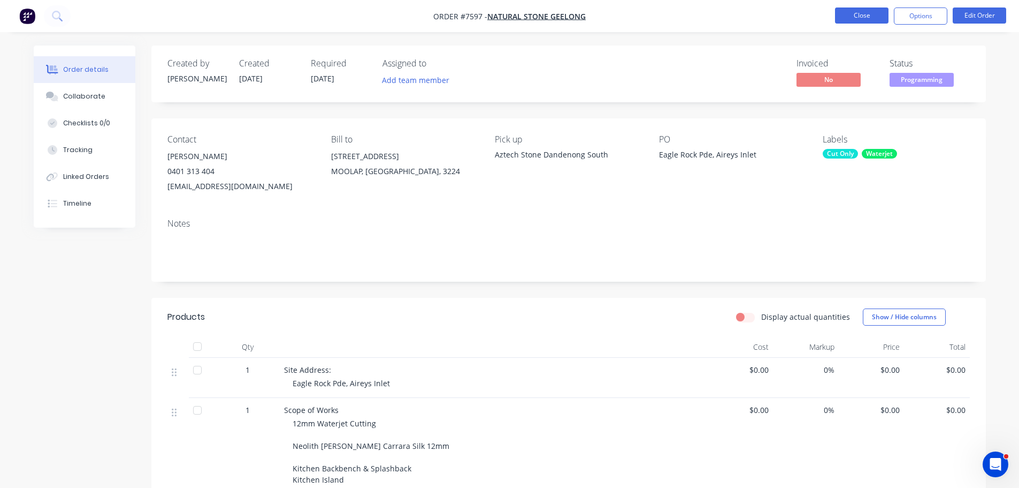
click at [869, 18] on button "Close" at bounding box center [862, 15] width 54 height 16
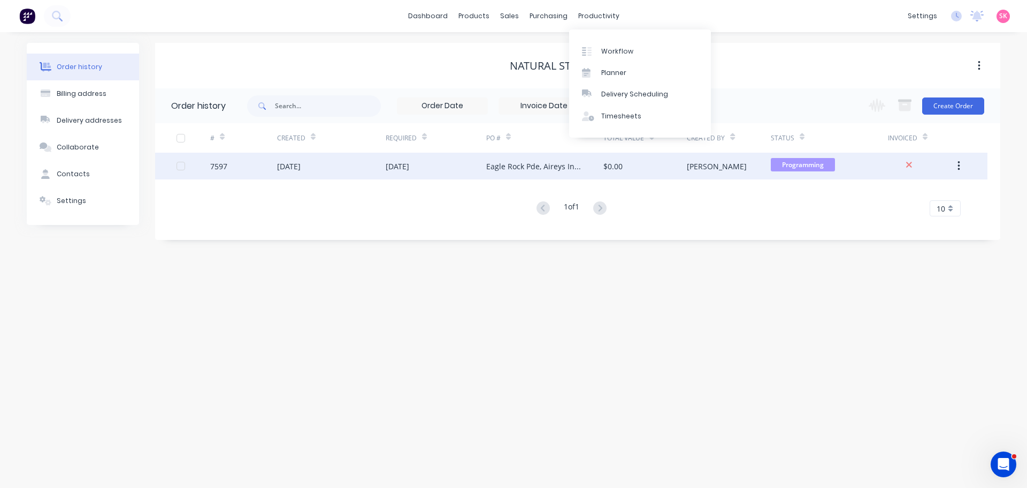
click at [500, 162] on div "Eagle Rock Pde, Aireys Inlet" at bounding box center [534, 166] width 96 height 11
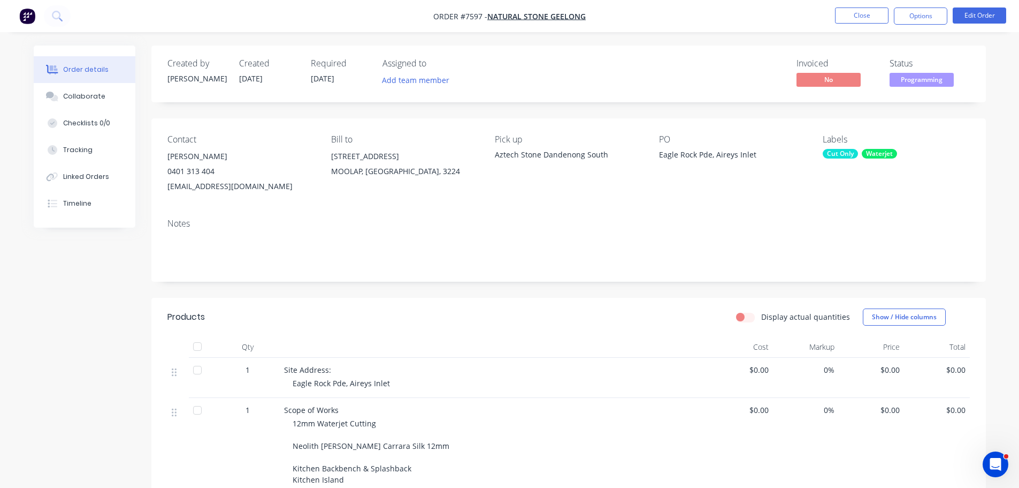
click at [919, 25] on nav "Order #7597 - Natural Stone Geelong Close Options Edit Order" at bounding box center [509, 16] width 1019 height 32
click at [920, 16] on button "Options" at bounding box center [921, 15] width 54 height 17
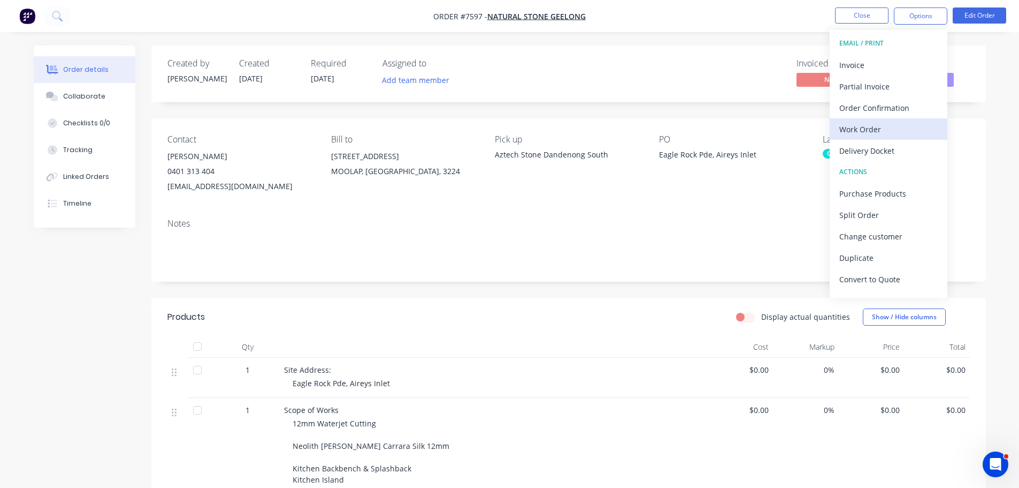
click at [905, 123] on div "Work Order" at bounding box center [889, 129] width 98 height 16
click at [896, 119] on button "Custom" at bounding box center [889, 128] width 118 height 21
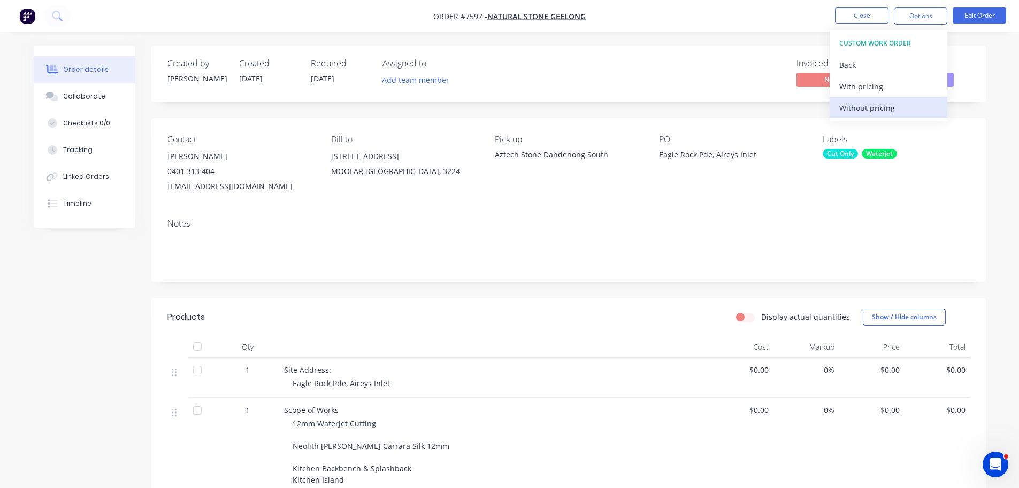
click at [896, 106] on div "Without pricing" at bounding box center [889, 108] width 98 height 16
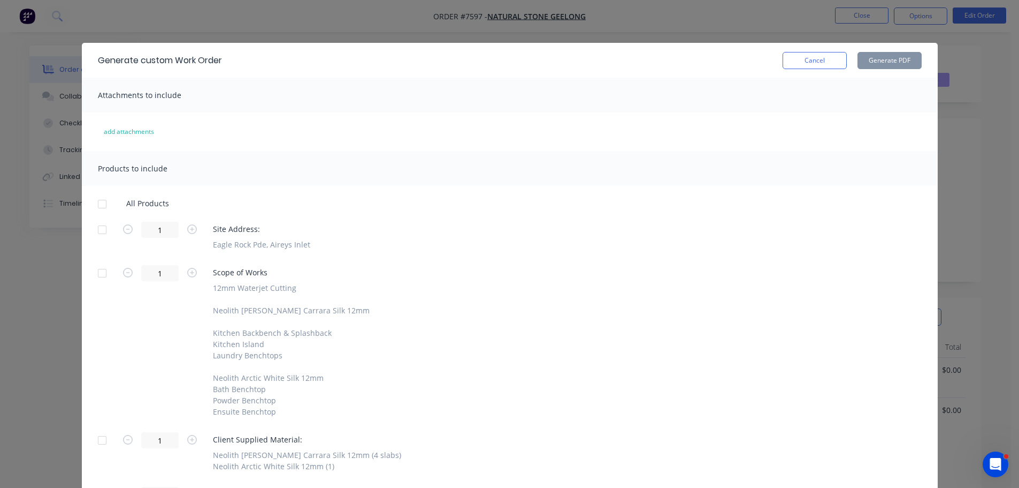
click at [97, 270] on div at bounding box center [102, 272] width 21 height 21
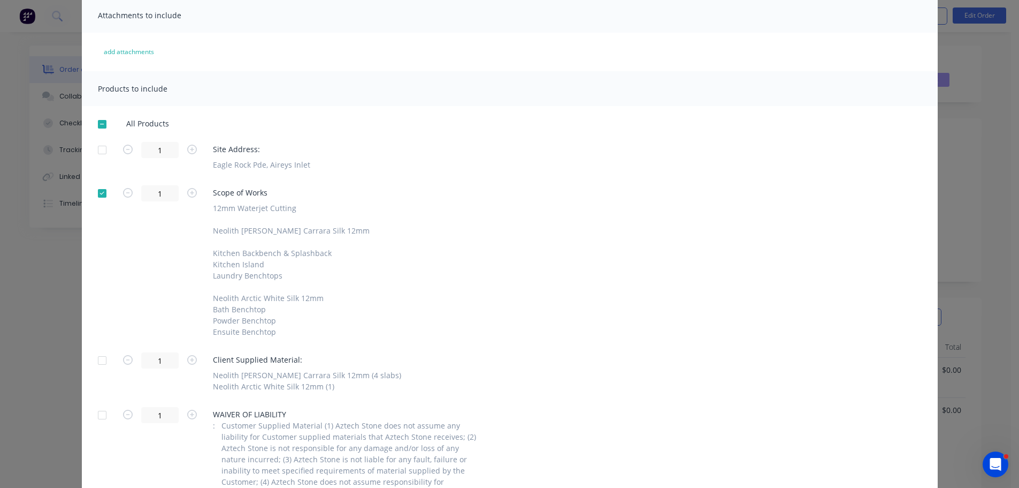
scroll to position [160, 0]
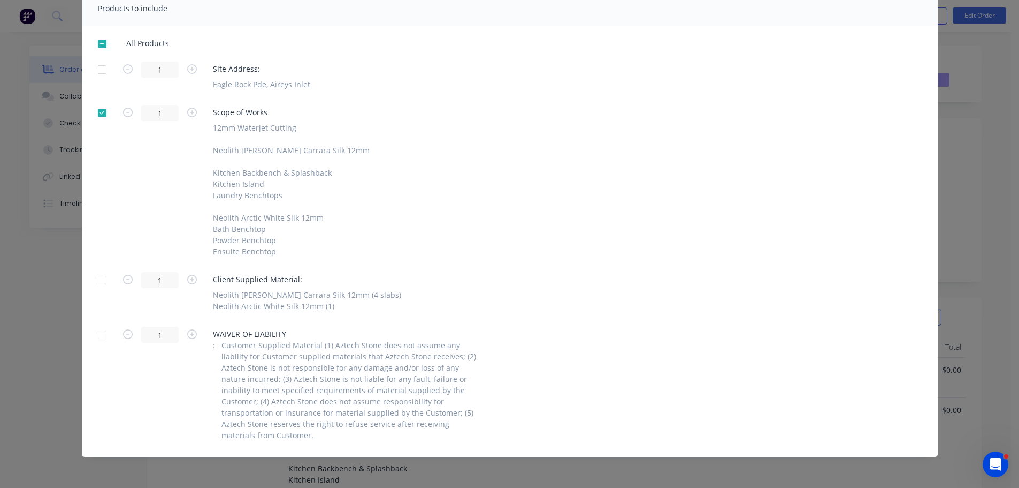
click at [103, 278] on div at bounding box center [102, 279] width 21 height 21
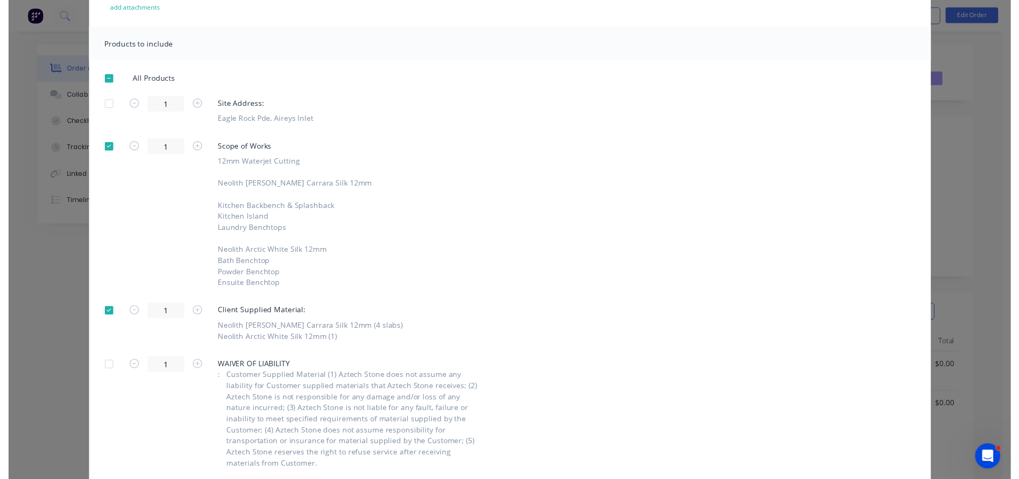
scroll to position [0, 0]
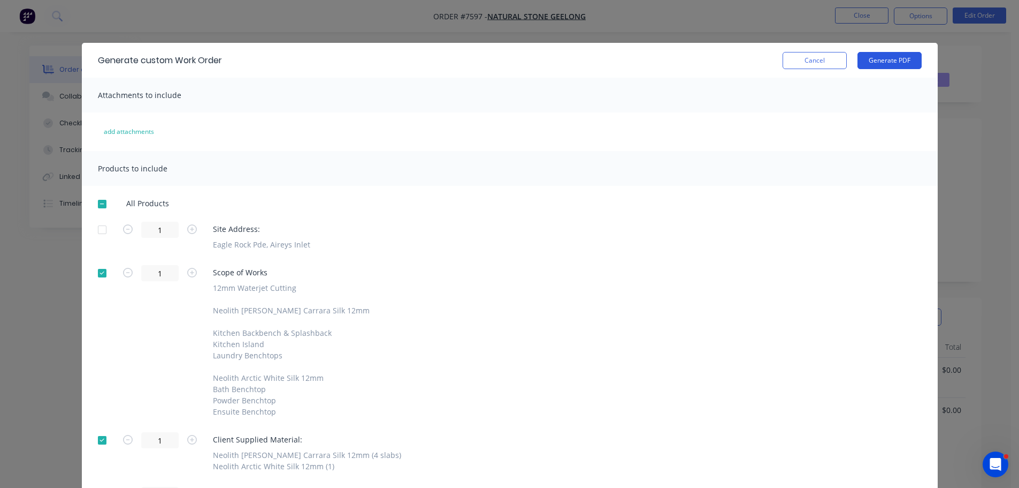
click at [869, 66] on button "Generate PDF" at bounding box center [890, 60] width 64 height 17
click at [813, 54] on button "Cancel" at bounding box center [815, 60] width 64 height 17
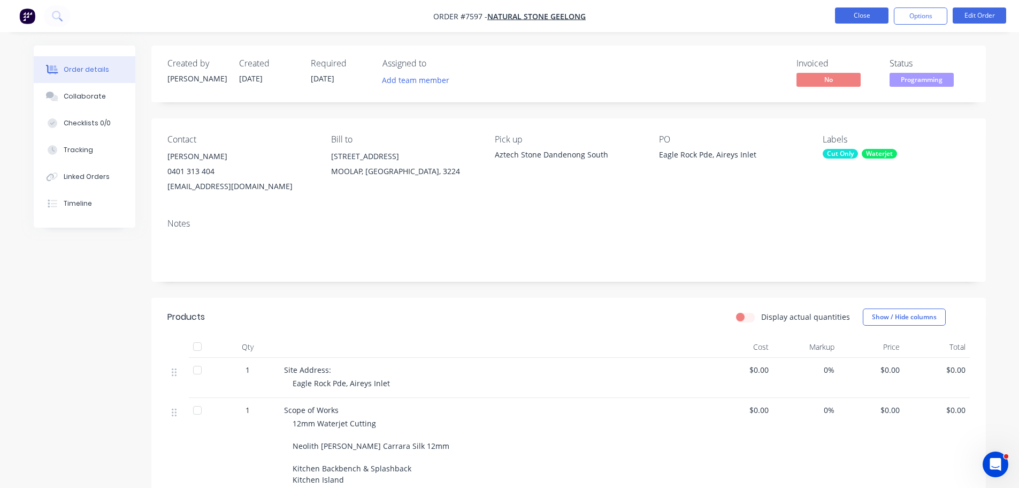
click at [860, 10] on button "Close" at bounding box center [862, 15] width 54 height 16
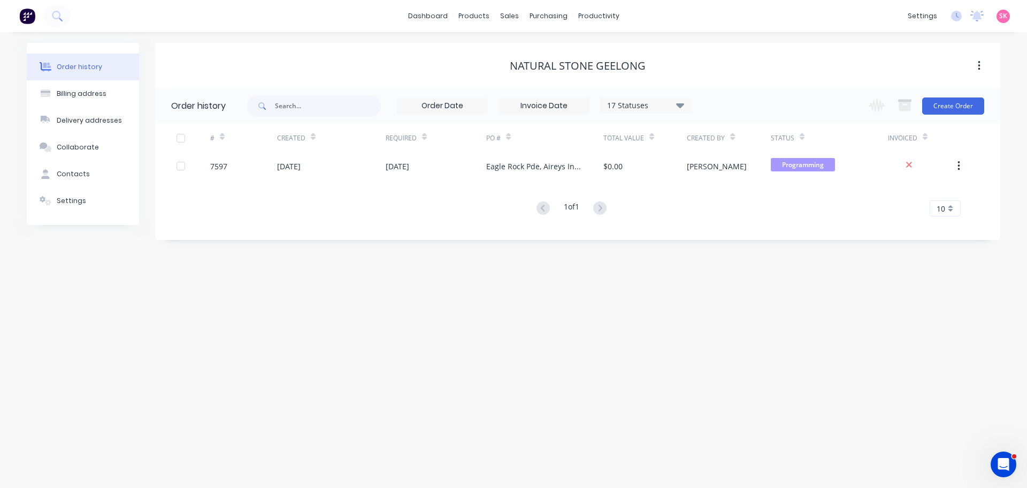
click at [482, 276] on div "Order history Billing address Delivery addresses Collaborate Contacts Settings …" at bounding box center [513, 259] width 1027 height 455
click at [605, 51] on div "Workflow" at bounding box center [617, 52] width 32 height 10
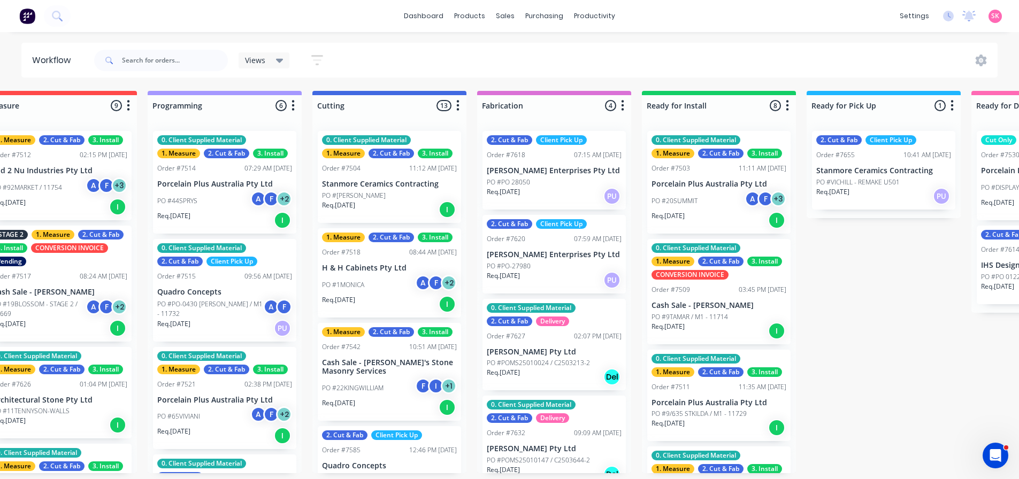
scroll to position [0, 542]
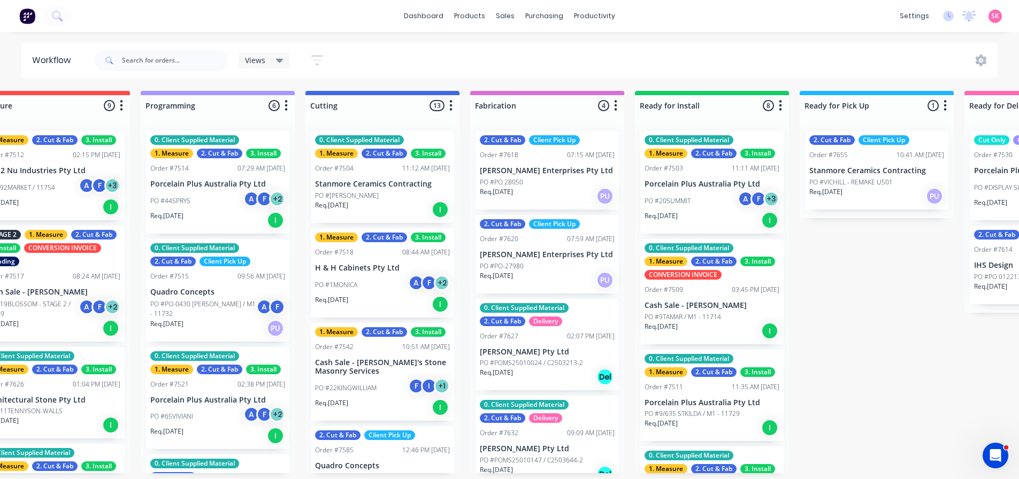
click at [393, 153] on div "2. Cut & Fab" at bounding box center [384, 154] width 45 height 10
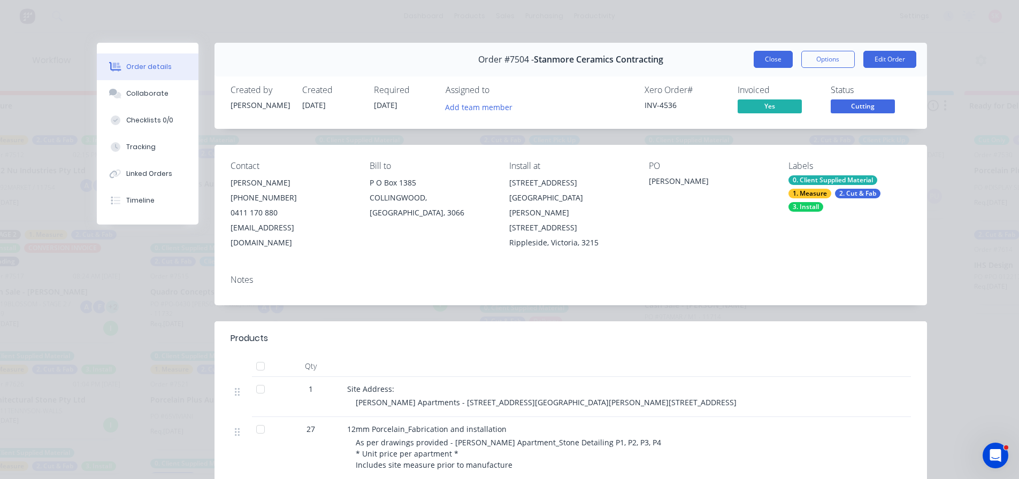
click at [763, 51] on button "Close" at bounding box center [773, 59] width 39 height 17
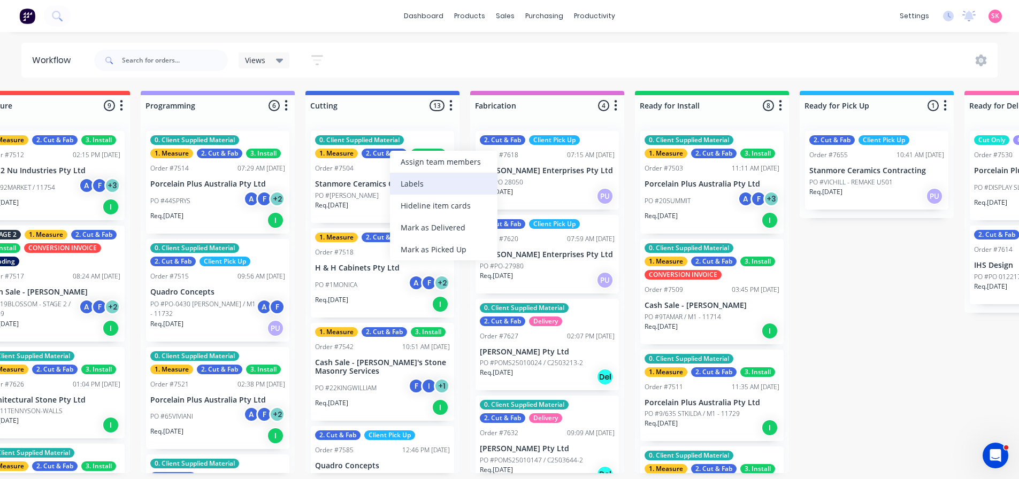
click at [438, 184] on div "Labels" at bounding box center [444, 184] width 108 height 22
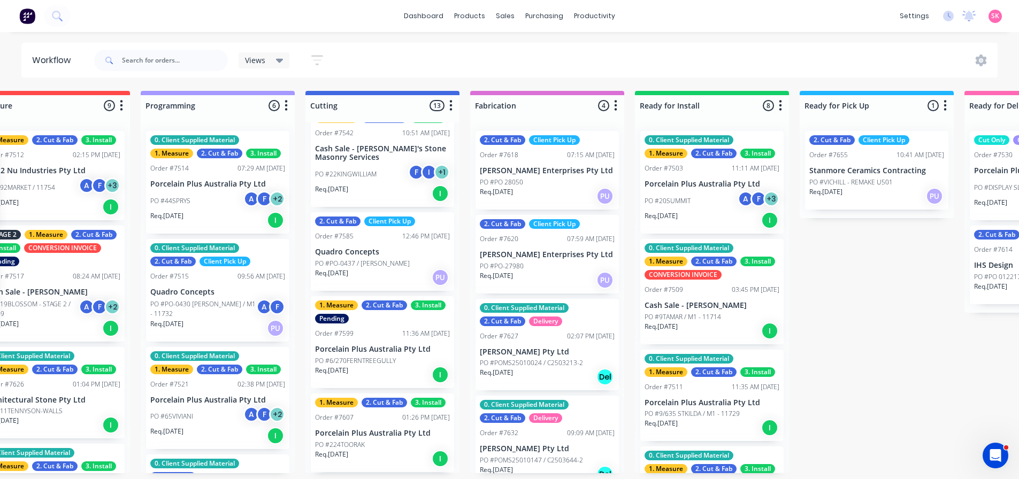
scroll to position [0, 0]
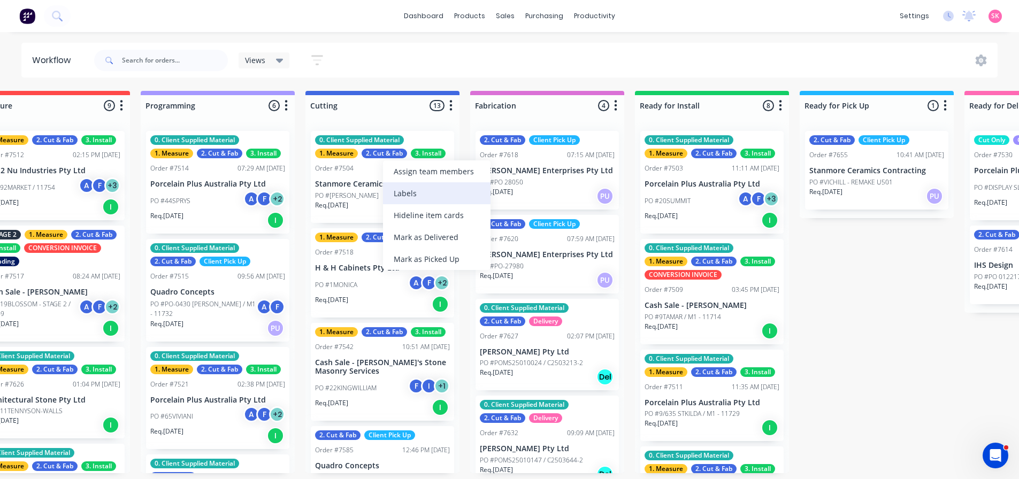
click at [407, 195] on div "Labels" at bounding box center [437, 193] width 108 height 22
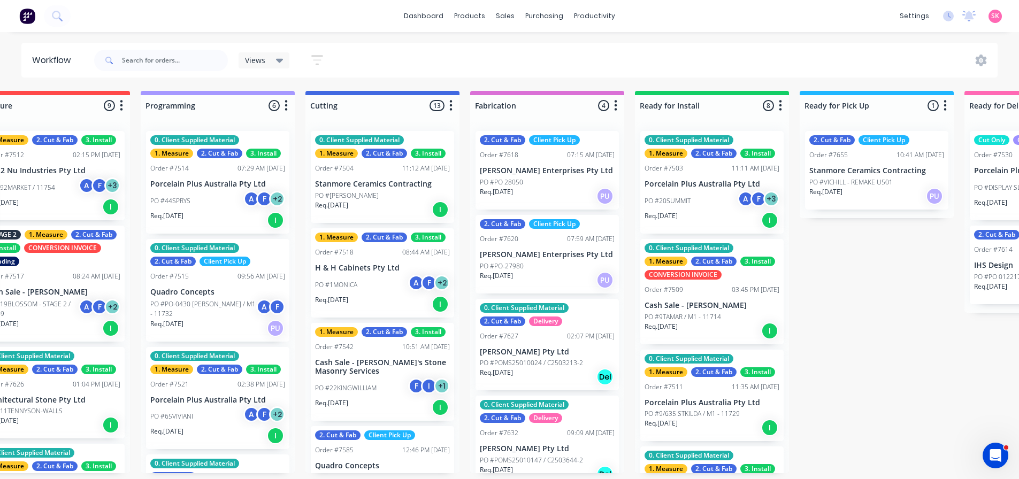
click at [385, 141] on div "0. Client Supplied Material" at bounding box center [359, 140] width 89 height 10
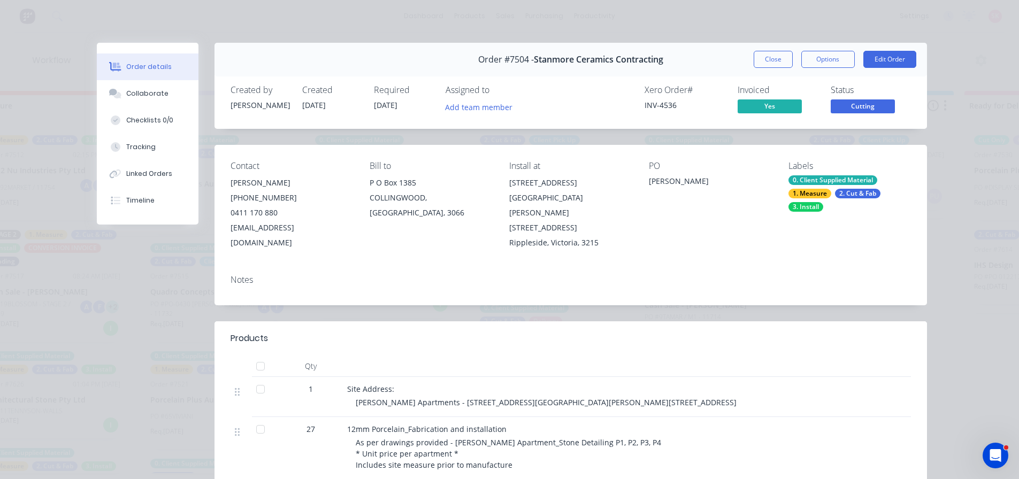
click at [843, 174] on div "Labels 0. Client Supplied Material 1. Measure 2. Cut & Fab 3. Install" at bounding box center [850, 205] width 123 height 89
click at [842, 184] on div "0. Client Supplied Material" at bounding box center [833, 181] width 89 height 10
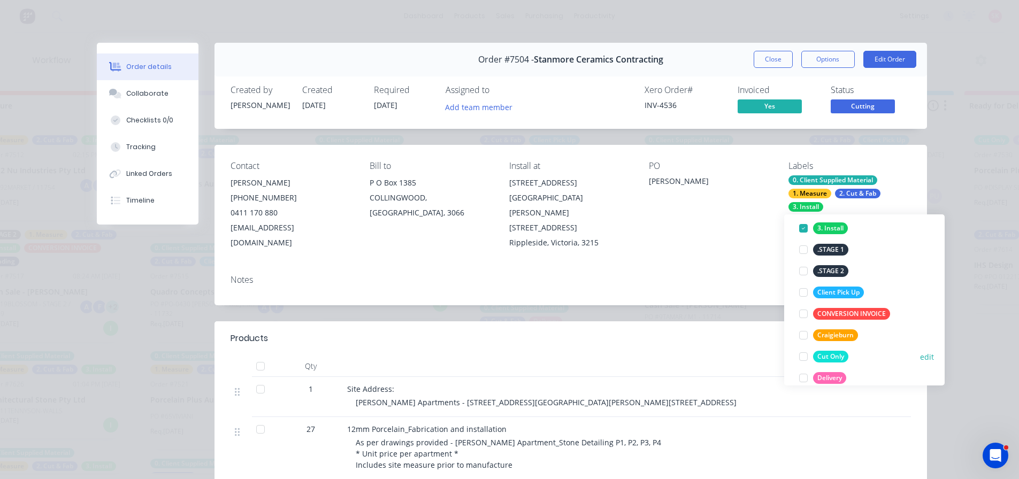
scroll to position [161, 0]
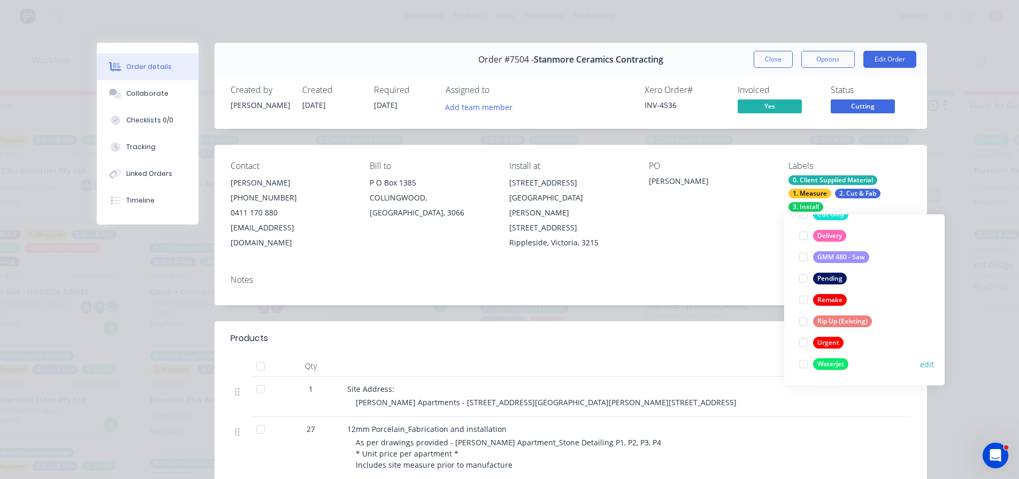
click at [806, 366] on div at bounding box center [803, 364] width 21 height 21
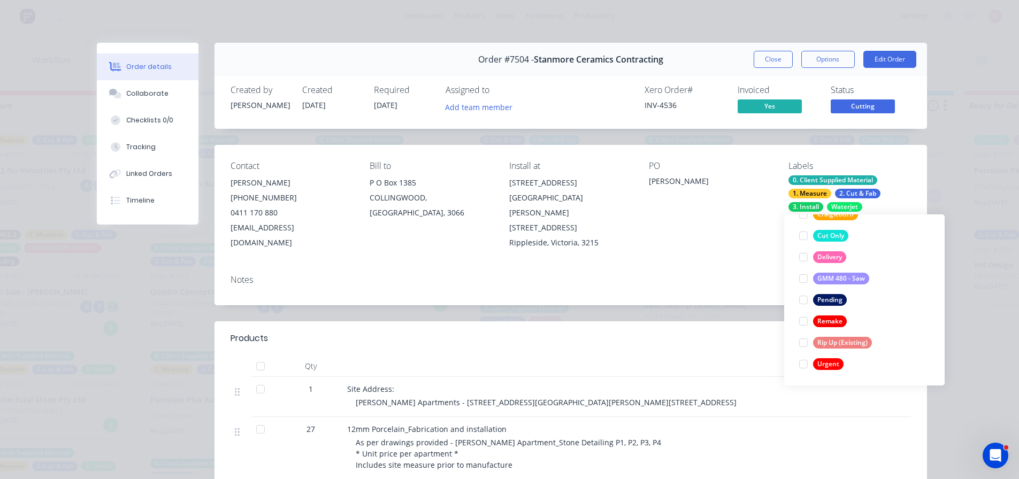
scroll to position [21, 0]
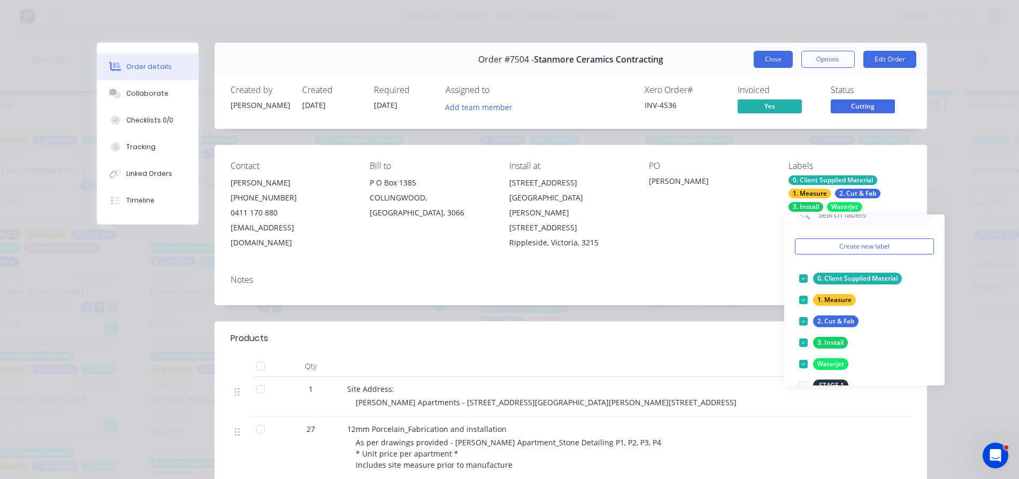
click at [781, 63] on button "Close" at bounding box center [773, 59] width 39 height 17
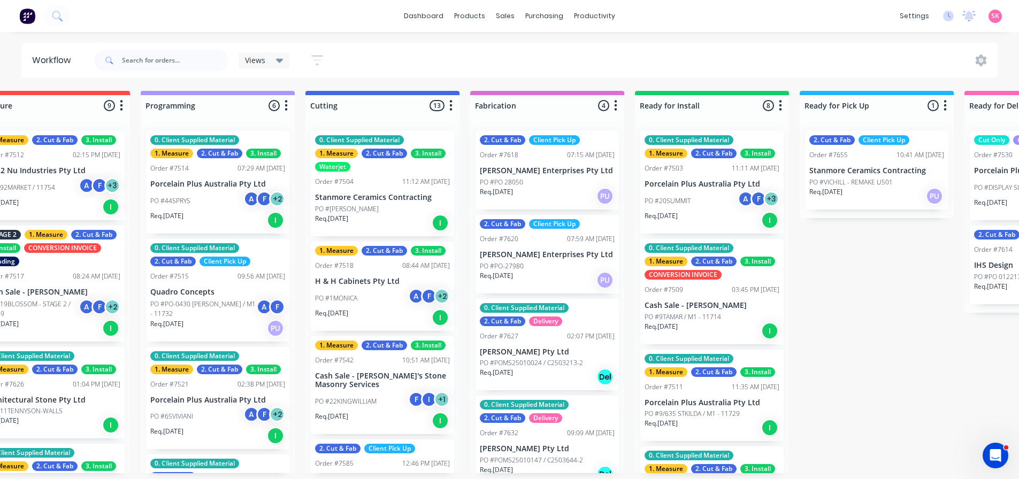
click at [382, 290] on div "PO #1MONICA A F + 2" at bounding box center [382, 298] width 135 height 20
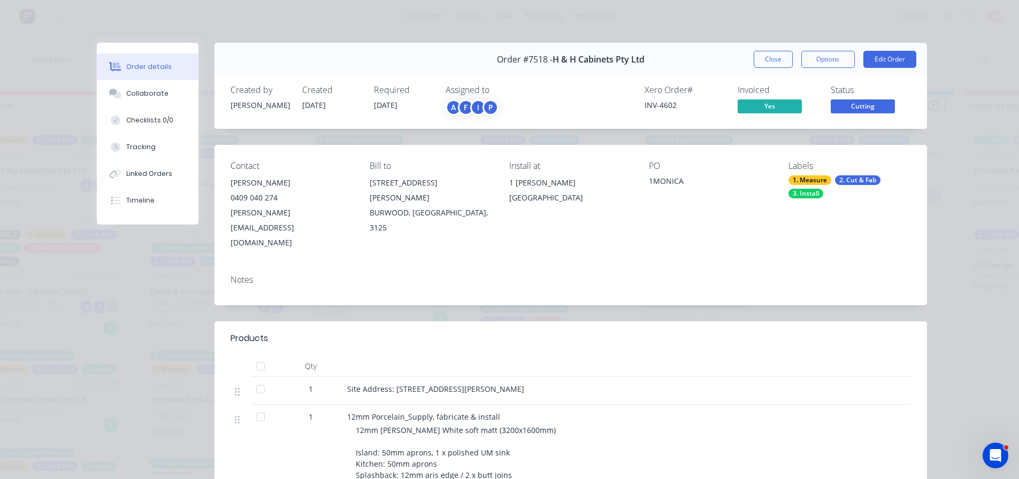
click at [820, 182] on div "1. Measure" at bounding box center [810, 181] width 43 height 10
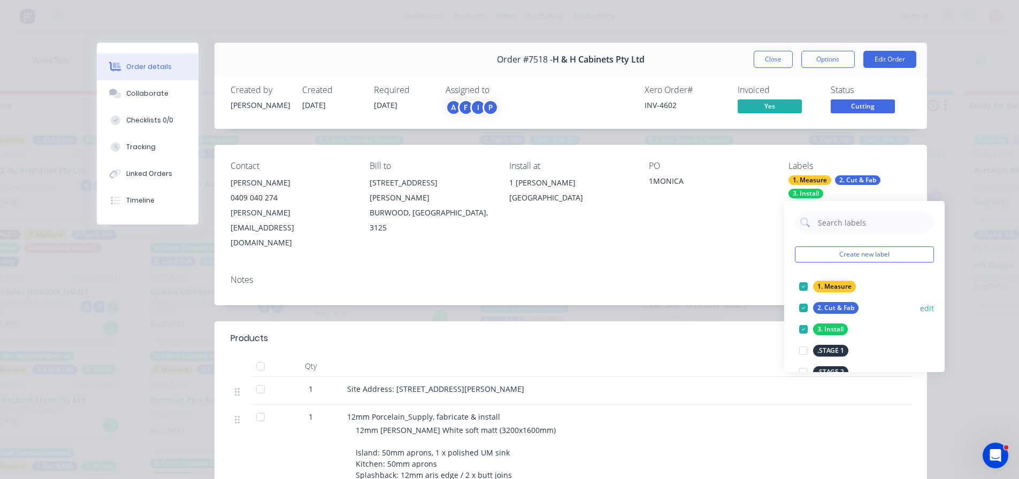
scroll to position [268, 0]
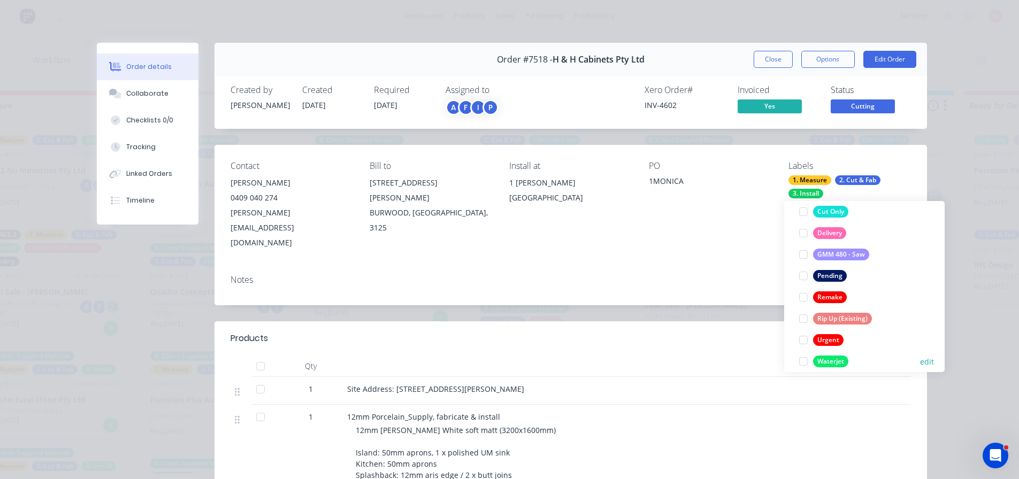
click at [806, 360] on div at bounding box center [803, 361] width 21 height 21
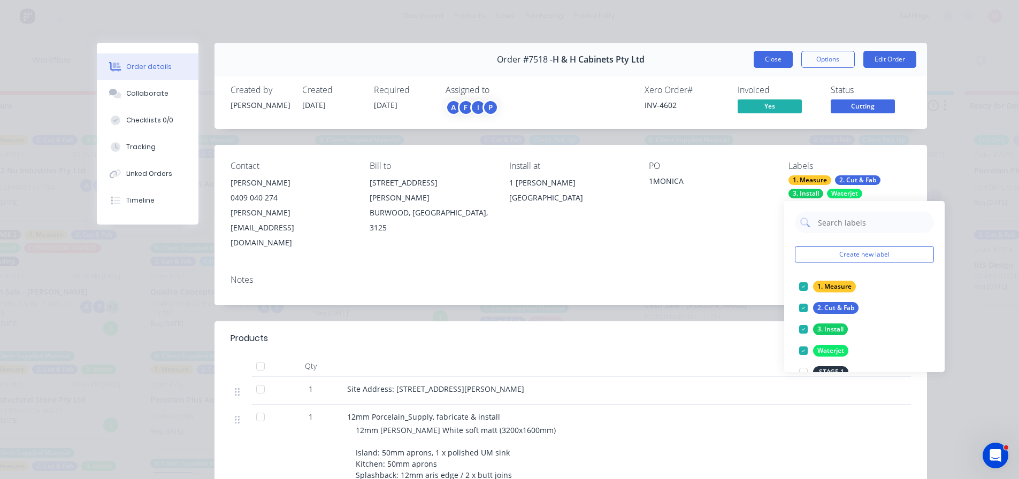
click at [775, 60] on button "Close" at bounding box center [773, 59] width 39 height 17
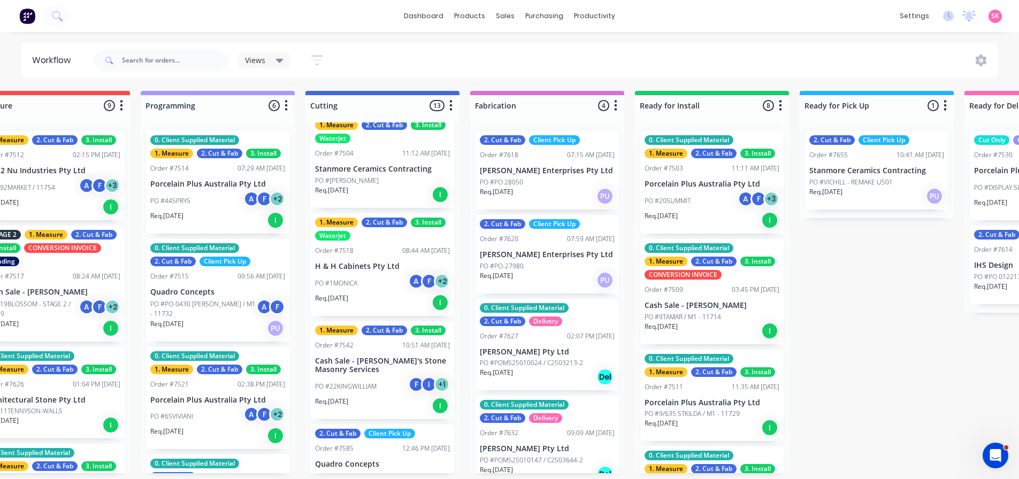
scroll to position [107, 0]
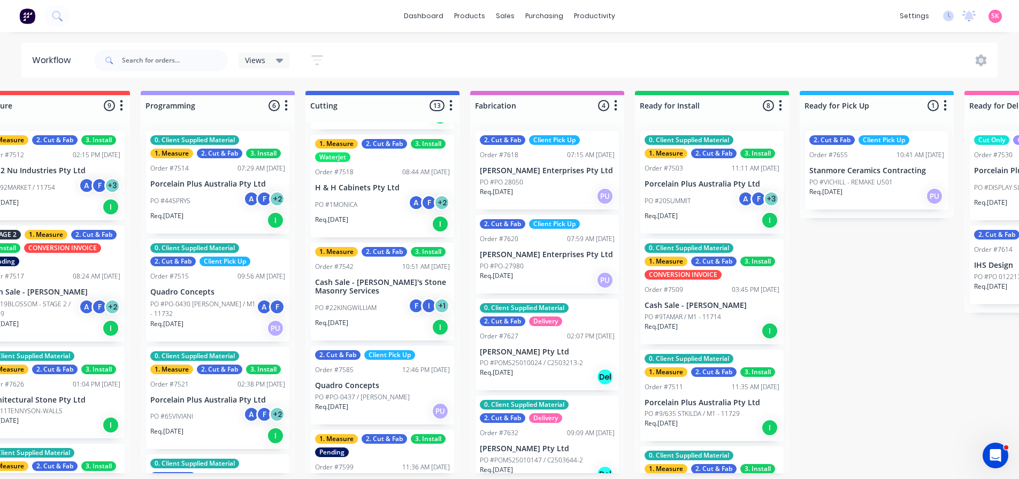
click at [384, 303] on div "PO #22KINGWILLIAM F I + 1" at bounding box center [382, 308] width 135 height 20
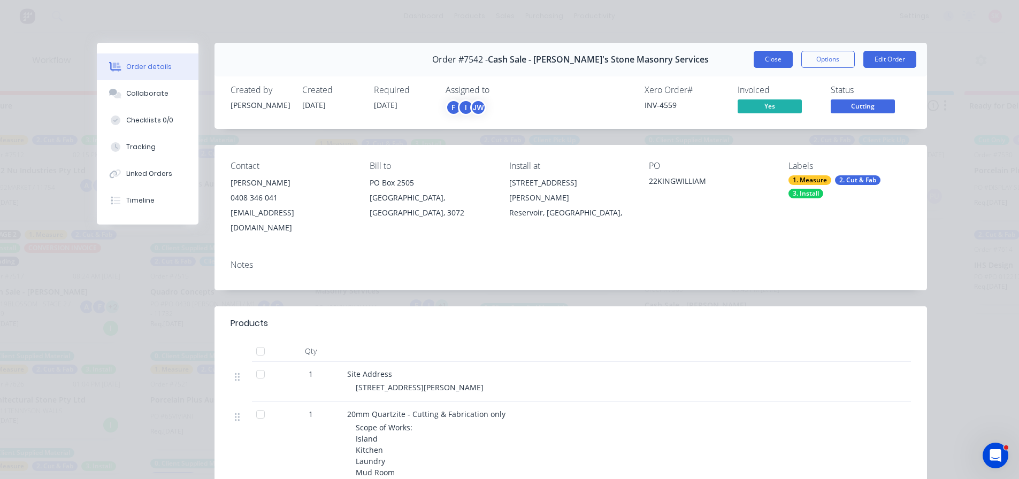
click at [768, 56] on button "Close" at bounding box center [773, 59] width 39 height 17
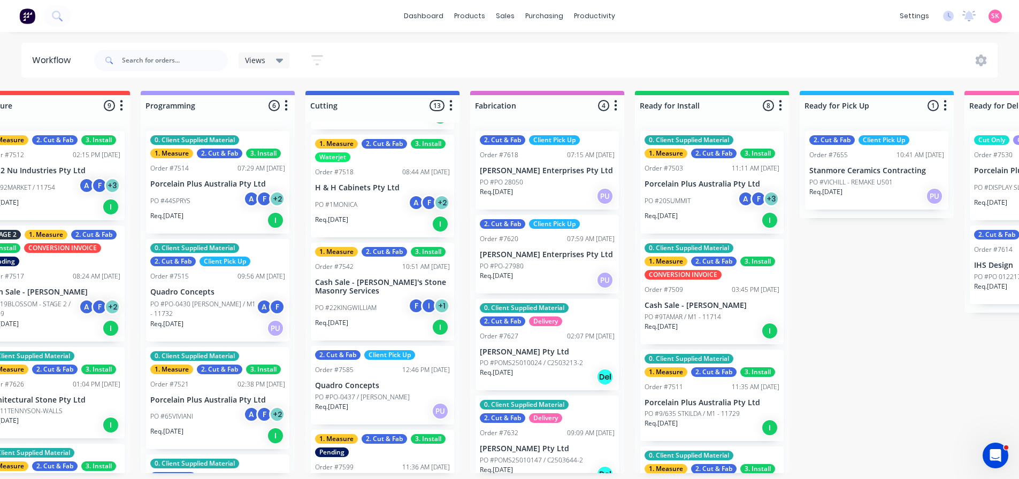
click at [372, 306] on p "PO #22KINGWILLIAM" at bounding box center [346, 308] width 62 height 10
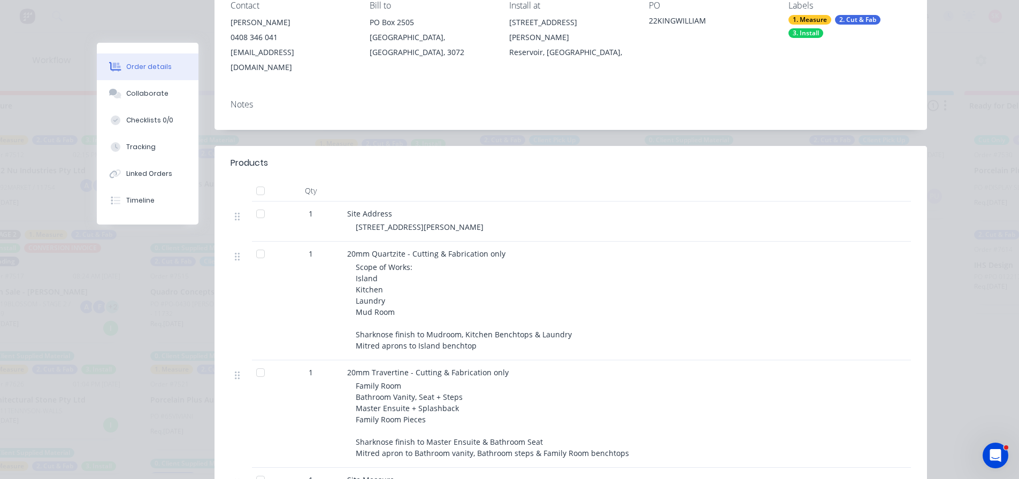
scroll to position [0, 0]
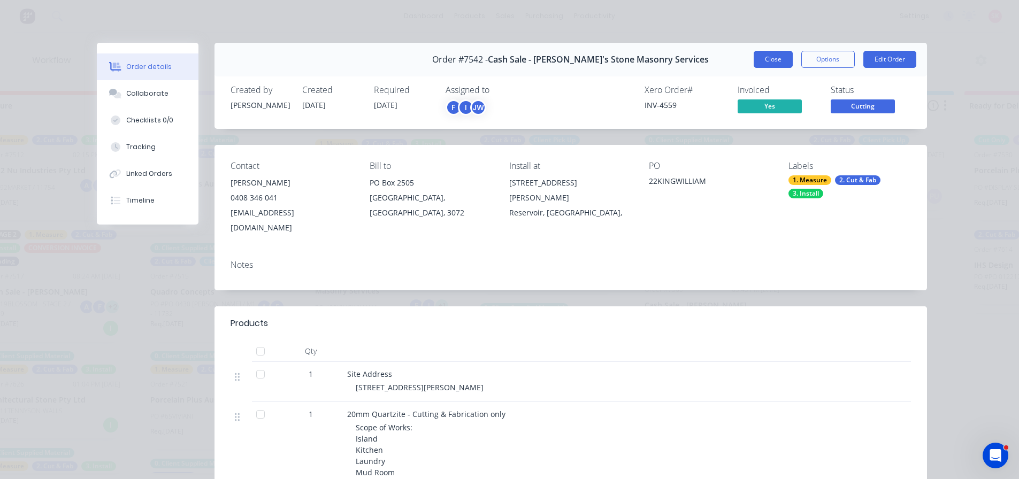
click at [765, 57] on button "Close" at bounding box center [773, 59] width 39 height 17
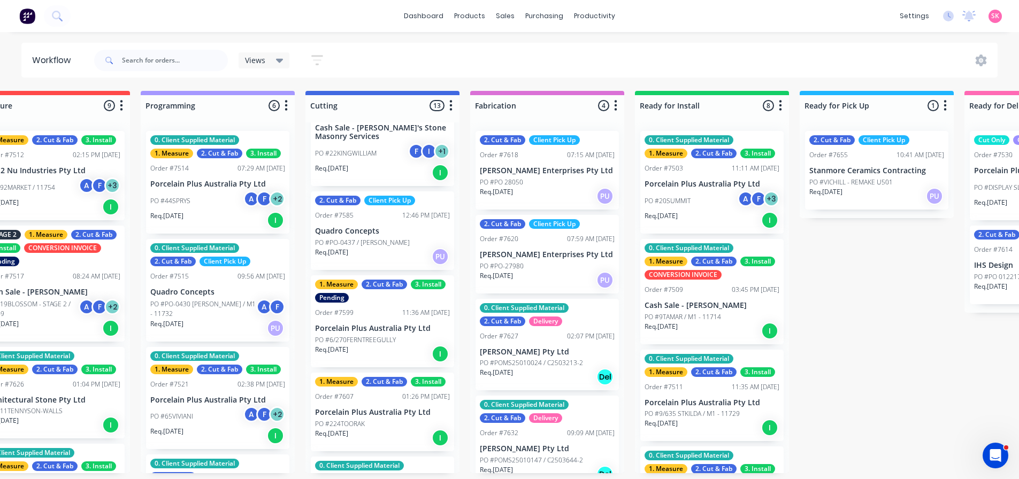
scroll to position [268, 0]
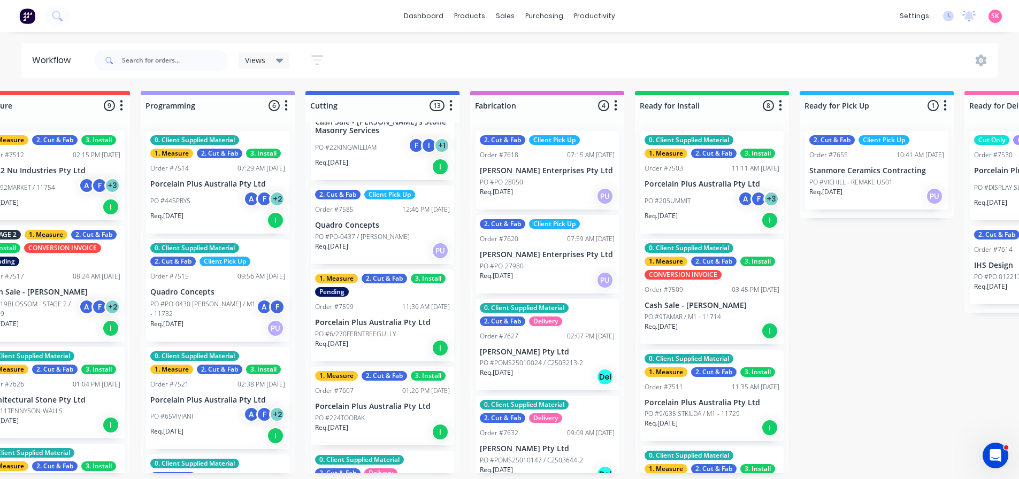
click at [376, 232] on p "PO #PO-0437 / [PERSON_NAME]" at bounding box center [362, 237] width 95 height 10
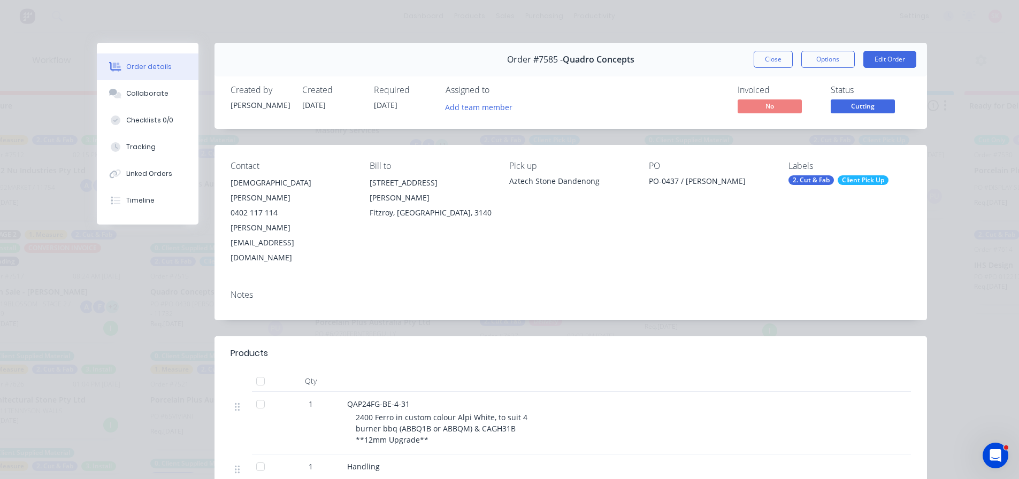
click at [810, 179] on div "2. Cut & Fab" at bounding box center [811, 181] width 45 height 10
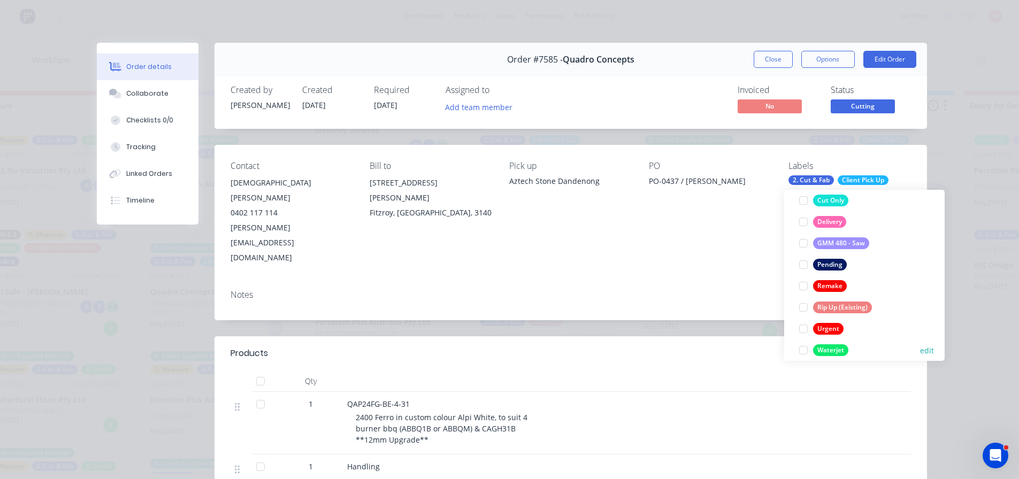
click at [805, 350] on div at bounding box center [803, 350] width 21 height 21
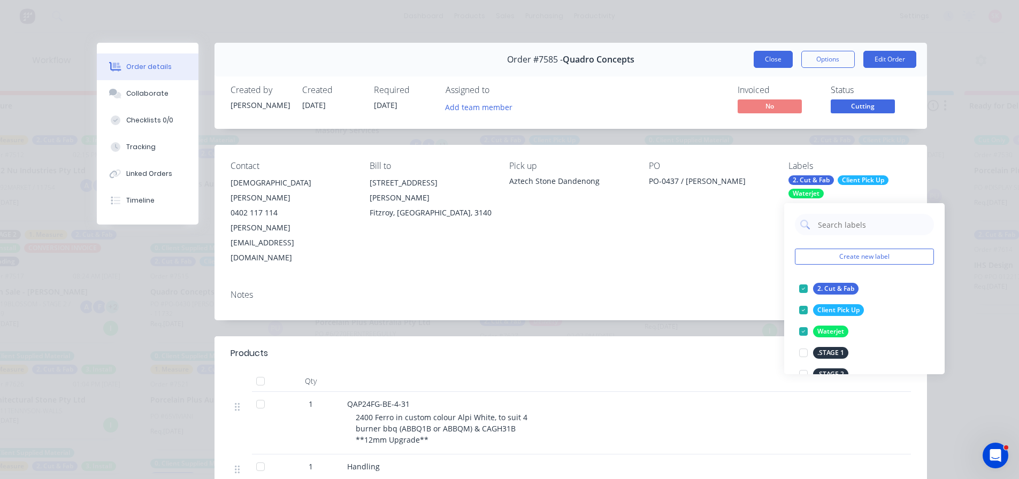
click at [780, 59] on button "Close" at bounding box center [773, 59] width 39 height 17
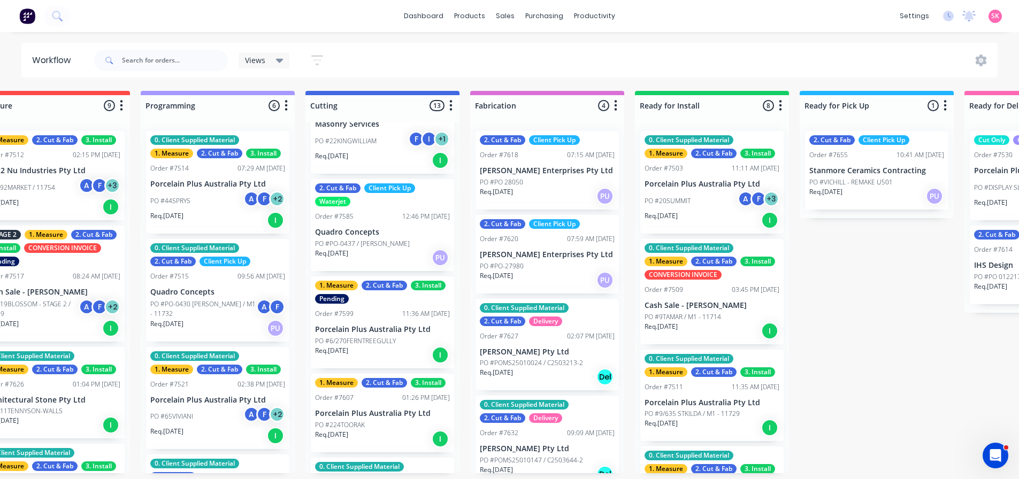
scroll to position [268, 0]
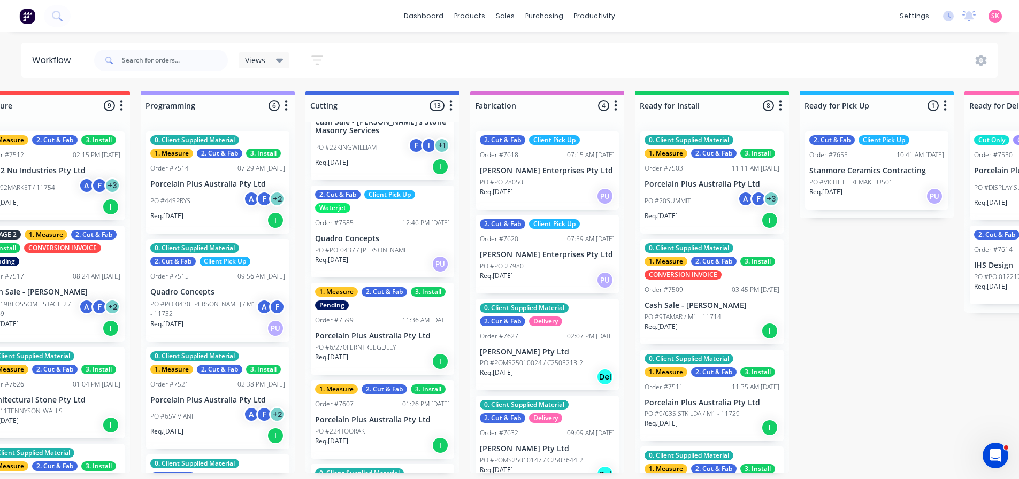
click at [383, 325] on div "1. Measure 2. Cut & Fab 3. Install Pending Order #7599 11:36 AM 14/08/25 Porcel…" at bounding box center [382, 329] width 143 height 92
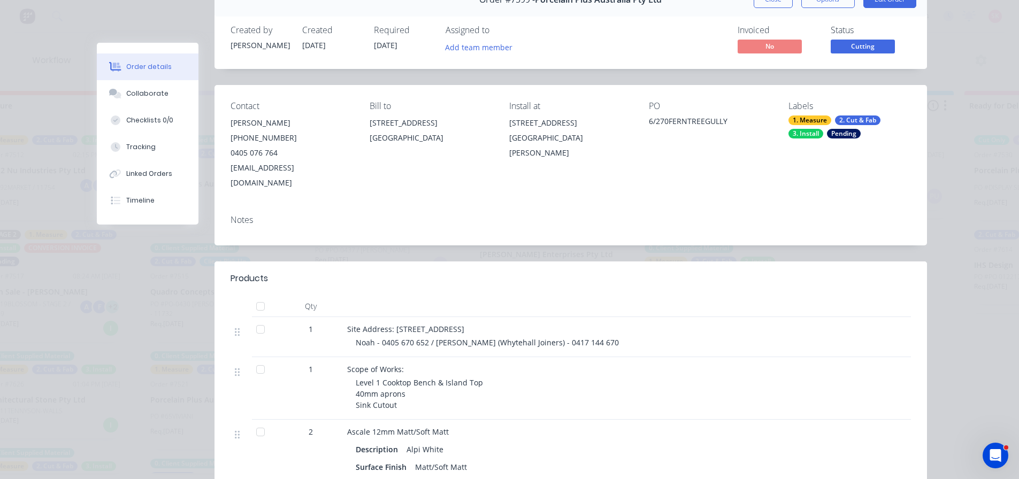
scroll to position [0, 0]
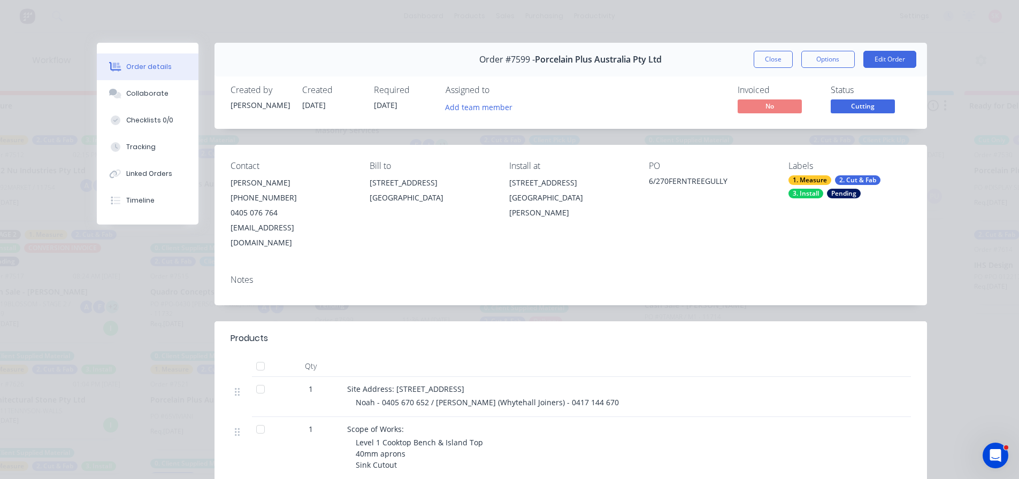
click at [829, 180] on div "1. Measure 2. Cut & Fab 3. Install Pending" at bounding box center [850, 187] width 123 height 23
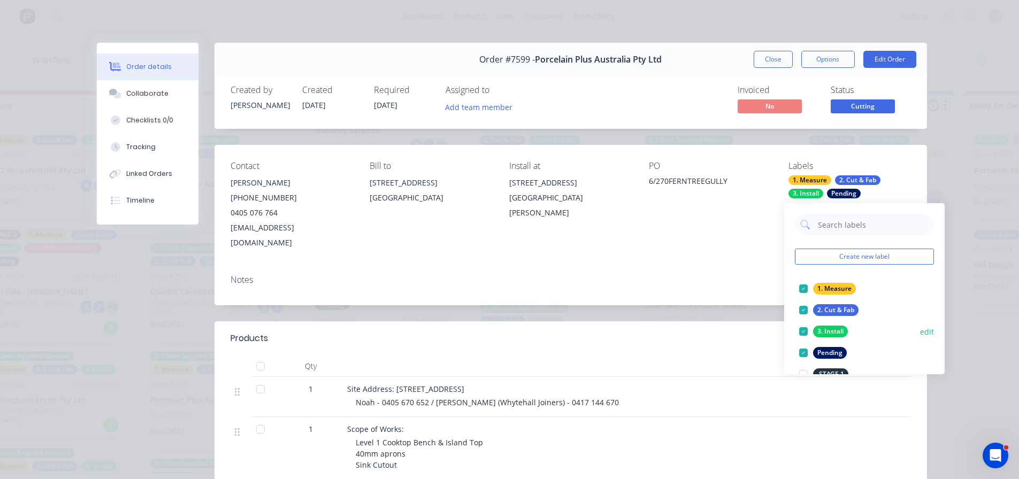
scroll to position [268, 0]
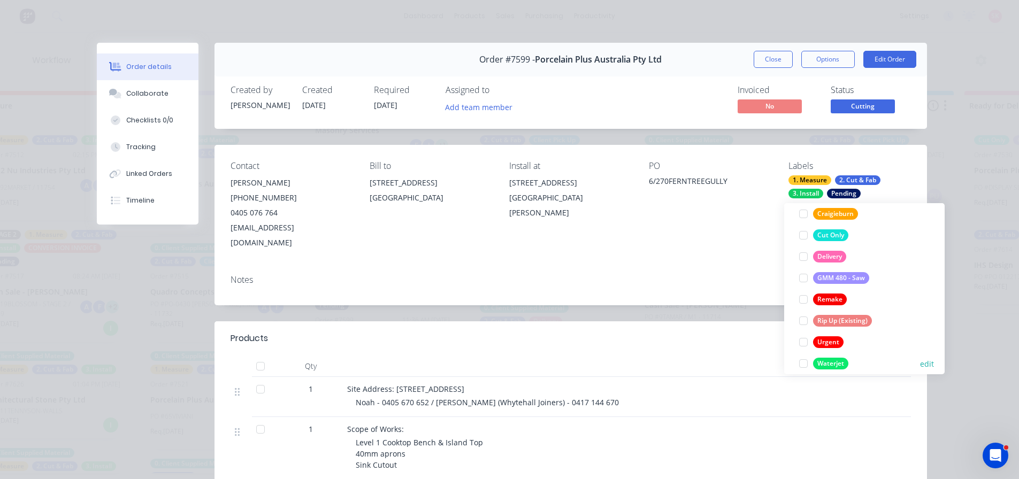
click at [803, 360] on div at bounding box center [803, 363] width 21 height 21
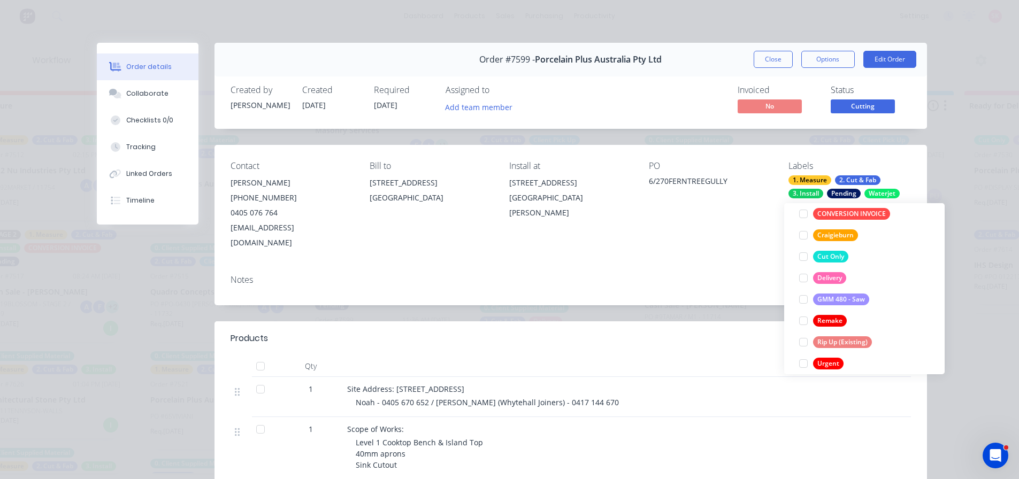
scroll to position [11, 0]
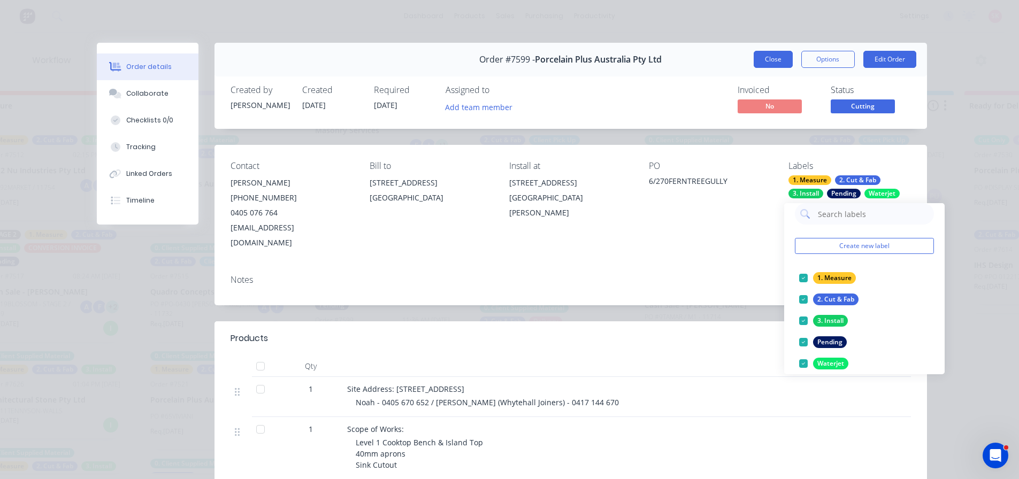
click at [778, 58] on button "Close" at bounding box center [773, 59] width 39 height 17
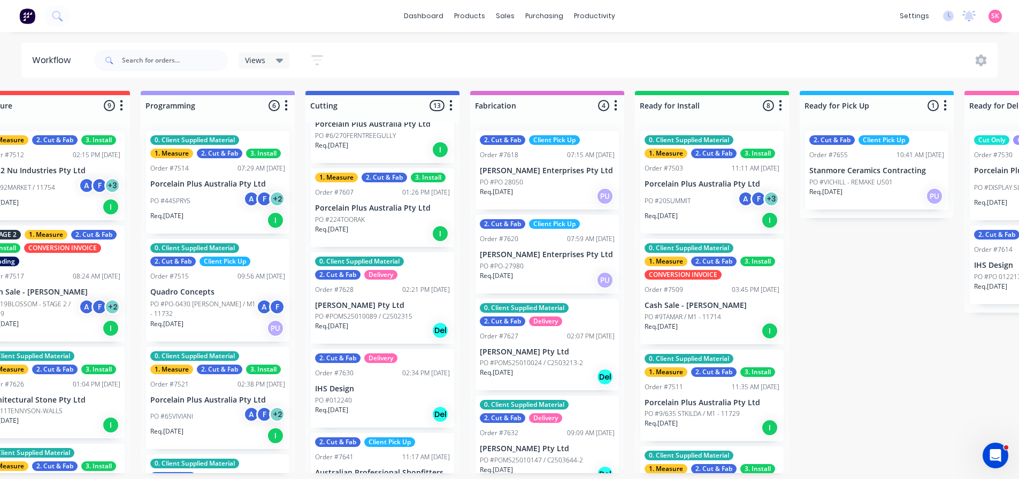
scroll to position [482, 0]
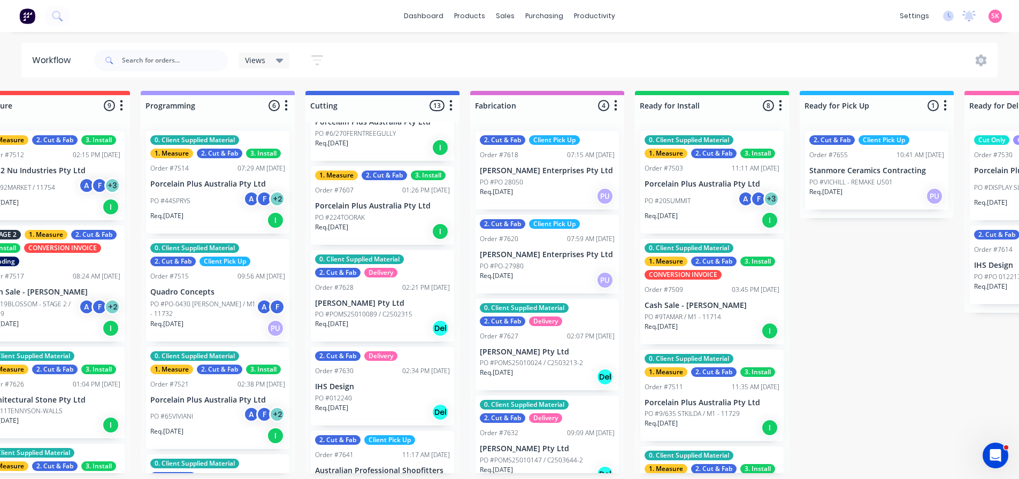
click at [387, 231] on div "Req. 31/07/25 I" at bounding box center [382, 232] width 135 height 18
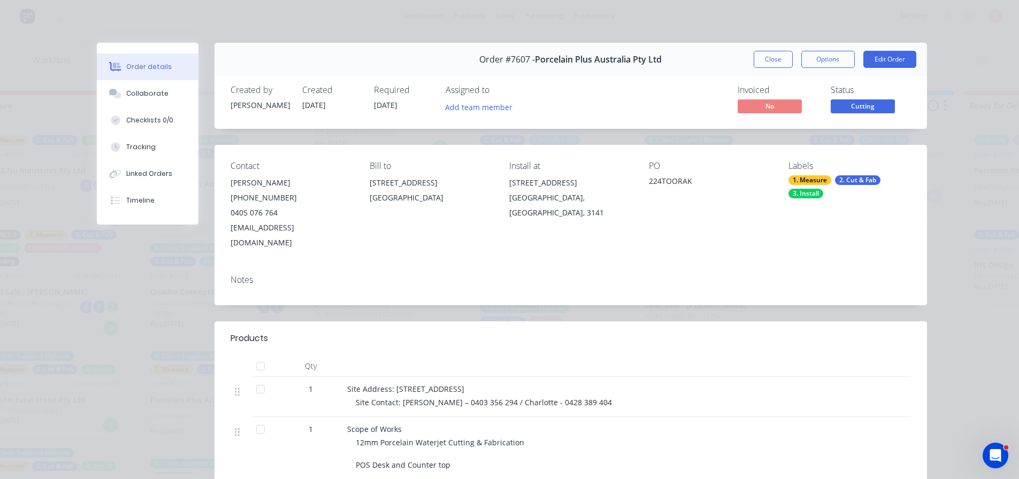
click at [832, 188] on div "1. Measure 2. Cut & Fab 3. Install" at bounding box center [850, 187] width 123 height 23
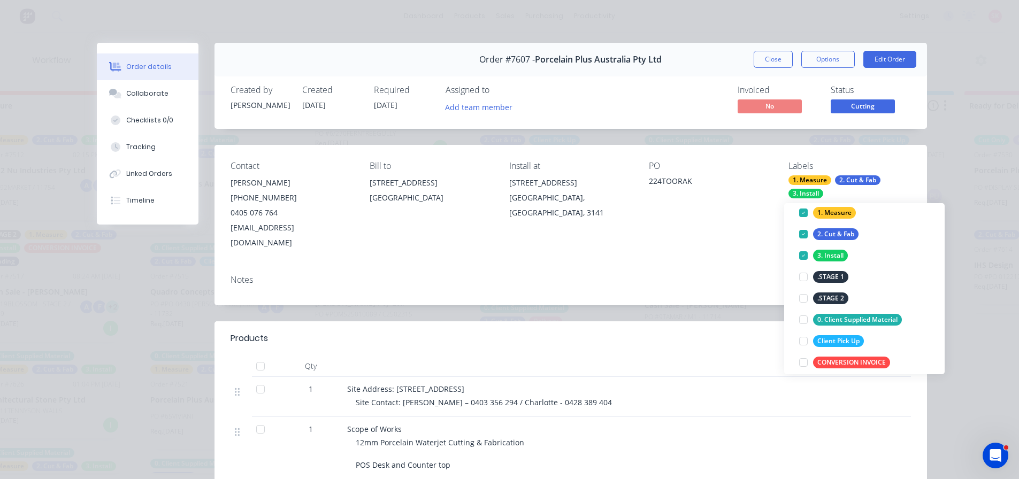
scroll to position [268, 0]
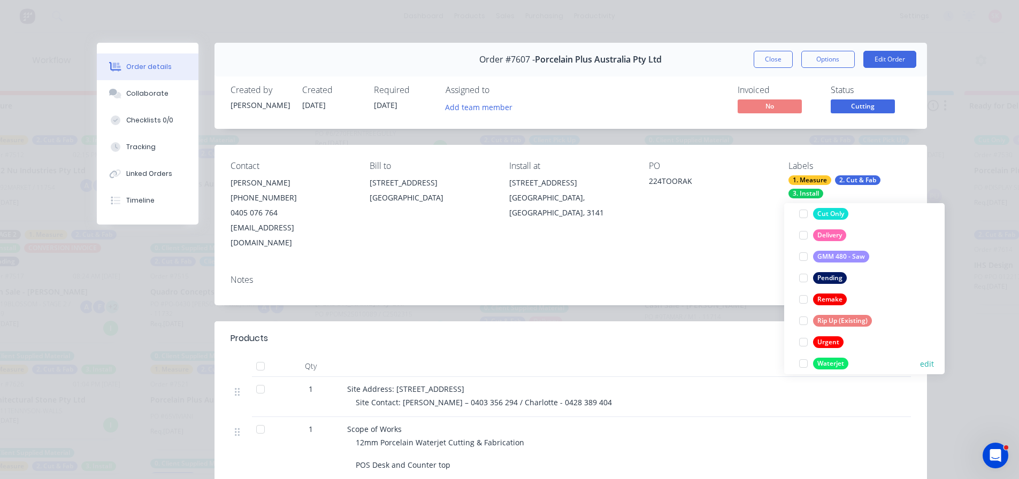
click at [802, 364] on div at bounding box center [803, 363] width 21 height 21
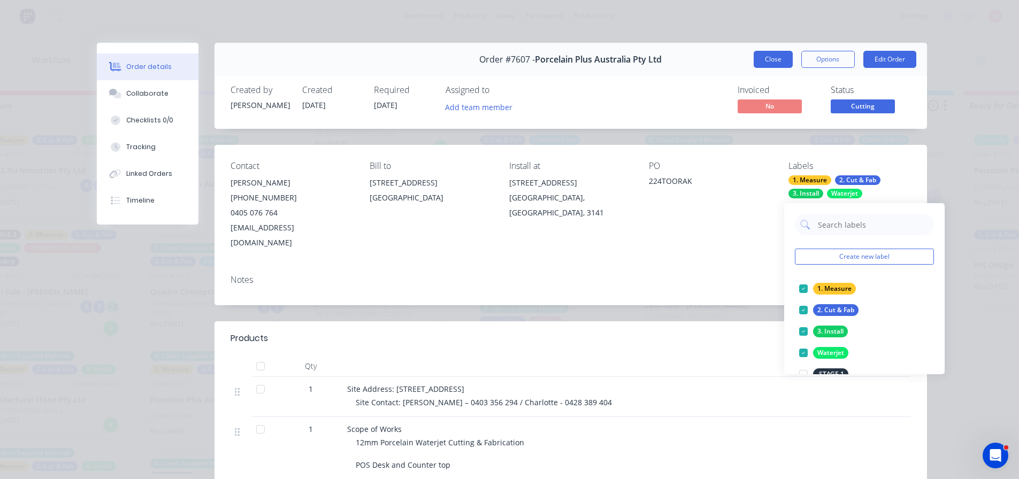
click at [768, 61] on button "Close" at bounding box center [773, 59] width 39 height 17
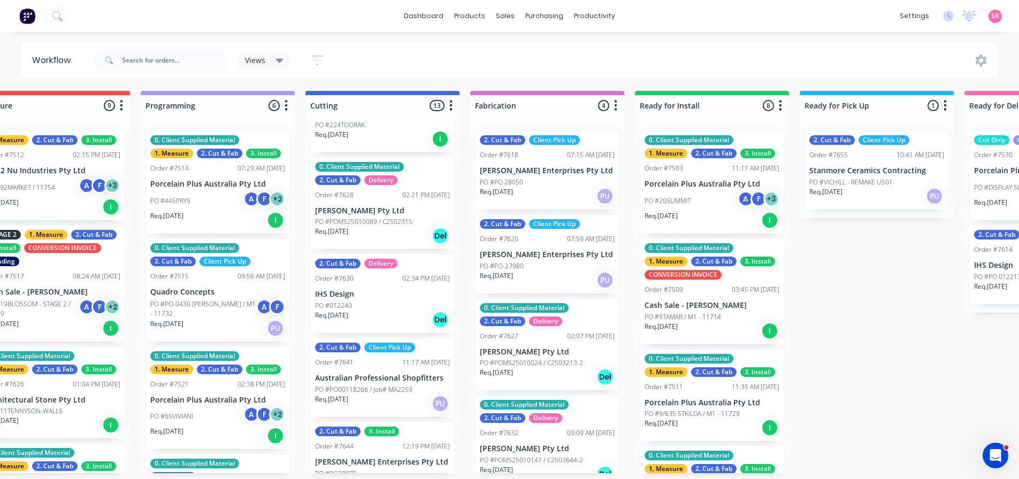
scroll to position [589, 0]
click at [386, 205] on p "[PERSON_NAME] Pty Ltd" at bounding box center [382, 209] width 135 height 9
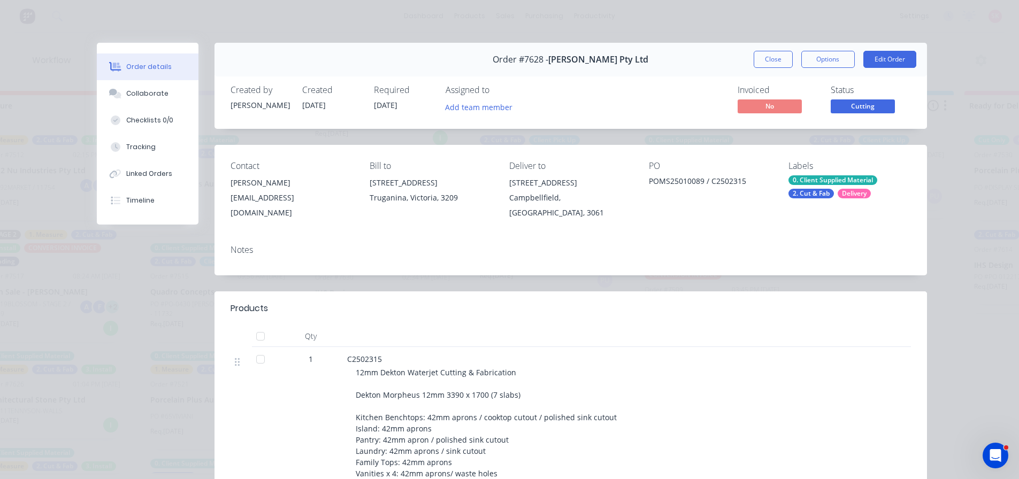
click at [860, 189] on div "Delivery" at bounding box center [854, 194] width 33 height 10
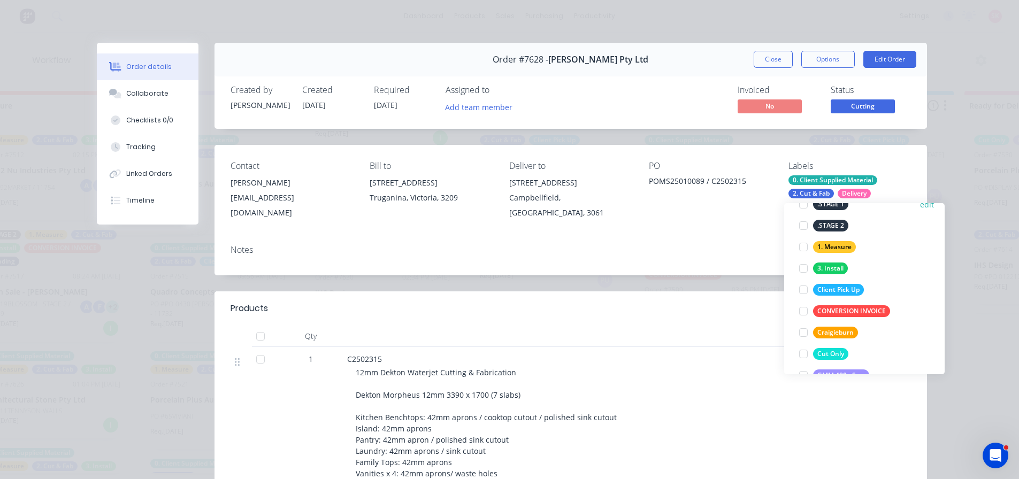
scroll to position [278, 0]
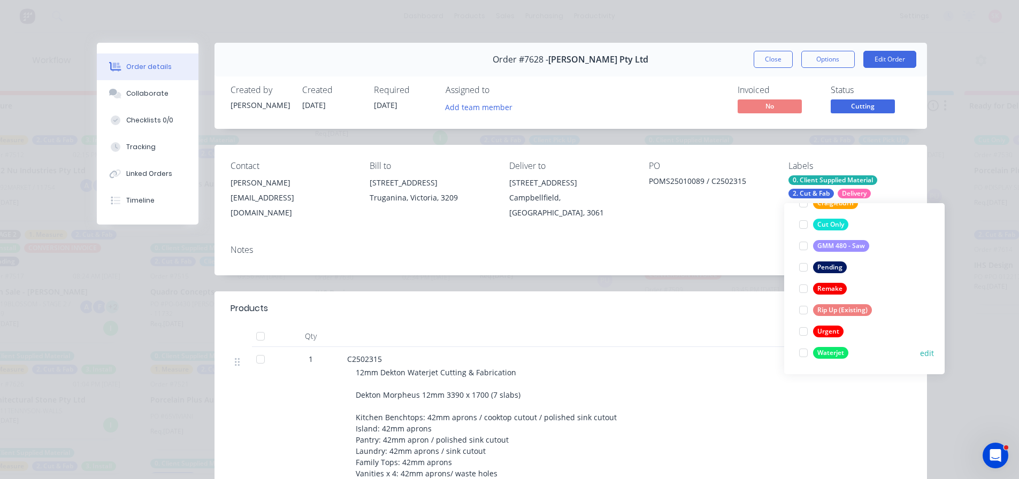
click at [797, 350] on div at bounding box center [803, 352] width 21 height 21
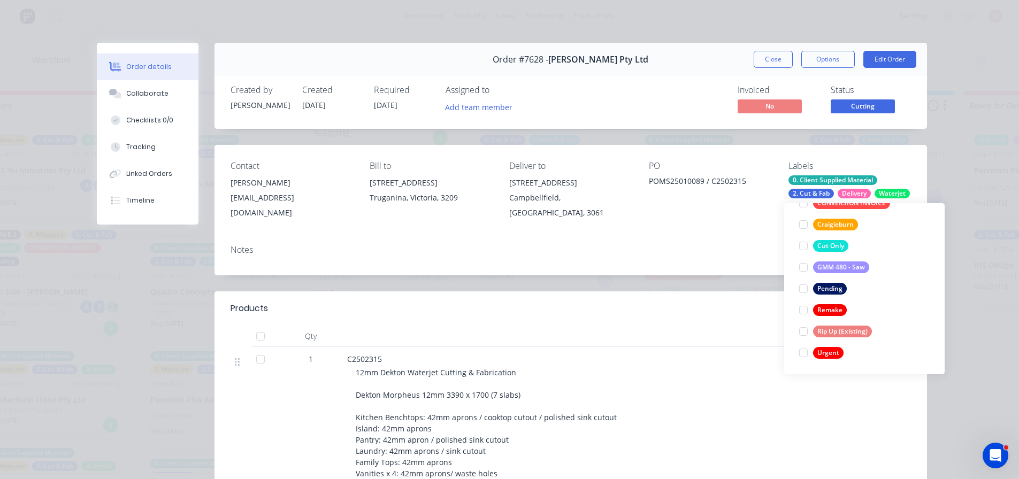
scroll to position [0, 0]
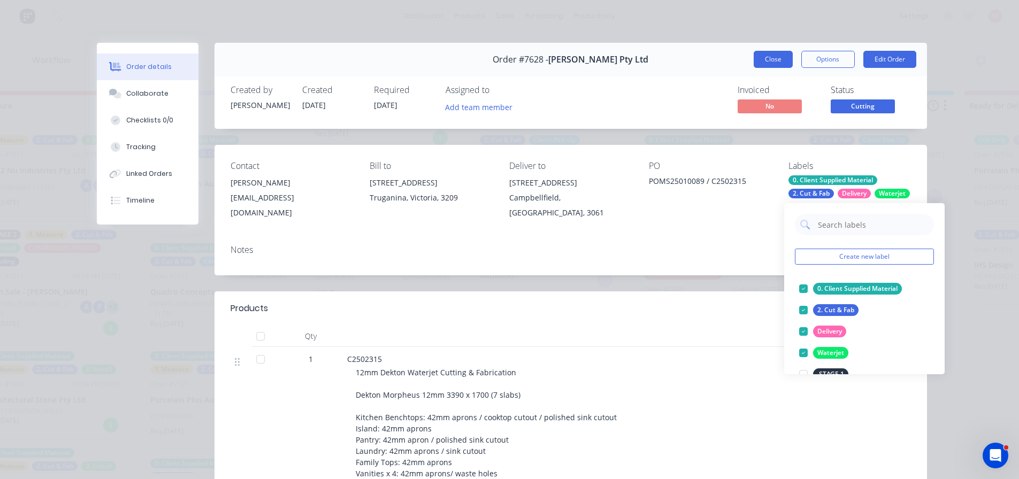
click at [769, 60] on button "Close" at bounding box center [773, 59] width 39 height 17
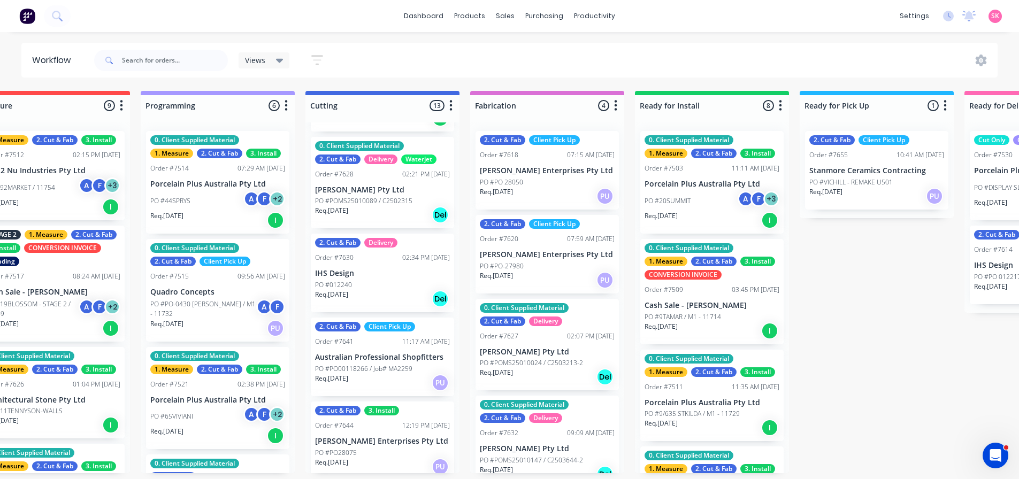
scroll to position [589, 0]
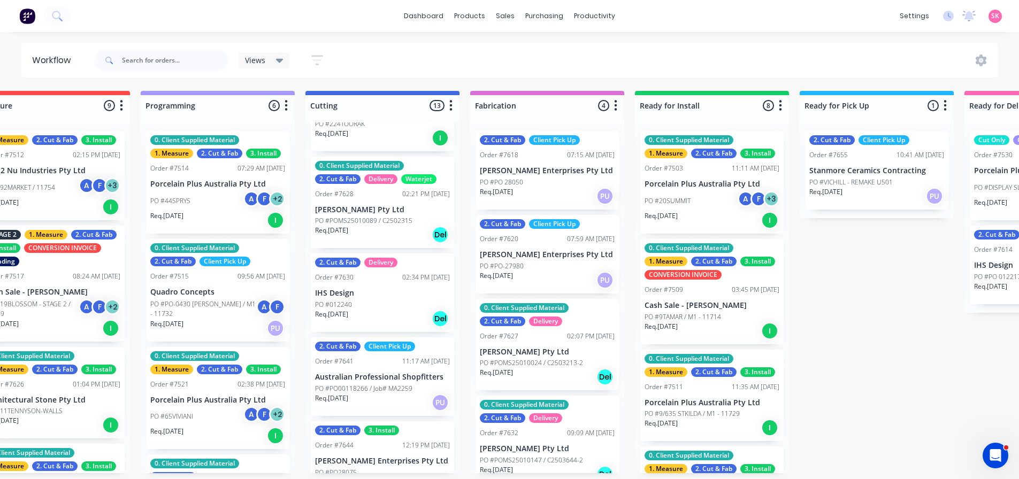
click at [403, 304] on div "PO #012240" at bounding box center [382, 305] width 135 height 10
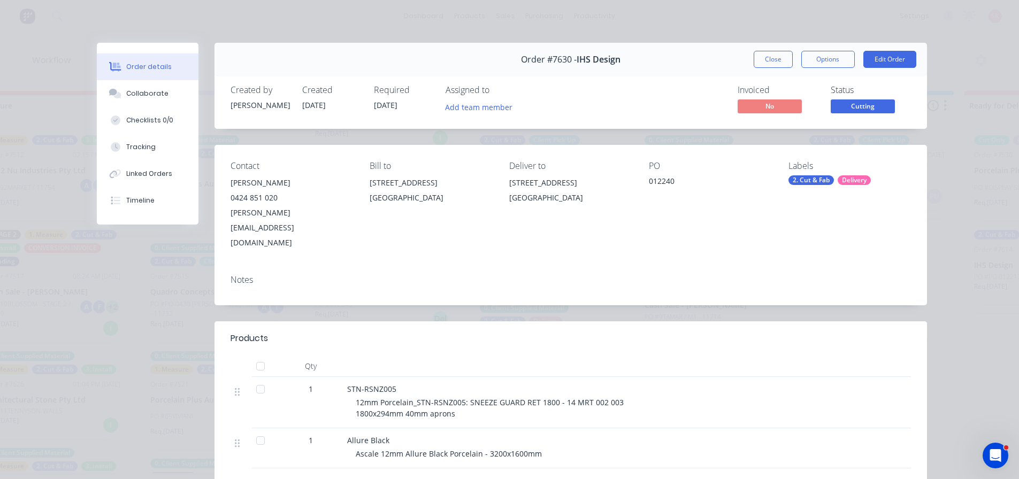
click at [849, 109] on span "Cutting" at bounding box center [863, 106] width 64 height 13
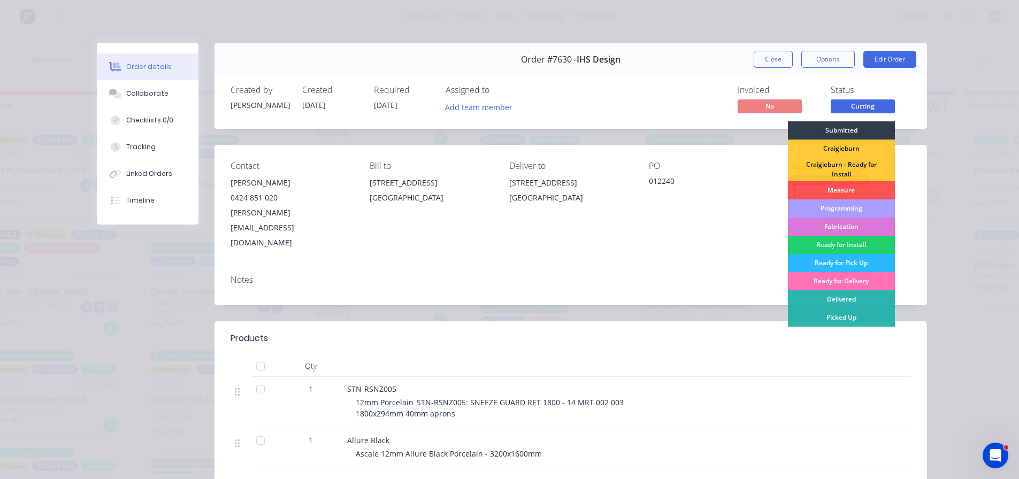
click at [736, 207] on div "PO 012240" at bounding box center [710, 205] width 123 height 89
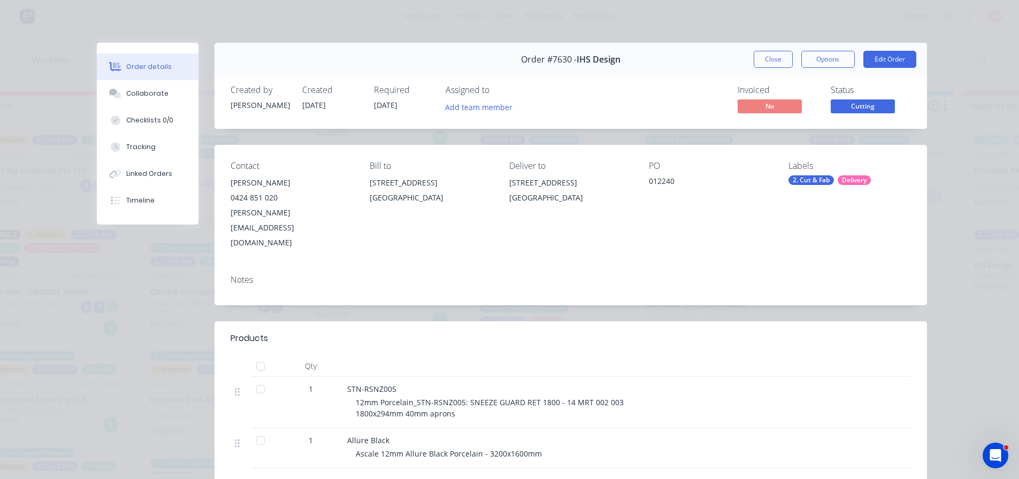
click at [827, 187] on div "Labels 2. Cut & Fab Delivery" at bounding box center [850, 205] width 123 height 89
click at [826, 181] on div "2. Cut & Fab" at bounding box center [811, 181] width 45 height 10
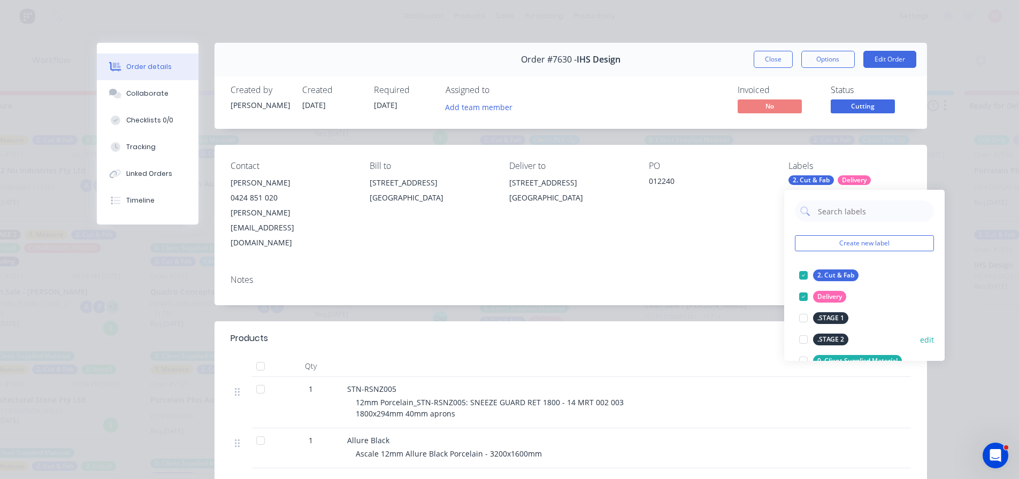
scroll to position [268, 0]
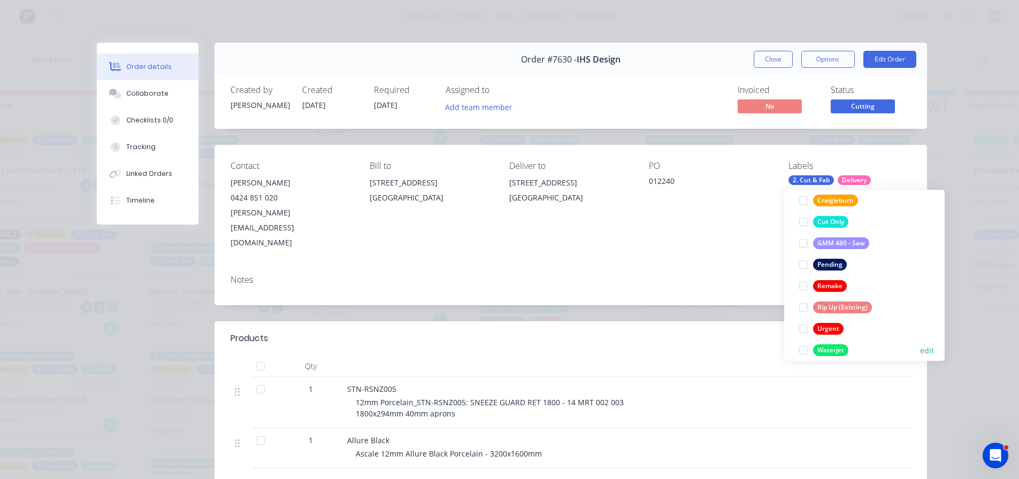
click at [810, 348] on div at bounding box center [803, 350] width 21 height 21
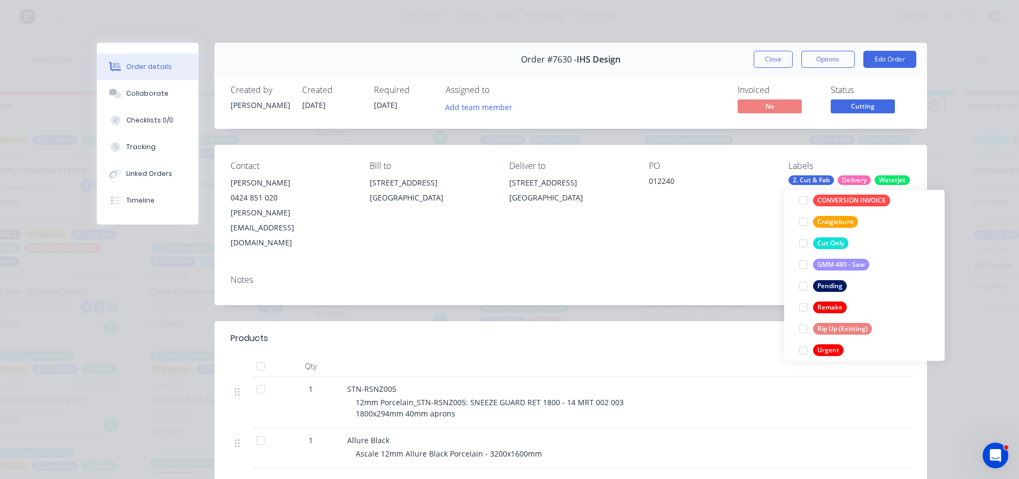
scroll to position [0, 0]
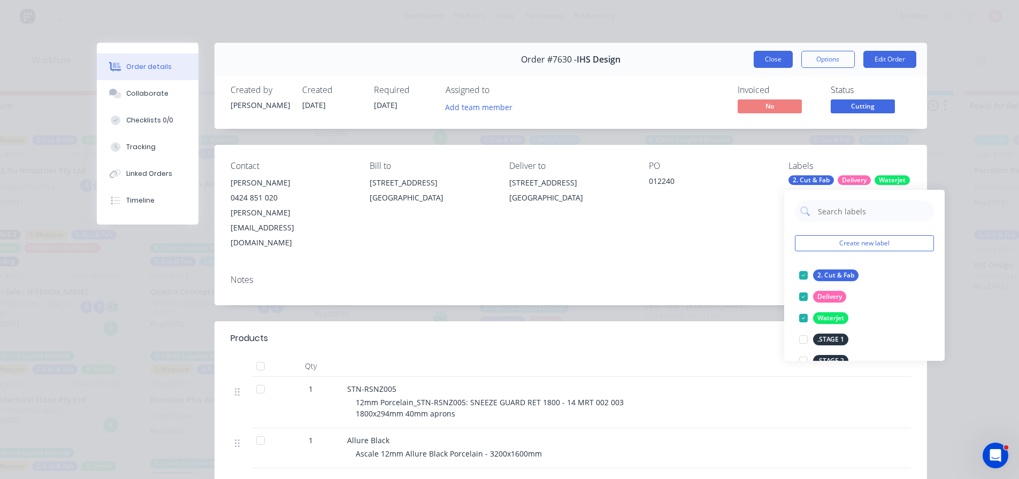
click at [781, 62] on button "Close" at bounding box center [773, 59] width 39 height 17
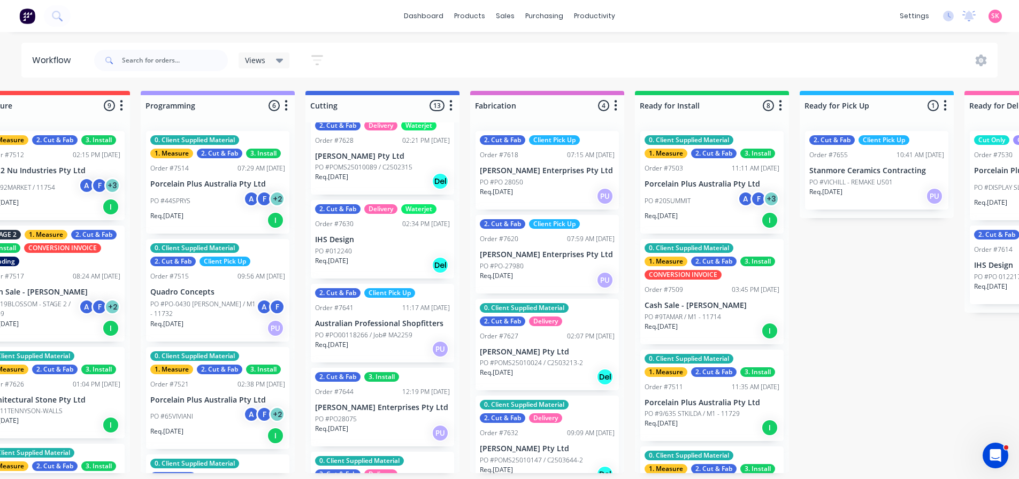
scroll to position [696, 0]
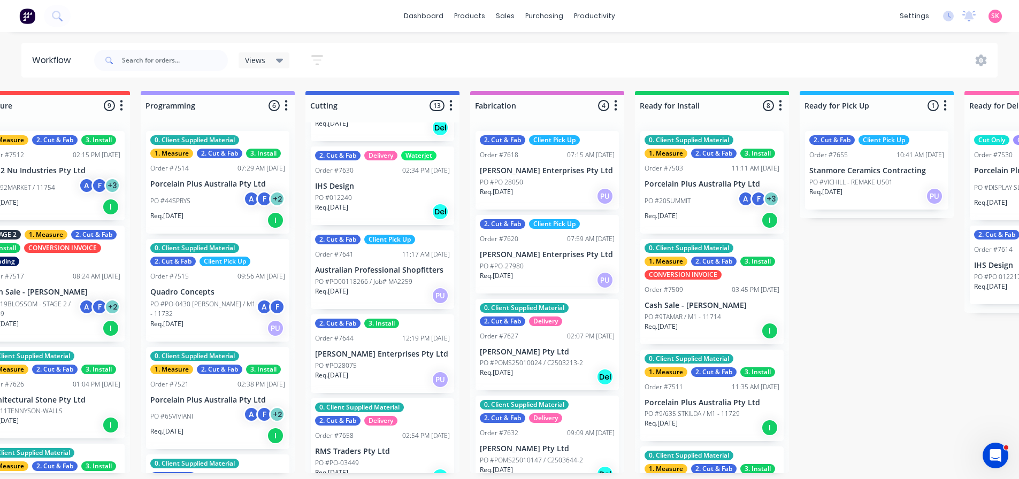
click at [391, 287] on div "Req. 11/08/25 PU" at bounding box center [382, 296] width 135 height 18
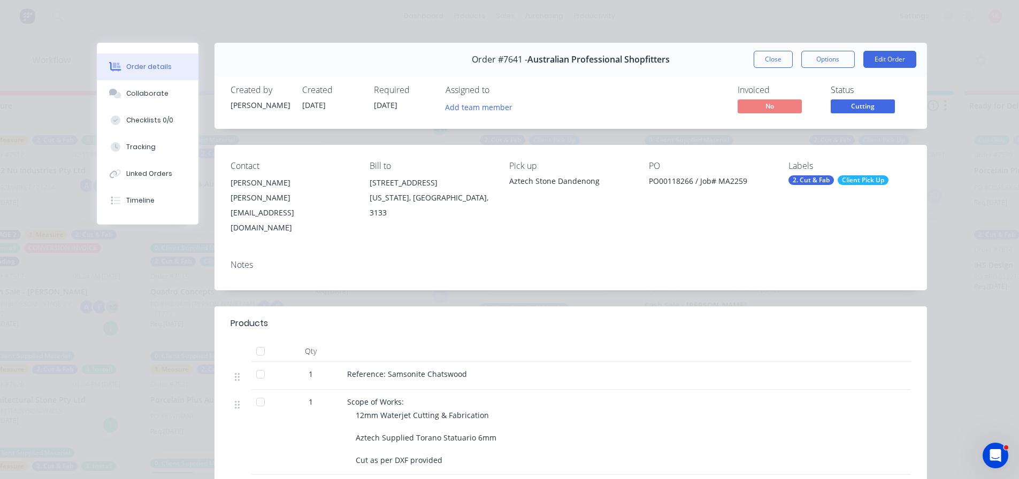
click at [832, 179] on div "2. Cut & Fab Client Pick Up" at bounding box center [850, 181] width 123 height 10
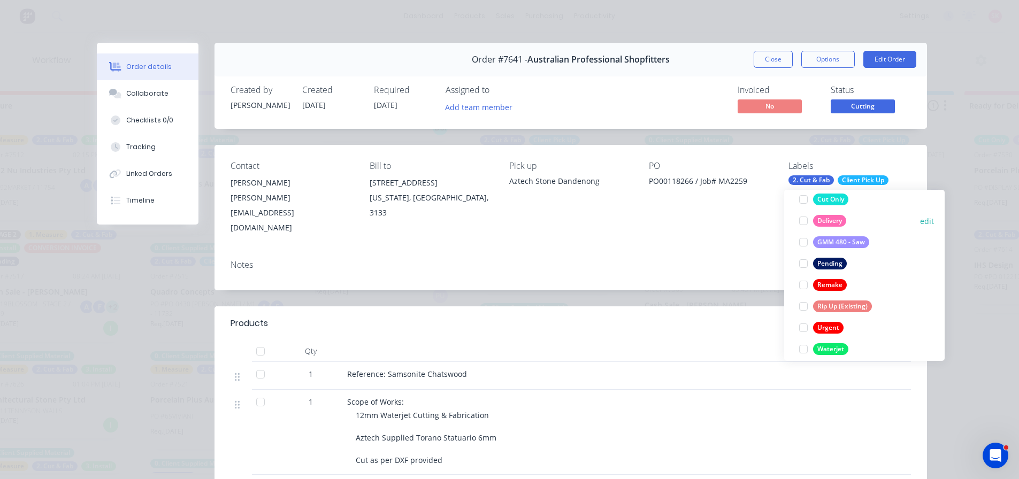
scroll to position [278, 0]
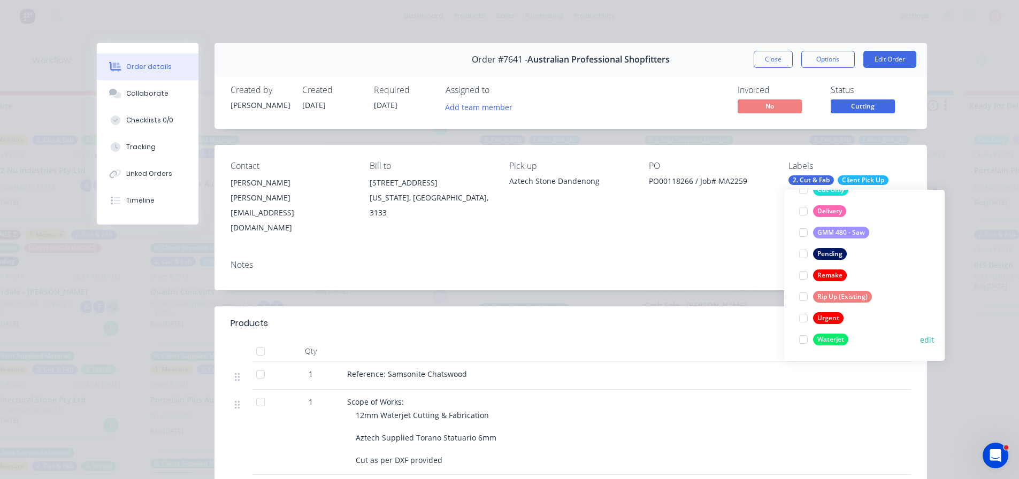
click at [802, 340] on div at bounding box center [803, 339] width 21 height 21
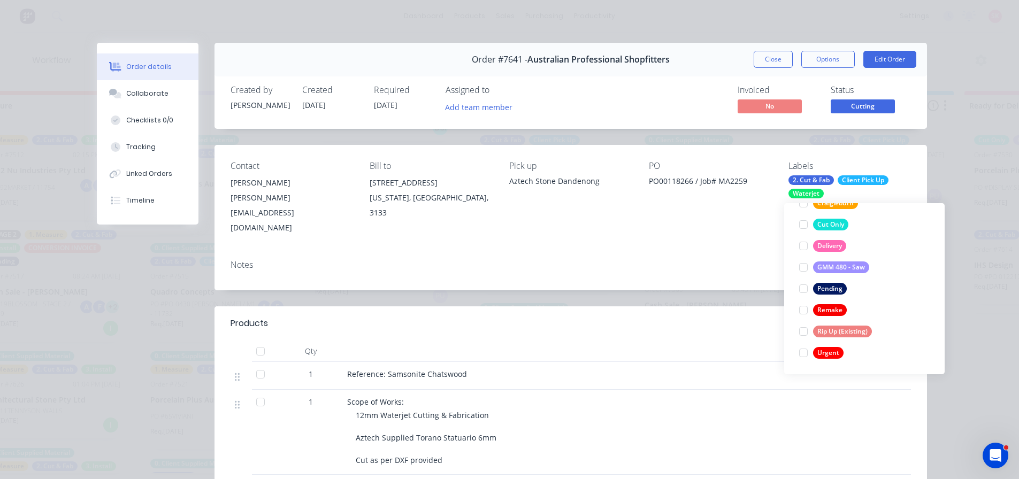
scroll to position [0, 0]
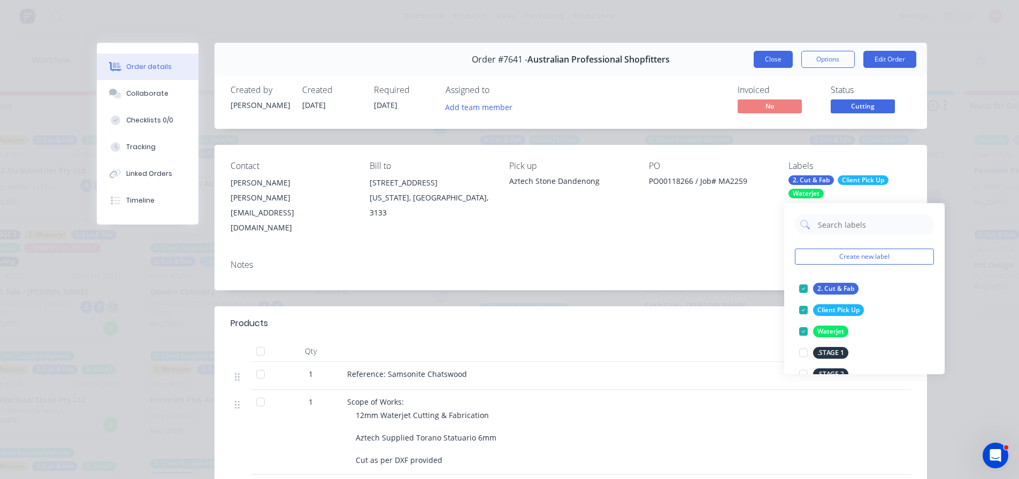
click at [783, 60] on button "Close" at bounding box center [773, 59] width 39 height 17
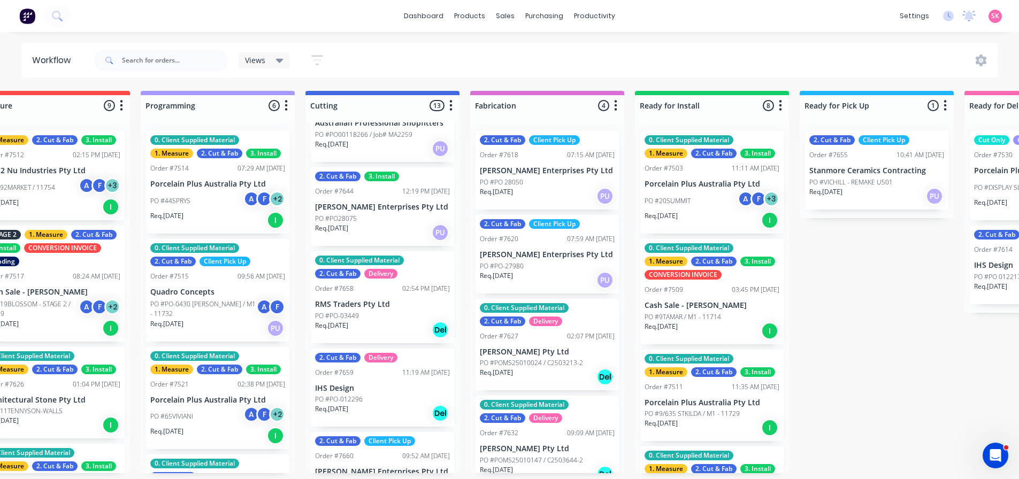
scroll to position [749, 0]
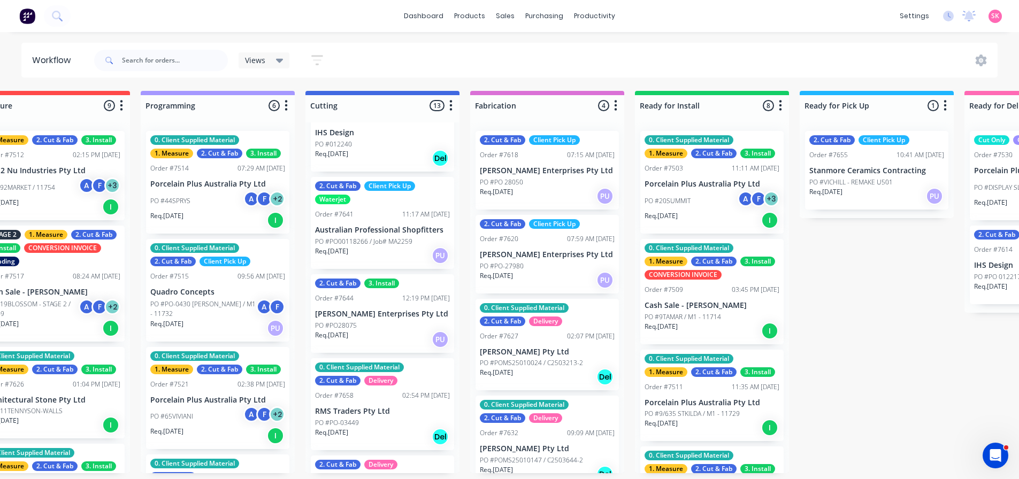
click at [385, 321] on div "PO #PO28075" at bounding box center [382, 326] width 135 height 10
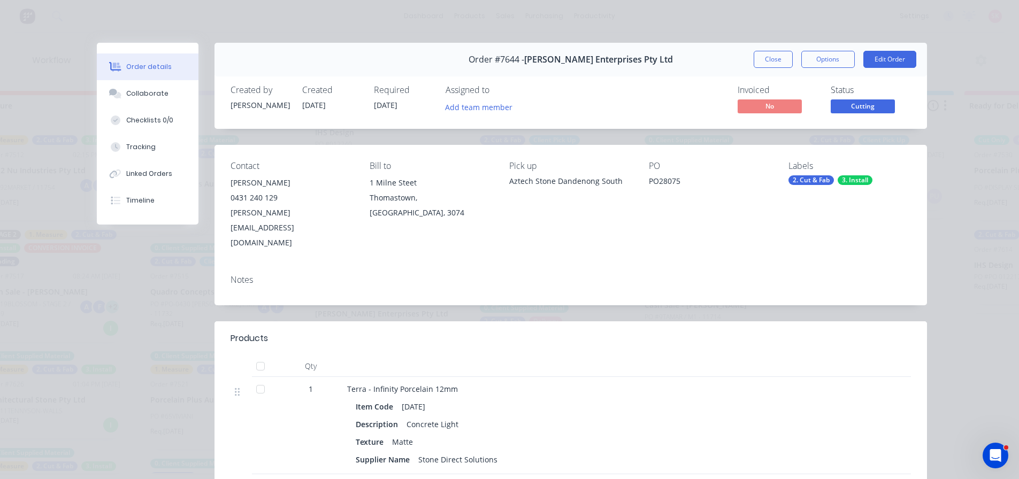
click at [822, 169] on div "Labels" at bounding box center [850, 166] width 123 height 10
click at [823, 180] on div "2. Cut & Fab" at bounding box center [811, 181] width 45 height 10
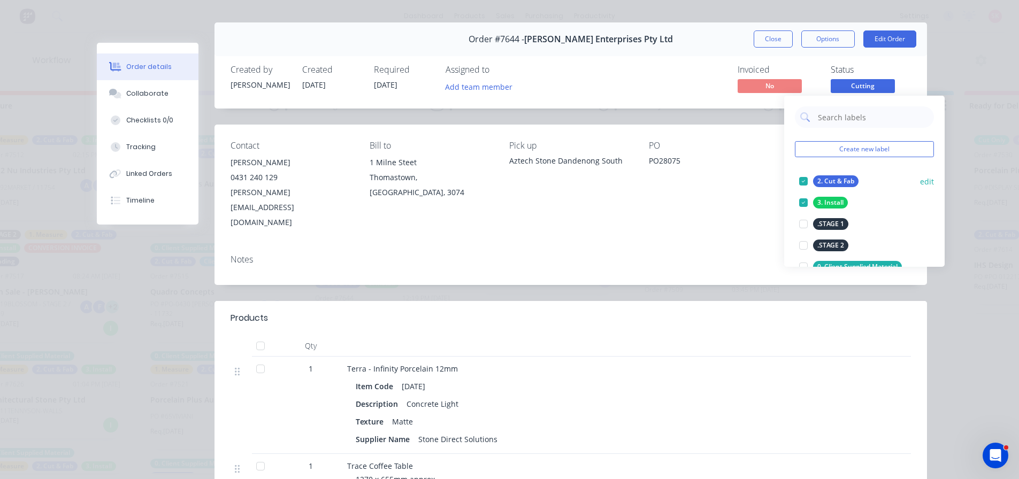
scroll to position [0, 0]
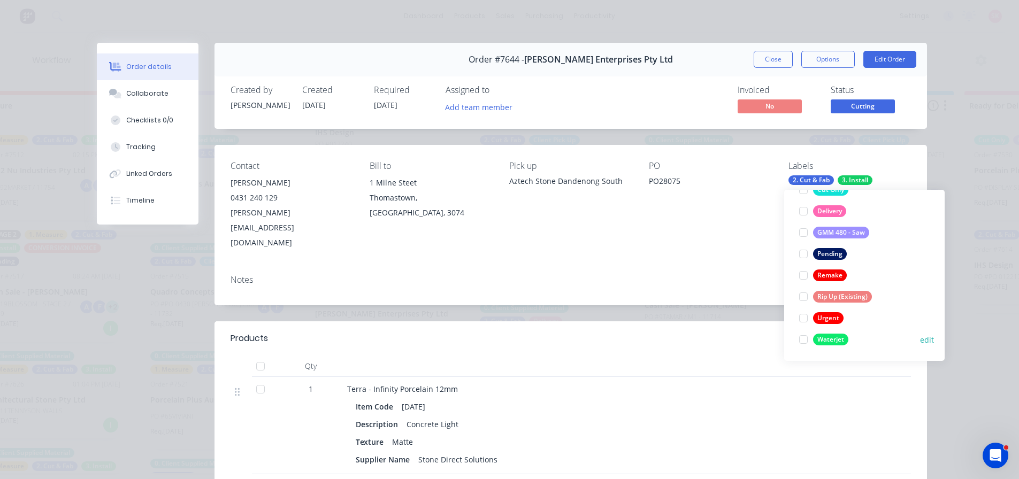
click at [805, 337] on div at bounding box center [803, 339] width 21 height 21
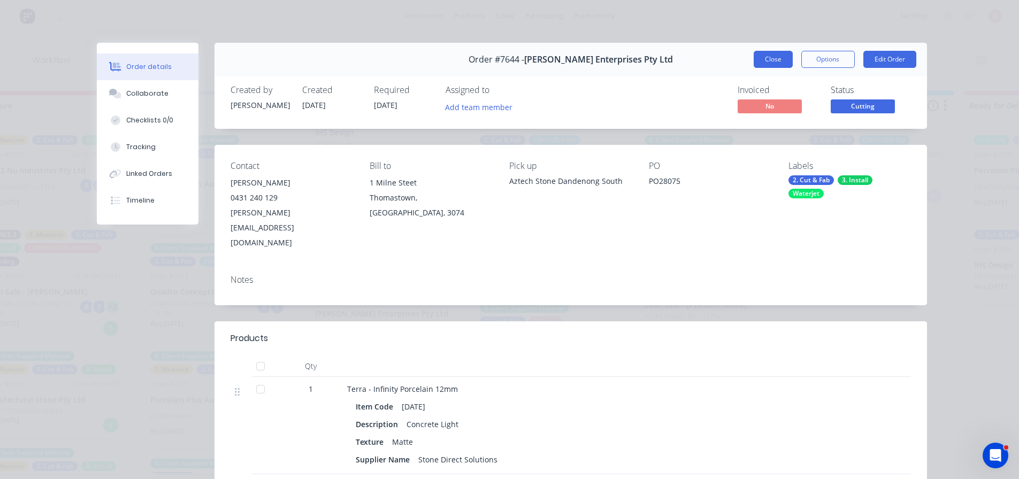
click at [776, 56] on button "Close" at bounding box center [773, 59] width 39 height 17
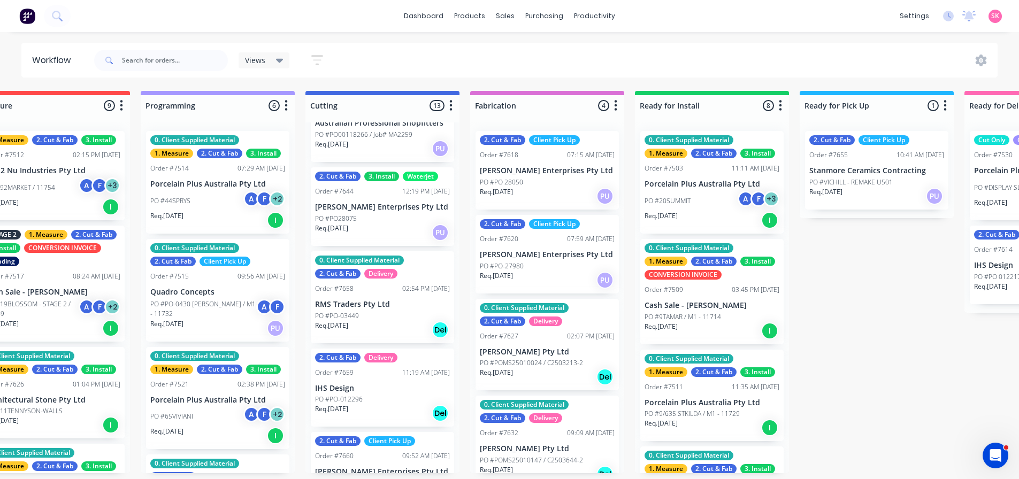
click at [389, 321] on div "Req. 13/08/25 Del" at bounding box center [382, 330] width 135 height 18
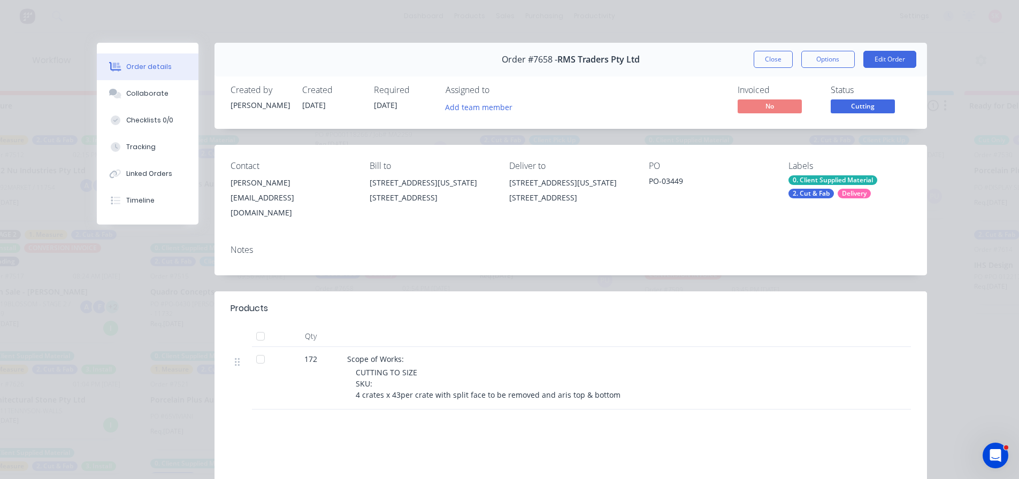
click at [822, 179] on div "0. Client Supplied Material" at bounding box center [833, 181] width 89 height 10
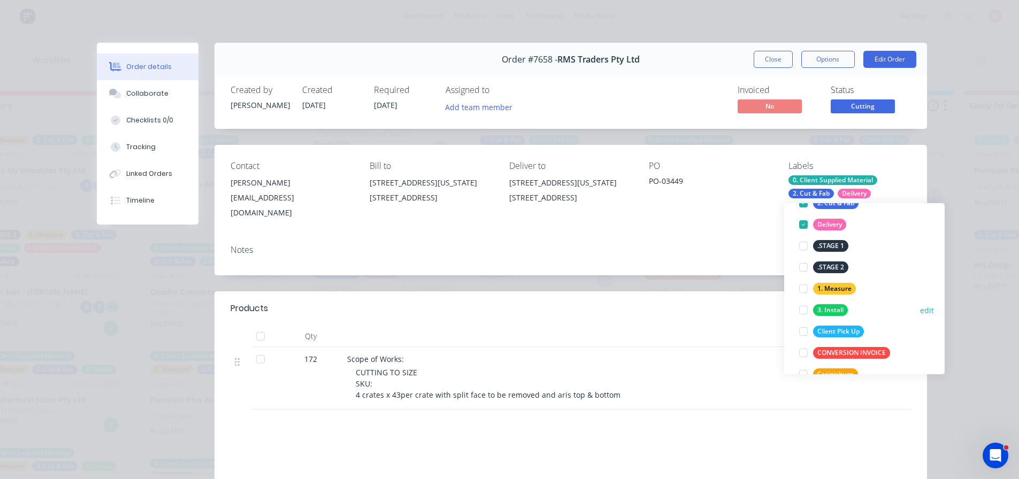
scroll to position [214, 0]
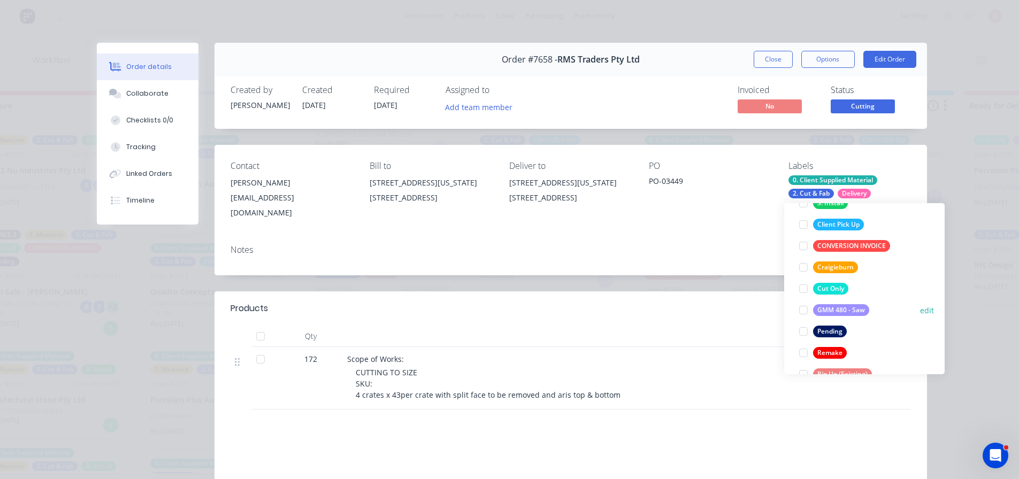
click at [802, 308] on div at bounding box center [803, 310] width 21 height 21
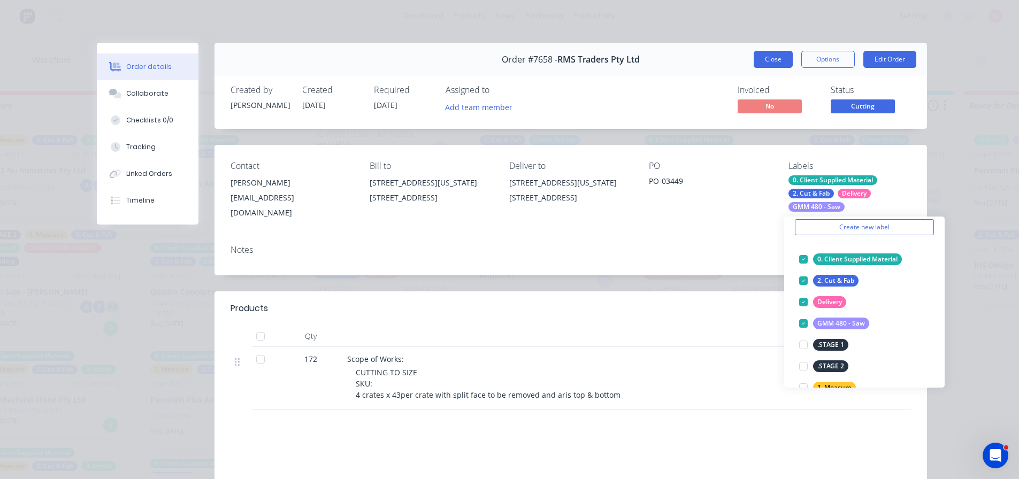
click at [773, 57] on button "Close" at bounding box center [773, 59] width 39 height 17
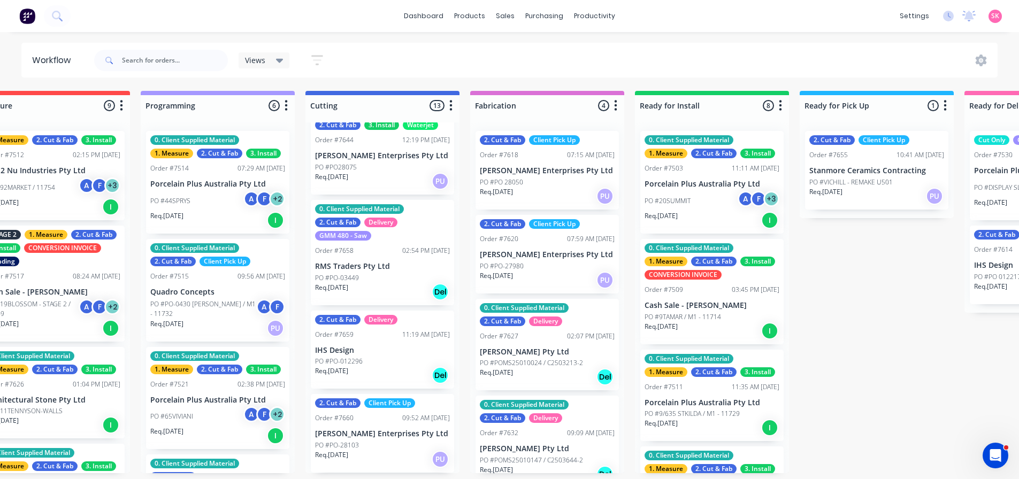
click at [380, 355] on div "2. Cut & Fab Delivery Order #7659 11:19 AM 14/08/25 IHS Design PO #PO-012296 Re…" at bounding box center [382, 350] width 143 height 79
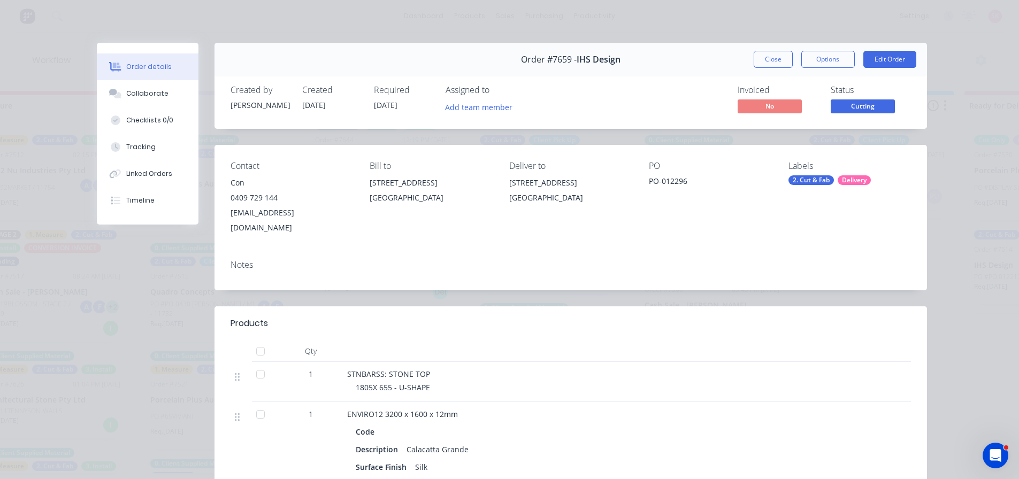
click at [825, 183] on div "2. Cut & Fab" at bounding box center [811, 181] width 45 height 10
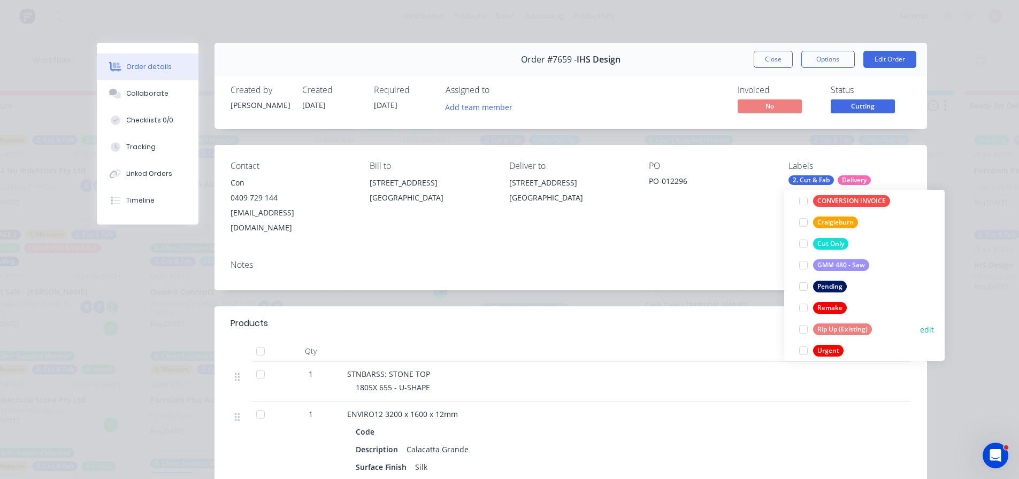
scroll to position [278, 0]
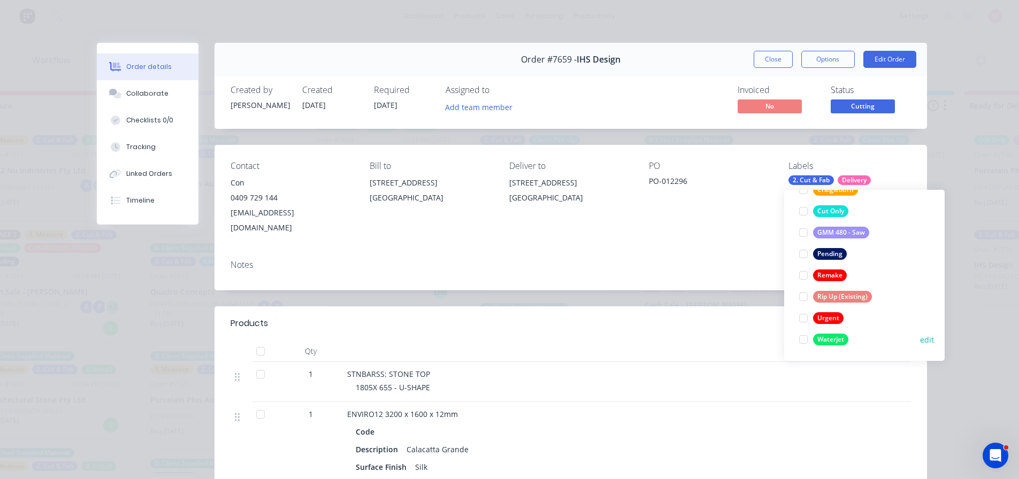
click at [806, 338] on div at bounding box center [803, 339] width 21 height 21
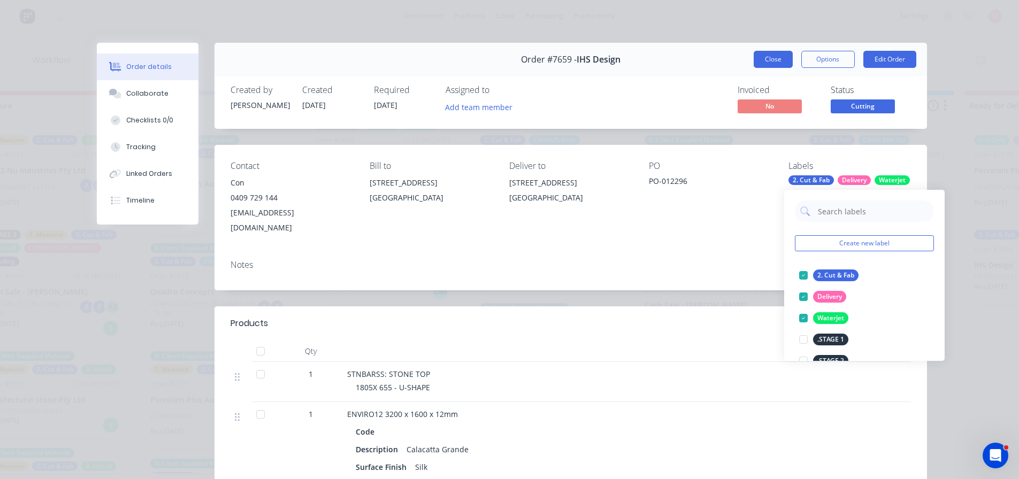
click at [761, 66] on button "Close" at bounding box center [773, 59] width 39 height 17
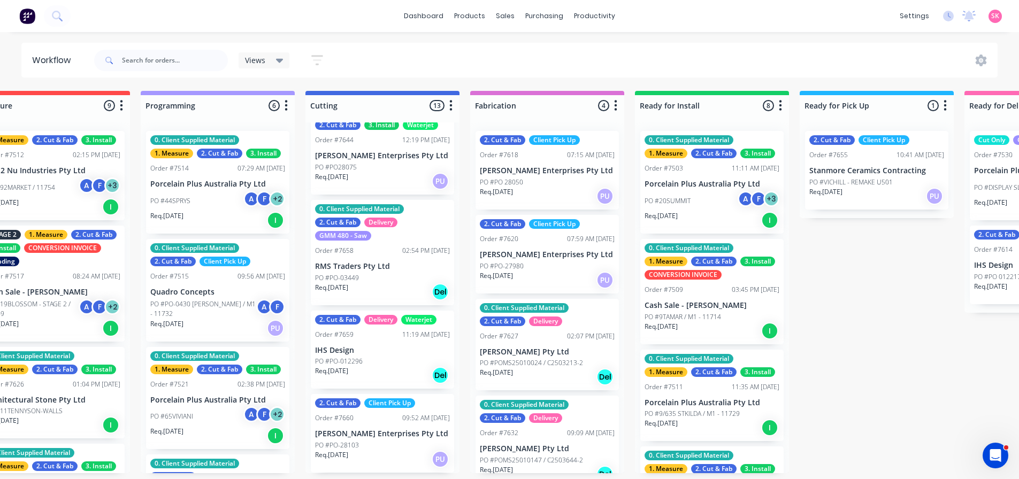
click at [387, 432] on p "[PERSON_NAME] Enterprises Pty Ltd" at bounding box center [382, 434] width 135 height 9
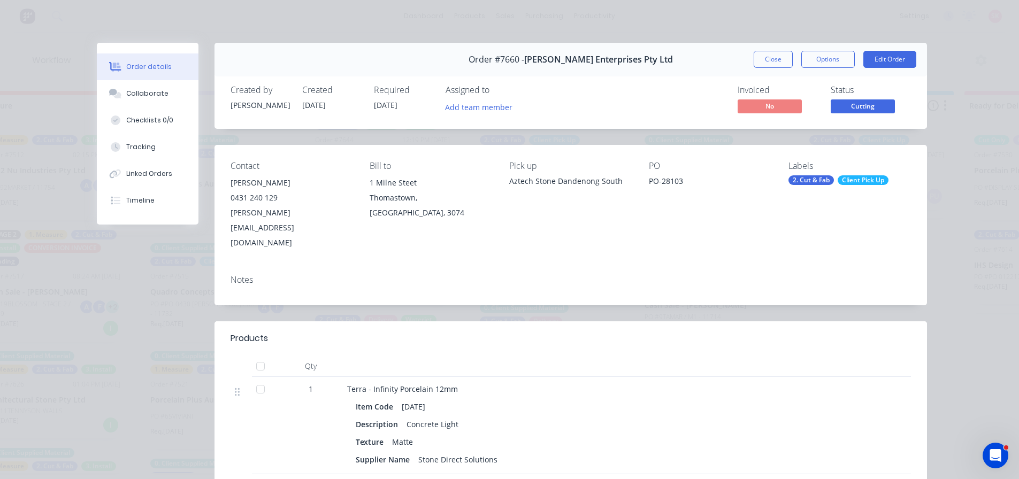
click at [822, 184] on div "2. Cut & Fab" at bounding box center [811, 181] width 45 height 10
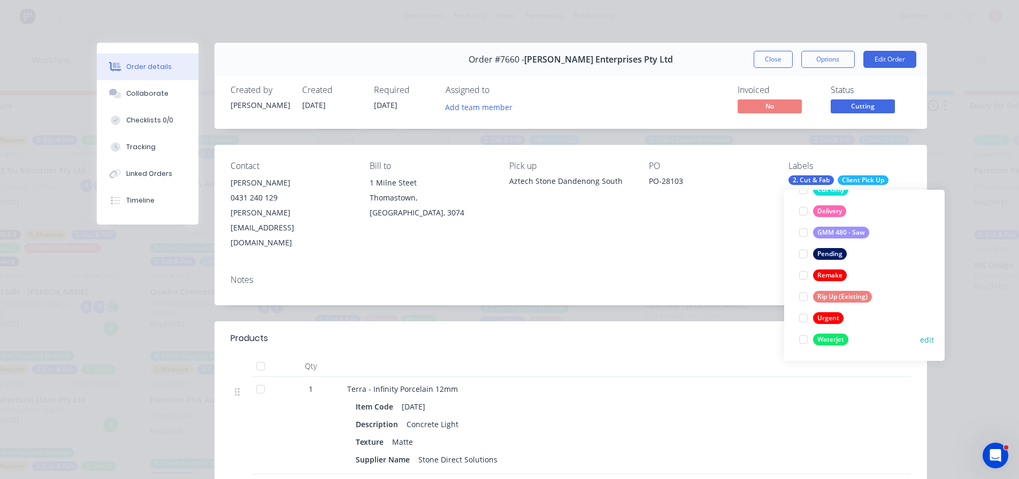
click at [804, 337] on div at bounding box center [803, 339] width 21 height 21
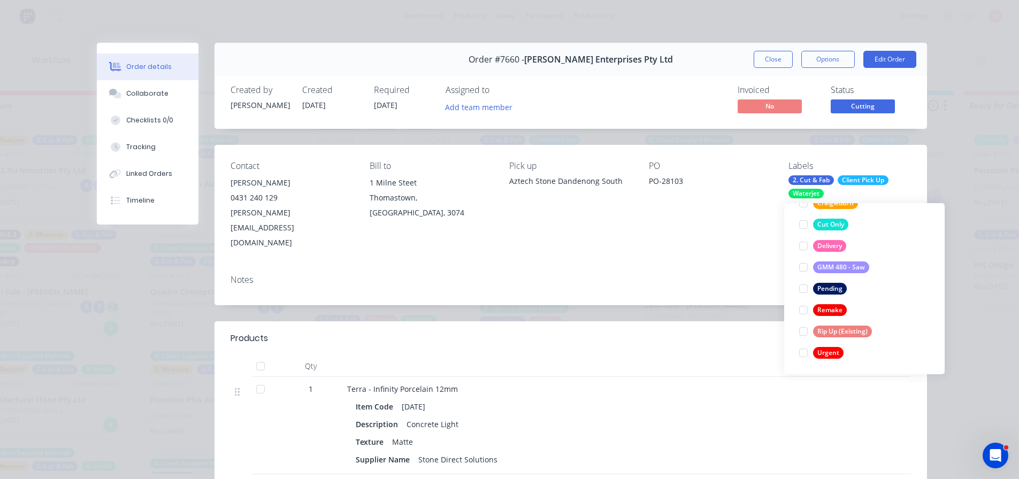
scroll to position [0, 0]
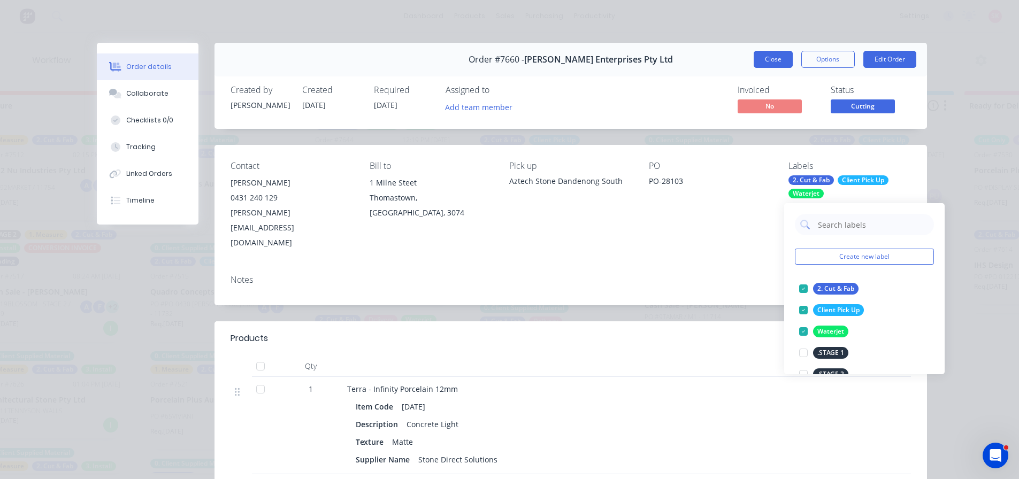
click at [774, 63] on button "Close" at bounding box center [773, 59] width 39 height 17
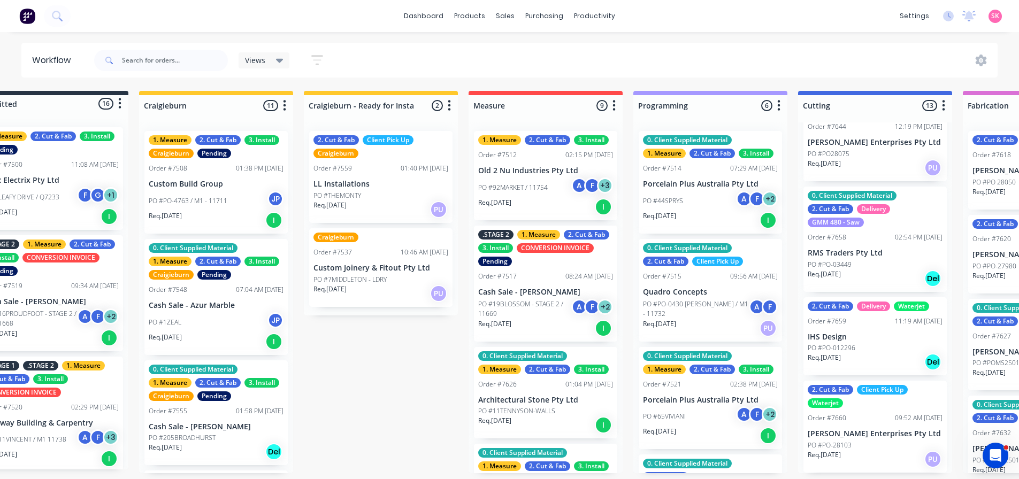
scroll to position [2, 0]
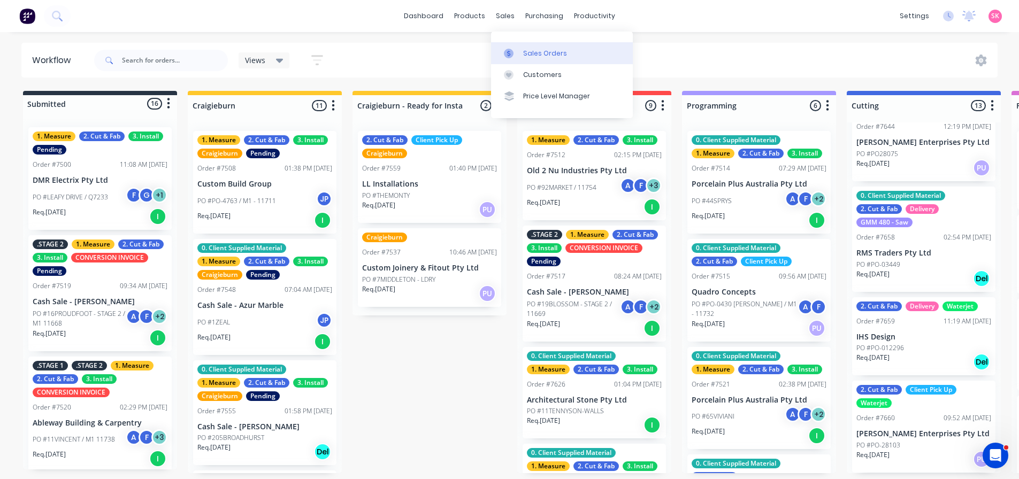
click at [520, 49] on div at bounding box center [512, 54] width 16 height 10
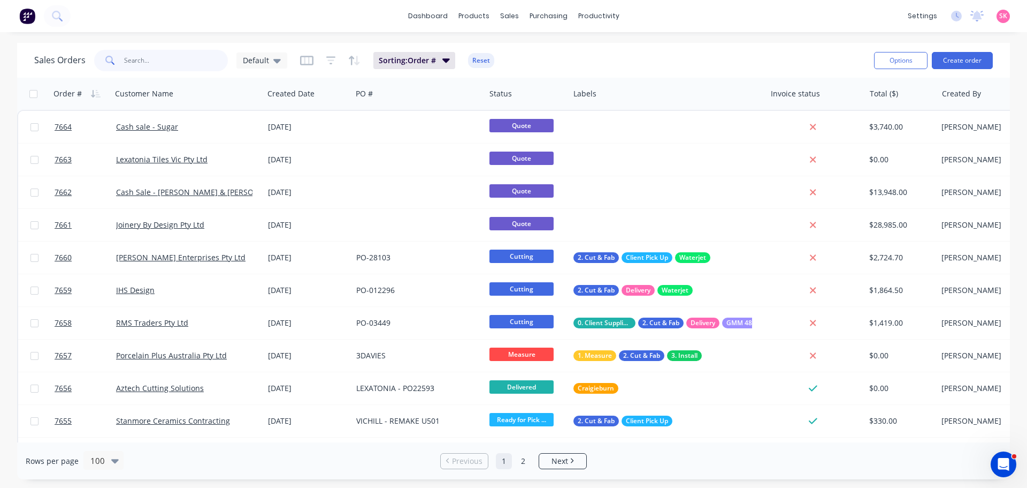
click at [161, 66] on input "text" at bounding box center [176, 60] width 104 height 21
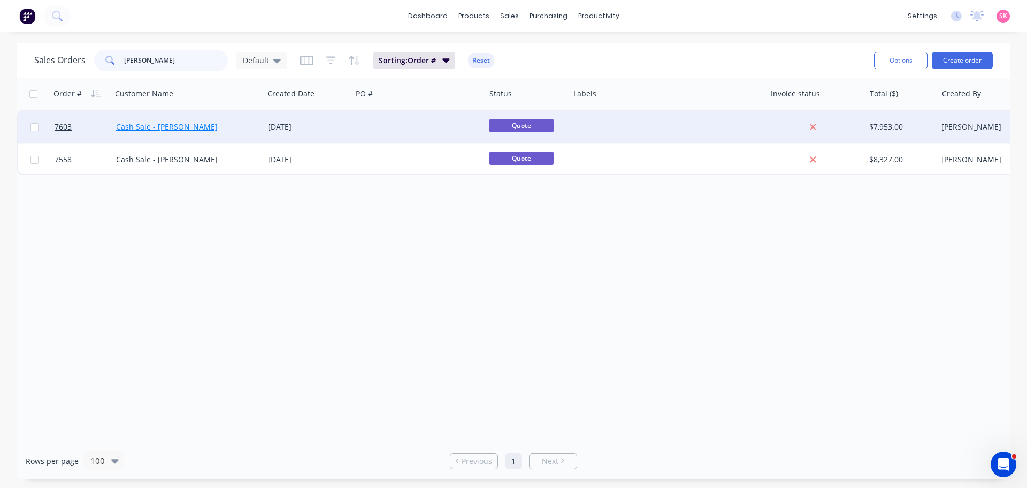
type input "[PERSON_NAME]"
click at [199, 124] on link "Cash Sale - [PERSON_NAME]" at bounding box center [167, 126] width 102 height 10
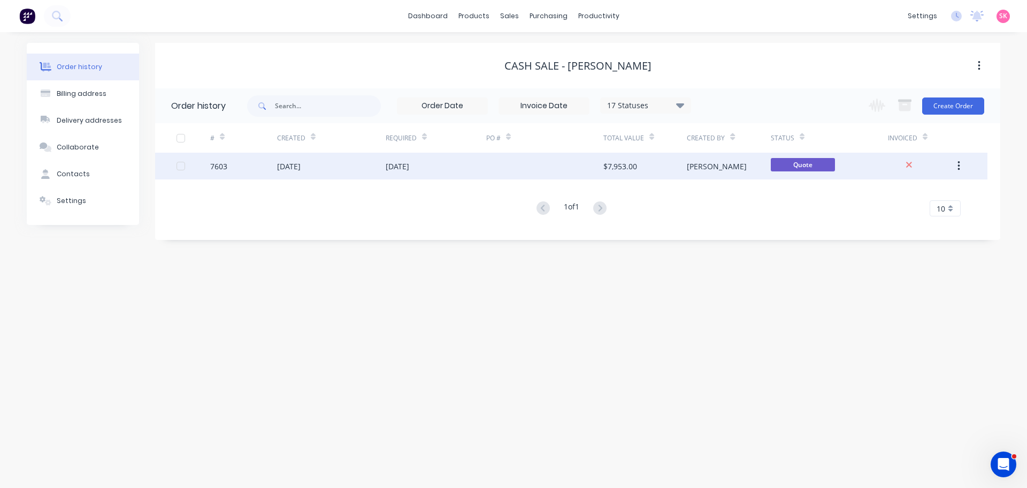
click at [445, 162] on div "[DATE]" at bounding box center [436, 166] width 101 height 27
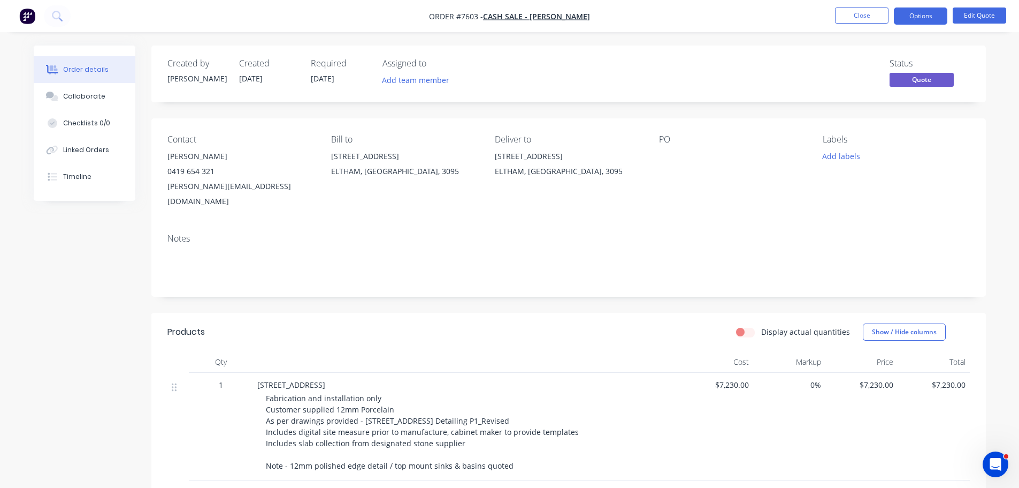
drag, startPoint x: 942, startPoint y: 16, endPoint x: 942, endPoint y: 27, distance: 10.7
click at [942, 16] on button "Options" at bounding box center [921, 15] width 54 height 17
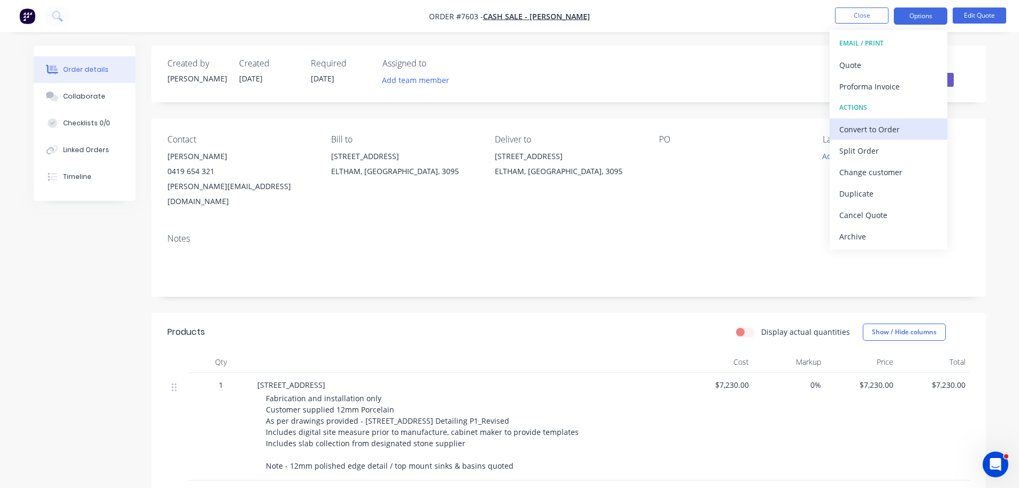
click at [896, 124] on div "Convert to Order" at bounding box center [889, 129] width 98 height 16
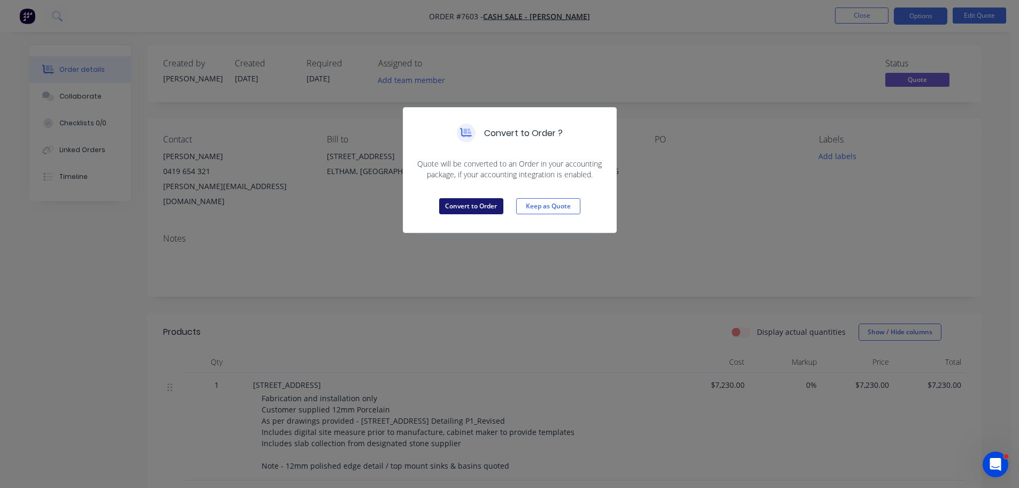
click at [492, 206] on button "Convert to Order" at bounding box center [471, 206] width 64 height 16
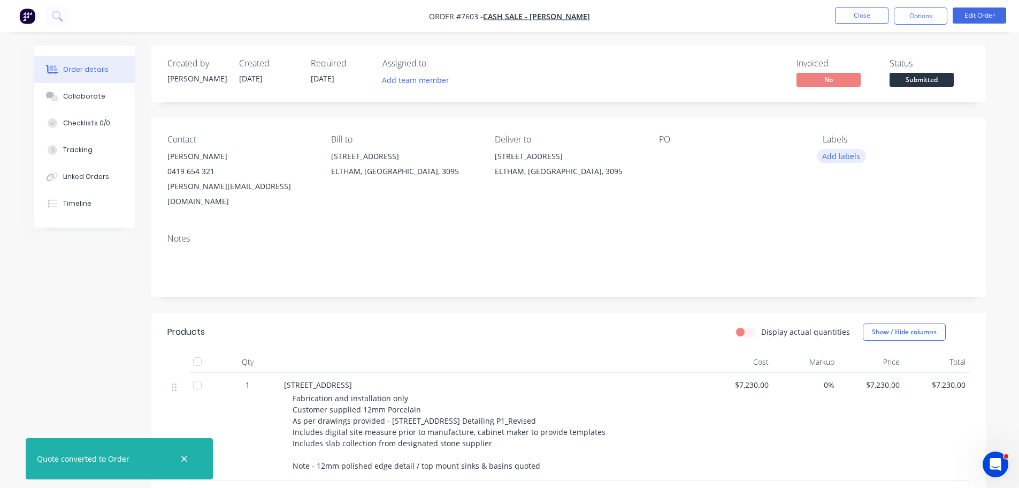
click at [855, 151] on button "Add labels" at bounding box center [841, 156] width 49 height 14
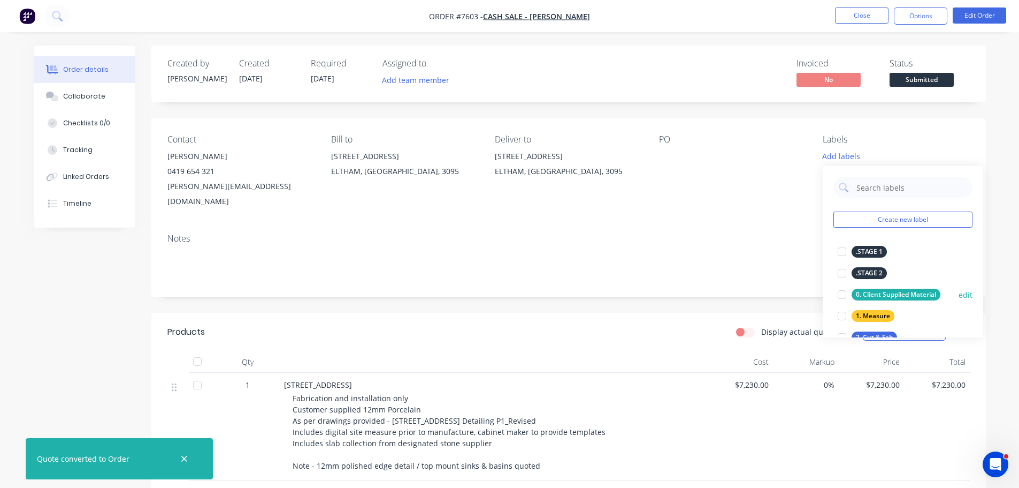
click at [840, 296] on div at bounding box center [842, 294] width 21 height 21
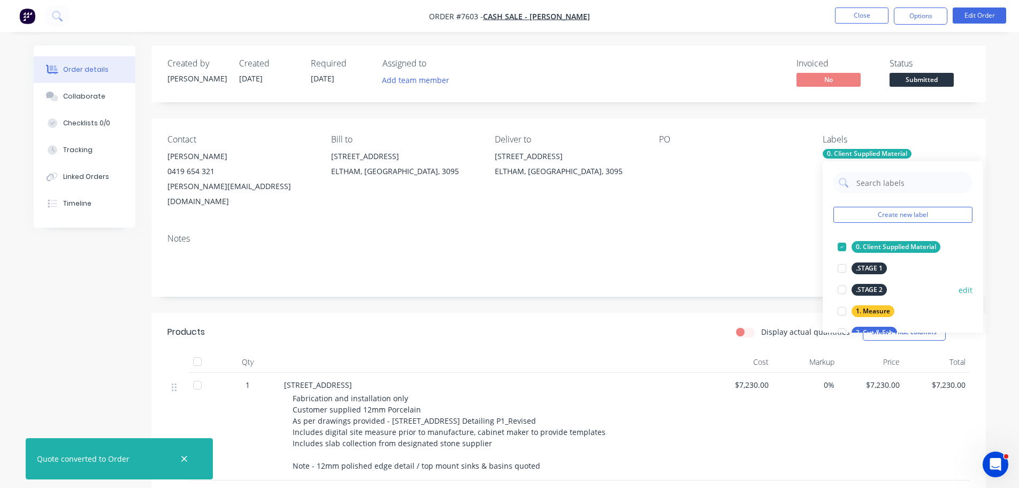
scroll to position [54, 0]
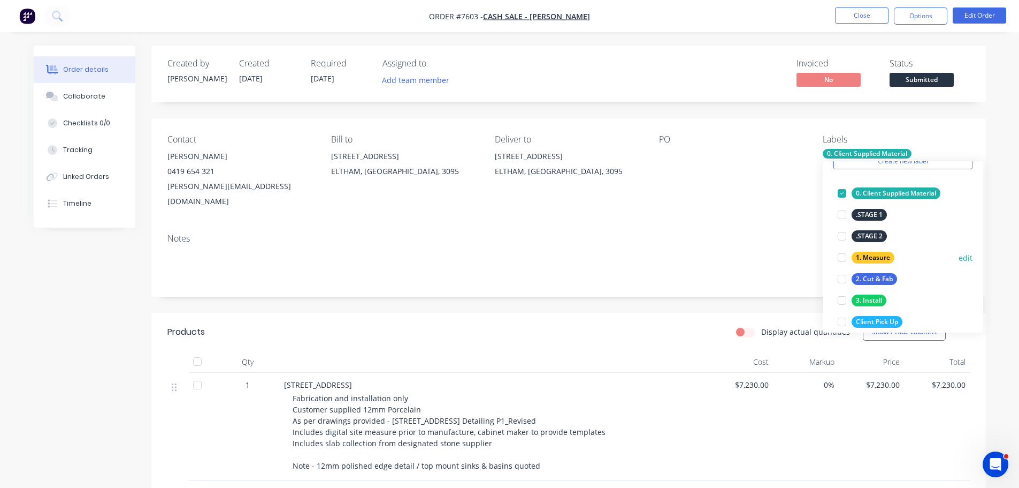
click at [843, 259] on div at bounding box center [842, 257] width 21 height 21
click at [844, 280] on div at bounding box center [842, 278] width 21 height 21
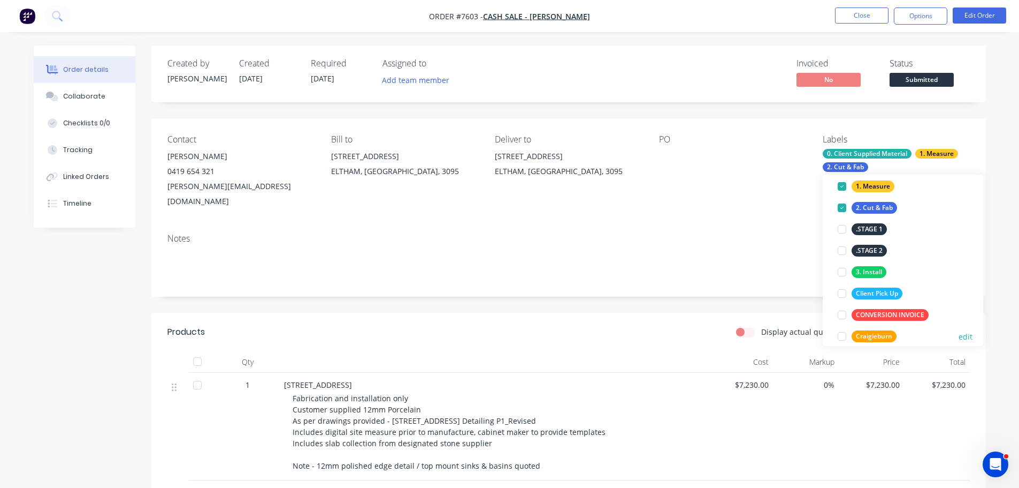
scroll to position [161, 0]
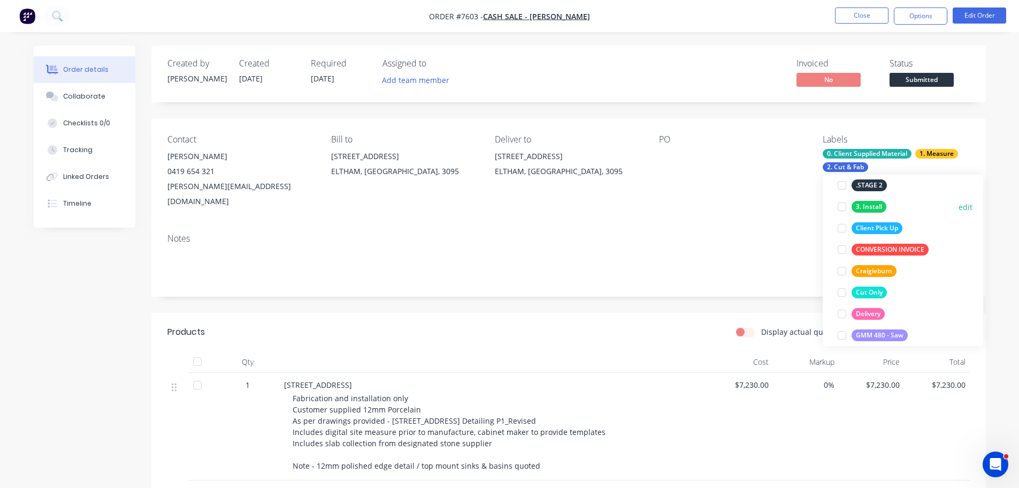
click at [847, 208] on div at bounding box center [842, 206] width 21 height 21
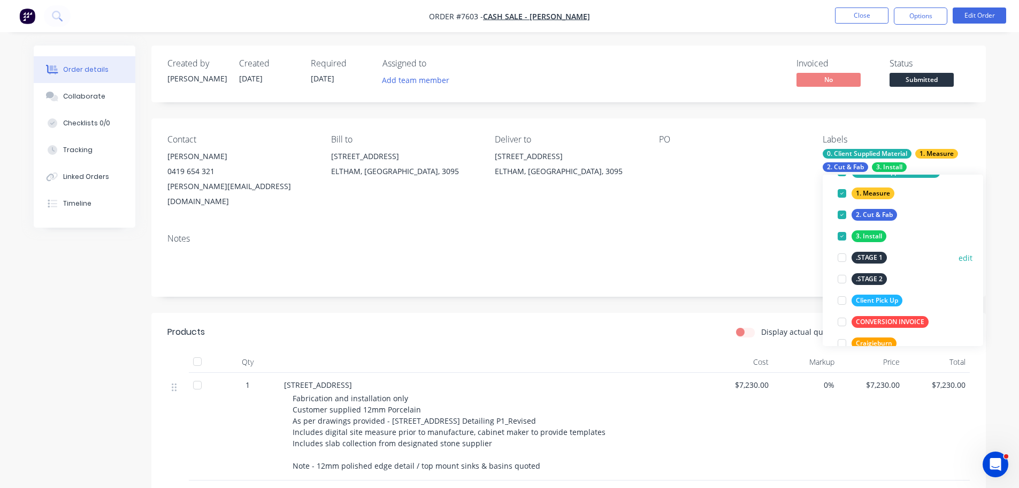
scroll to position [64, 0]
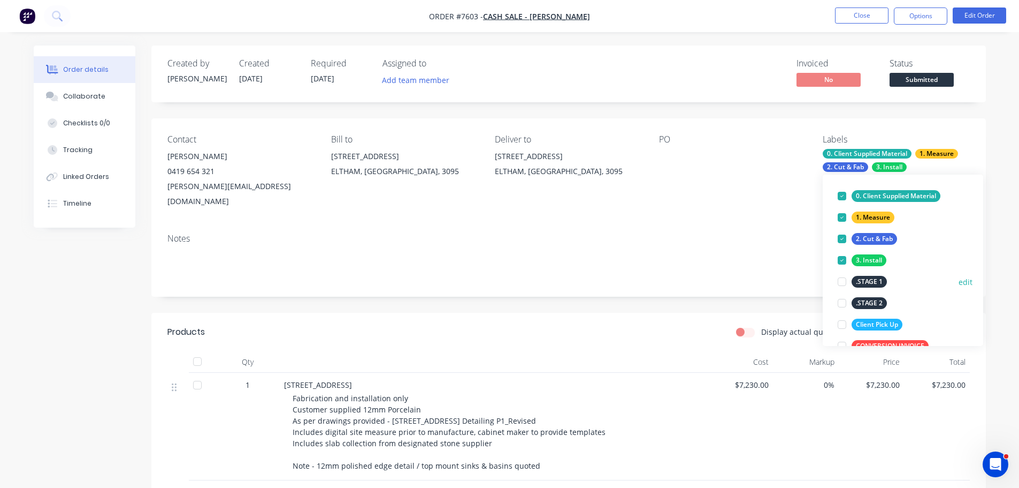
click at [843, 283] on div at bounding box center [842, 281] width 21 height 21
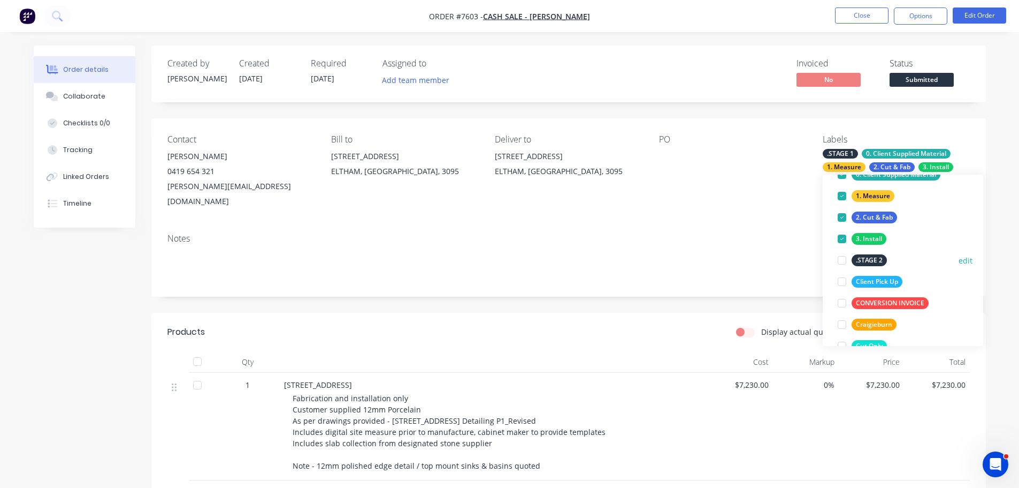
click at [842, 261] on div at bounding box center [842, 259] width 21 height 21
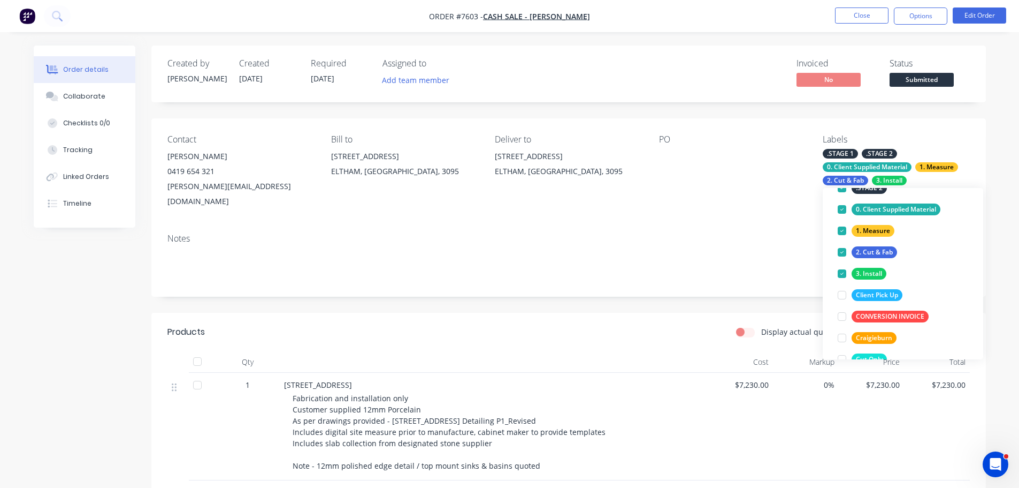
scroll to position [21, 0]
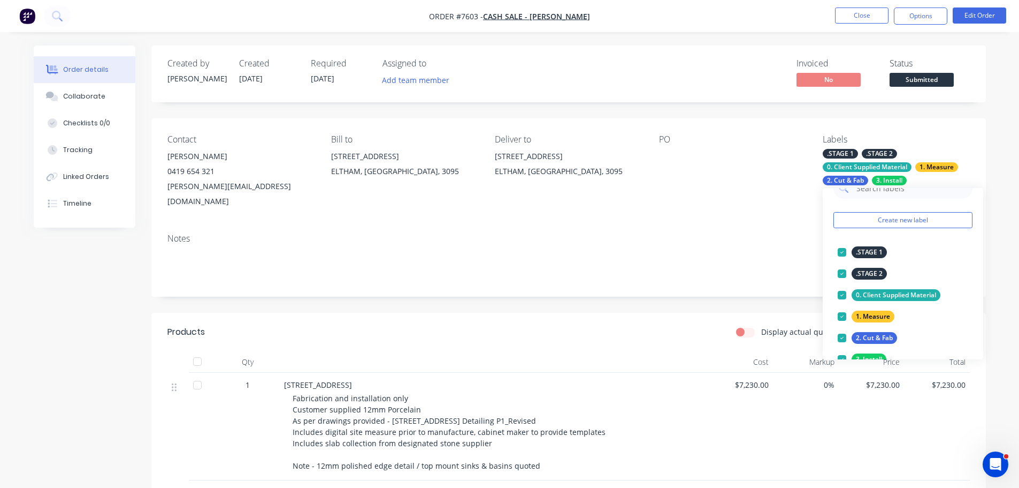
click at [777, 275] on div "Notes" at bounding box center [568, 261] width 835 height 72
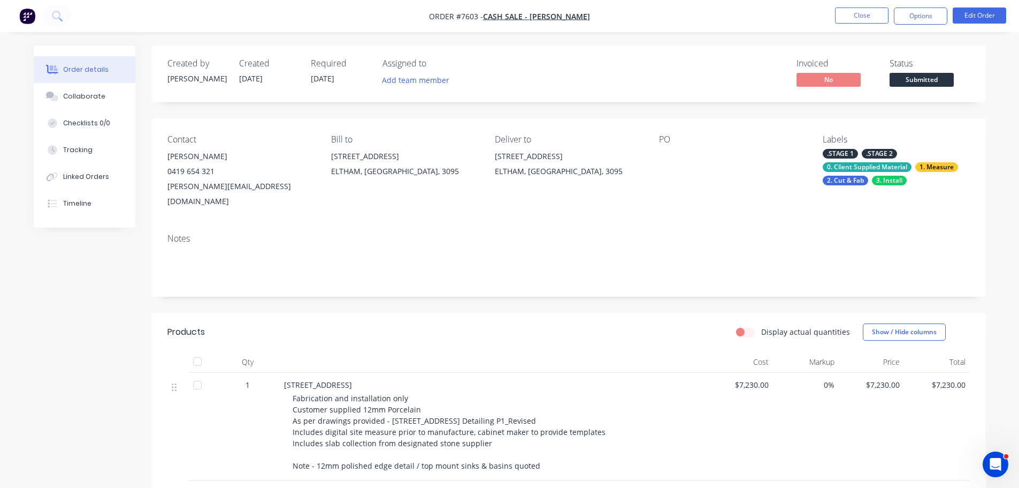
click at [667, 156] on div at bounding box center [726, 156] width 134 height 15
click at [976, 17] on button "Edit Order" at bounding box center [980, 15] width 54 height 16
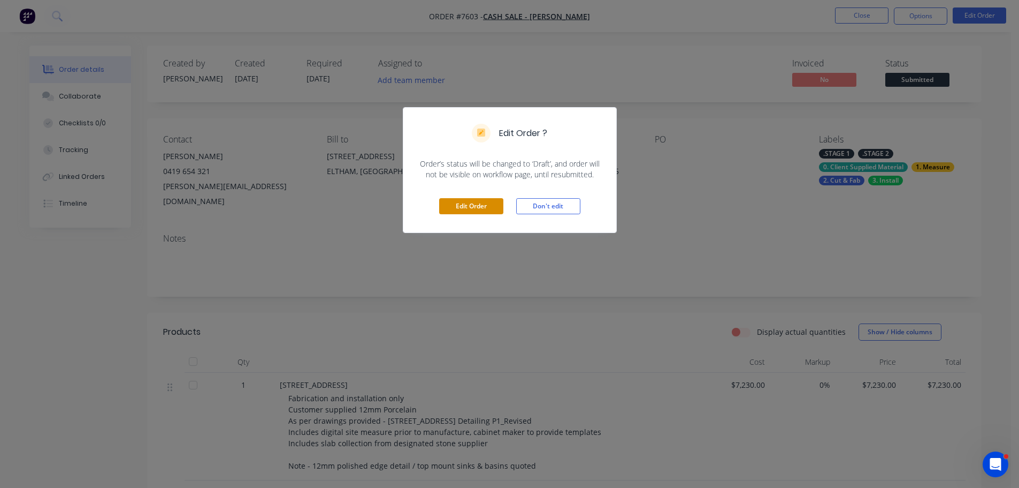
click at [464, 201] on button "Edit Order" at bounding box center [471, 206] width 64 height 16
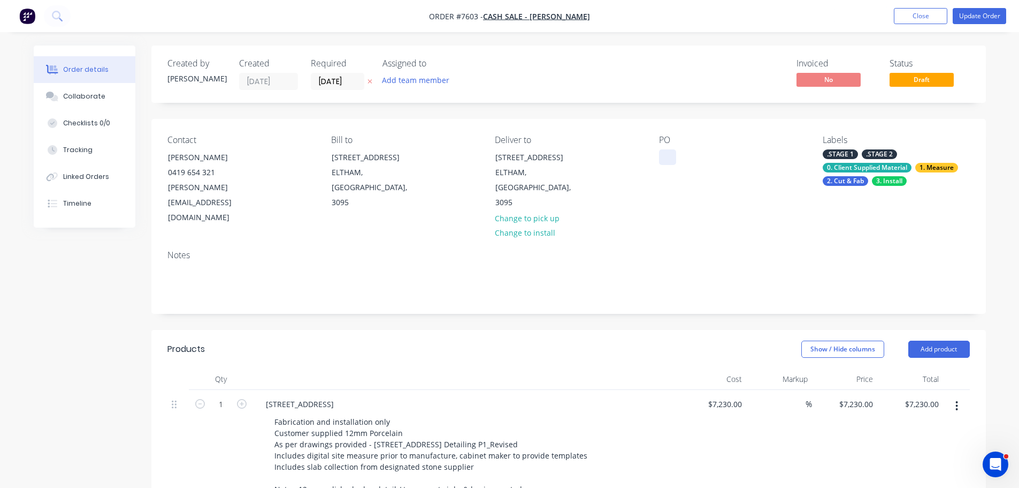
click at [663, 161] on div at bounding box center [667, 157] width 17 height 16
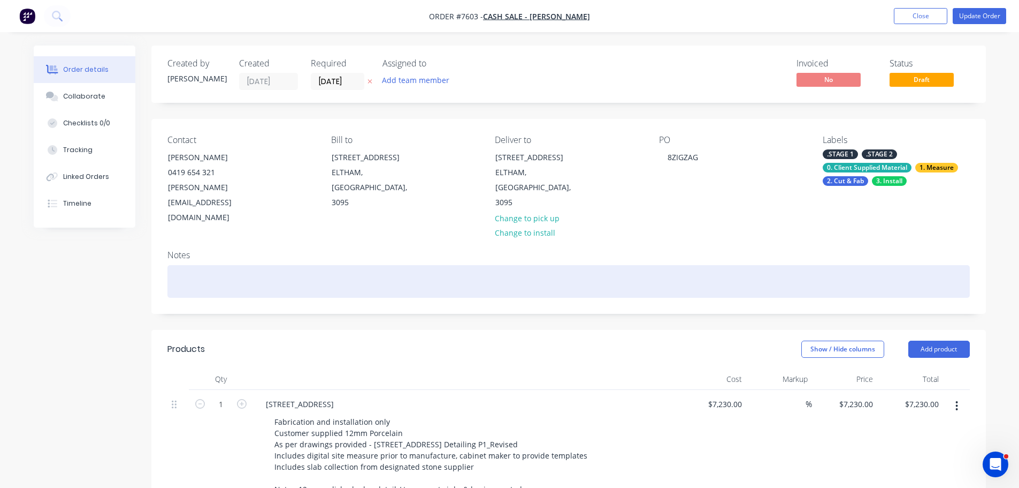
click at [682, 267] on div at bounding box center [568, 281] width 803 height 33
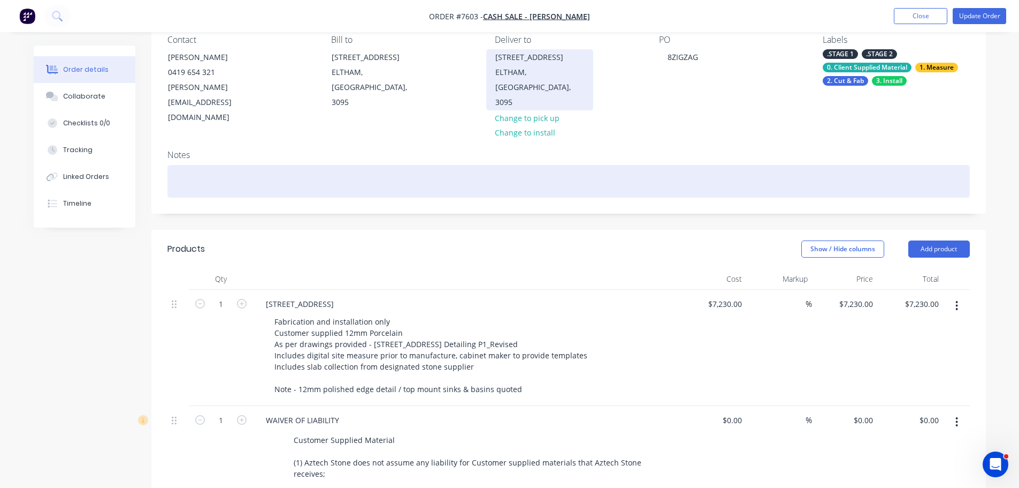
scroll to position [0, 0]
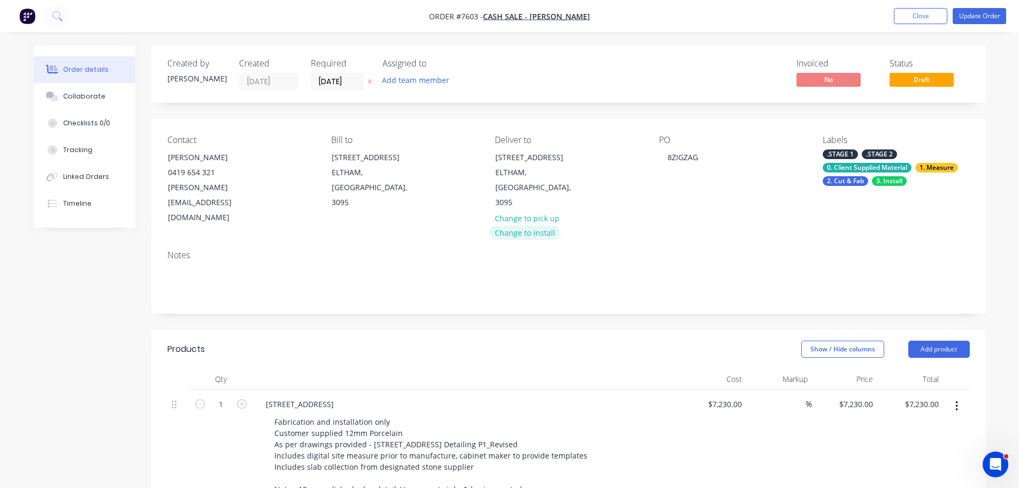
click at [533, 225] on button "Change to install" at bounding box center [525, 232] width 72 height 14
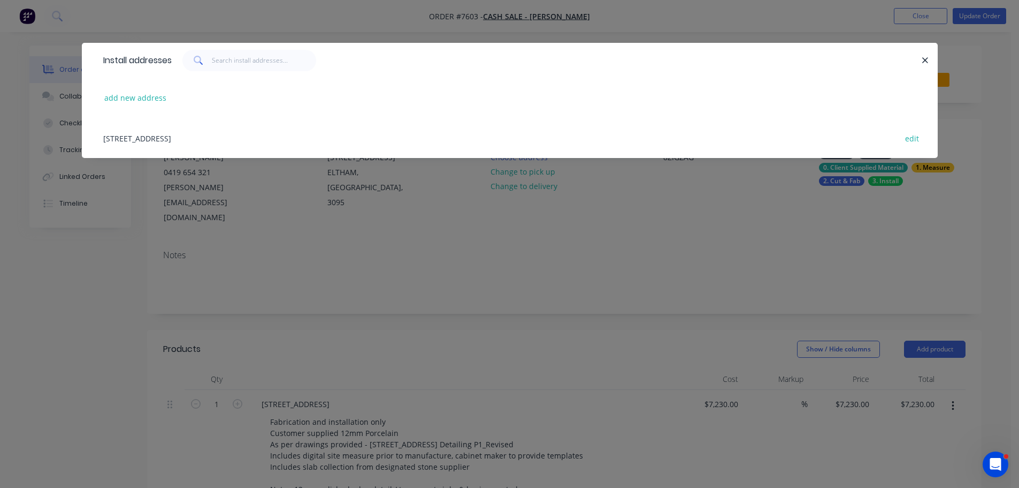
click at [149, 135] on div "8 Zig Zag Road, ELTHAM, Victoria, Australia, 3095 edit" at bounding box center [510, 138] width 824 height 40
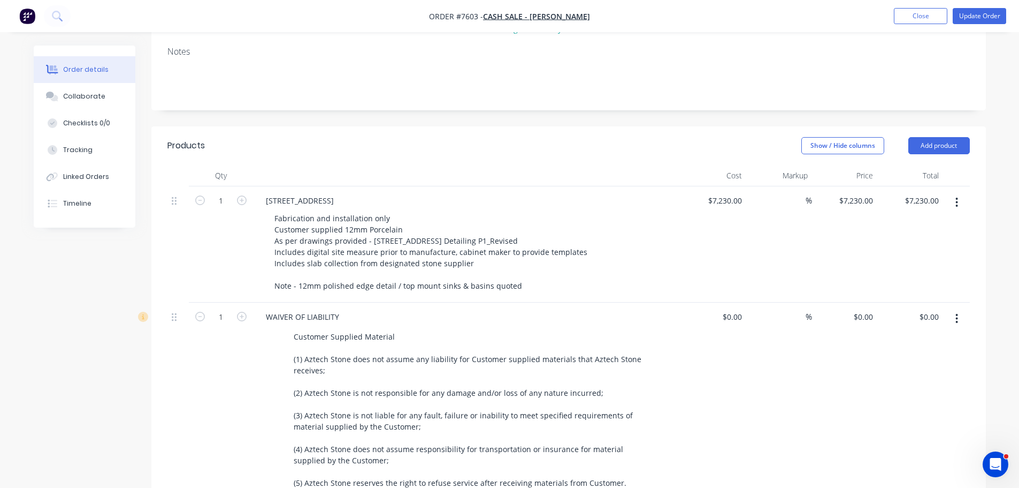
scroll to position [321, 0]
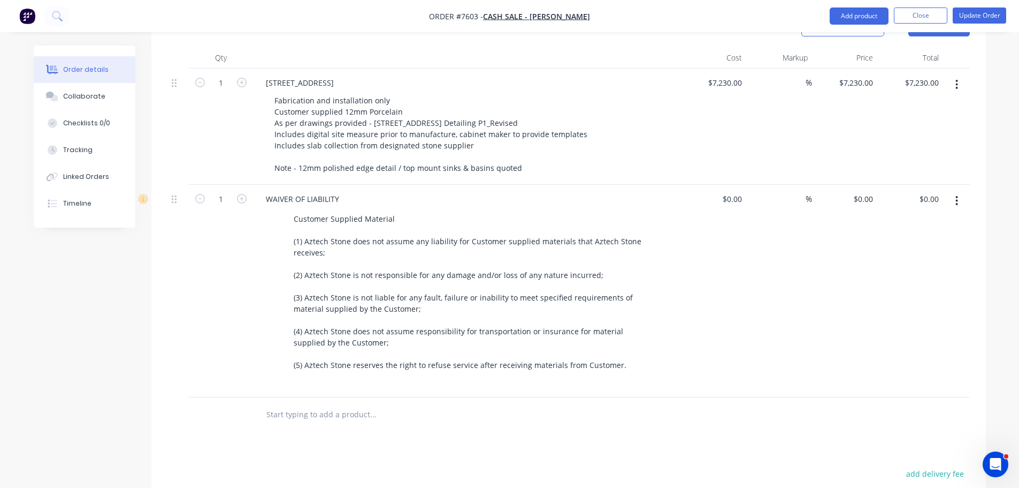
click at [304, 403] on input "text" at bounding box center [373, 413] width 214 height 21
type input "Stage 1"
drag, startPoint x: 308, startPoint y: 385, endPoint x: 169, endPoint y: 385, distance: 139.1
click at [177, 397] on div "Stage 1 Add Stage 1 to order No results found" at bounding box center [568, 414] width 803 height 35
click at [123, 389] on div "Created by Warrick Created 15/08/25 Required 30/07/25 Assigned to Add team memb…" at bounding box center [510, 214] width 953 height 980
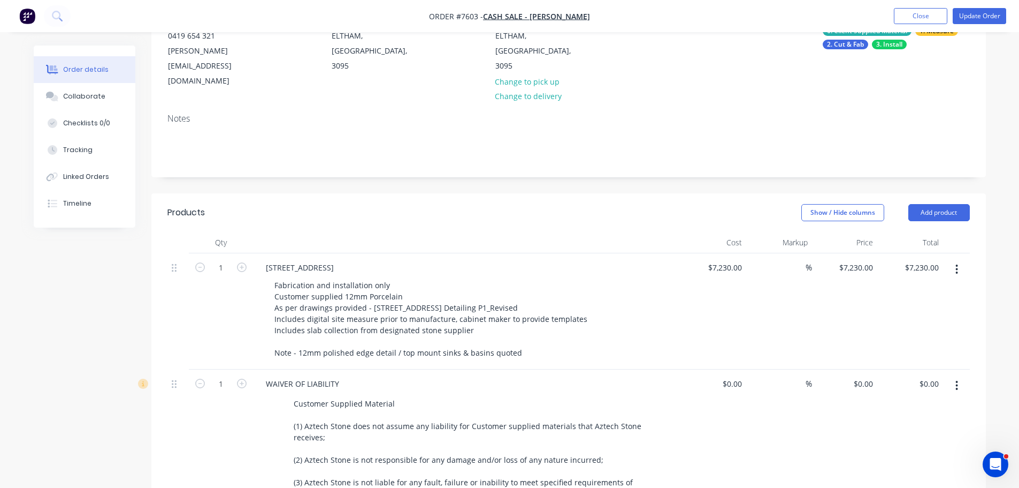
scroll to position [0, 0]
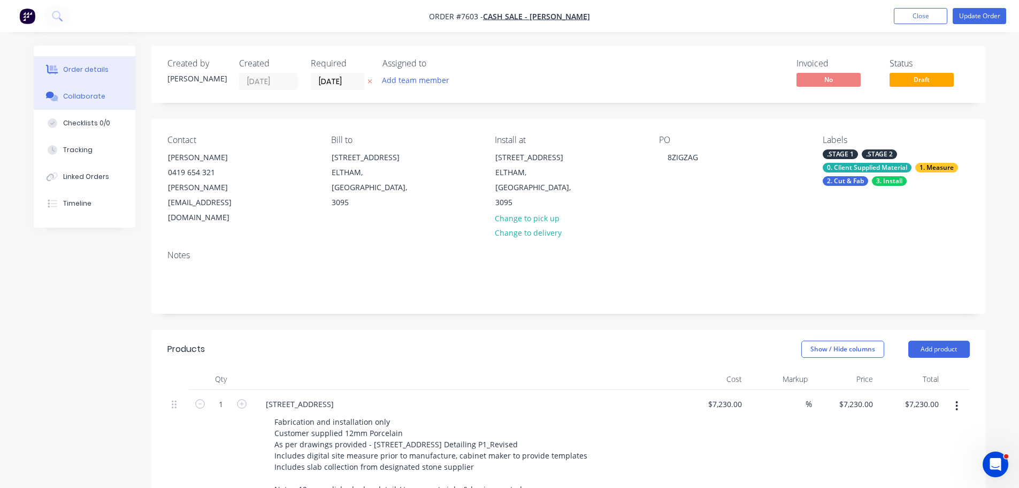
click at [108, 92] on button "Collaborate" at bounding box center [85, 96] width 102 height 27
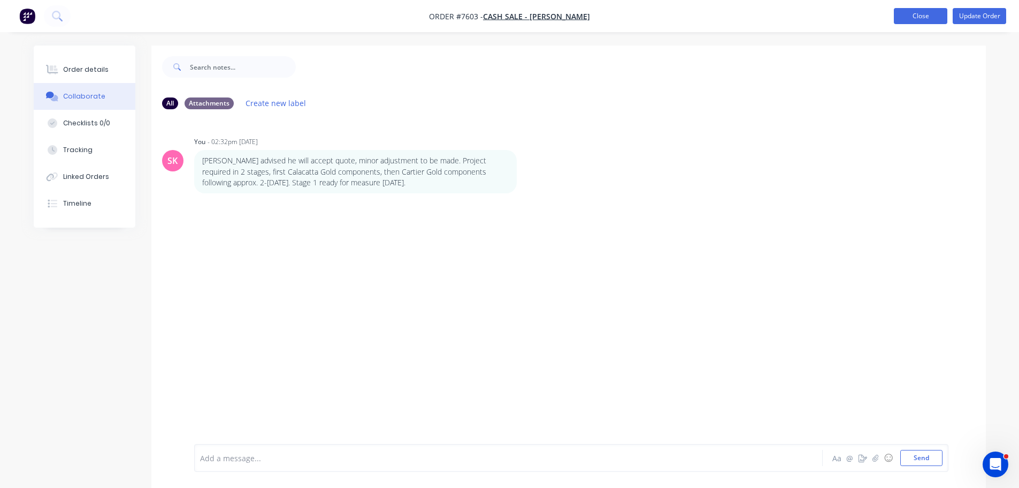
click at [910, 18] on button "Close" at bounding box center [921, 16] width 54 height 16
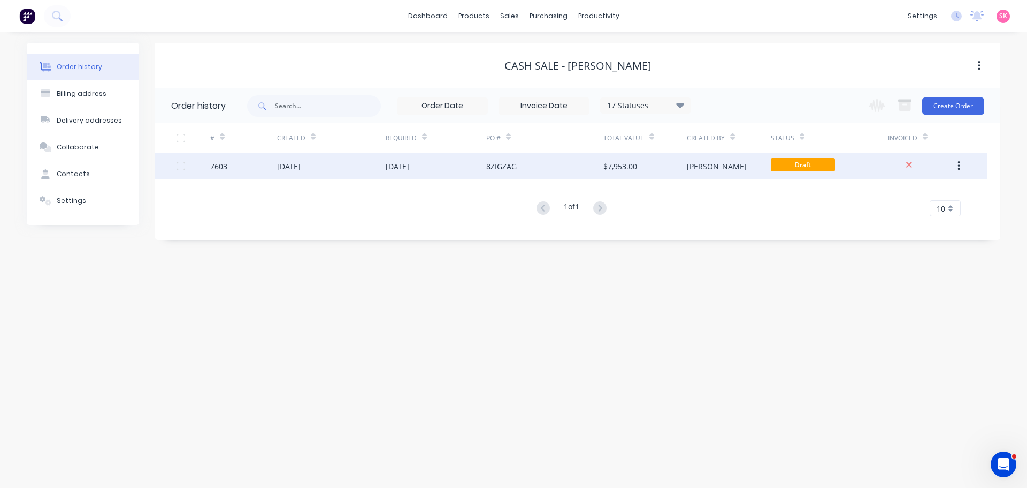
click at [513, 171] on div "8ZIGZAG" at bounding box center [501, 166] width 31 height 11
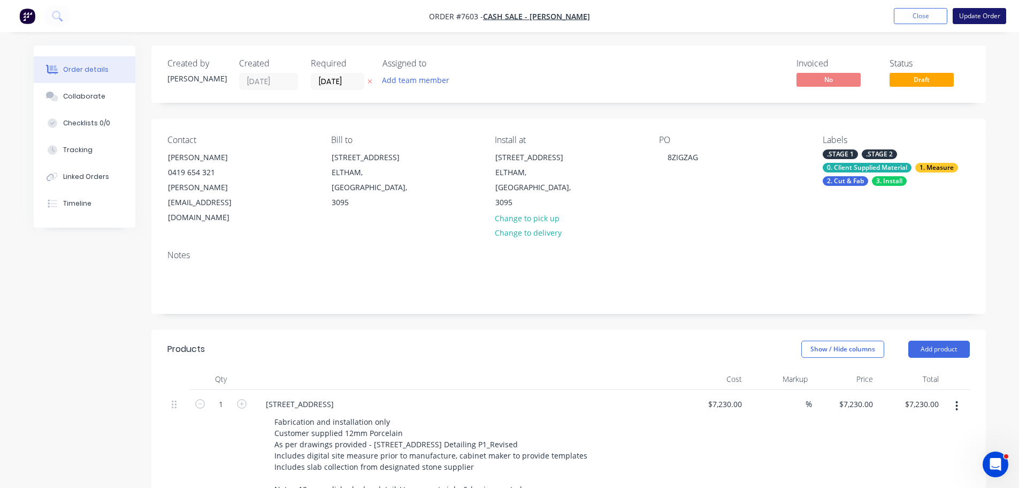
click at [978, 13] on button "Update Order" at bounding box center [980, 16] width 54 height 16
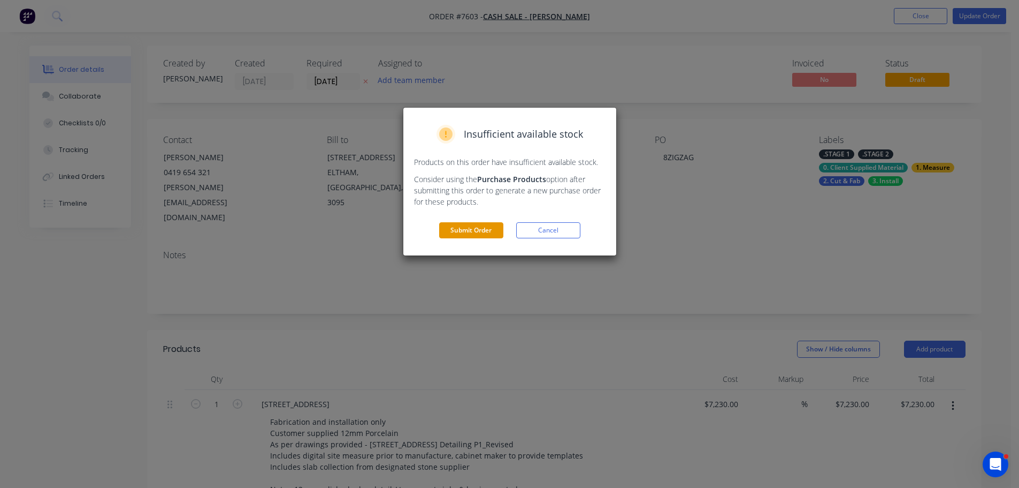
click at [474, 227] on button "Submit Order" at bounding box center [471, 230] width 64 height 16
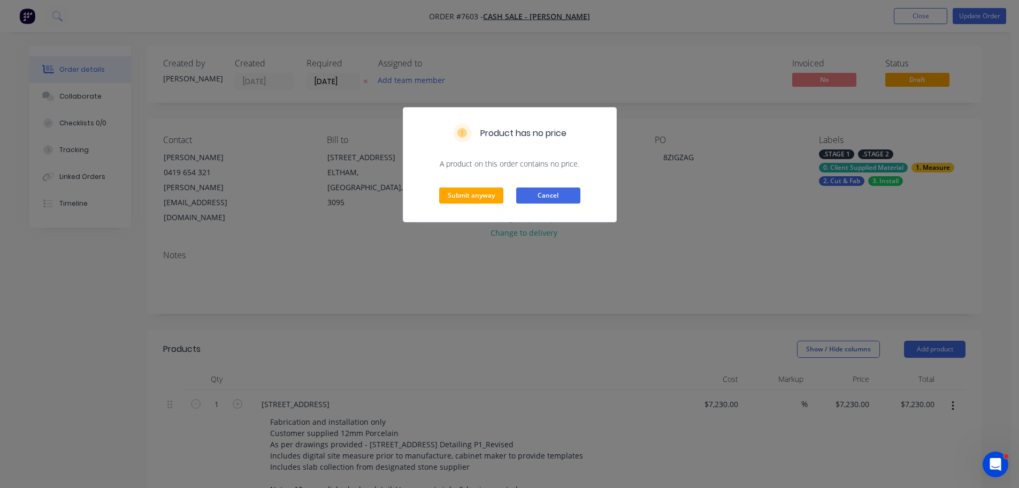
click at [561, 197] on button "Cancel" at bounding box center [548, 195] width 64 height 16
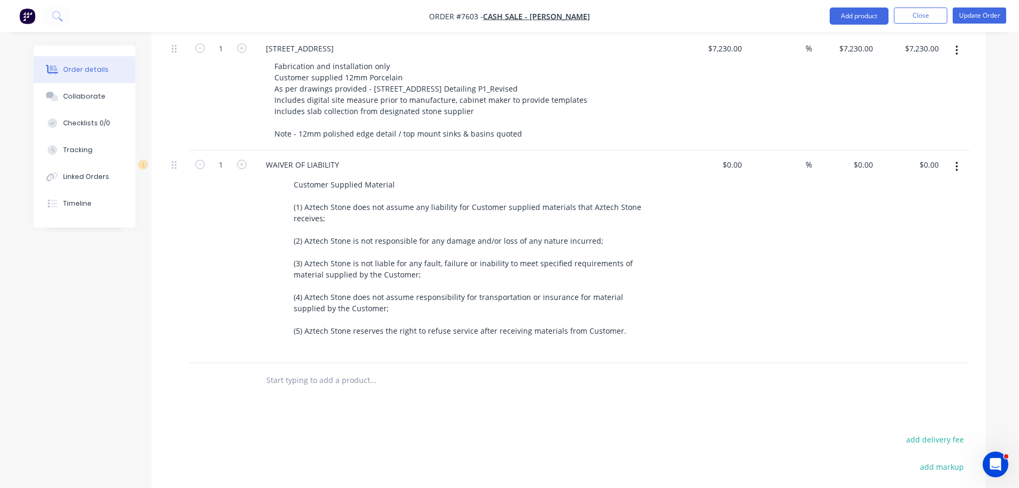
scroll to position [375, 0]
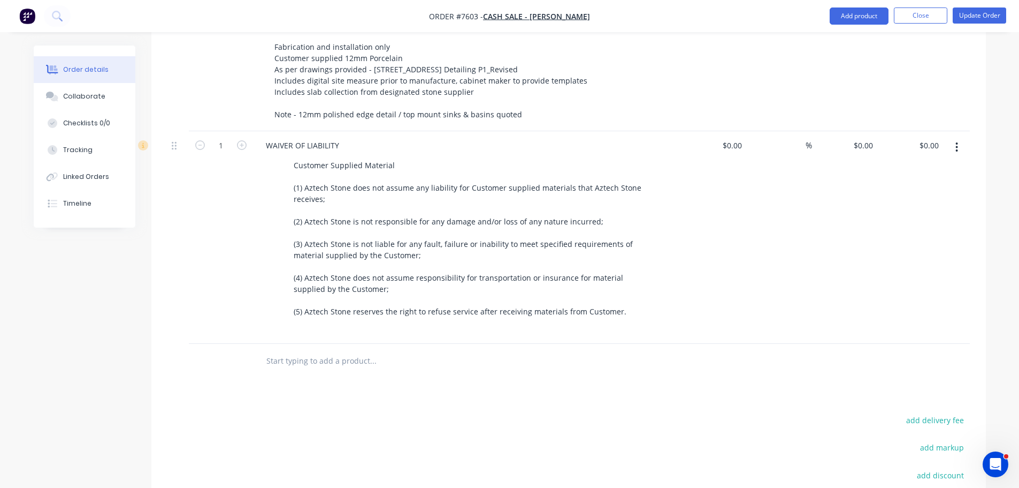
click at [347, 350] on input "text" at bounding box center [373, 360] width 214 height 21
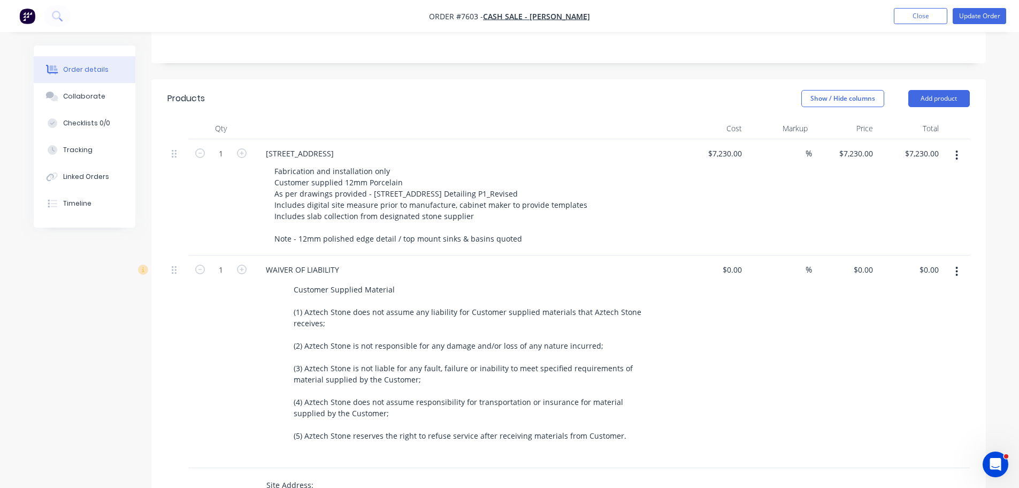
scroll to position [508, 0]
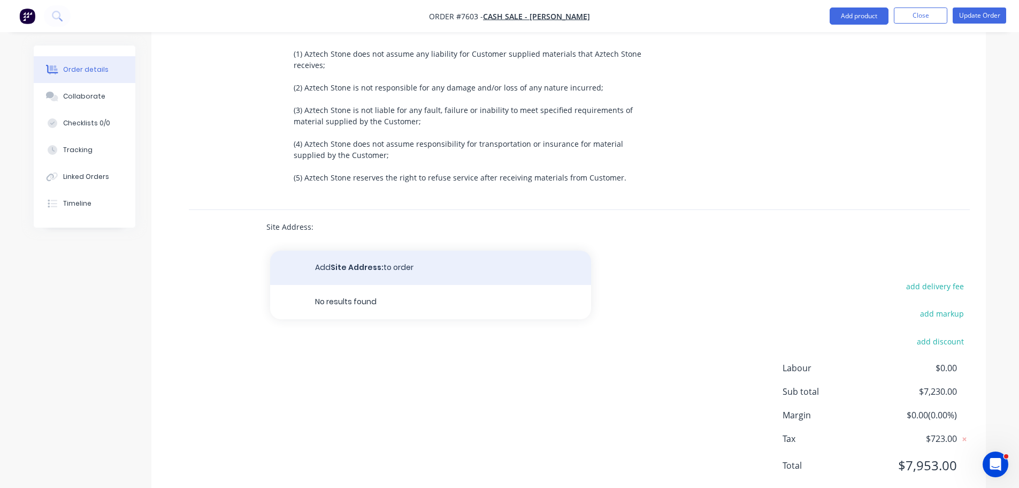
type input "Site Address:"
click at [347, 250] on button "Add Site Address: to order" at bounding box center [430, 267] width 321 height 34
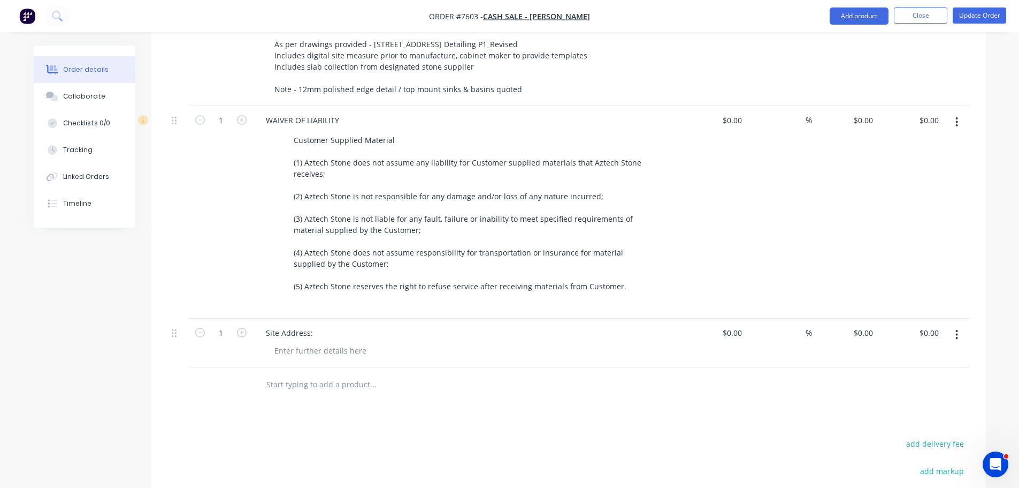
scroll to position [294, 0]
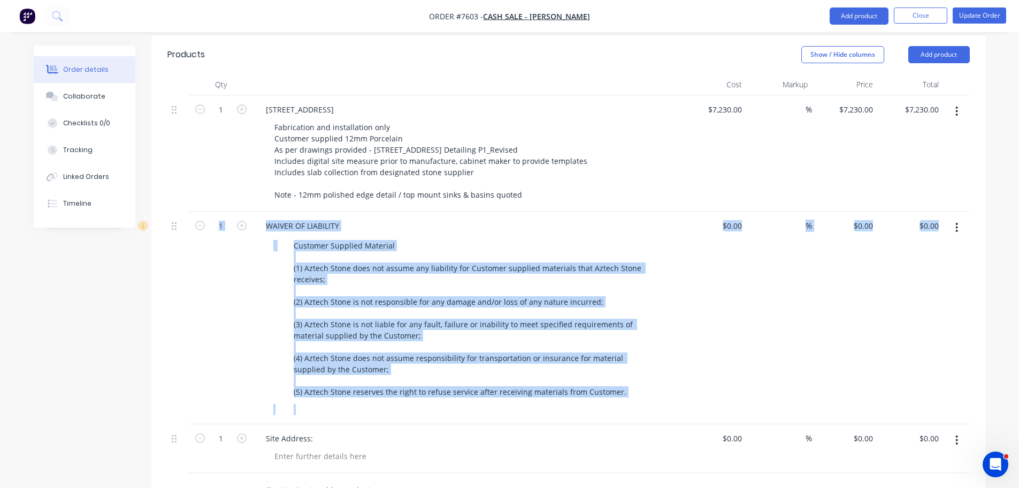
drag, startPoint x: 171, startPoint y: 410, endPoint x: 190, endPoint y: 372, distance: 42.6
click at [190, 372] on div "1 8 Zig Zag Road, Eltham Fabrication and installation only Customer supplied 12…" at bounding box center [568, 283] width 803 height 377
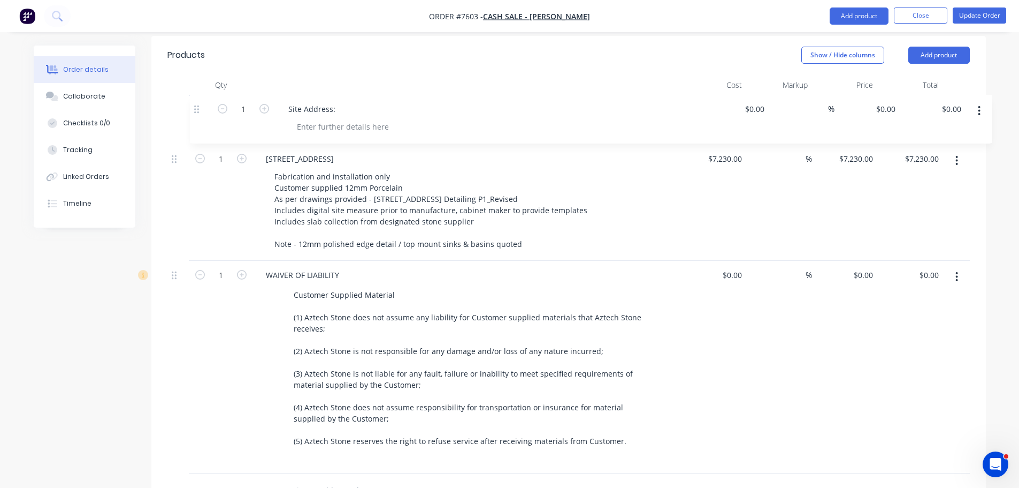
drag, startPoint x: 174, startPoint y: 411, endPoint x: 196, endPoint y: 108, distance: 304.2
click at [196, 108] on div "1 8 Zig Zag Road, Eltham Fabrication and installation only Customer supplied 12…" at bounding box center [568, 284] width 803 height 377
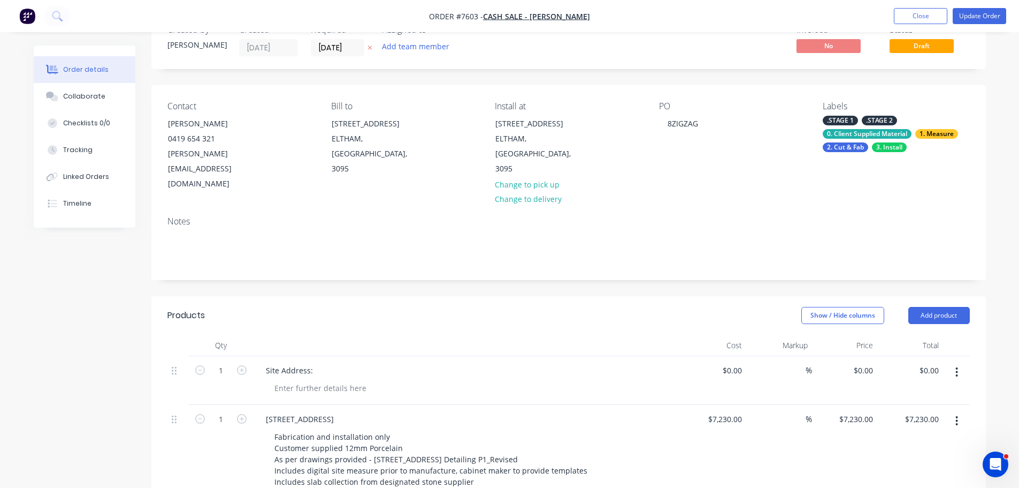
scroll to position [26, 0]
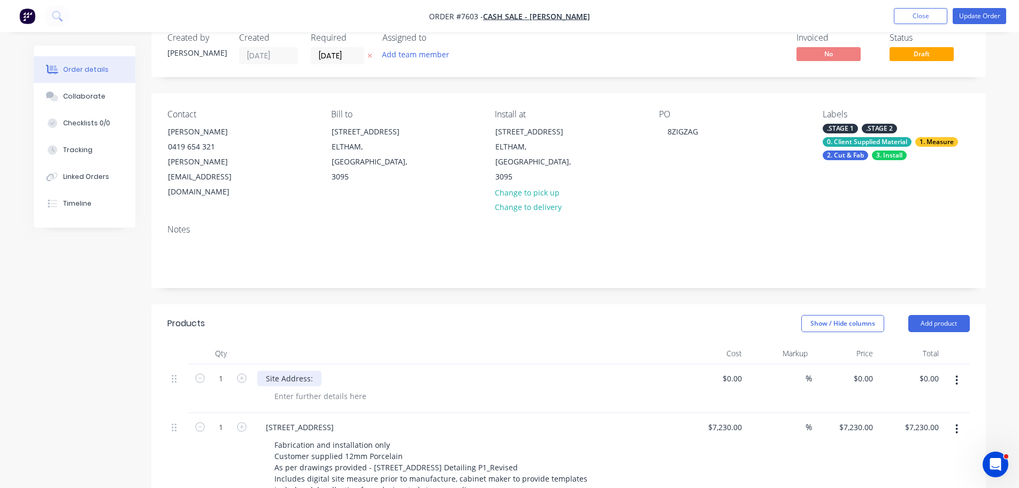
click at [303, 370] on div "Site Address:" at bounding box center [289, 378] width 64 height 16
drag, startPoint x: 313, startPoint y: 347, endPoint x: 310, endPoint y: 368, distance: 21.6
click at [313, 370] on div "Site Address:" at bounding box center [289, 378] width 64 height 16
click at [310, 388] on div at bounding box center [320, 396] width 109 height 16
click at [316, 370] on div "Site Address:" at bounding box center [289, 378] width 64 height 16
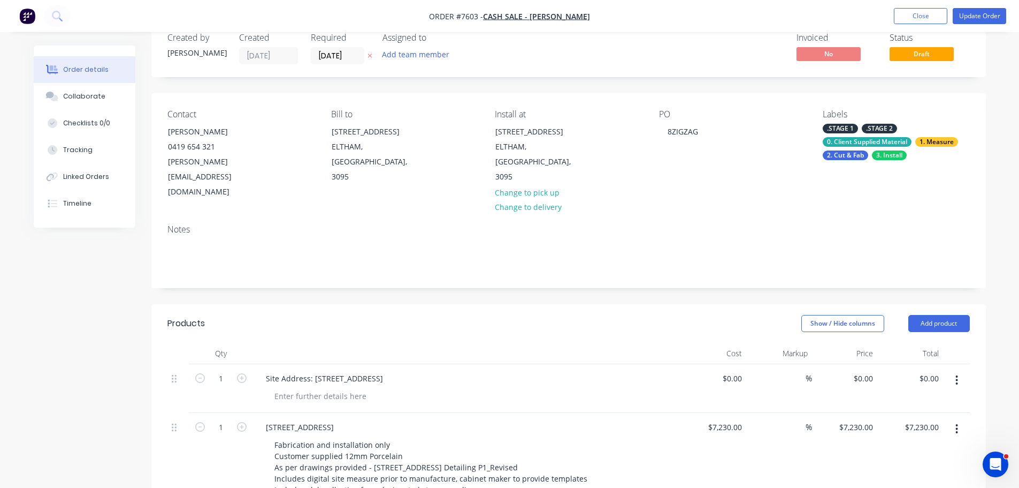
click at [331, 375] on div "Site Address: 8 Zigzag Road, Eltham" at bounding box center [467, 388] width 428 height 49
click at [332, 388] on div at bounding box center [320, 396] width 109 height 16
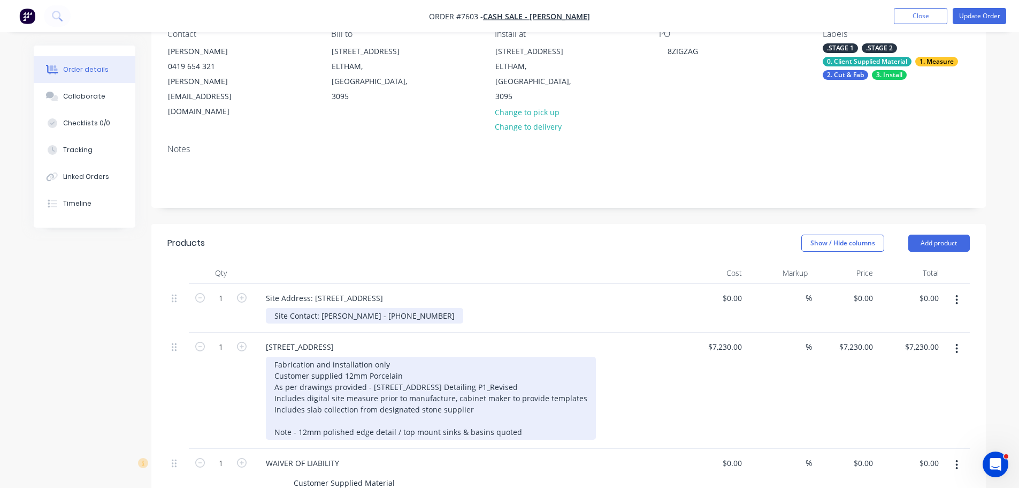
scroll to position [186, 0]
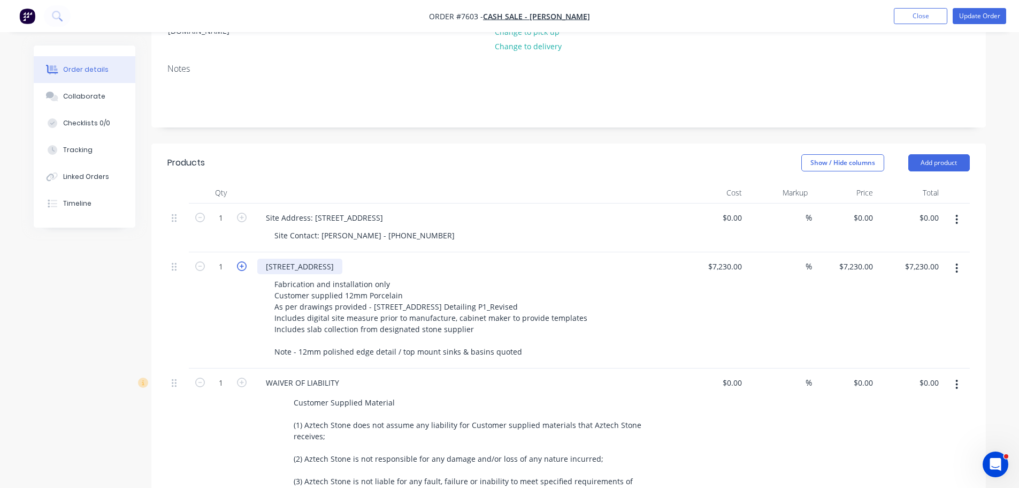
drag, startPoint x: 349, startPoint y: 237, endPoint x: 237, endPoint y: 233, distance: 112.4
click at [241, 252] on div "1 8 Zig Zag Road, Eltham Fabrication and installation only Customer supplied 12…" at bounding box center [568, 310] width 803 height 116
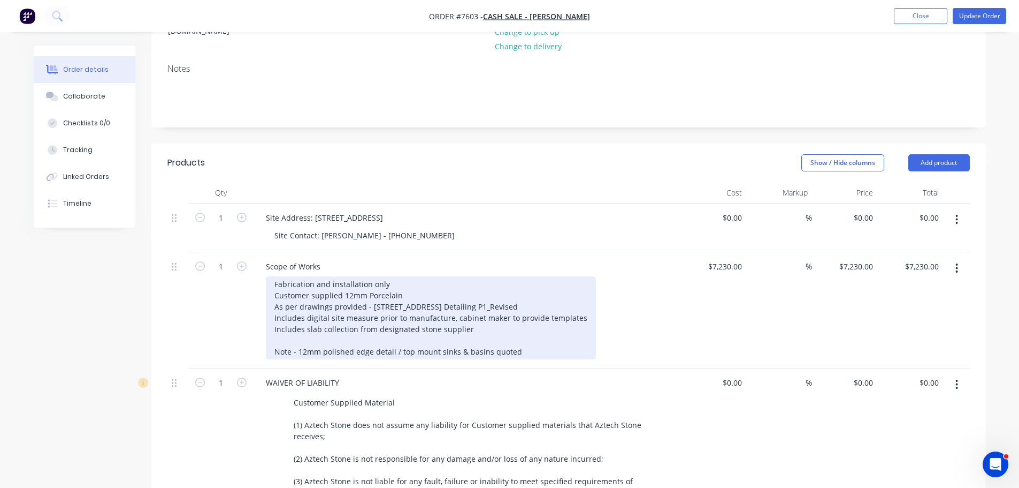
click at [371, 323] on div "Fabrication and installation only Customer supplied 12mm Porcelain As per drawi…" at bounding box center [431, 317] width 330 height 83
click at [531, 318] on div "Fabrication and installation only Customer supplied 12mm Porcelain As per drawi…" at bounding box center [431, 317] width 330 height 83
click at [418, 276] on div "Fabrication and installation only Customer supplied 12mm Porcelain As per drawi…" at bounding box center [431, 317] width 330 height 83
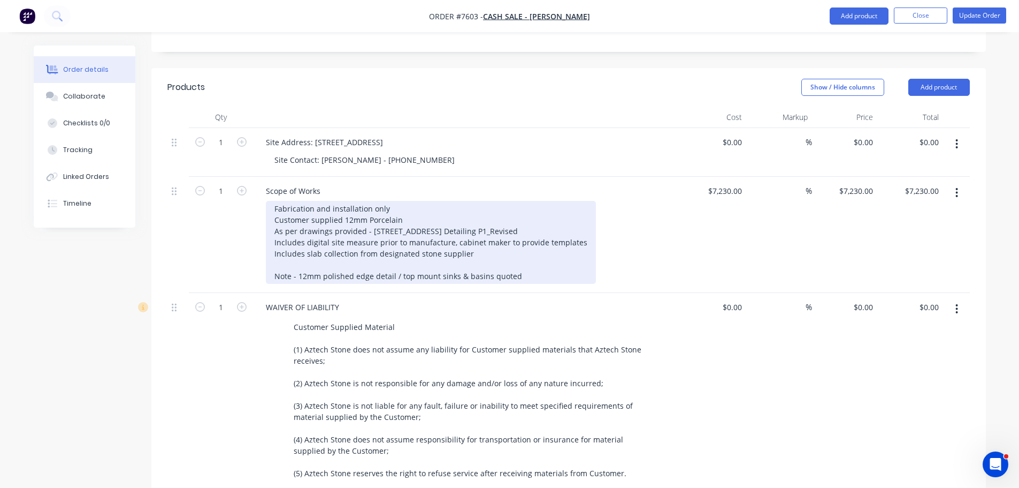
scroll to position [347, 0]
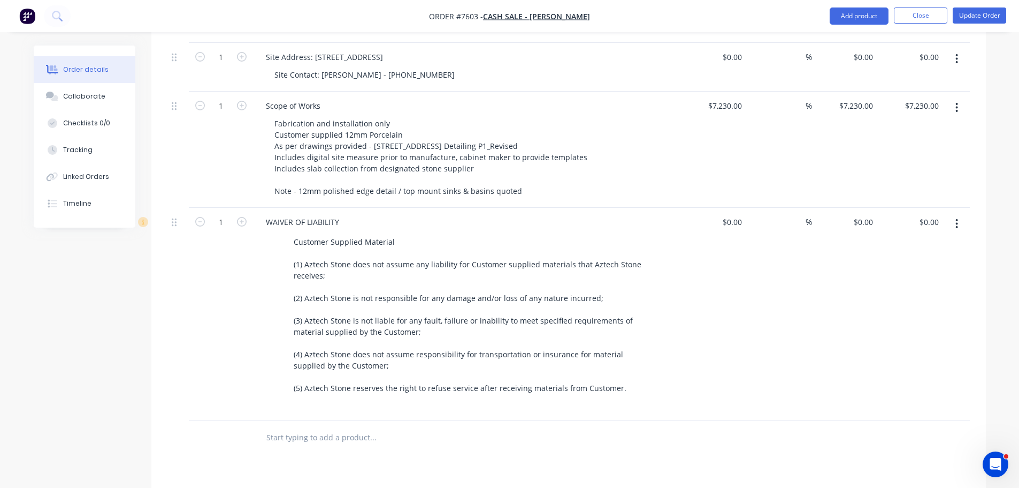
click at [310, 426] on input "text" at bounding box center [373, 436] width 214 height 21
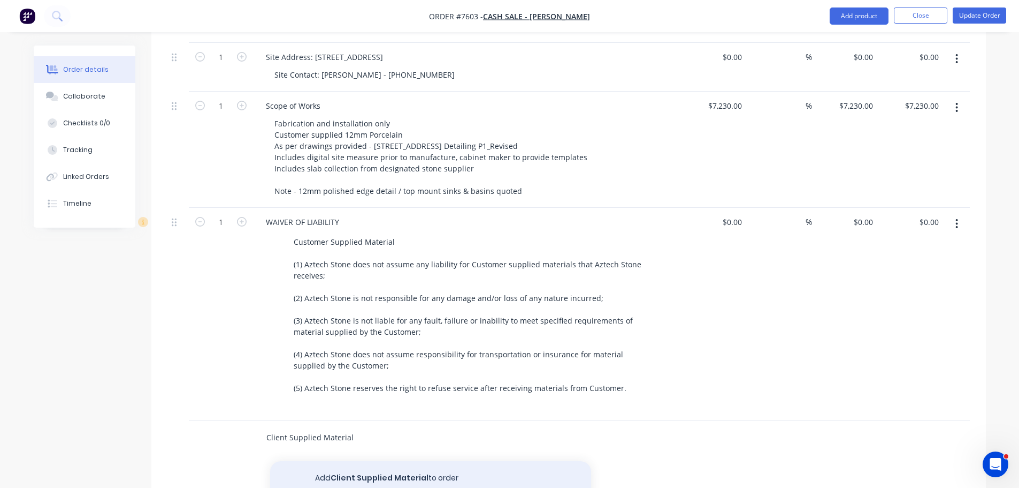
type input "Client Supplied Material"
click at [411, 461] on button "Add Client Supplied Material to order" at bounding box center [430, 478] width 321 height 34
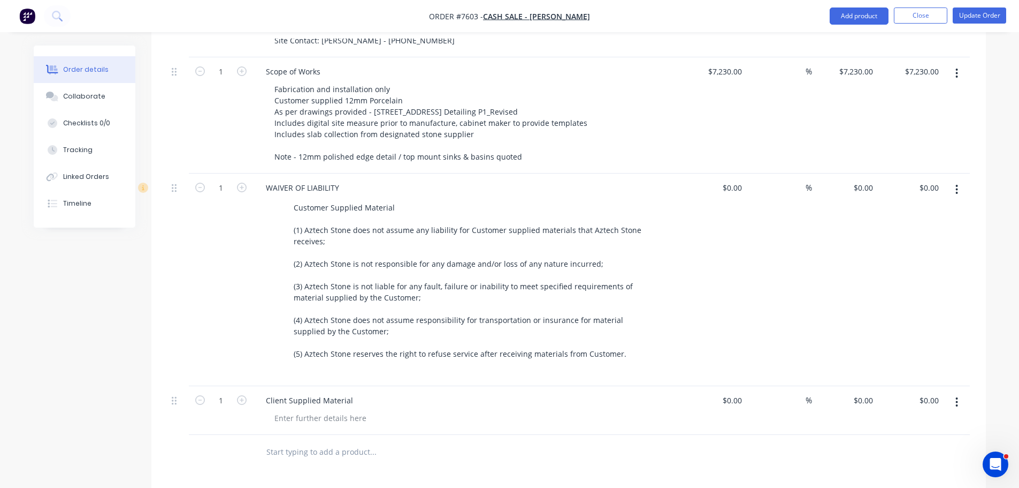
scroll to position [400, 0]
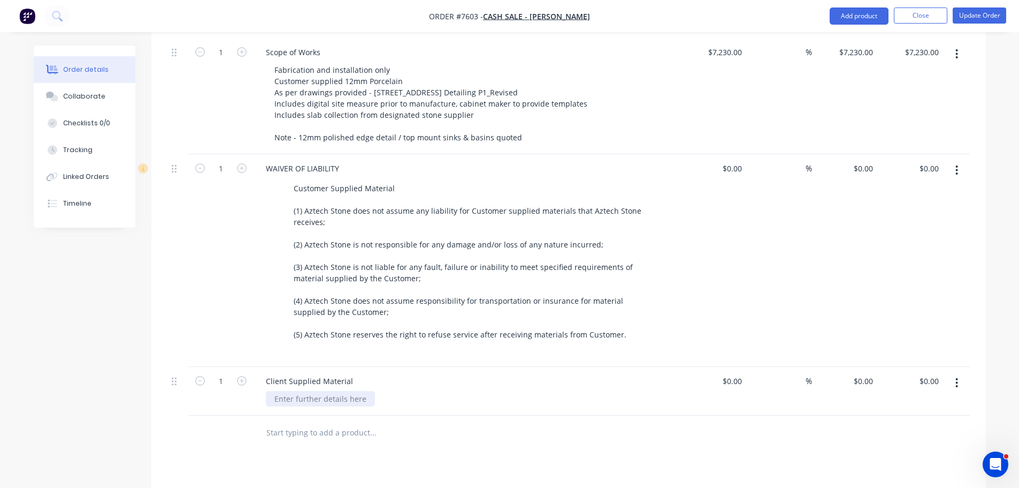
click at [323, 391] on div at bounding box center [320, 399] width 109 height 16
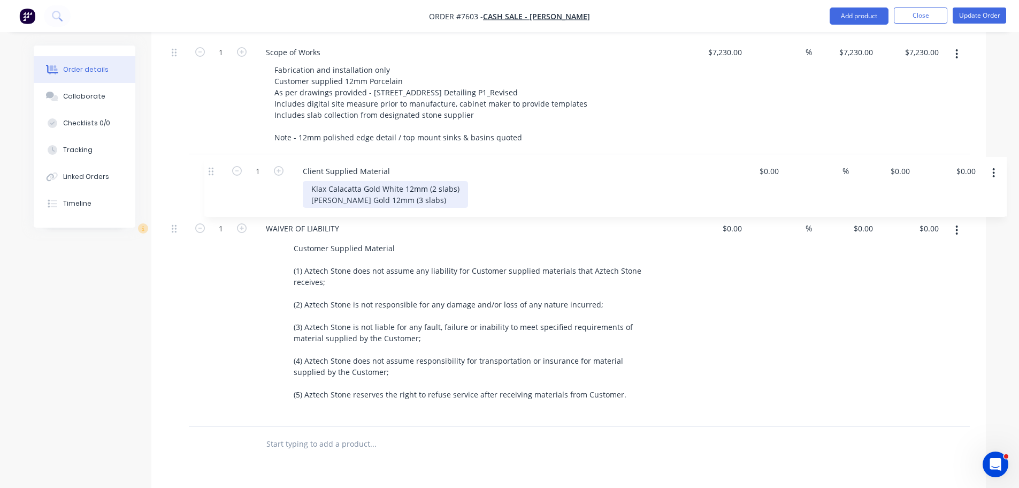
drag, startPoint x: 174, startPoint y: 353, endPoint x: 215, endPoint y: 156, distance: 200.6
click at [215, 156] on div "1 Site Address: 8 Zigzag Road, Eltham Site Contact: Andrew - 0419 654 321 $0.00…" at bounding box center [568, 207] width 803 height 437
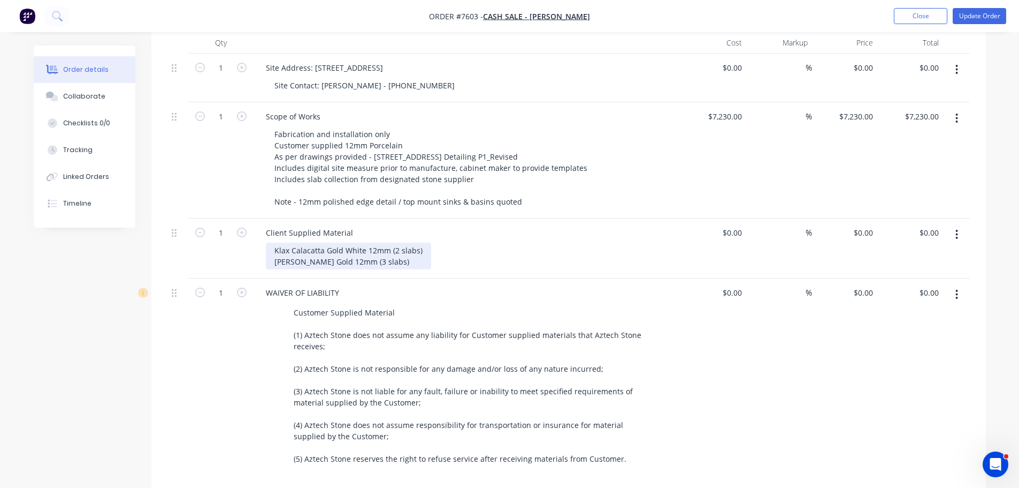
scroll to position [240, 0]
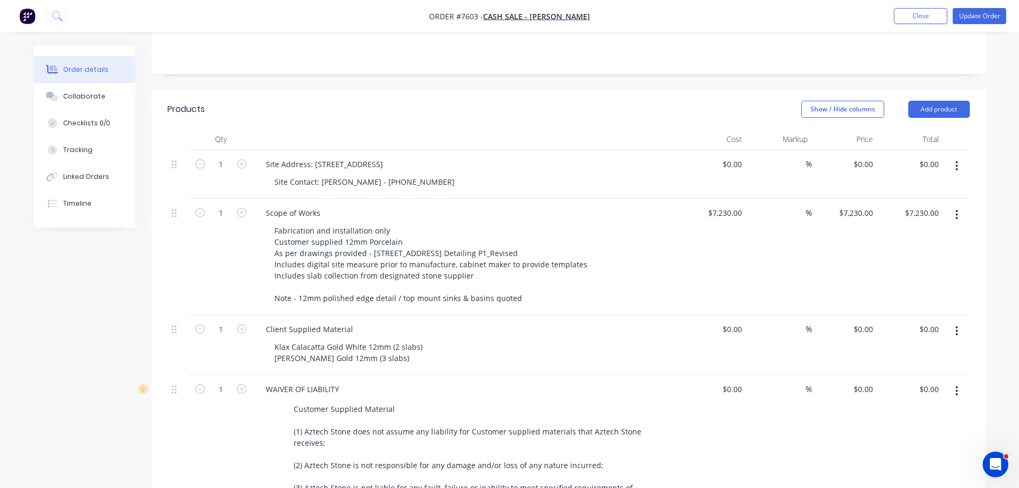
click at [535, 96] on header "Products Show / Hide columns Add product" at bounding box center [568, 109] width 835 height 39
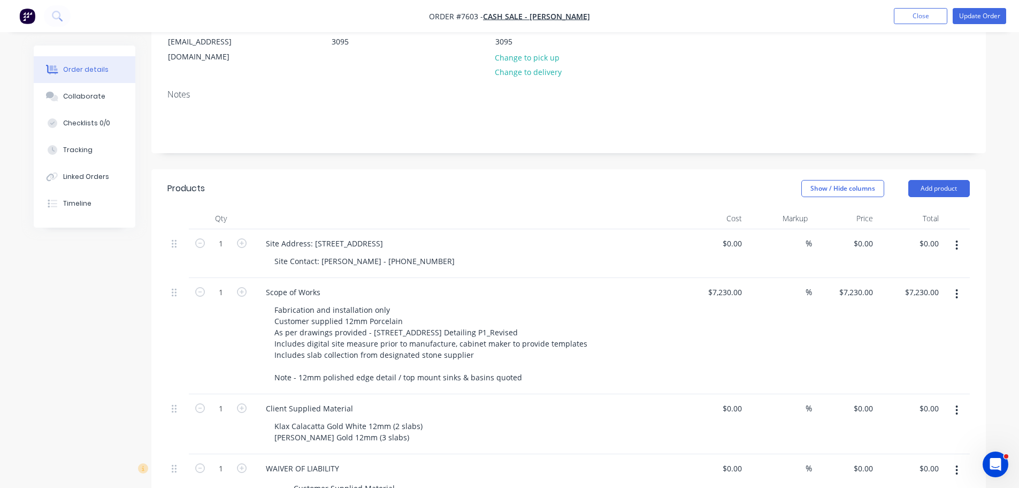
scroll to position [0, 0]
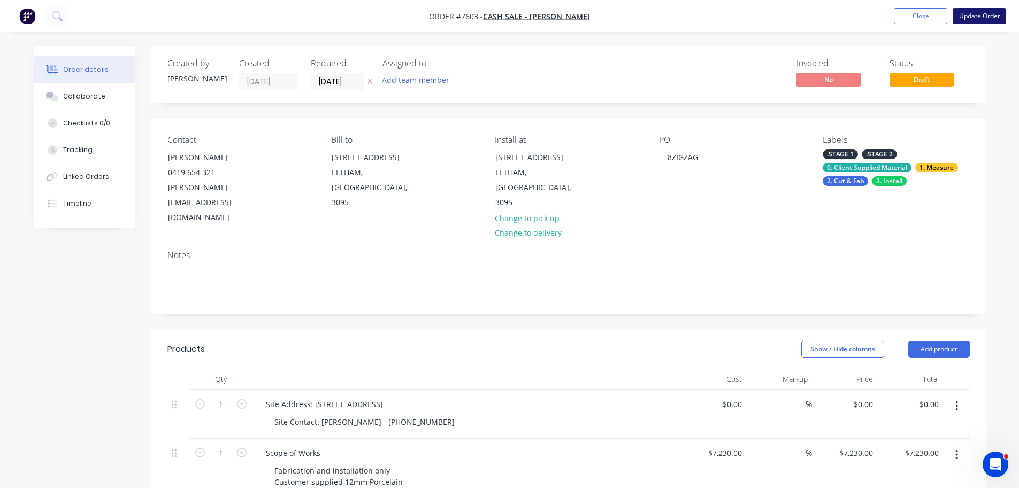
click at [970, 18] on button "Update Order" at bounding box center [980, 16] width 54 height 16
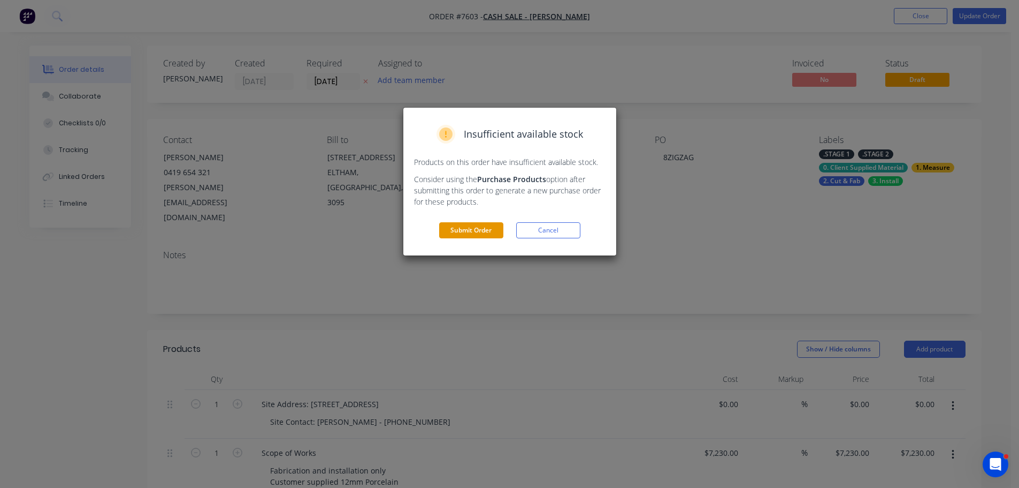
click at [479, 227] on button "Submit Order" at bounding box center [471, 230] width 64 height 16
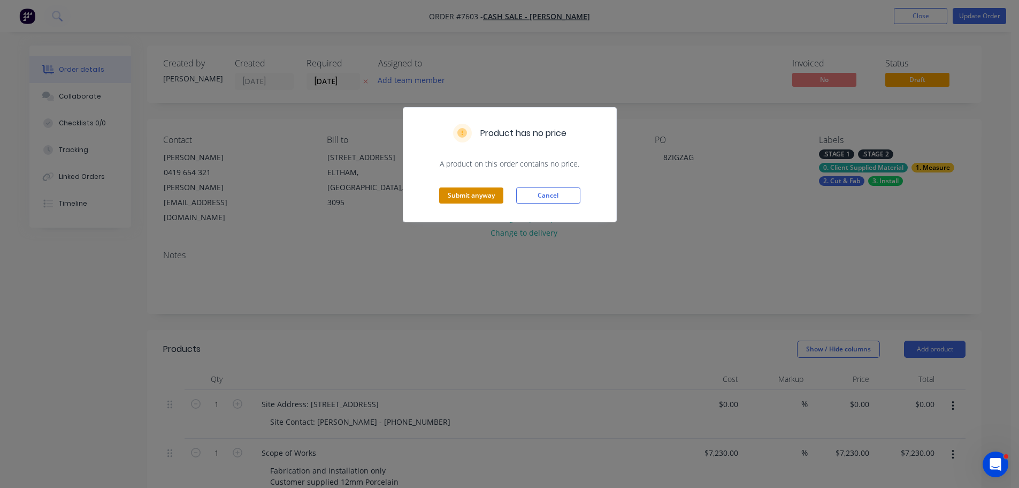
click at [474, 196] on button "Submit anyway" at bounding box center [471, 195] width 64 height 16
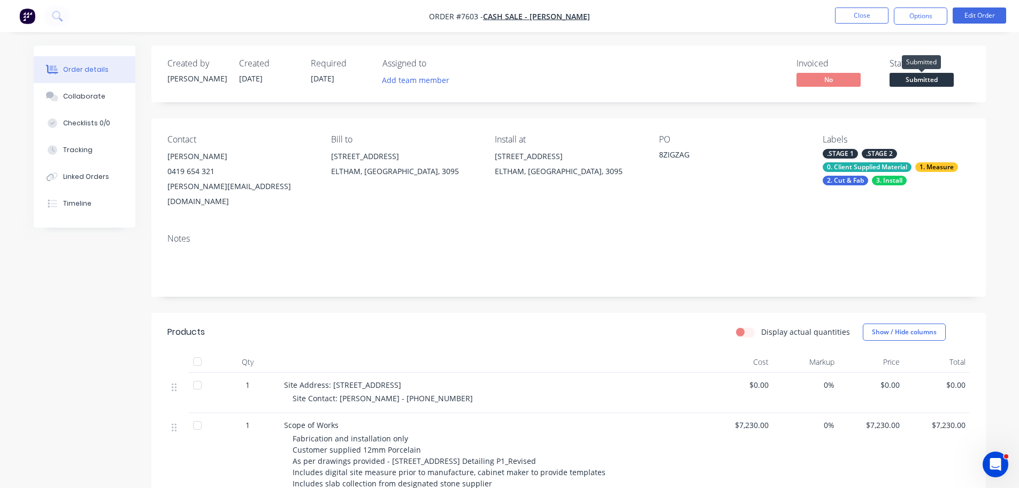
click at [921, 80] on span "Submitted" at bounding box center [922, 79] width 64 height 13
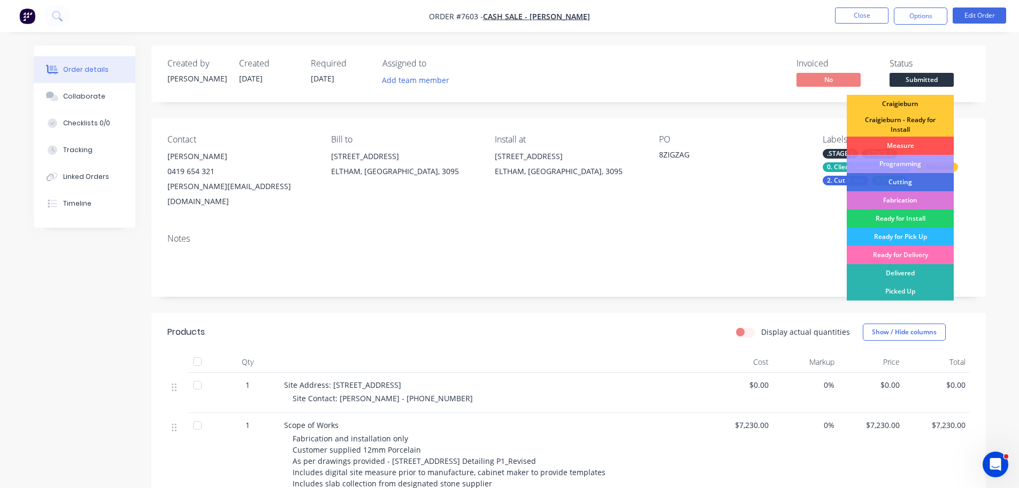
click at [686, 72] on div "Invoiced No Status Submitted Craigieburn Craigieburn - Ready for Install Measur…" at bounding box center [730, 73] width 481 height 31
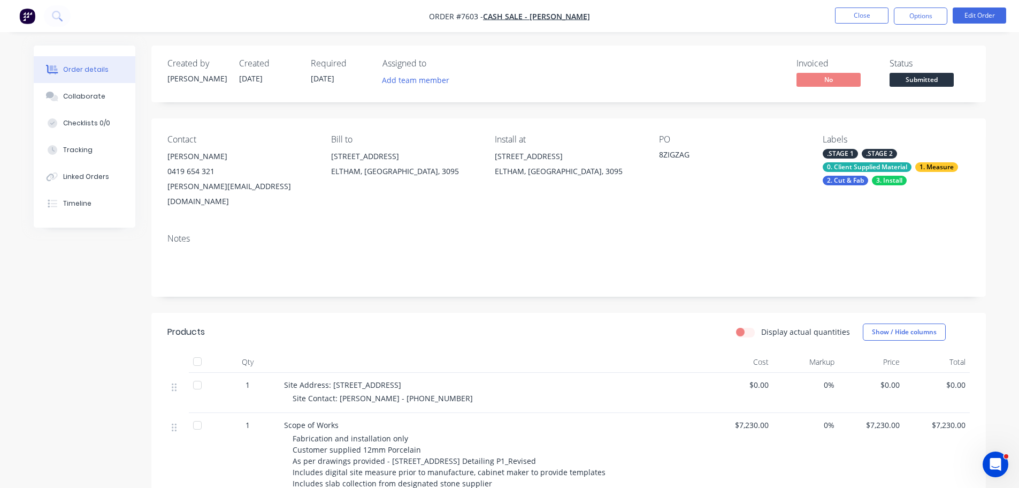
click at [907, 174] on div ".STAGE 1 .STAGE 2 0. Client Supplied Material 1. Measure 2. Cut & Fab 3. Install" at bounding box center [896, 167] width 147 height 36
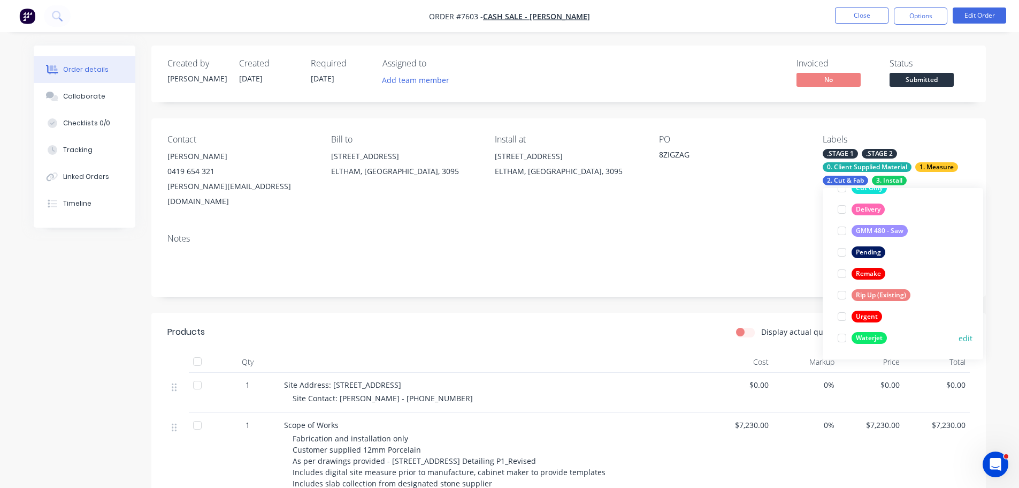
click at [844, 337] on div at bounding box center [842, 337] width 21 height 21
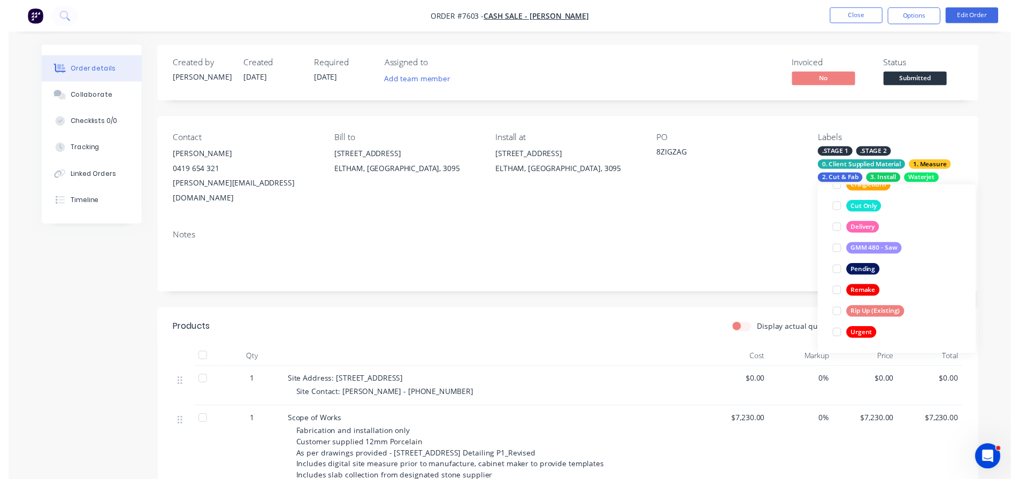
scroll to position [64, 0]
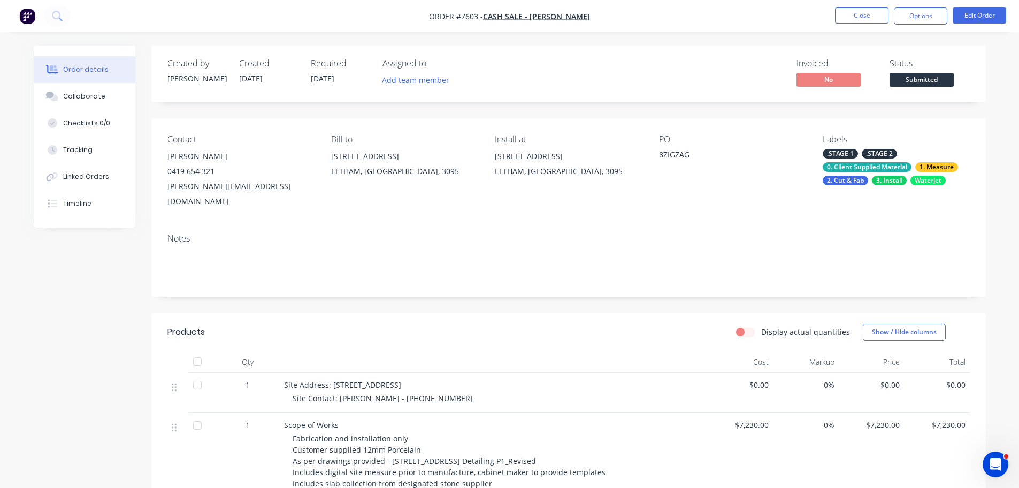
click at [731, 269] on div "Notes" at bounding box center [568, 261] width 835 height 72
click at [877, 17] on button "Close" at bounding box center [862, 15] width 54 height 16
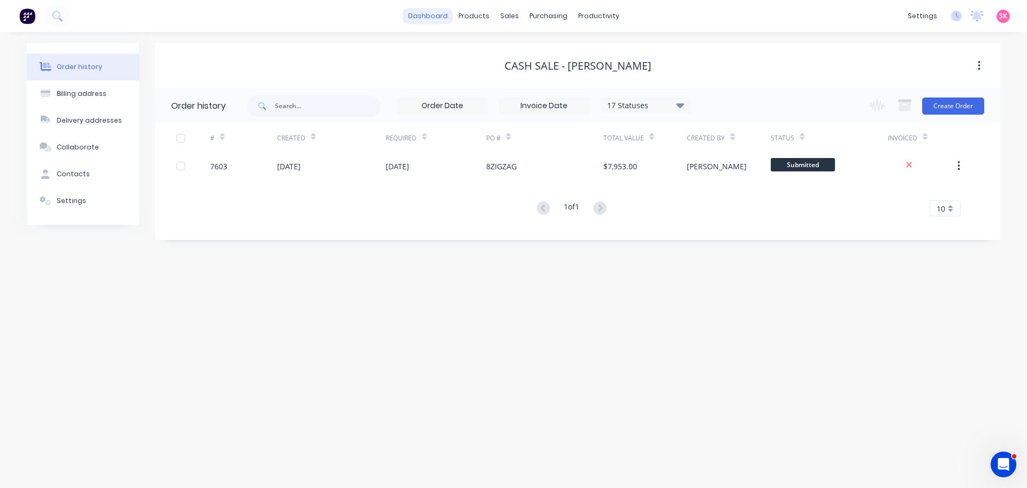
click at [434, 14] on link "dashboard" at bounding box center [428, 16] width 50 height 16
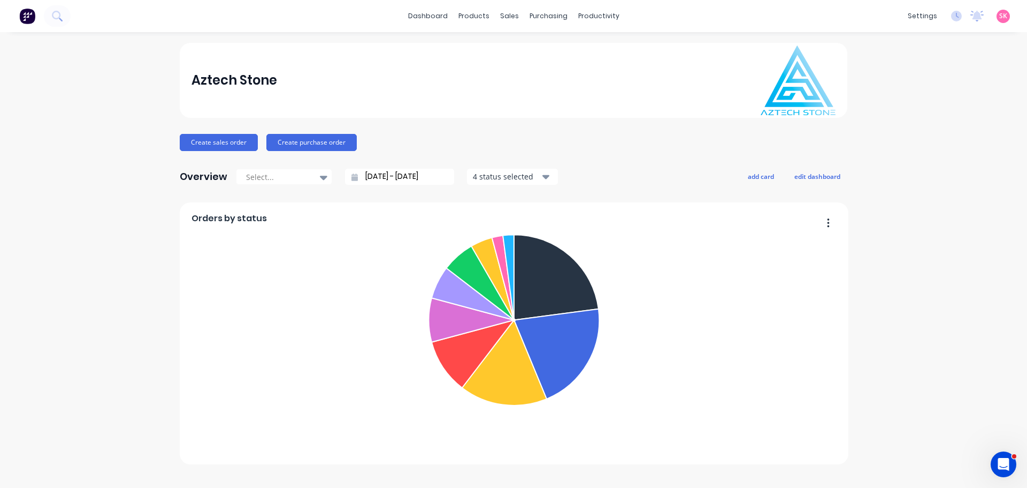
click at [529, 147] on div "Create sales order Create purchase order" at bounding box center [514, 142] width 668 height 17
click at [596, 47] on div at bounding box center [590, 52] width 16 height 10
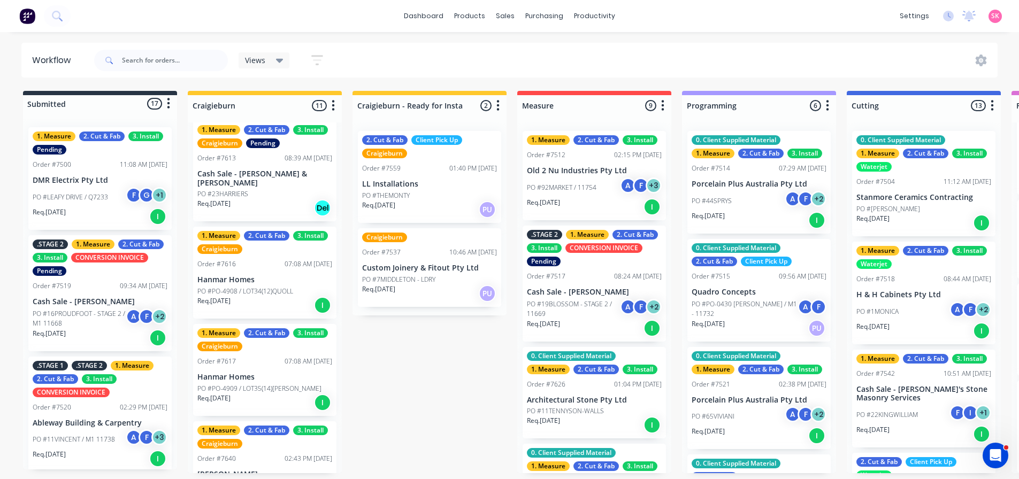
scroll to position [771, 0]
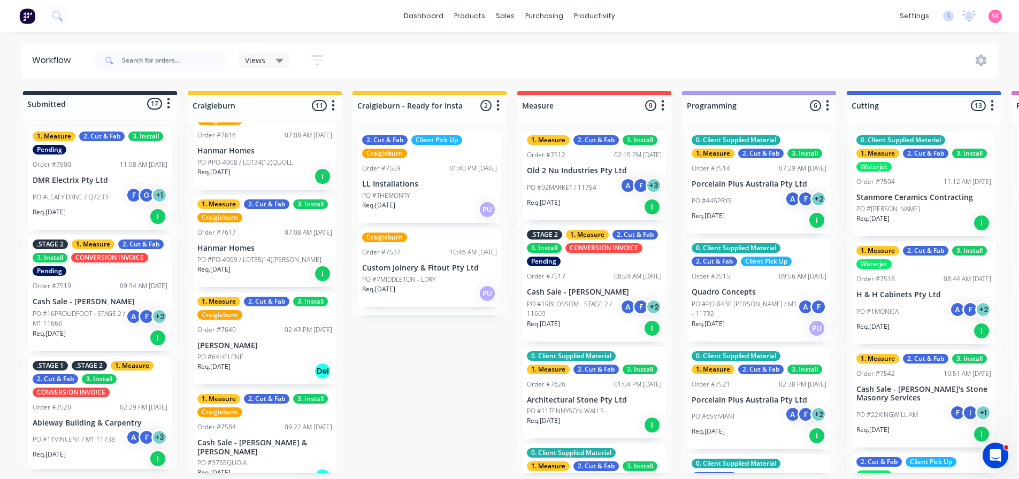
click at [273, 468] on div "Req. 23/07/25 Del" at bounding box center [264, 477] width 135 height 18
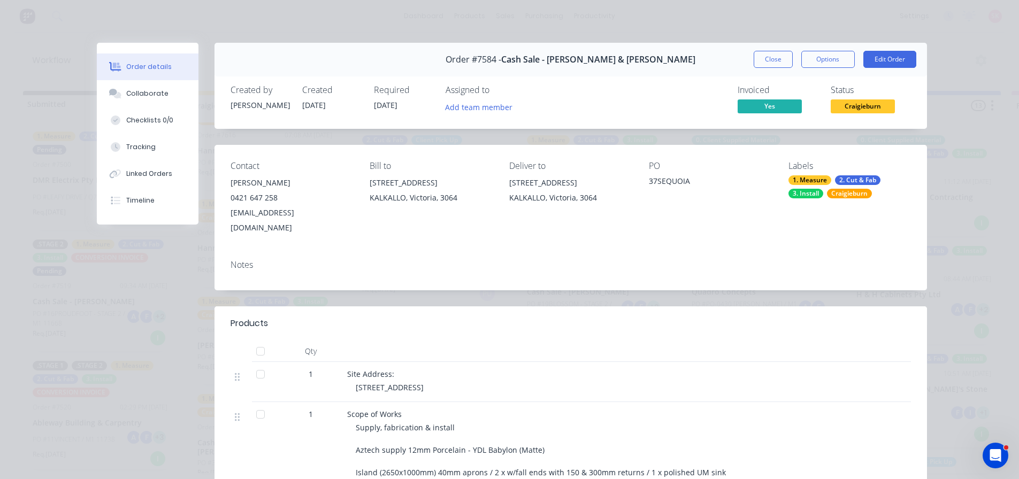
click at [745, 56] on div "Order #7584 - Cash Sale - Simran & Harvey Close Options Edit Order" at bounding box center [571, 60] width 713 height 34
click at [768, 58] on button "Close" at bounding box center [773, 59] width 39 height 17
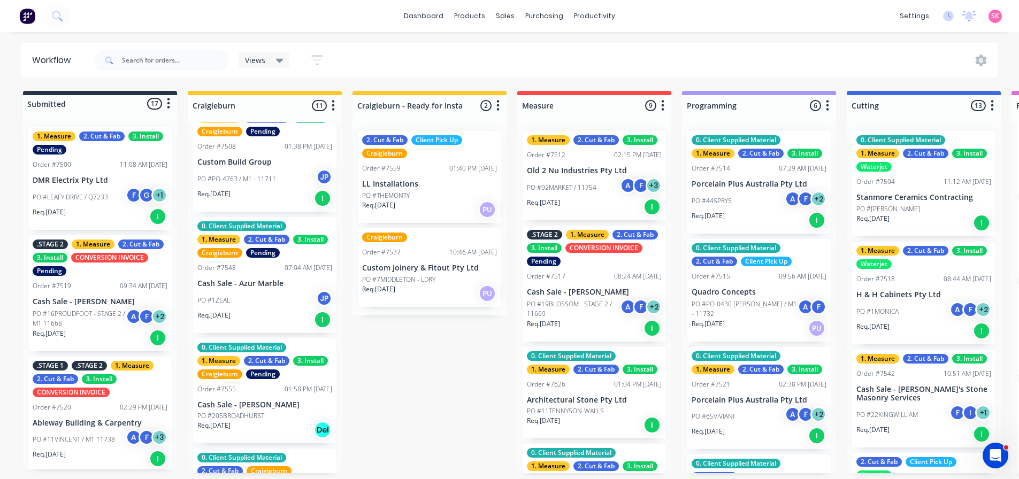
scroll to position [0, 0]
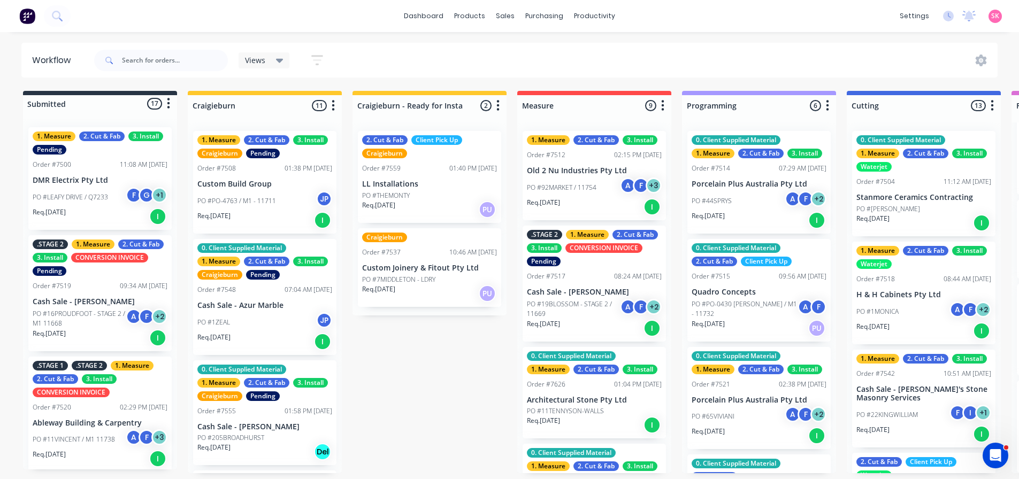
click at [392, 384] on div "Submitted 17 Status colour #273444 hex #273444 Save Cancel Summaries Total orde…" at bounding box center [962, 282] width 1940 height 383
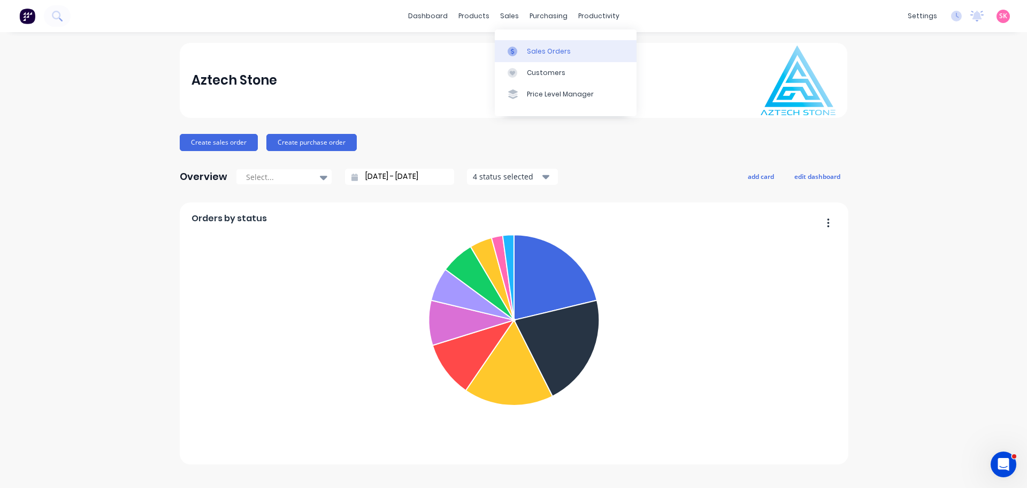
click at [509, 44] on link "Sales Orders" at bounding box center [566, 50] width 142 height 21
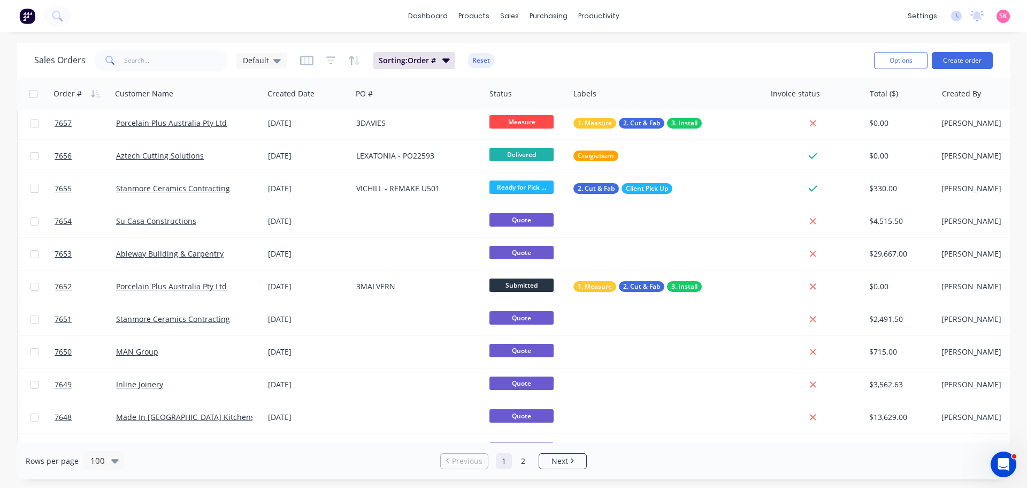
scroll to position [268, 0]
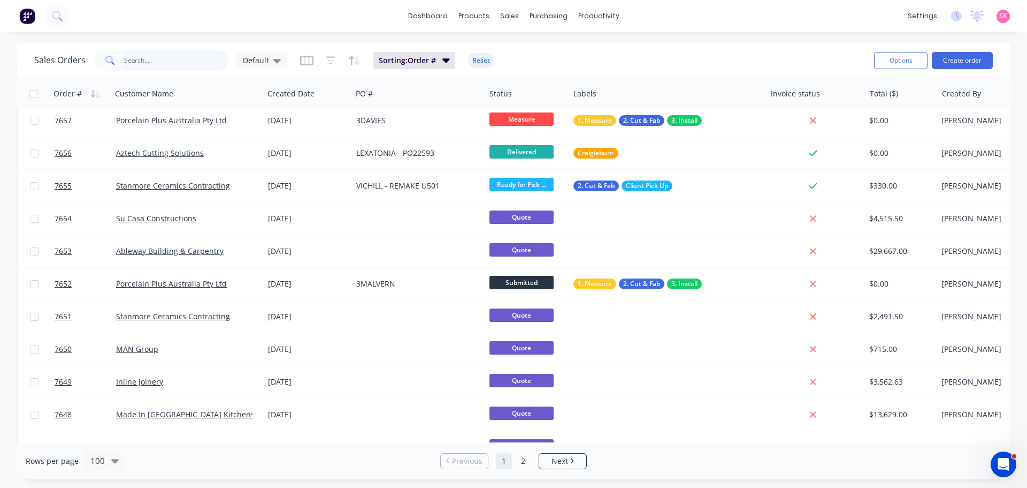
click at [175, 61] on input "text" at bounding box center [176, 60] width 104 height 21
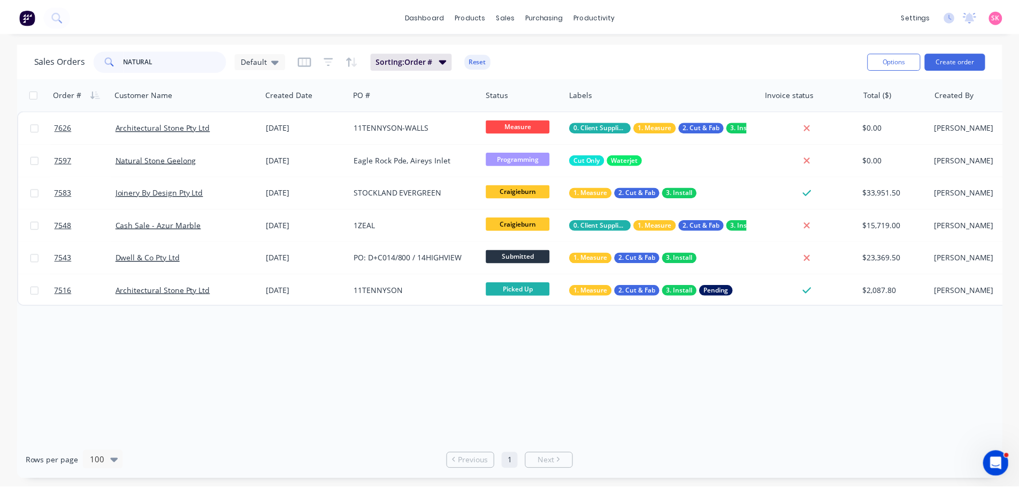
scroll to position [0, 0]
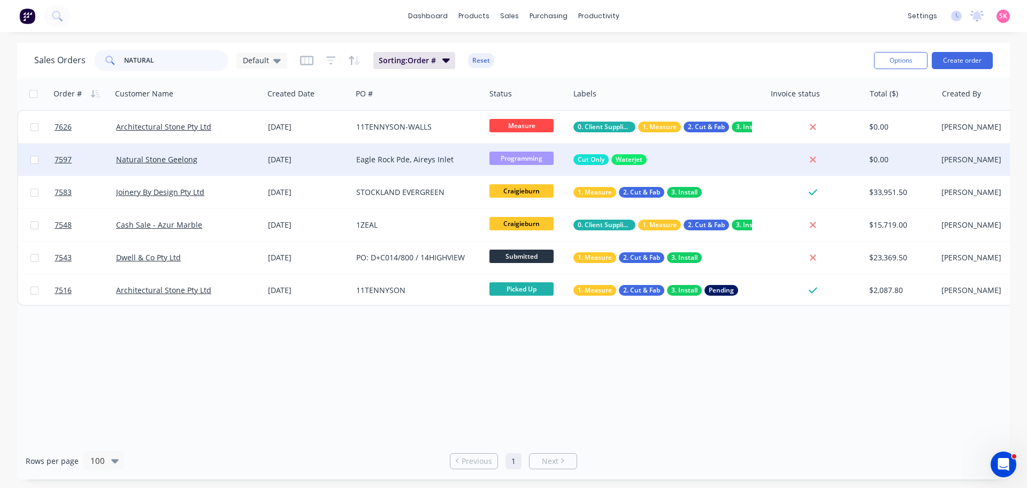
type input "NATURAL"
click at [239, 163] on div "Natural Stone Geelong" at bounding box center [184, 159] width 136 height 11
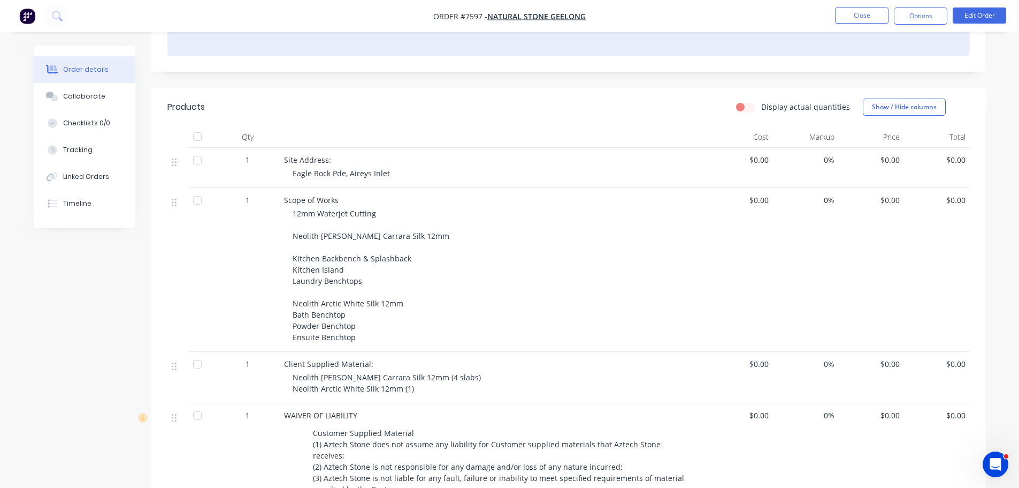
scroll to position [54, 0]
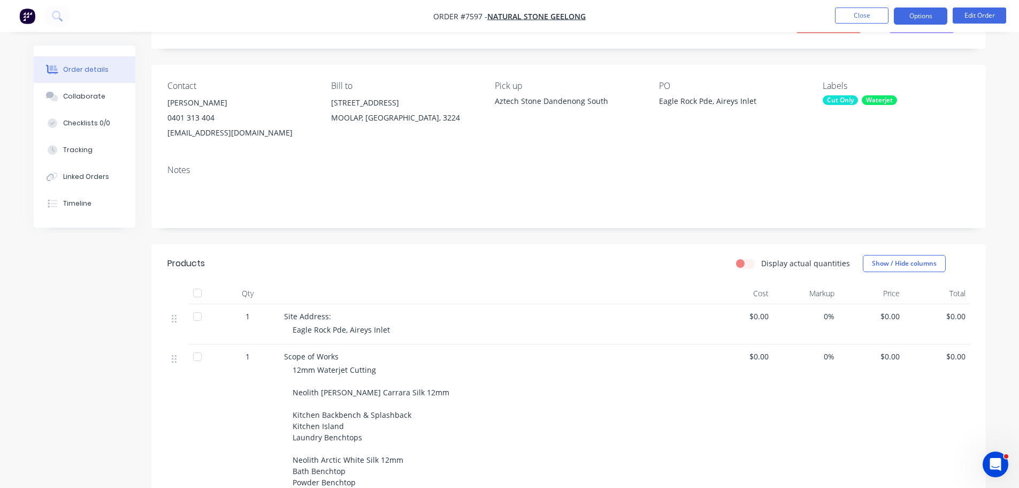
click at [939, 19] on button "Options" at bounding box center [921, 15] width 54 height 17
click at [985, 10] on button "Edit Order" at bounding box center [980, 15] width 54 height 16
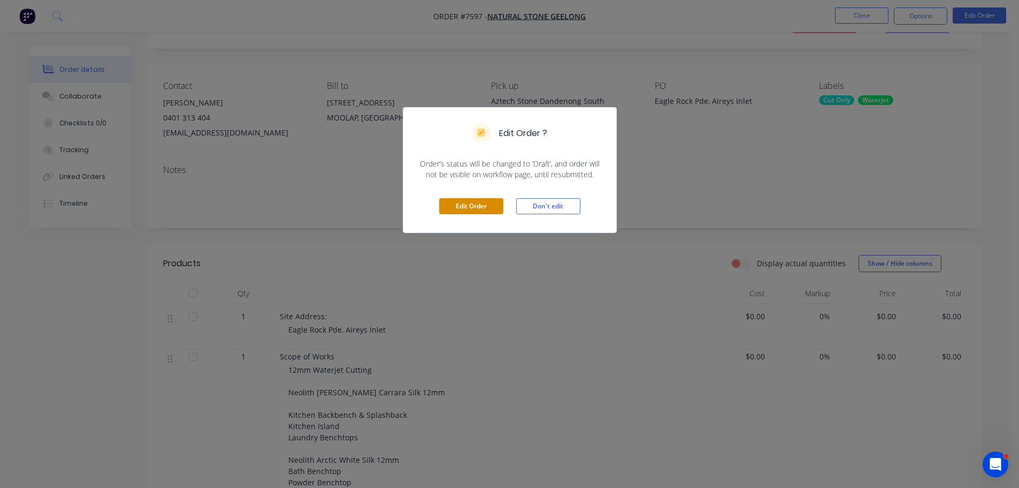
click at [454, 213] on button "Edit Order" at bounding box center [471, 206] width 64 height 16
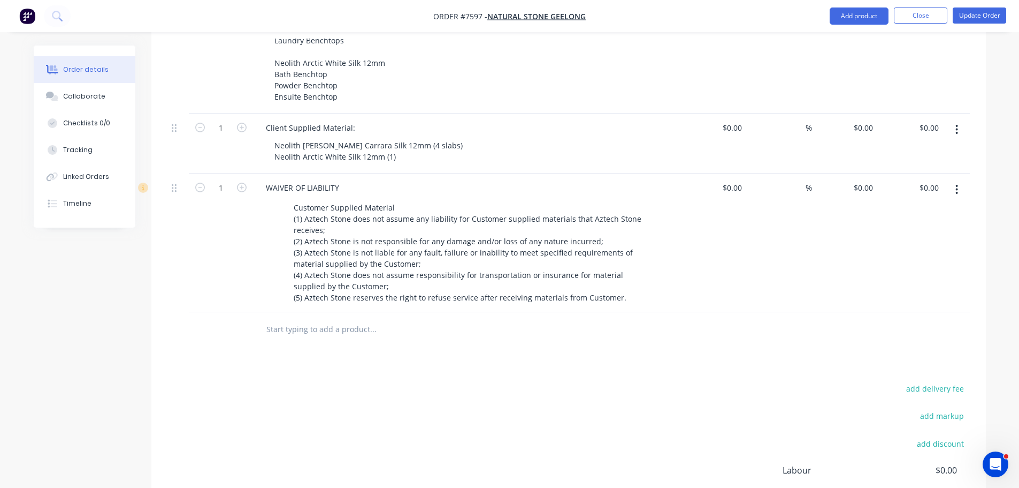
scroll to position [535, 0]
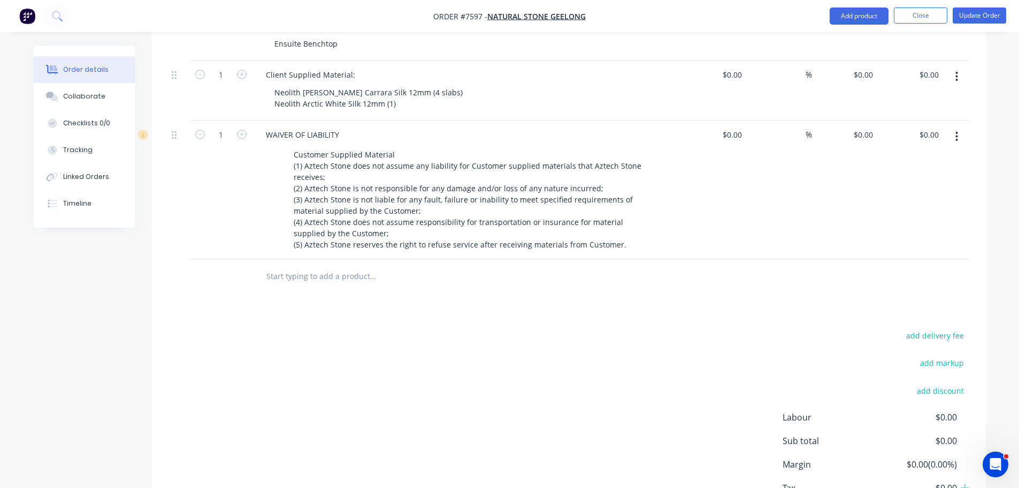
click at [310, 270] on input "text" at bounding box center [373, 275] width 214 height 21
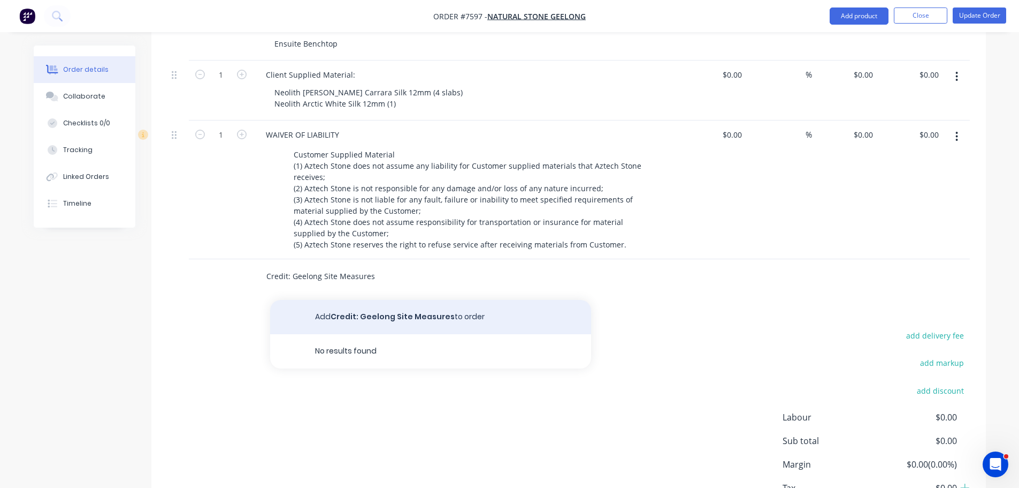
type input "Credit: Geelong Site Measures"
click at [359, 301] on button "Add Credit: Geelong Site Measures to order" at bounding box center [430, 317] width 321 height 34
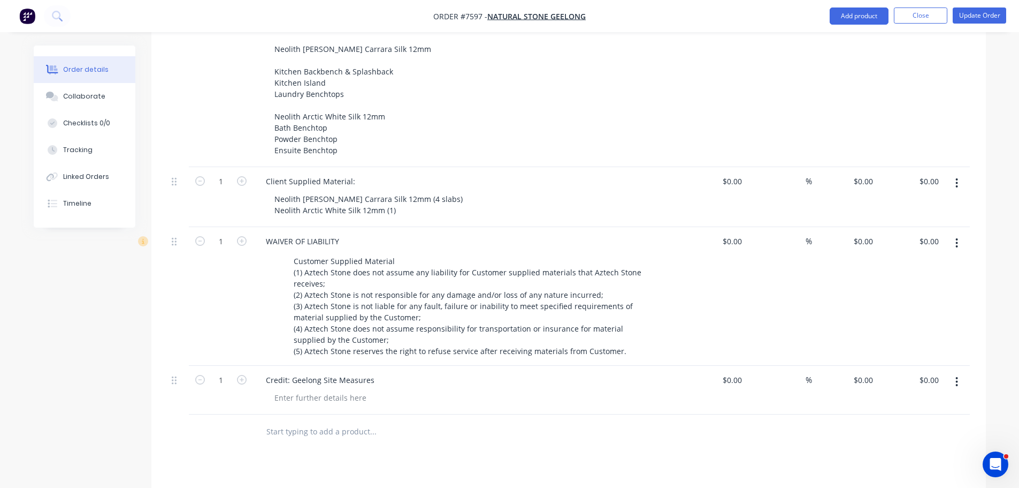
scroll to position [428, 0]
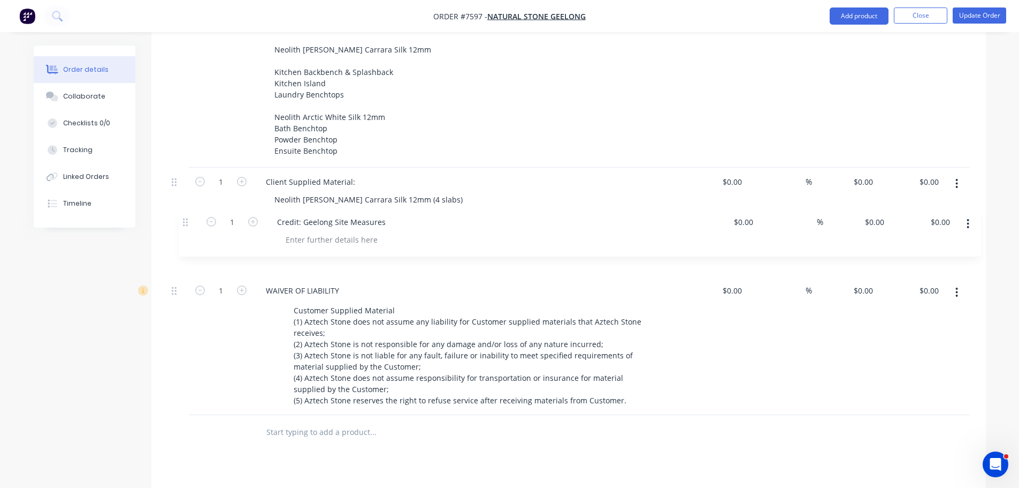
drag, startPoint x: 176, startPoint y: 369, endPoint x: 189, endPoint y: 216, distance: 153.6
click at [189, 216] on div "1 Site Address: Eagle Rock Pde, Aireys Inlet $0.00 $0.00 % $0.00 $0.00 $0.00 $0…" at bounding box center [568, 180] width 803 height 468
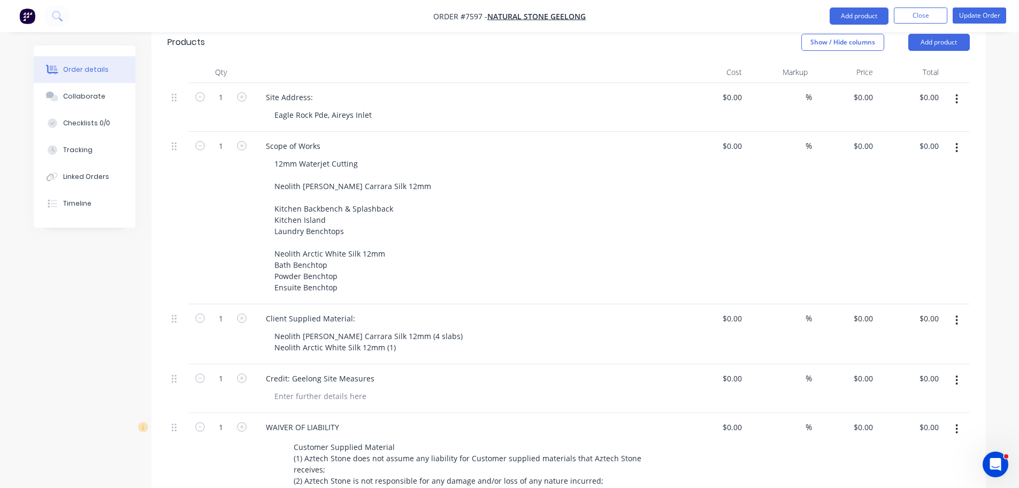
scroll to position [268, 0]
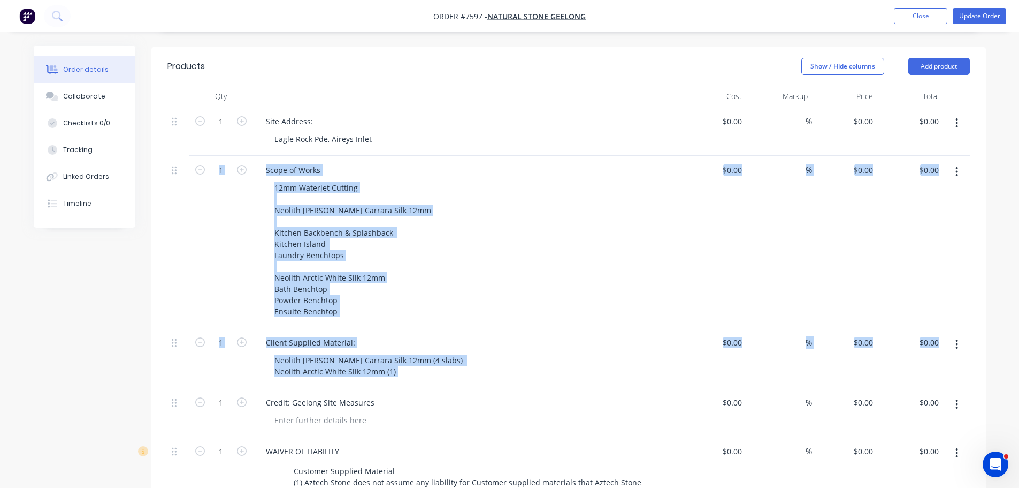
drag, startPoint x: 171, startPoint y: 387, endPoint x: 191, endPoint y: 270, distance: 118.3
click at [184, 209] on div "1 Site Address: Eagle Rock Pde, Aireys Inlet $0.00 $0.00 % $0.00 $0.00 $0.00 $0…" at bounding box center [568, 341] width 803 height 468
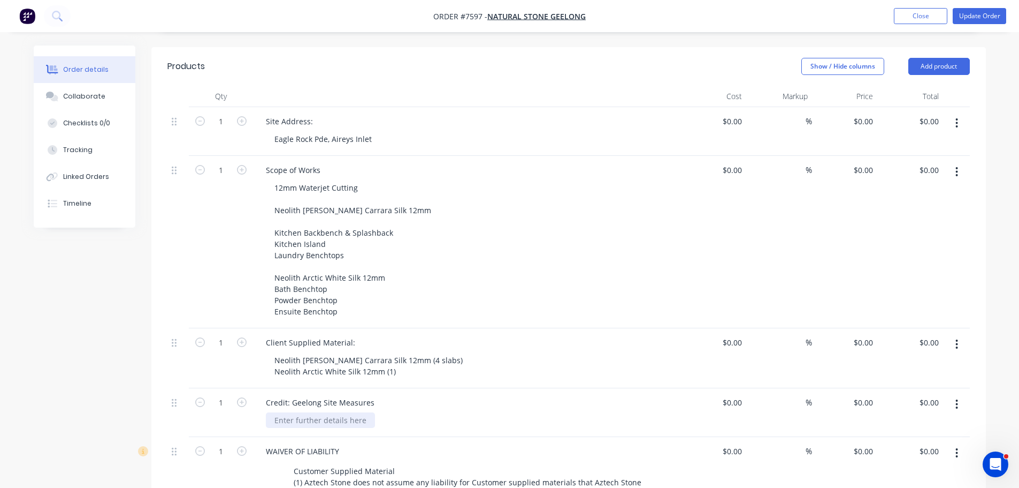
click at [343, 412] on div at bounding box center [320, 420] width 109 height 16
click at [732, 394] on div "$0.00" at bounding box center [732, 402] width 29 height 16
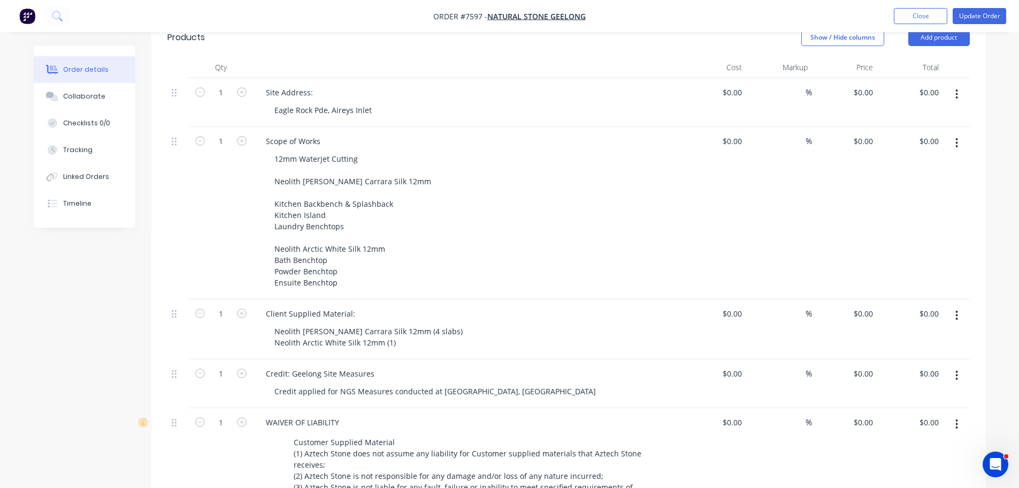
scroll to position [321, 0]
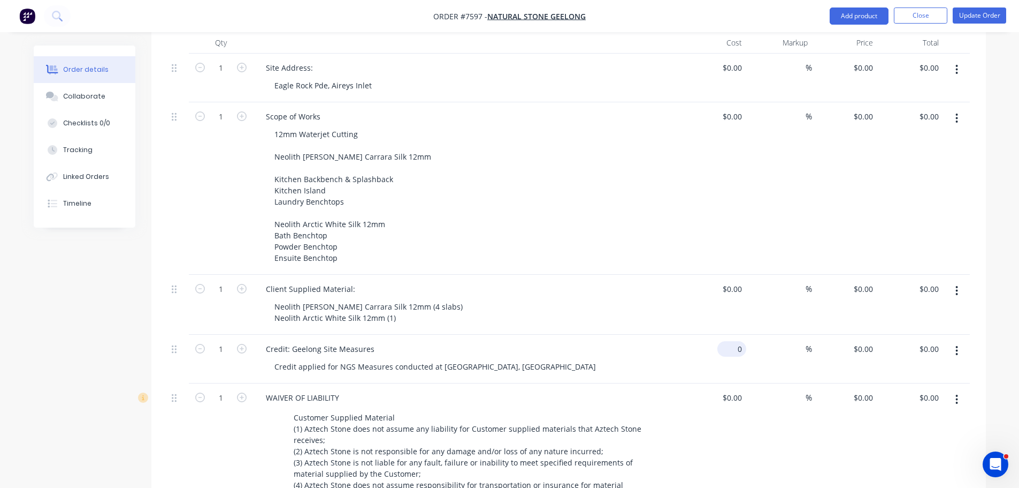
click at [730, 341] on div "0 $0.00" at bounding box center [732, 349] width 29 height 16
type input "$-550.00"
type input "0"
type input "$0.00"
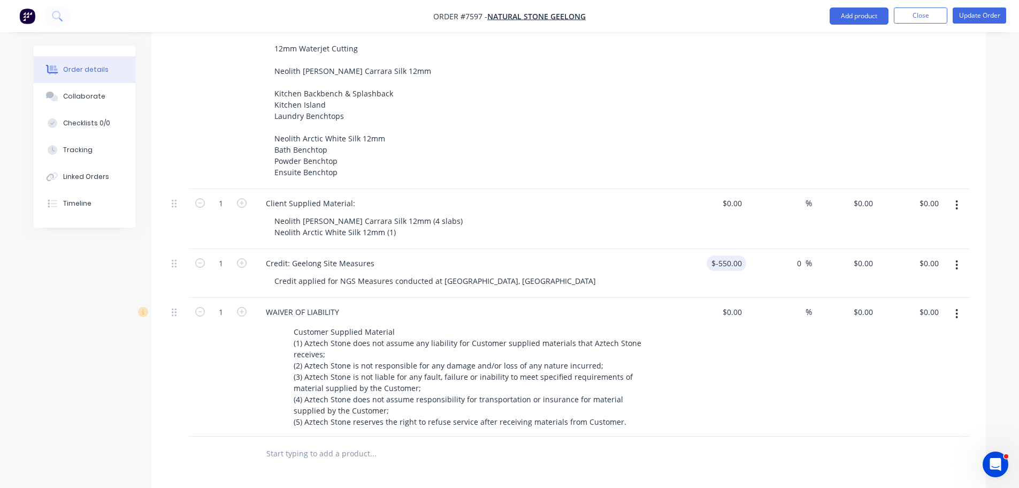
scroll to position [268, 0]
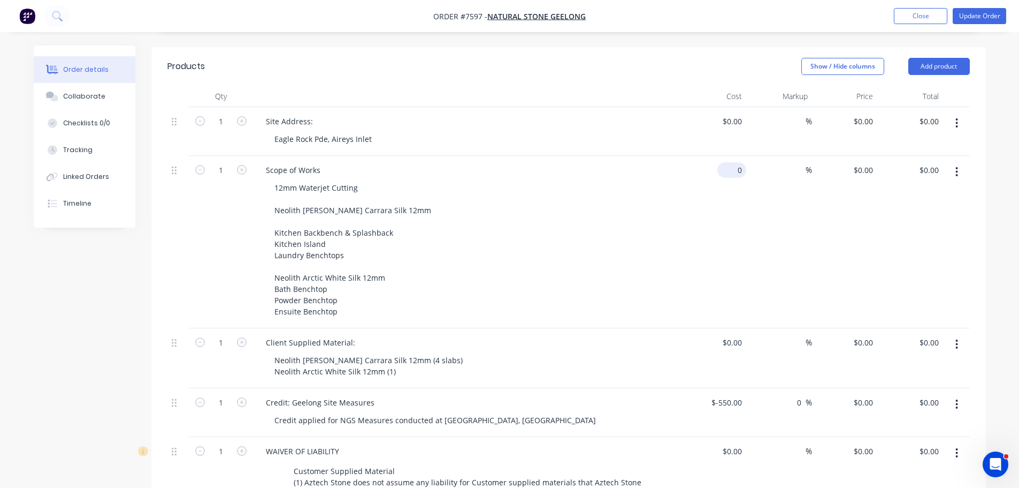
click at [743, 162] on input "0" at bounding box center [734, 170] width 25 height 16
type input "$1,000.00"
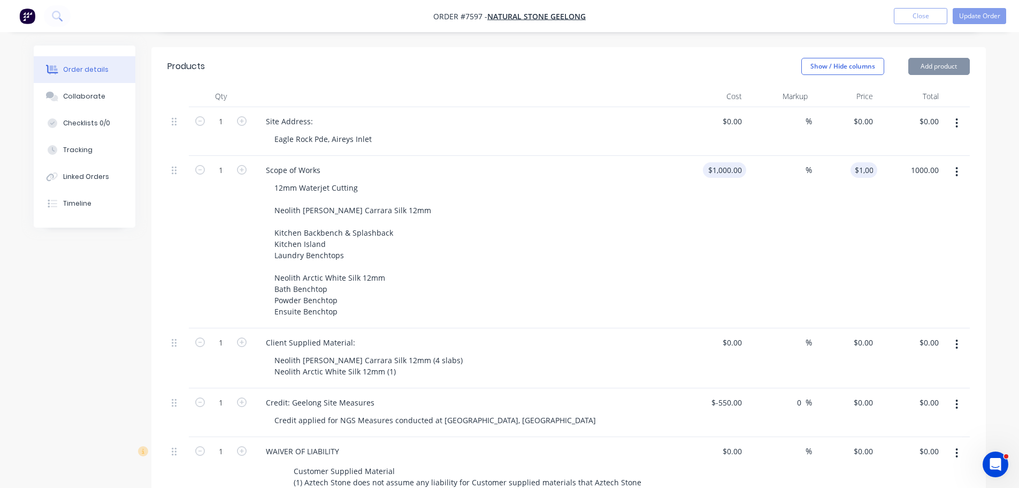
type input "$1,000.00"
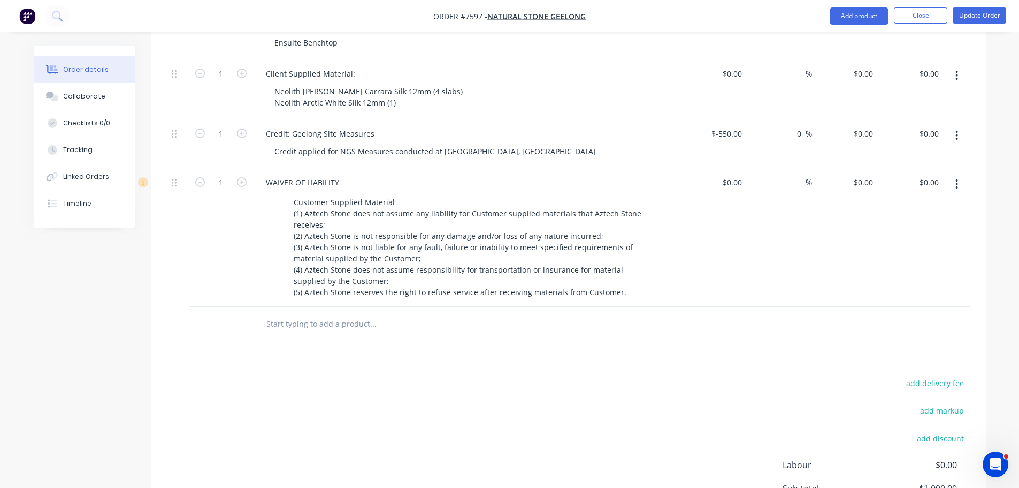
scroll to position [380, 0]
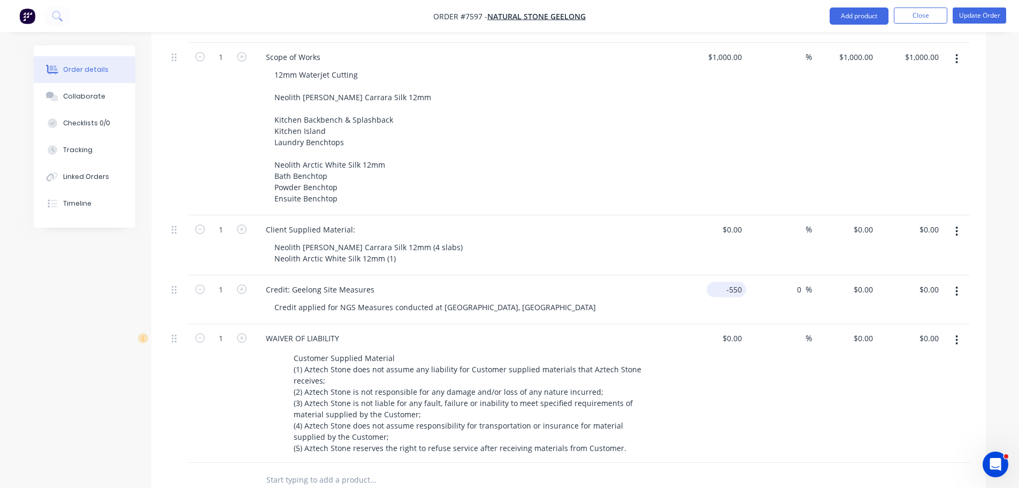
click at [728, 281] on input "-550" at bounding box center [728, 289] width 35 height 16
click at [806, 283] on span "%" at bounding box center [809, 289] width 6 height 12
type input "-550"
click at [745, 281] on input "-550" at bounding box center [728, 289] width 35 height 16
type input "$550.00"
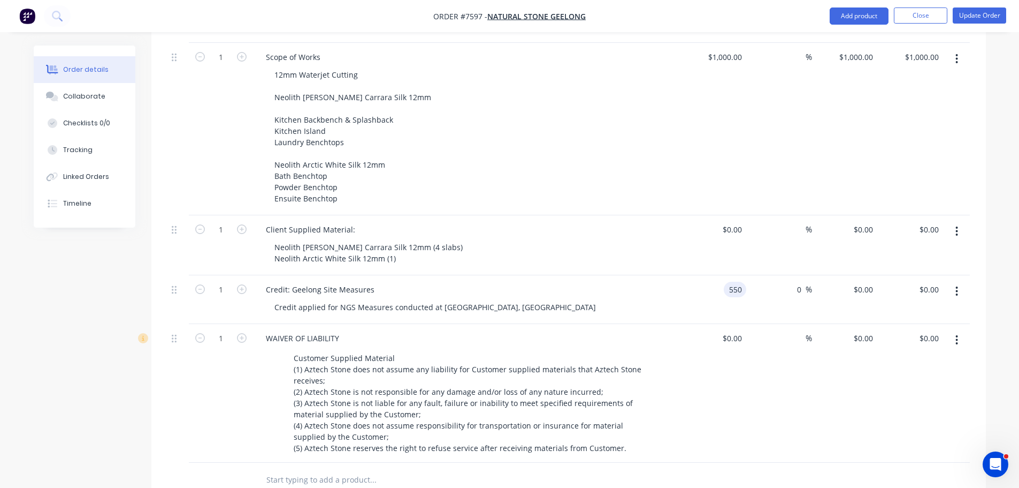
type input "$550.00"
type input "-100"
type input "0"
type input "$0.00"
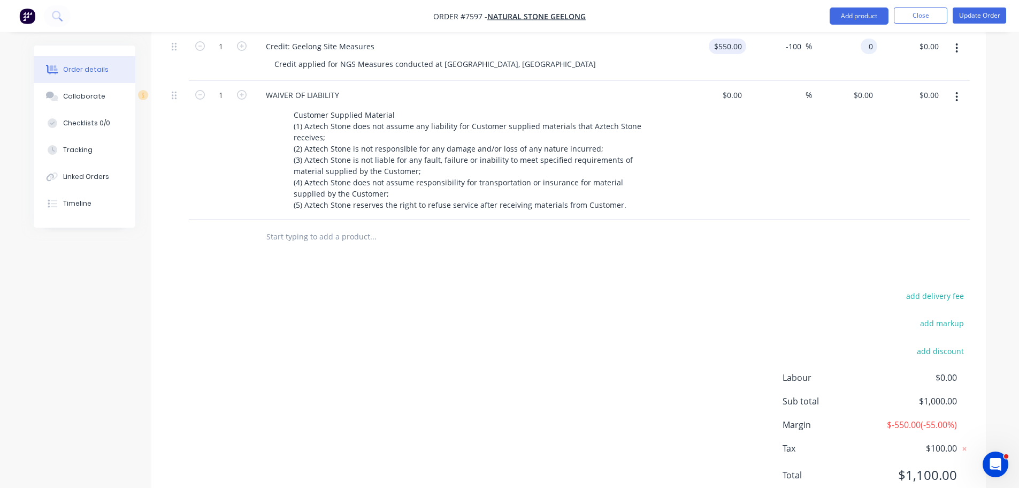
scroll to position [648, 0]
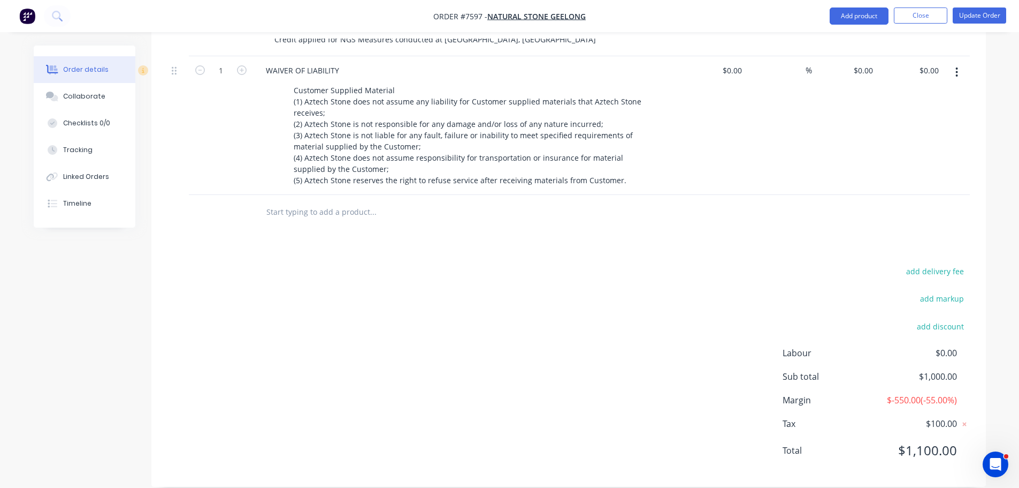
type input "$0.00"
click at [719, 387] on div "add delivery fee add markup add discount Labour $0.00 Sub total $1,000.00 Margi…" at bounding box center [568, 367] width 803 height 207
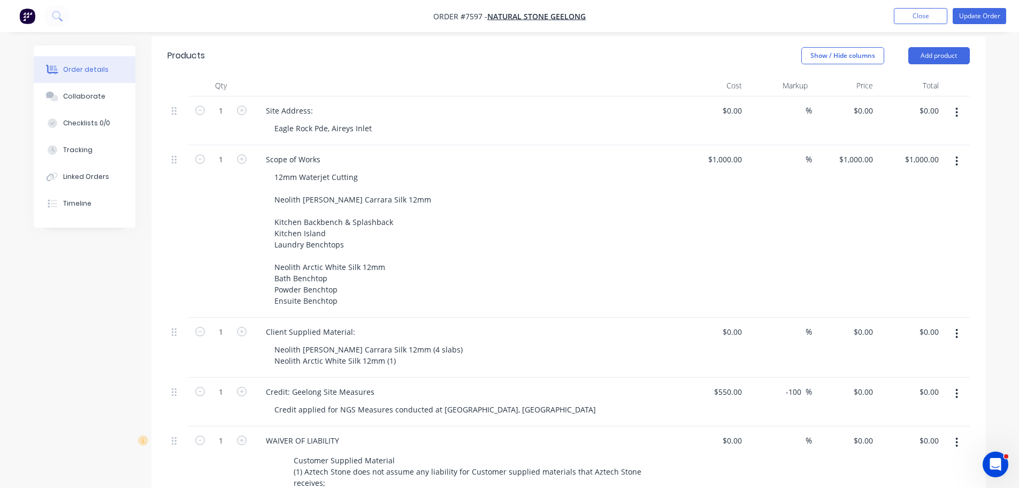
scroll to position [273, 0]
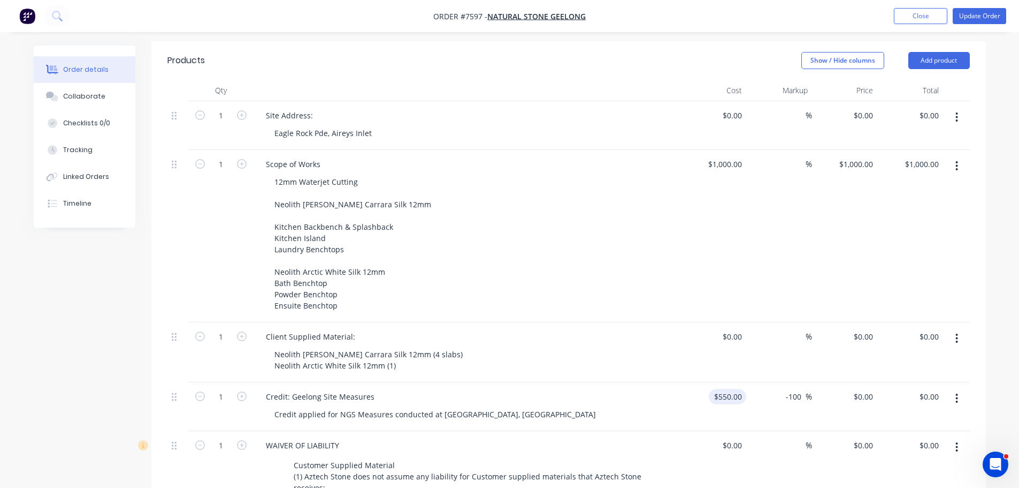
type input "550"
click at [725, 389] on div "550 550" at bounding box center [735, 397] width 22 height 16
type input "$0.00"
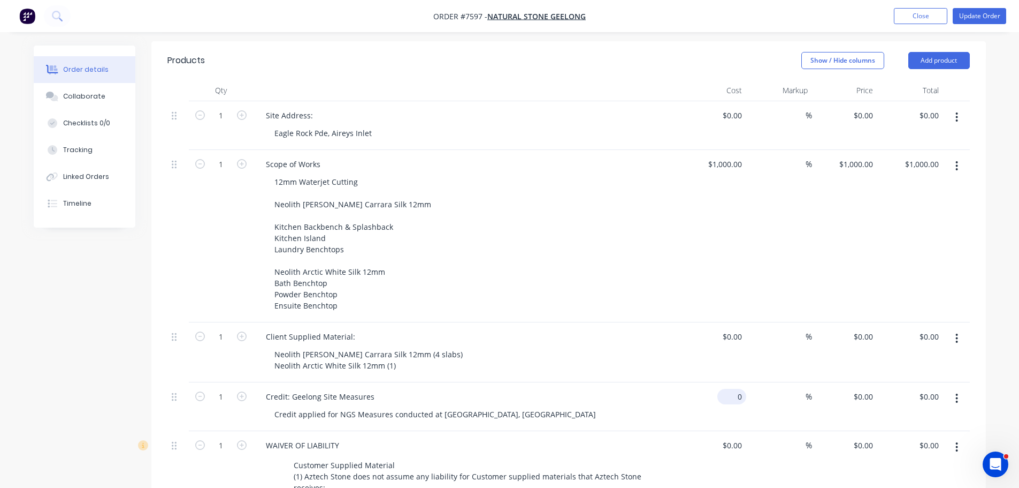
click at [734, 389] on div "0 $0.00" at bounding box center [732, 397] width 29 height 16
type input "$-550.00"
type input "0"
type input "$0.00"
click at [923, 389] on div "0.00 $0.00" at bounding box center [931, 397] width 25 height 16
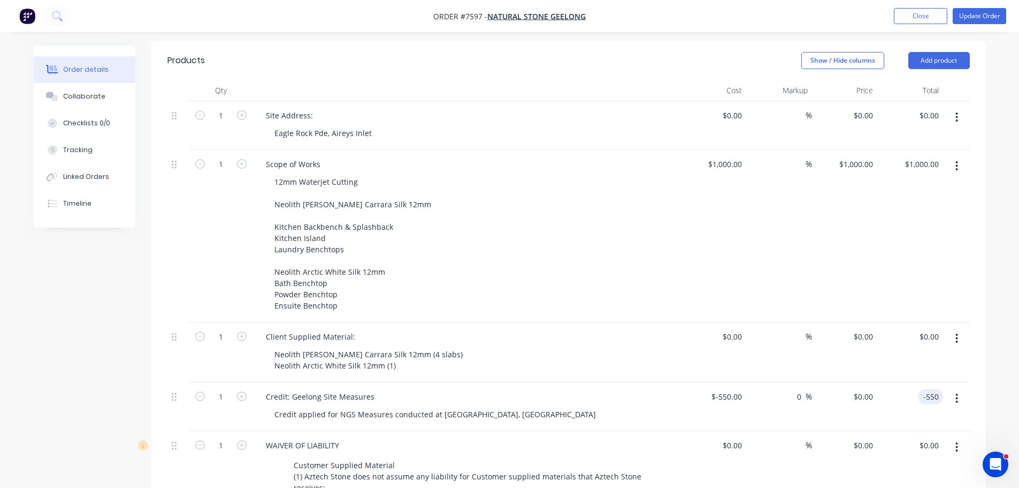
type input "-550"
type input "$-550.00"
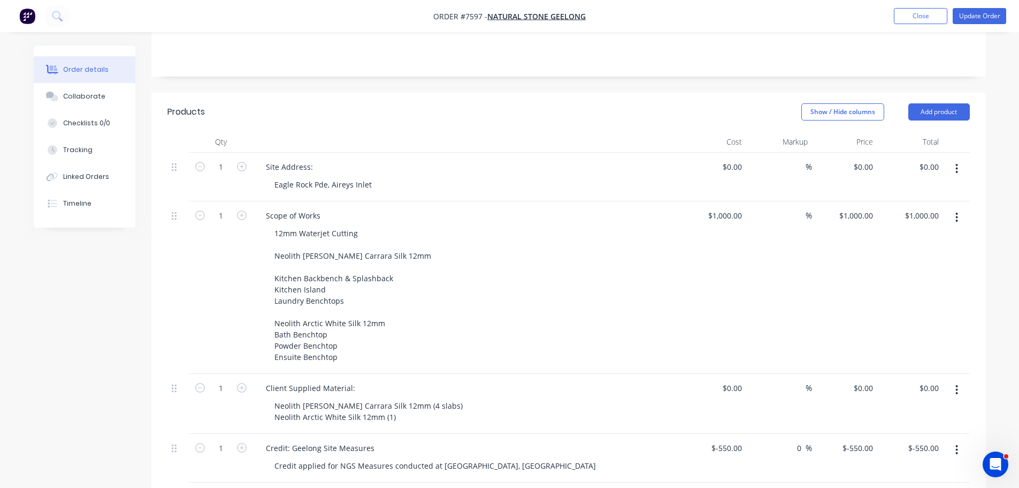
scroll to position [220, 0]
click at [505, 460] on div "Credit applied for NGS Measures conducted at Rippleside, Geelong" at bounding box center [435, 468] width 339 height 16
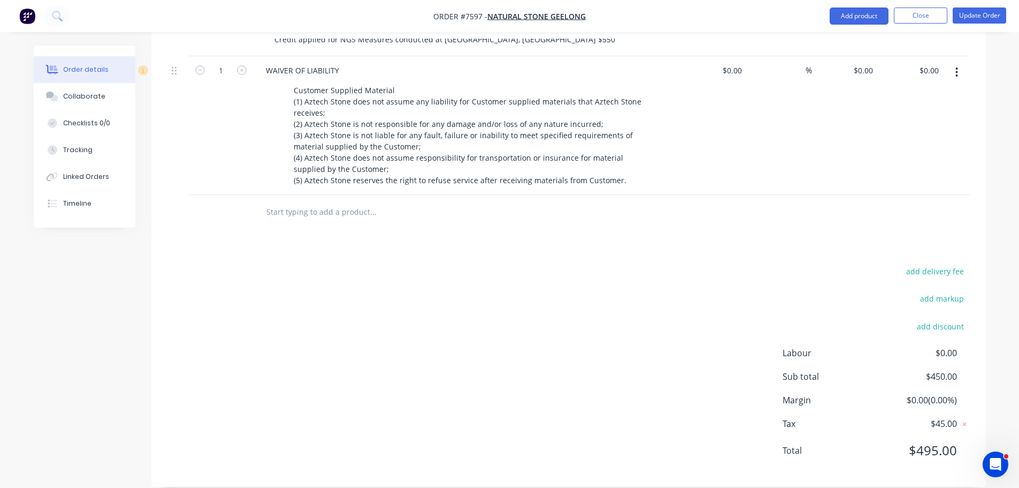
type input "$-550.00"
type input "$0.00"
click at [523, 353] on div "add delivery fee add markup add discount Labour $0.00 Sub total $450.00 Margin …" at bounding box center [568, 367] width 803 height 207
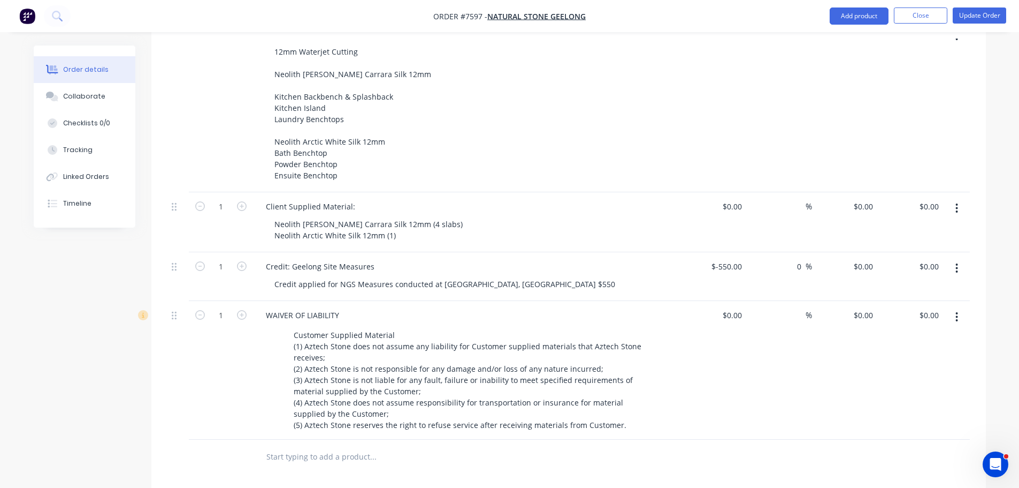
scroll to position [380, 0]
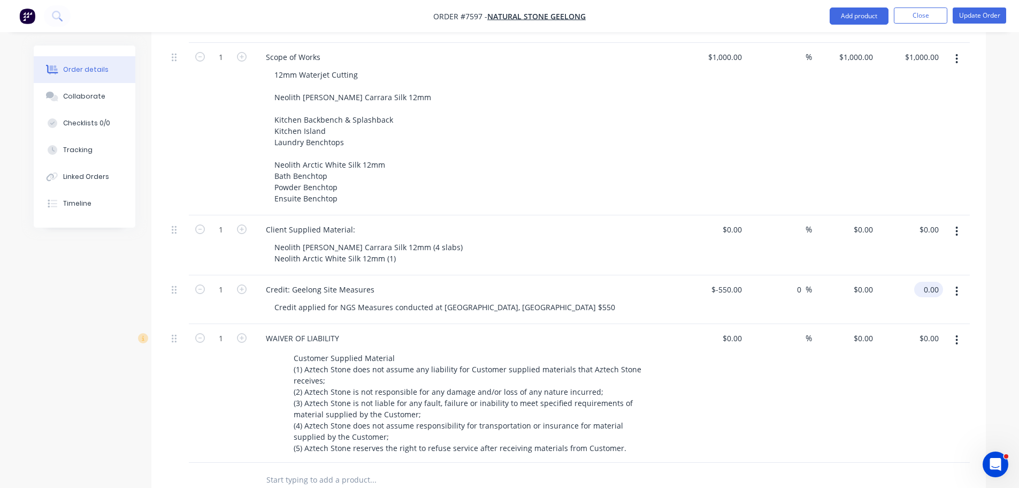
click at [918, 275] on div "0.00 $0.00" at bounding box center [911, 299] width 66 height 49
type input "-550"
type input "$-550.00"
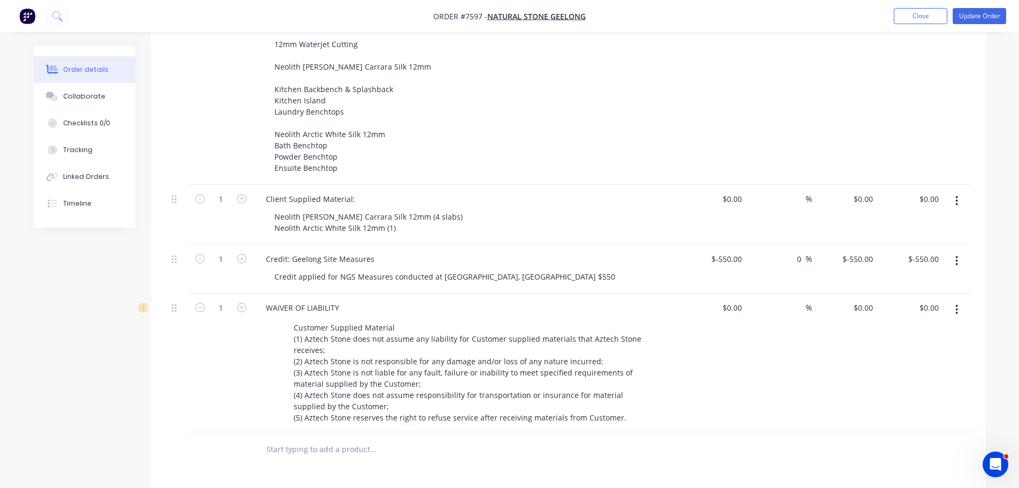
scroll to position [220, 0]
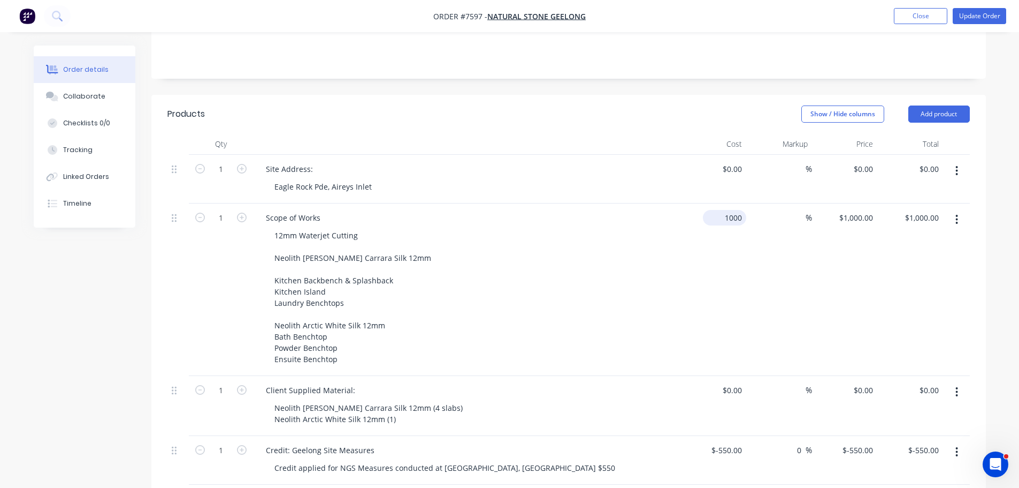
click at [744, 210] on input "1000" at bounding box center [726, 218] width 39 height 16
type input "$0.00"
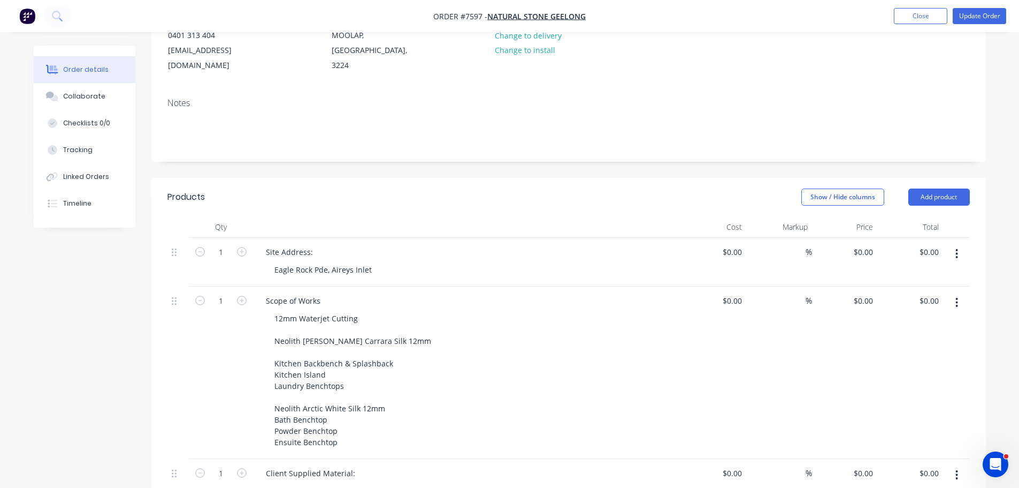
scroll to position [0, 0]
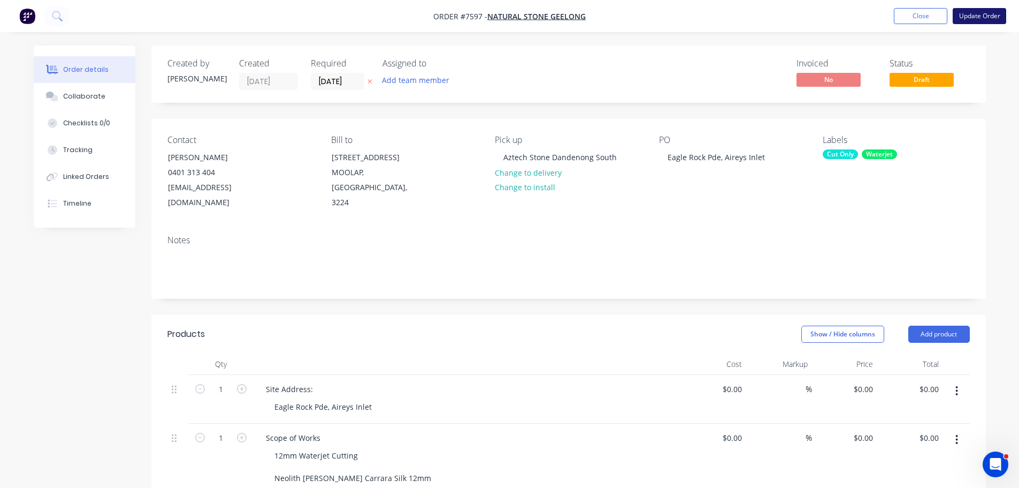
click at [989, 21] on button "Update Order" at bounding box center [980, 16] width 54 height 16
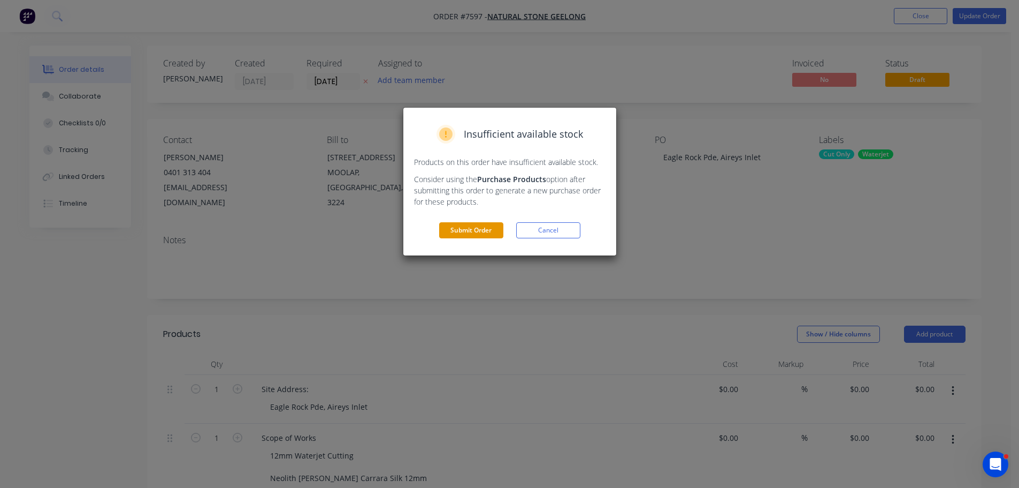
click at [478, 232] on button "Submit Order" at bounding box center [471, 230] width 64 height 16
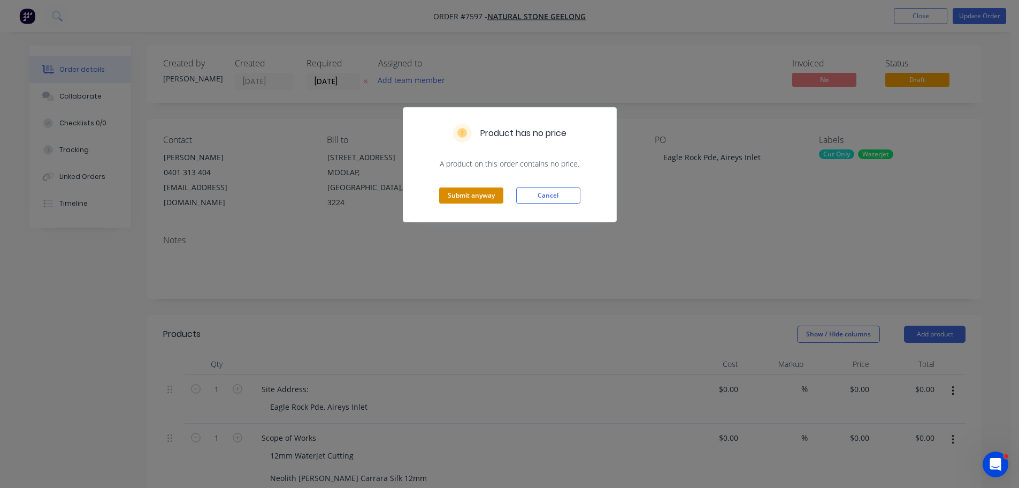
click at [494, 188] on button "Submit anyway" at bounding box center [471, 195] width 64 height 16
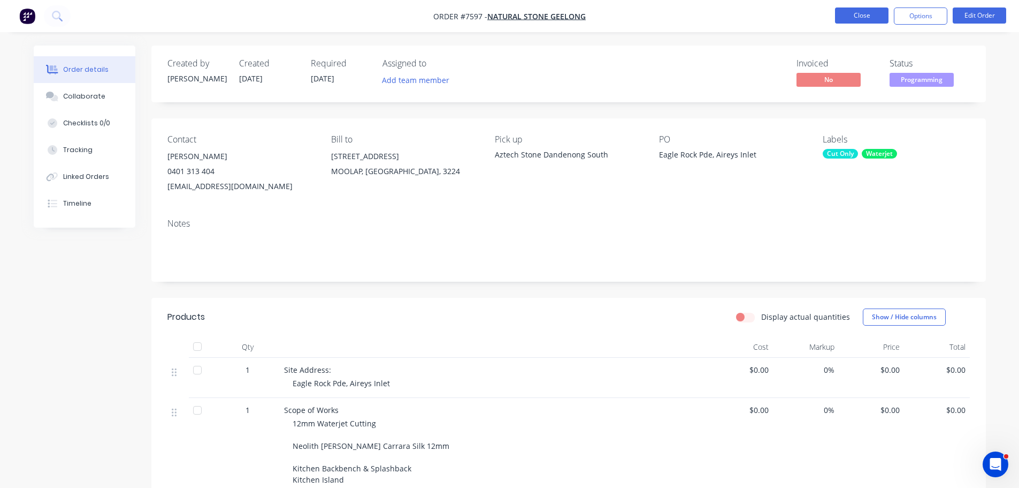
click at [883, 19] on button "Close" at bounding box center [862, 15] width 54 height 16
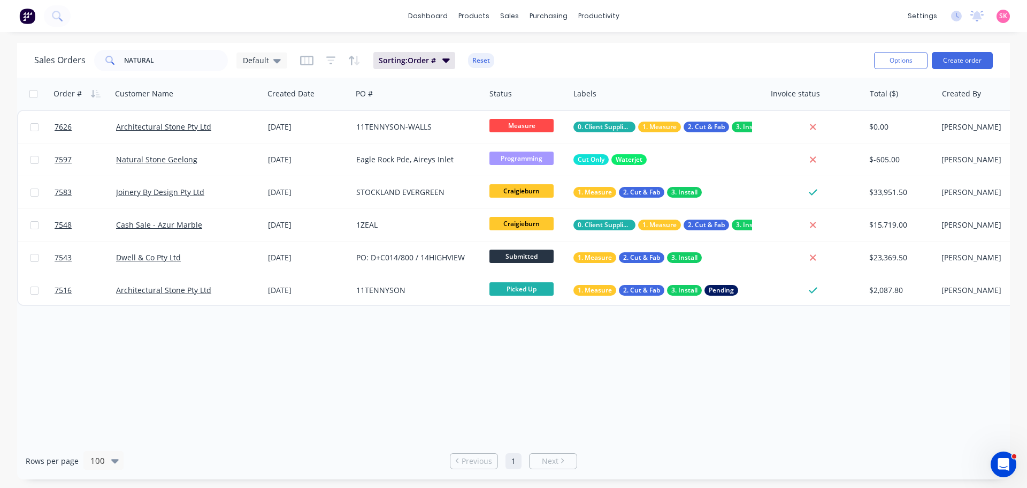
drag, startPoint x: 156, startPoint y: 75, endPoint x: 104, endPoint y: 65, distance: 53.3
click at [103, 66] on div "Sales Orders NATURAL Default Sorting: Order # Reset Options Create order" at bounding box center [513, 60] width 993 height 35
drag, startPoint x: 154, startPoint y: 59, endPoint x: -20, endPoint y: 76, distance: 175.3
click at [0, 76] on html "dashboard products sales purchasing productivity dashboard products Product Cat…" at bounding box center [513, 244] width 1027 height 488
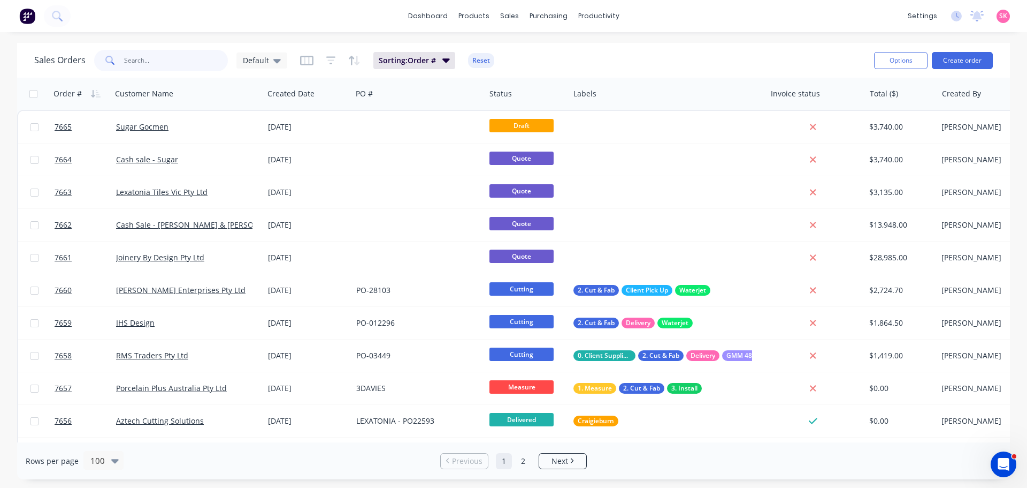
click at [197, 68] on input "text" at bounding box center [176, 60] width 104 height 21
type input "natural stone geelong"
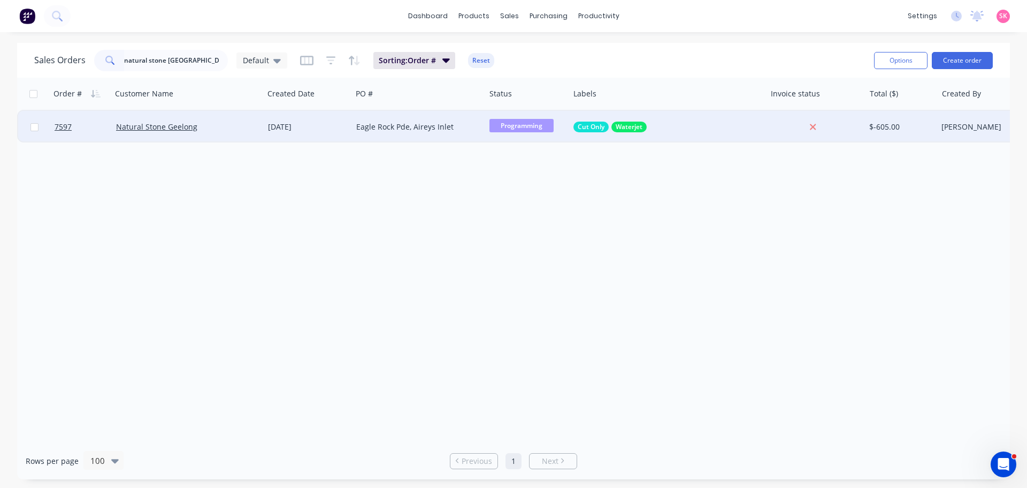
click at [197, 129] on div "Natural Stone Geelong" at bounding box center [184, 126] width 136 height 11
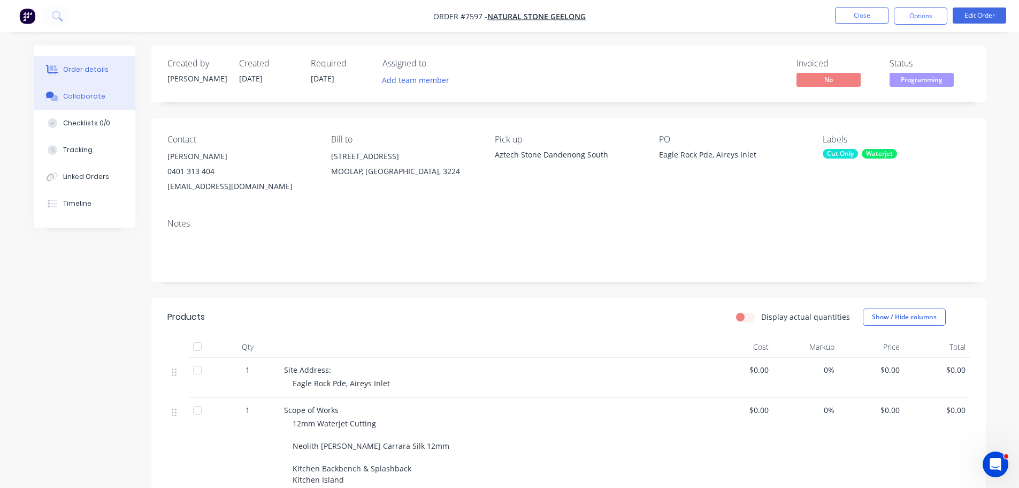
click at [92, 96] on div "Collaborate" at bounding box center [84, 97] width 42 height 10
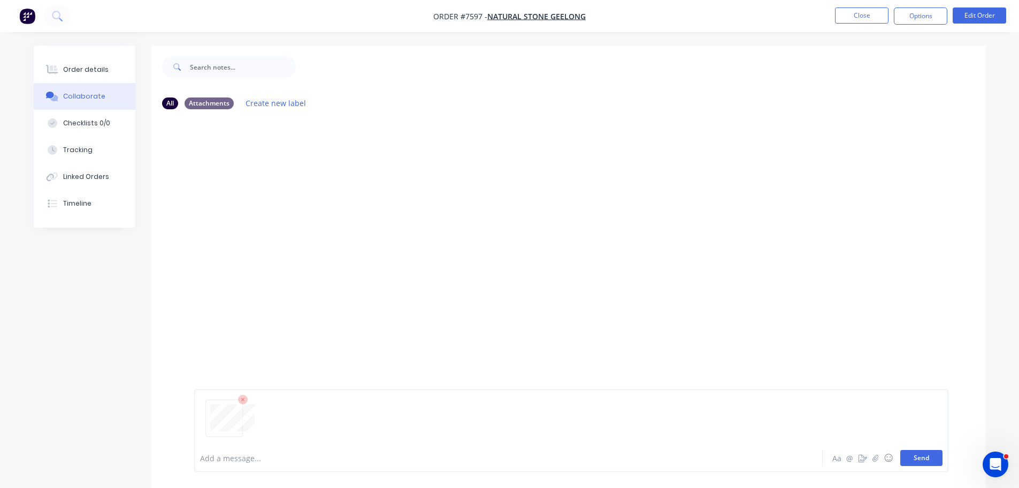
click at [941, 455] on button "Send" at bounding box center [922, 458] width 42 height 16
click at [879, 11] on button "Close" at bounding box center [862, 15] width 54 height 16
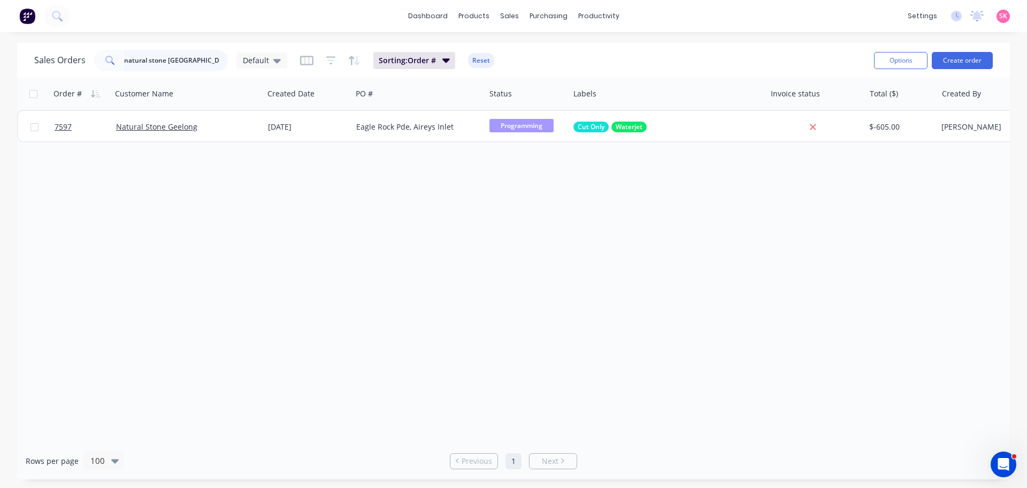
click at [33, 68] on div "Sales Orders natural stone geelong Default Sorting: Order # Reset Options Creat…" at bounding box center [513, 60] width 993 height 35
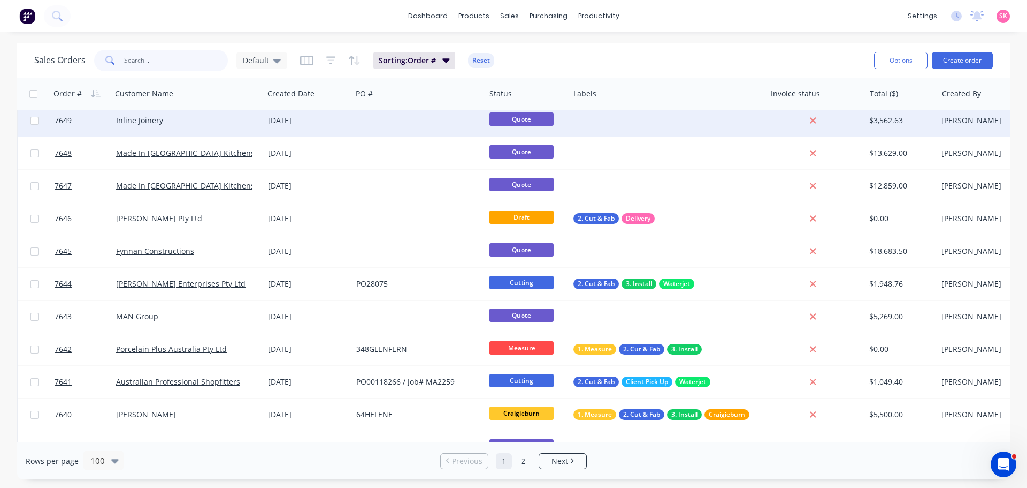
scroll to position [535, 0]
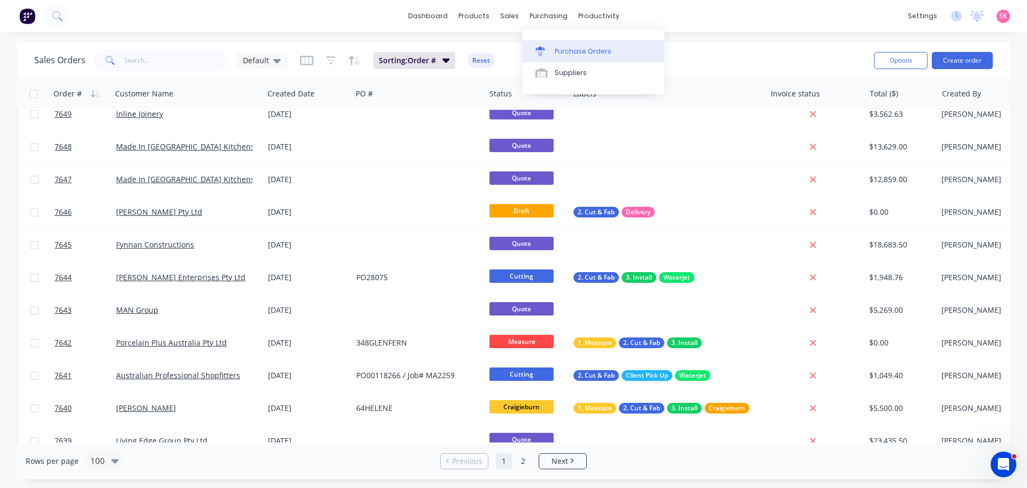
click at [563, 48] on div "Purchase Orders" at bounding box center [583, 52] width 57 height 10
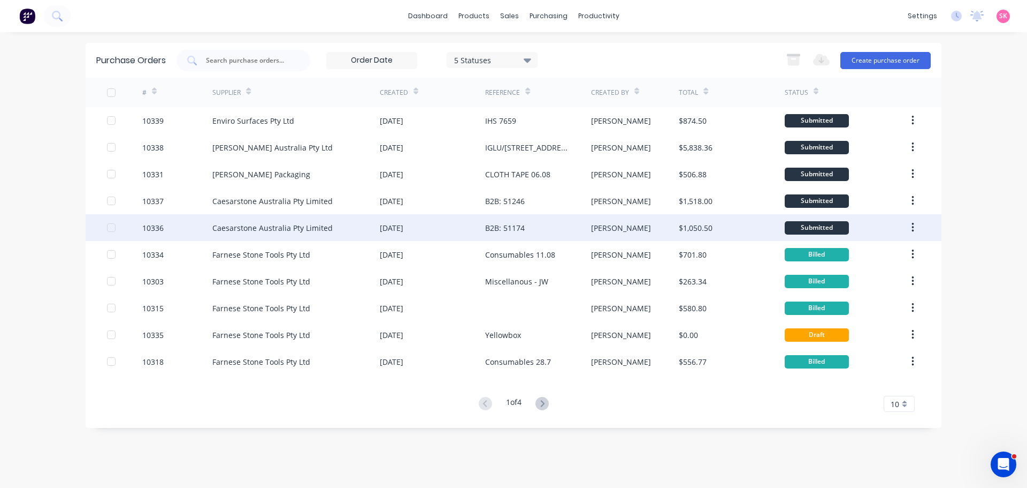
click at [272, 230] on div "Caesarstone Australia Pty Limited" at bounding box center [272, 227] width 120 height 11
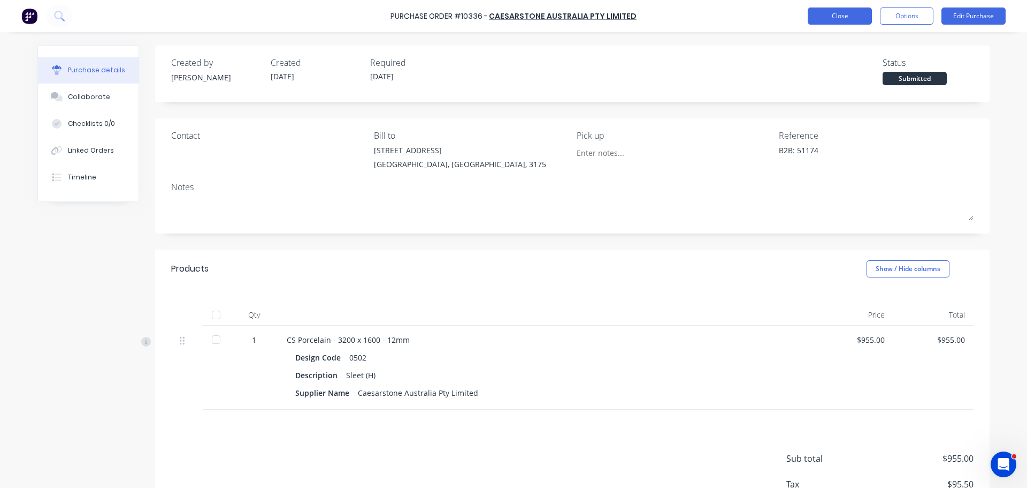
click at [842, 11] on button "Close" at bounding box center [840, 15] width 64 height 17
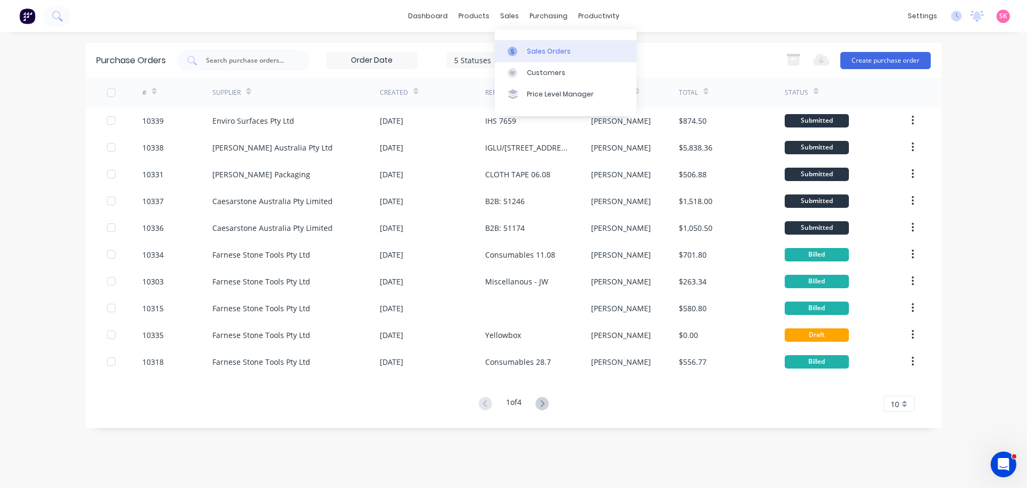
click at [518, 40] on div "Sales Orders Customers Price Level Manager" at bounding box center [566, 72] width 142 height 86
click at [518, 40] on link "Sales Orders" at bounding box center [566, 50] width 142 height 21
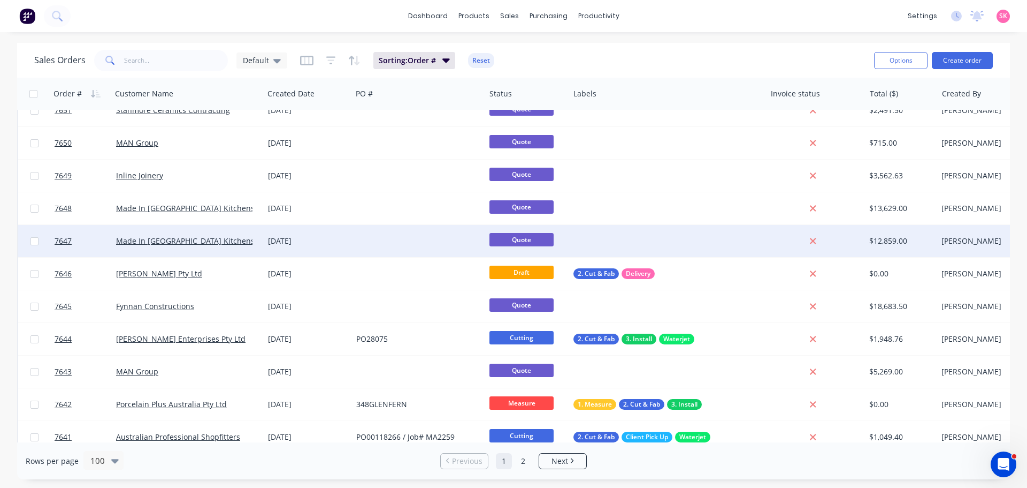
scroll to position [482, 0]
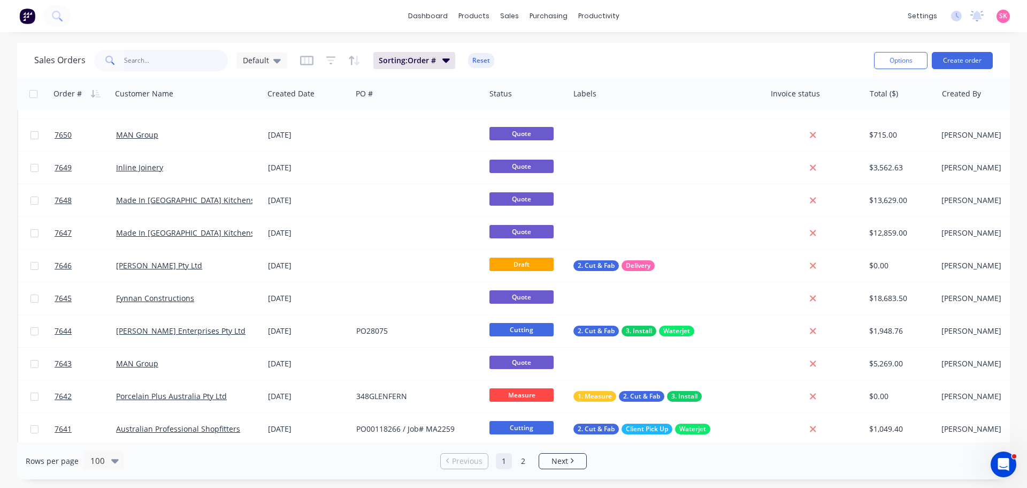
click at [163, 64] on input "text" at bounding box center [176, 60] width 104 height 21
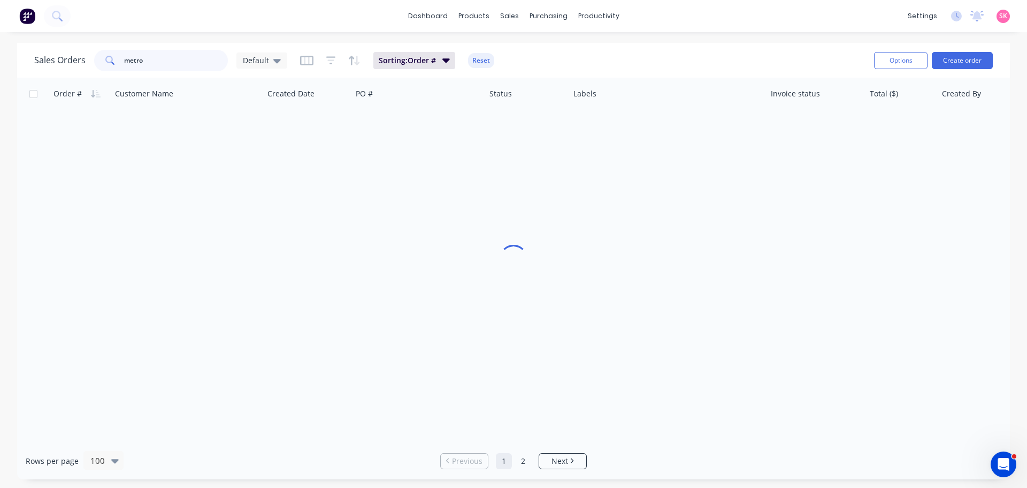
scroll to position [0, 0]
type input "metro"
drag, startPoint x: 105, startPoint y: 59, endPoint x: 29, endPoint y: 60, distance: 76.5
click at [33, 60] on div "Sales Orders metro Default Sorting: Order # Reset Options Create order" at bounding box center [513, 60] width 993 height 35
